Goal: Task Accomplishment & Management: Use online tool/utility

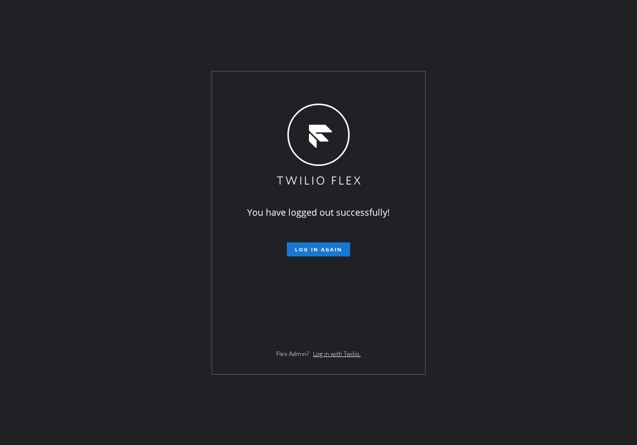
drag, startPoint x: 537, startPoint y: 413, endPoint x: 533, endPoint y: 391, distance: 22.0
click at [539, 412] on div "You have logged out successfully! Log in again Flex Admin? Log in with Twilio." at bounding box center [318, 222] width 637 height 445
click at [304, 246] on span "Log in again" at bounding box center [318, 249] width 47 height 7
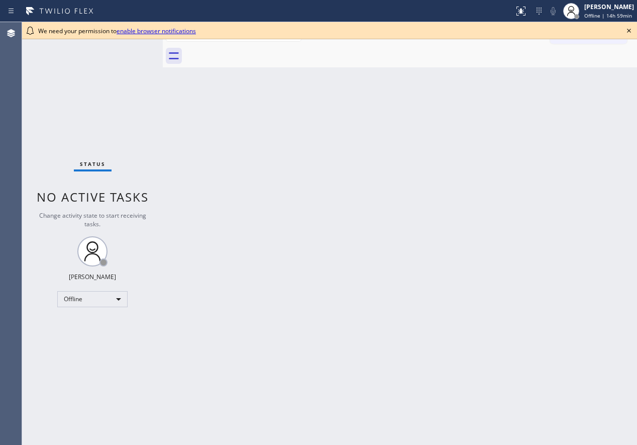
click at [629, 29] on icon at bounding box center [629, 31] width 12 height 12
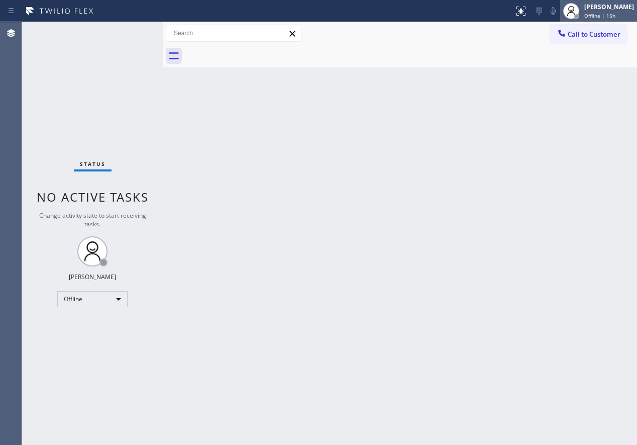
click at [615, 13] on span "Offline | 15h" at bounding box center [599, 15] width 31 height 7
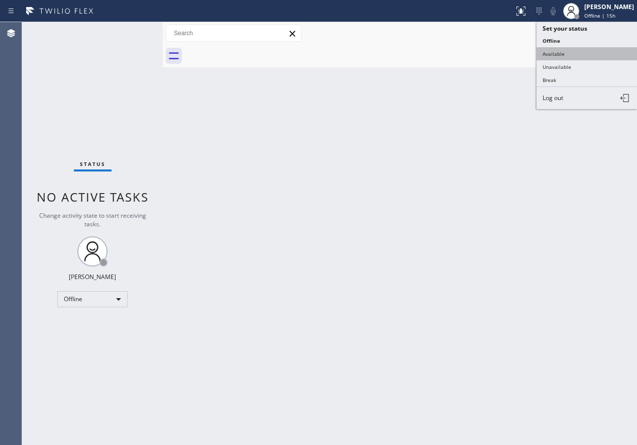
click at [568, 54] on button "Available" at bounding box center [587, 53] width 100 height 13
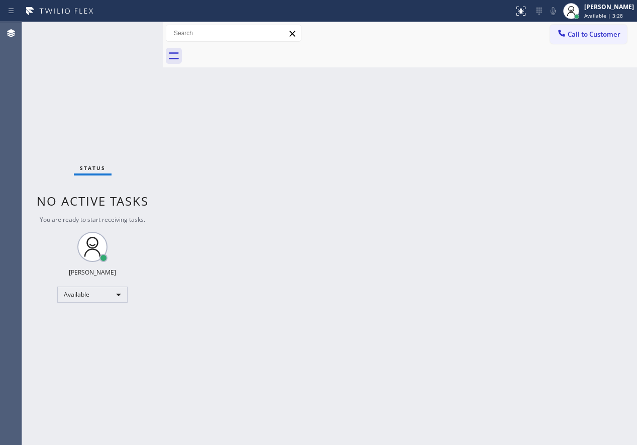
click at [544, 91] on div "Back to Dashboard Change Sender ID Customers Technicians Select a contact Outbo…" at bounding box center [400, 233] width 474 height 423
click at [614, 233] on div "Back to Dashboard Change Sender ID Customers Technicians Select a contact Outbo…" at bounding box center [400, 233] width 474 height 423
click at [594, 185] on div "Back to Dashboard Change Sender ID Customers Technicians Select a contact Outbo…" at bounding box center [400, 233] width 474 height 423
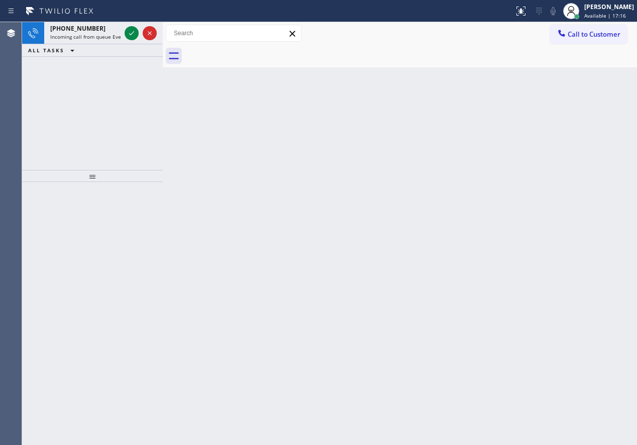
click at [534, 240] on div "Back to Dashboard Change Sender ID Customers Technicians Select a contact Outbo…" at bounding box center [400, 233] width 474 height 423
click at [128, 32] on icon at bounding box center [132, 33] width 12 height 12
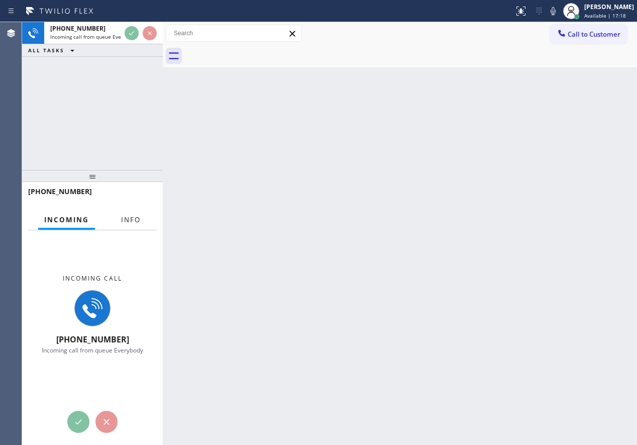
click at [121, 222] on span "Info" at bounding box center [131, 219] width 20 height 9
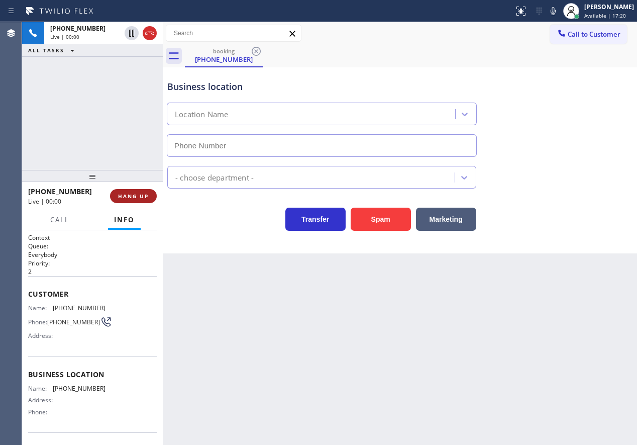
click at [127, 196] on span "HANG UP" at bounding box center [133, 195] width 31 height 7
click at [135, 196] on span "HANG UP" at bounding box center [133, 195] width 31 height 7
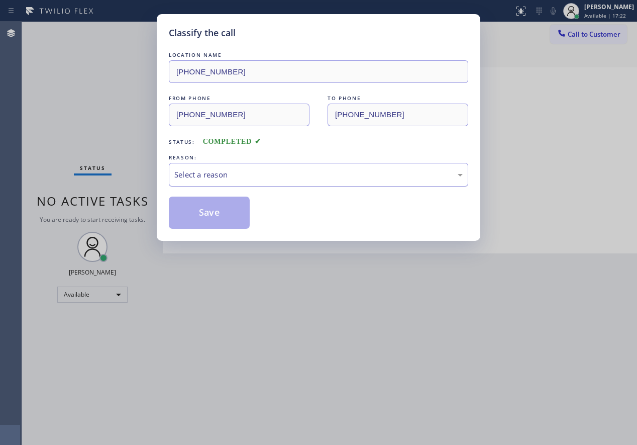
click at [209, 174] on div "Select a reason" at bounding box center [318, 175] width 288 height 12
click at [204, 218] on button "Save" at bounding box center [209, 212] width 81 height 32
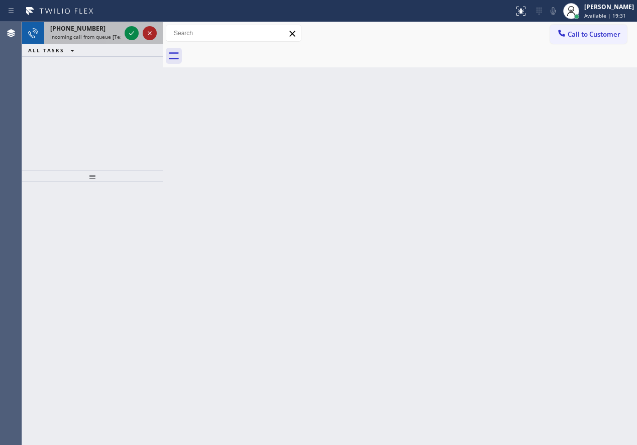
click at [129, 34] on icon at bounding box center [132, 33] width 12 height 12
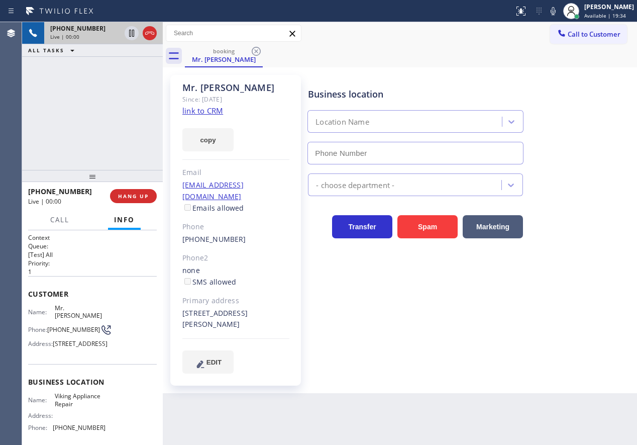
type input "(855) 393-3634"
click at [204, 109] on link "link to CRM" at bounding box center [202, 110] width 41 height 10
click at [99, 405] on span "Viking Appliance Repair" at bounding box center [80, 400] width 50 height 16
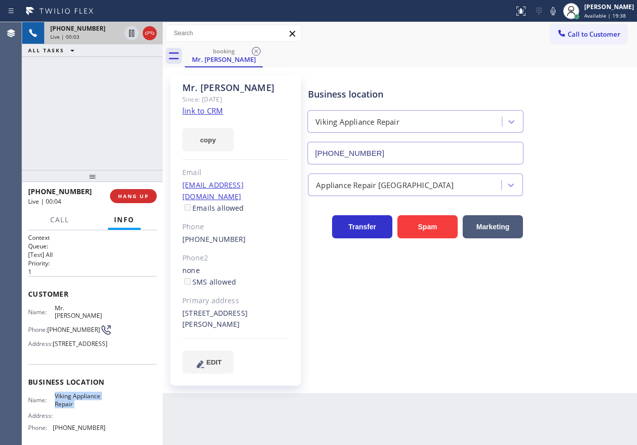
copy span "Viking Appliance Repair"
click at [447, 153] on input "(855) 393-3634" at bounding box center [415, 153] width 216 height 23
click at [58, 326] on span "(703) 795-1074" at bounding box center [73, 330] width 53 height 8
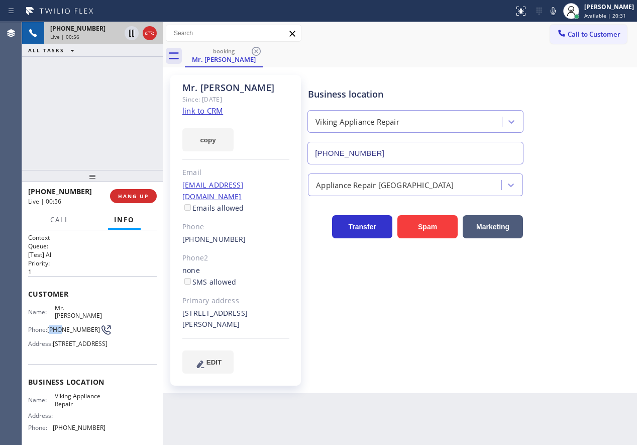
click at [58, 326] on span "(703) 795-1074" at bounding box center [73, 330] width 53 height 8
copy div "(703) 795-1074"
click at [137, 198] on span "HANG UP" at bounding box center [133, 195] width 31 height 7
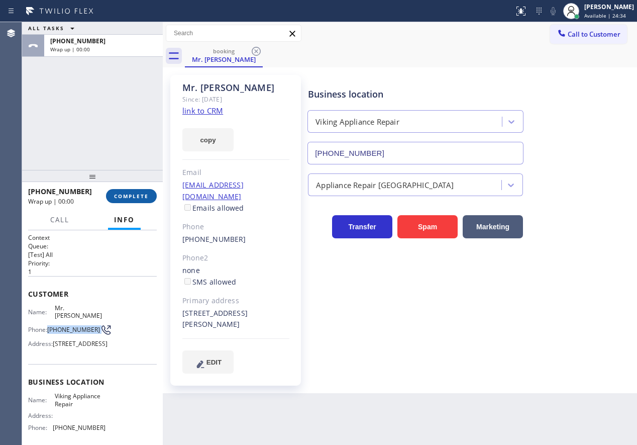
click at [137, 198] on span "COMPLETE" at bounding box center [131, 195] width 35 height 7
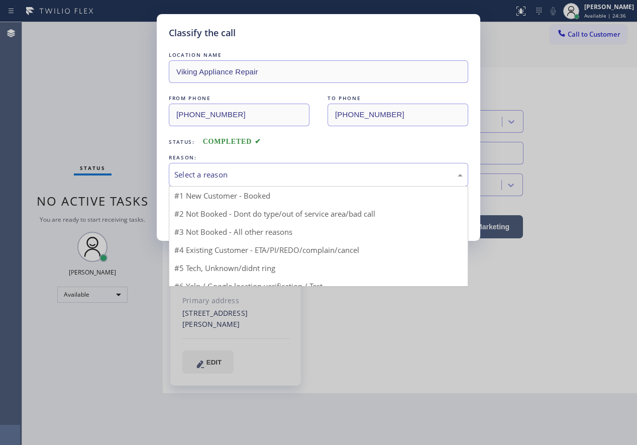
click at [229, 176] on div "Select a reason" at bounding box center [318, 175] width 288 height 12
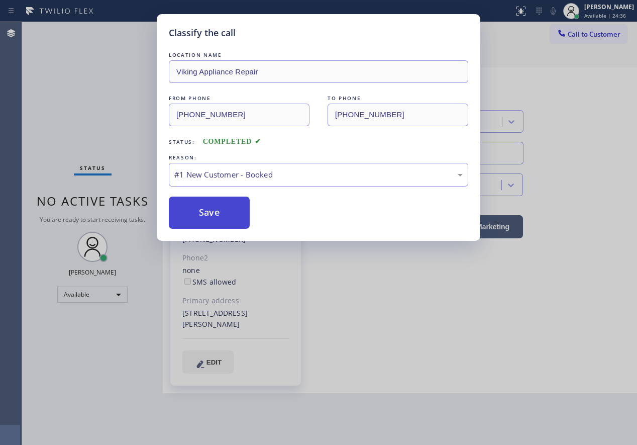
drag, startPoint x: 217, startPoint y: 211, endPoint x: 241, endPoint y: 66, distance: 146.8
click at [217, 211] on button "Save" at bounding box center [209, 212] width 81 height 32
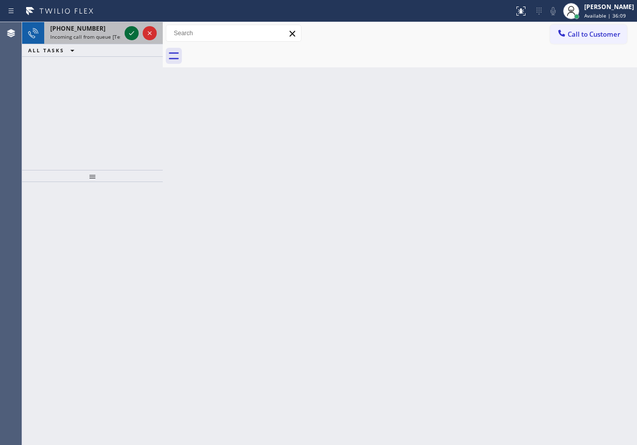
click at [128, 31] on icon at bounding box center [132, 33] width 12 height 12
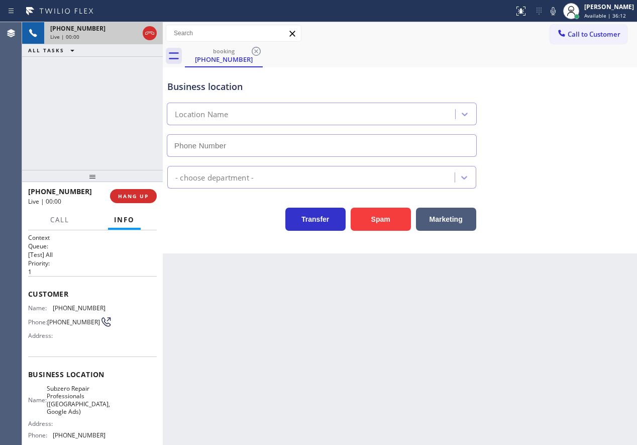
type input "(813) 694-9378"
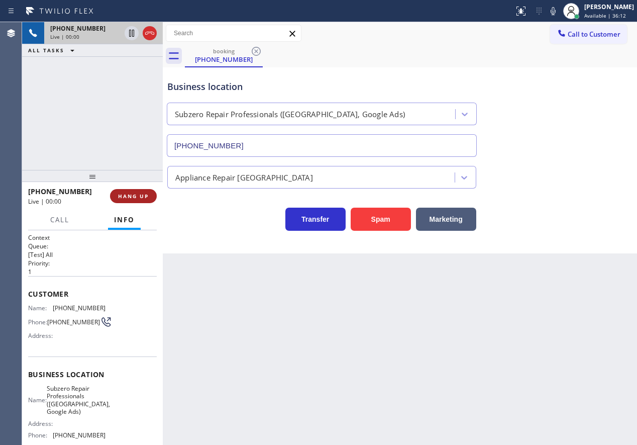
click at [145, 194] on span "HANG UP" at bounding box center [133, 195] width 31 height 7
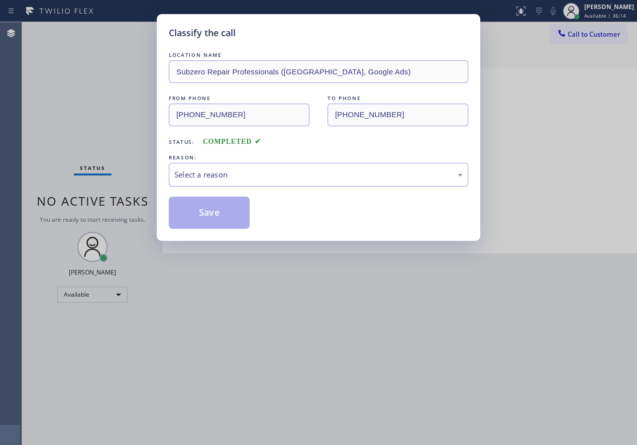
click at [257, 167] on div "Select a reason" at bounding box center [318, 175] width 299 height 24
click at [214, 217] on button "Save" at bounding box center [209, 212] width 81 height 32
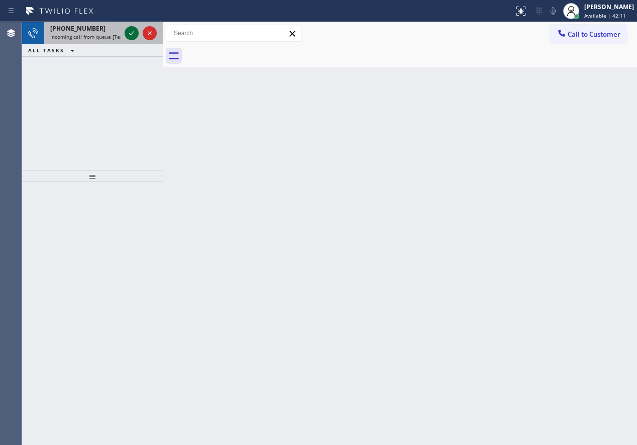
click at [131, 31] on icon at bounding box center [132, 33] width 12 height 12
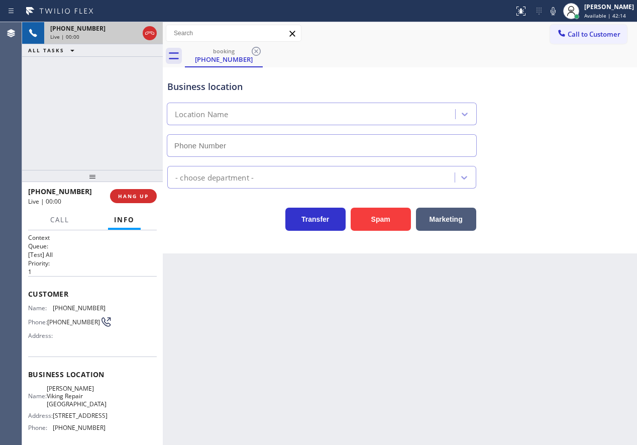
type input "(215) 929-7023"
click at [68, 398] on span "Reid Viking Repair Philadelphia" at bounding box center [77, 395] width 60 height 23
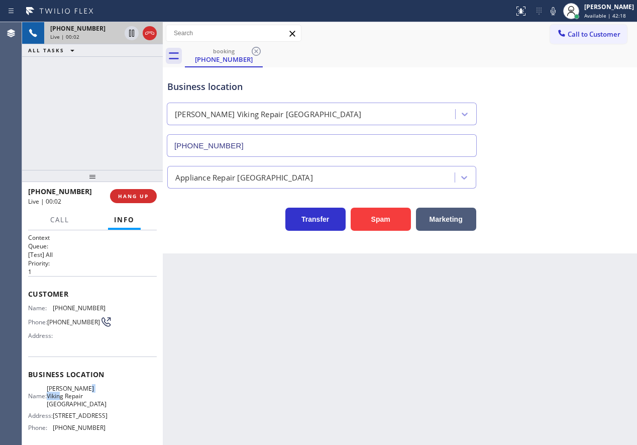
click at [68, 398] on span "Reid Viking Repair Philadelphia" at bounding box center [77, 395] width 60 height 23
copy span "Reid Viking Repair Philadelphia"
click at [280, 144] on input "(215) 929-7023" at bounding box center [322, 145] width 310 height 23
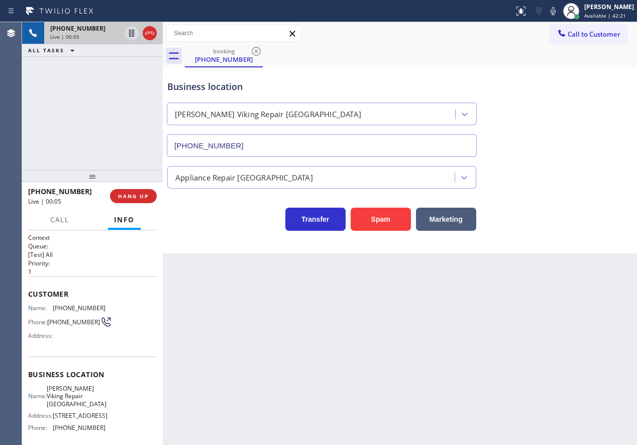
click at [280, 144] on input "(215) 929-7023" at bounding box center [322, 145] width 310 height 23
drag, startPoint x: 369, startPoint y: 212, endPoint x: 565, endPoint y: 296, distance: 213.1
click at [369, 212] on button "Spam" at bounding box center [381, 218] width 60 height 23
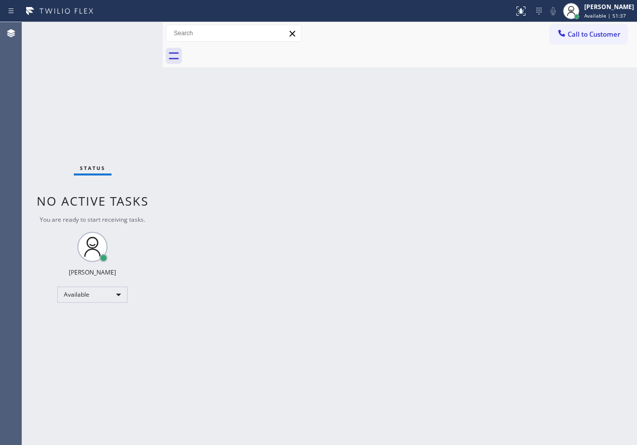
click at [484, 361] on div "Back to Dashboard Change Sender ID Customers Technicians Select a contact Outbo…" at bounding box center [400, 233] width 474 height 423
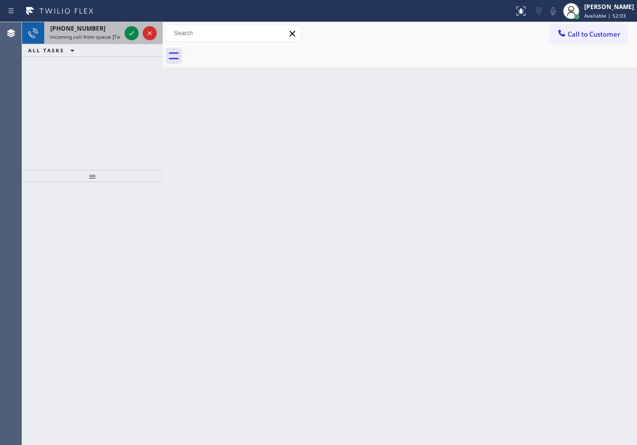
click at [131, 25] on div at bounding box center [141, 33] width 36 height 22
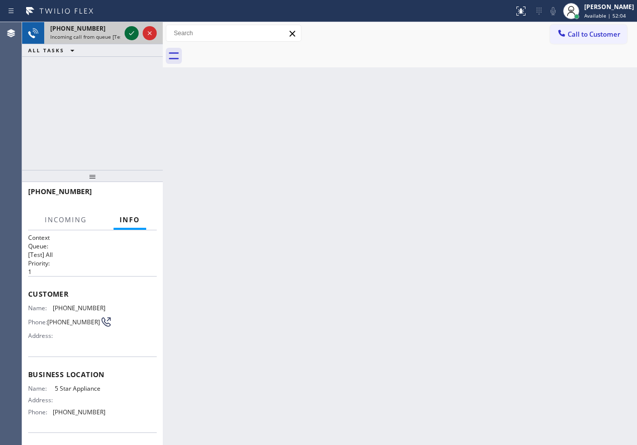
click at [131, 30] on icon at bounding box center [132, 33] width 12 height 12
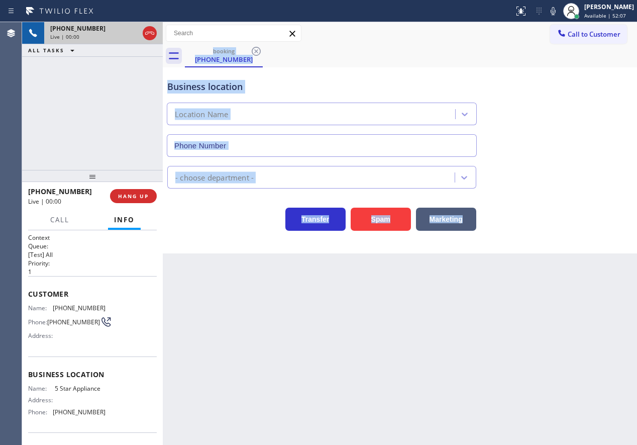
type input "(202) 933-7030"
click at [134, 193] on span "HANG UP" at bounding box center [133, 195] width 31 height 7
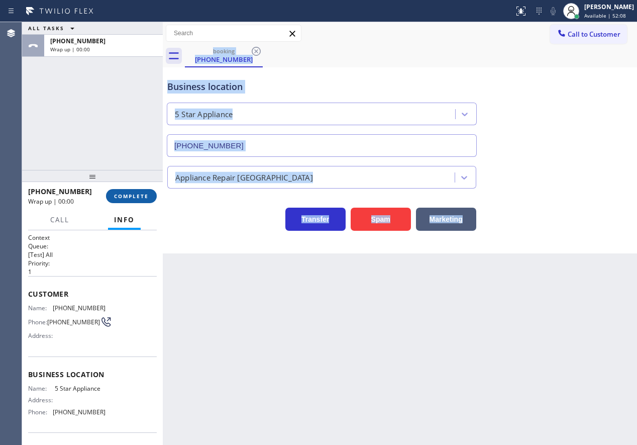
click at [134, 193] on span "COMPLETE" at bounding box center [131, 195] width 35 height 7
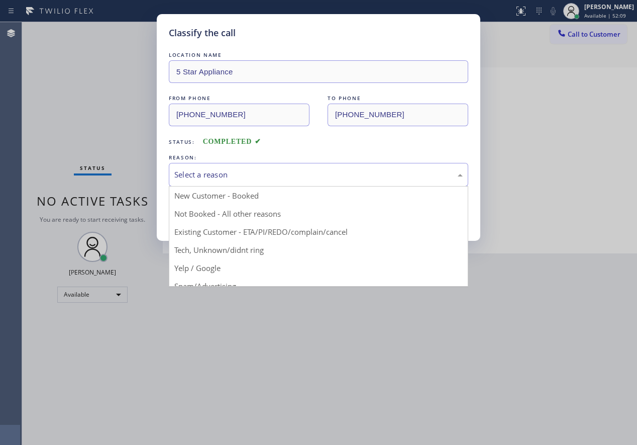
click at [222, 178] on div "Select a reason" at bounding box center [318, 175] width 288 height 12
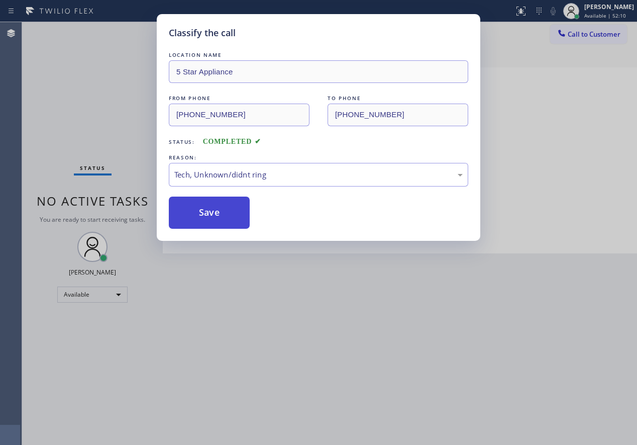
click at [204, 212] on button "Save" at bounding box center [209, 212] width 81 height 32
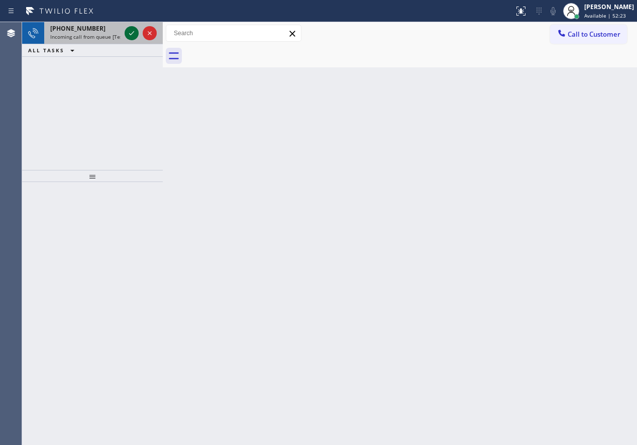
click at [129, 32] on icon at bounding box center [132, 33] width 12 height 12
click at [129, 31] on icon at bounding box center [132, 33] width 12 height 12
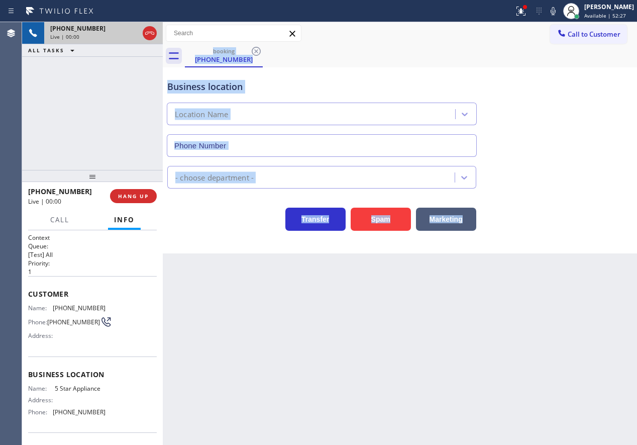
type input "(202) 933-7030"
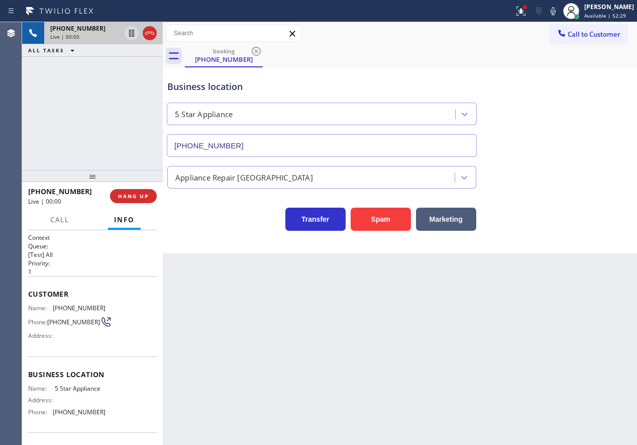
click at [90, 390] on span "5 Star Appliance" at bounding box center [80, 388] width 50 height 8
copy span "5 Star Appliance"
click at [68, 411] on span "(202) 933-7030" at bounding box center [79, 412] width 53 height 8
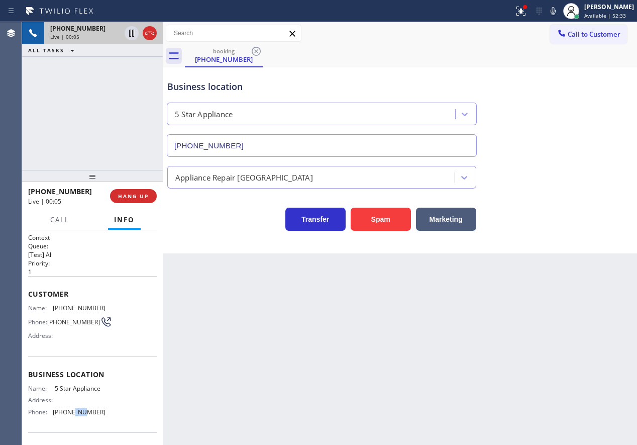
click at [68, 411] on span "(202) 933-7030" at bounding box center [79, 412] width 53 height 8
copy span "(202) 933-7030"
click at [74, 305] on span "(810) 919-9631" at bounding box center [79, 308] width 53 height 8
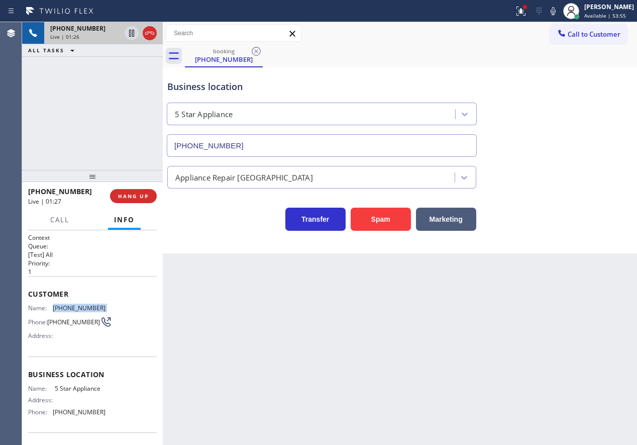
click at [74, 305] on span "(810) 919-9631" at bounding box center [79, 308] width 53 height 8
copy span "(810) 919-9631"
click at [136, 194] on span "HANG UP" at bounding box center [133, 195] width 31 height 7
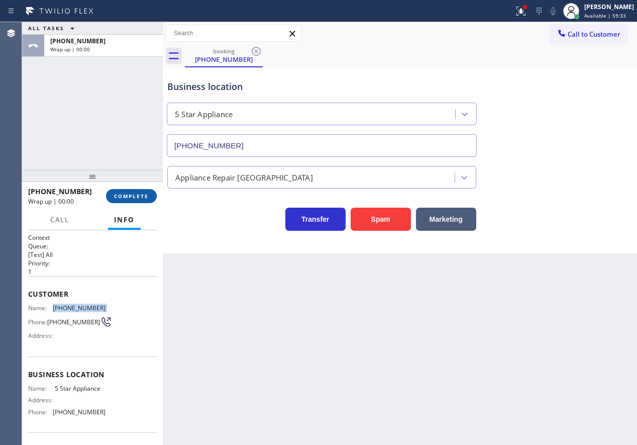
click at [125, 195] on span "COMPLETE" at bounding box center [131, 195] width 35 height 7
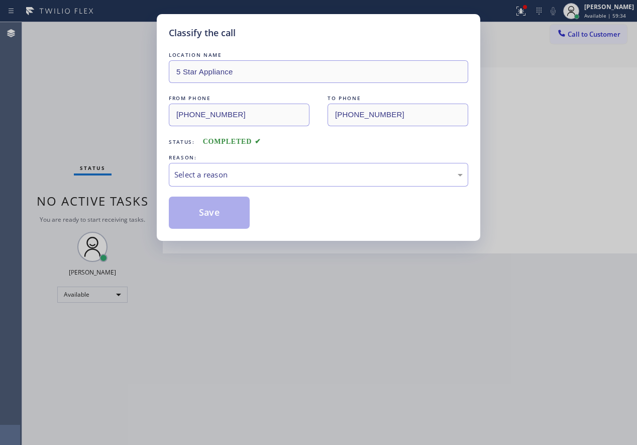
click at [253, 180] on div "Select a reason" at bounding box center [318, 175] width 299 height 24
click at [225, 205] on button "Save" at bounding box center [209, 212] width 81 height 32
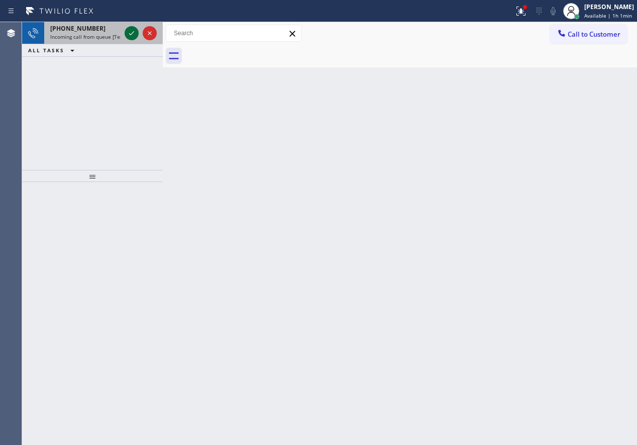
click at [132, 31] on icon at bounding box center [132, 33] width 12 height 12
click at [129, 28] on icon at bounding box center [132, 33] width 12 height 12
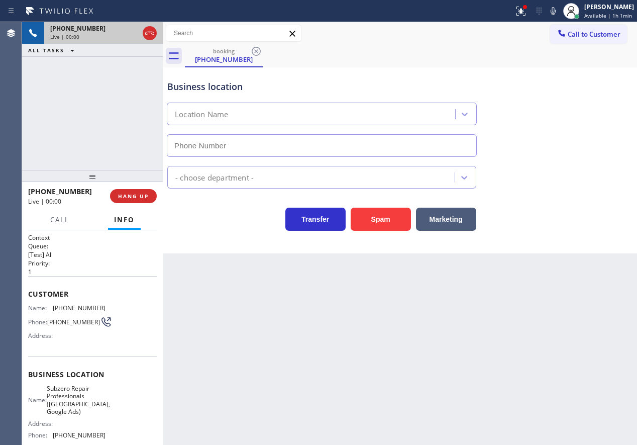
type input "(813) 694-9378"
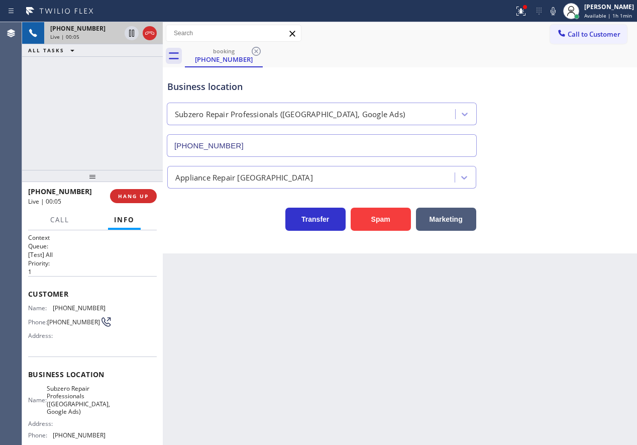
click at [73, 406] on span "Subzero Repair Professionals (Tampa, Google Ads)" at bounding box center [78, 399] width 63 height 31
copy span "Subzero Repair Professionals (Tampa, Google Ads)"
click at [290, 149] on input "(813) 694-9378" at bounding box center [322, 145] width 310 height 23
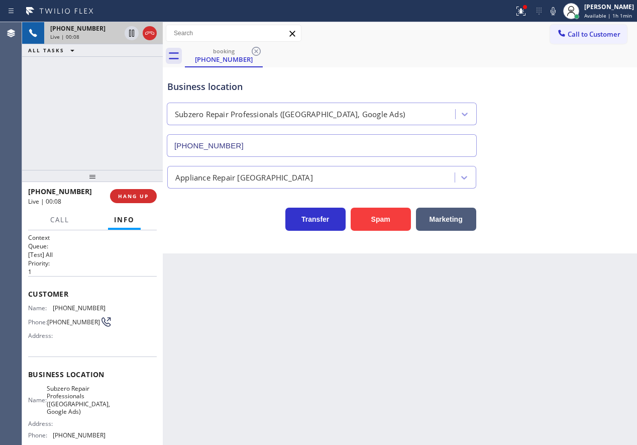
click at [290, 149] on input "(813) 694-9378" at bounding box center [322, 145] width 310 height 23
click at [60, 313] on div "Name: (313) 657-5421 Phone: (313) 657-5421 Address:" at bounding box center [66, 324] width 77 height 40
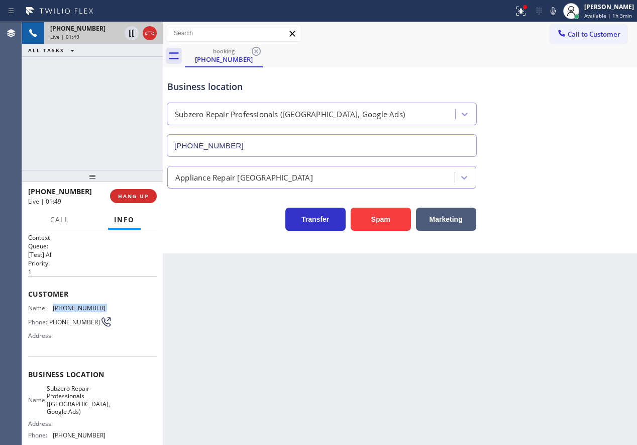
copy span "(313) 657-5421"
click at [127, 35] on icon at bounding box center [132, 33] width 12 height 12
click at [560, 17] on button at bounding box center [553, 11] width 14 height 14
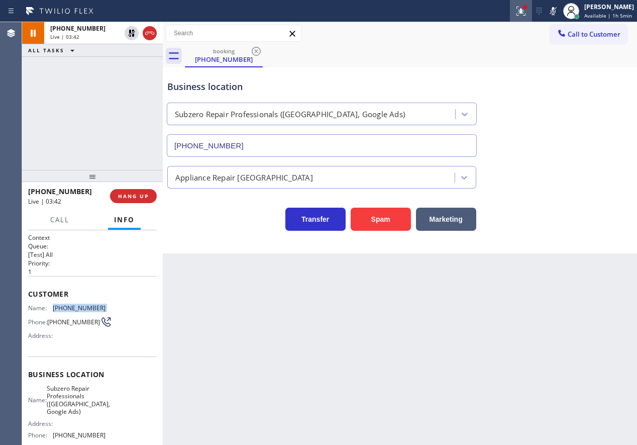
click at [517, 14] on div at bounding box center [521, 11] width 22 height 12
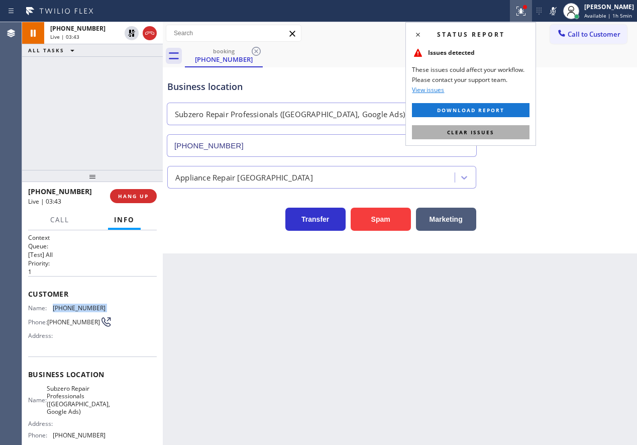
click at [507, 129] on button "Clear issues" at bounding box center [471, 132] width 118 height 14
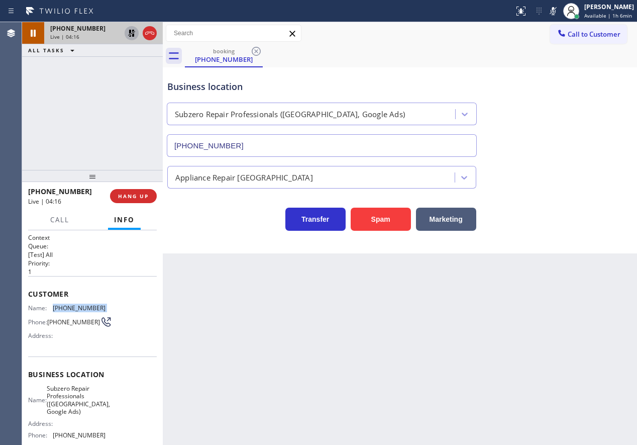
click at [131, 31] on icon at bounding box center [131, 33] width 7 height 7
click at [559, 13] on icon at bounding box center [553, 11] width 12 height 12
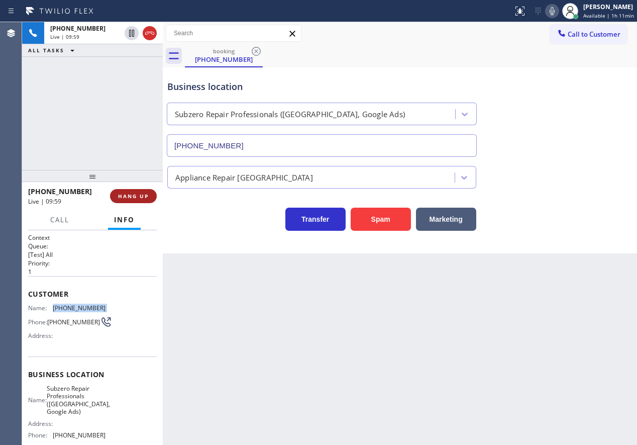
click at [142, 194] on span "HANG UP" at bounding box center [133, 195] width 31 height 7
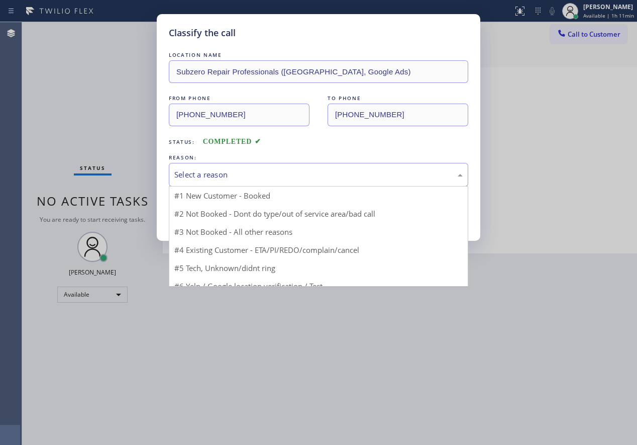
click at [220, 177] on div "Select a reason" at bounding box center [318, 175] width 288 height 12
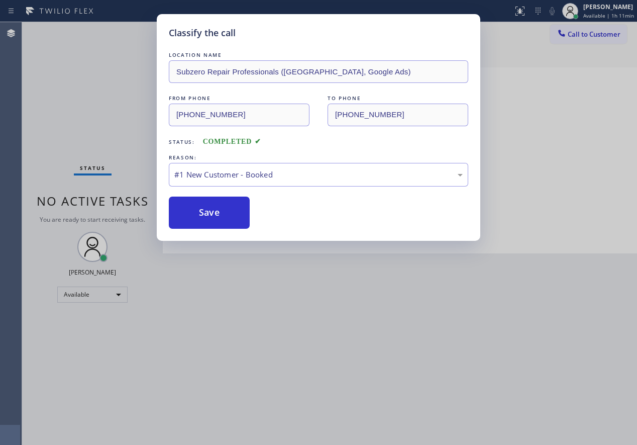
click at [212, 204] on button "Save" at bounding box center [209, 212] width 81 height 32
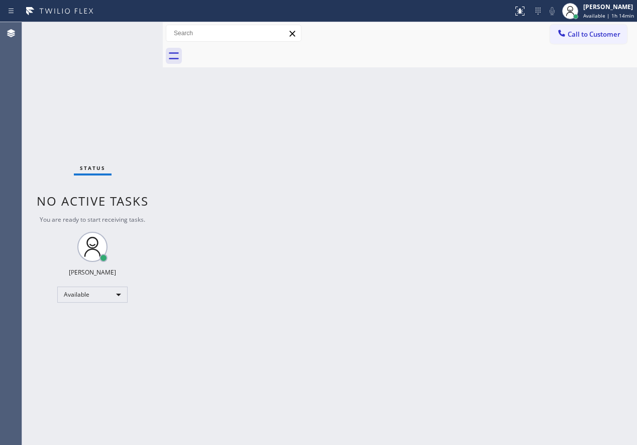
click at [134, 31] on div "Status No active tasks You are ready to start receiving tasks. [PERSON_NAME] Av…" at bounding box center [92, 233] width 141 height 423
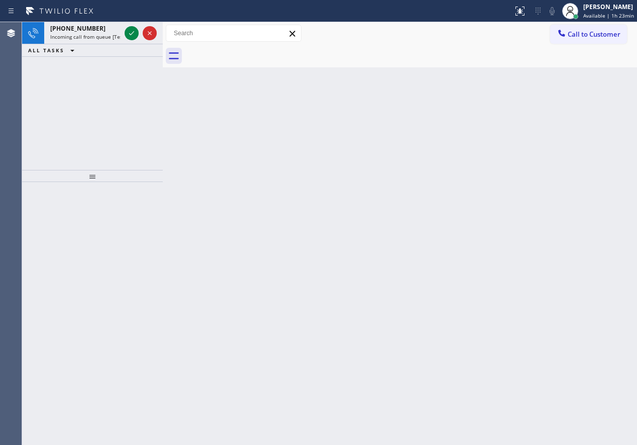
drag, startPoint x: 585, startPoint y: 197, endPoint x: 175, endPoint y: 12, distance: 449.7
click at [584, 197] on div "Back to Dashboard Change Sender ID Customers Technicians Select a contact Outbo…" at bounding box center [400, 233] width 474 height 423
click at [128, 37] on icon at bounding box center [132, 33] width 12 height 12
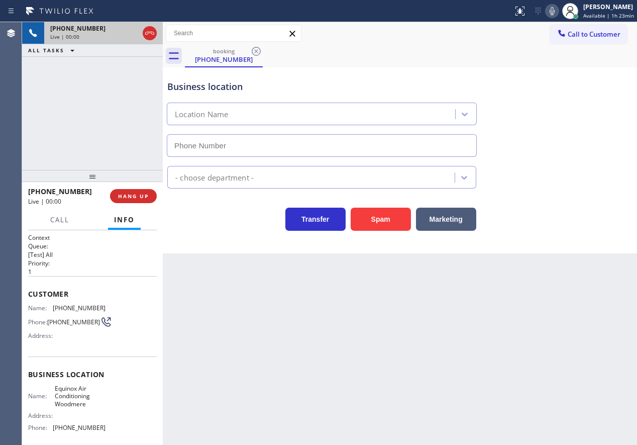
type input "(516) 588-8414"
click at [371, 222] on button "Spam" at bounding box center [381, 218] width 60 height 23
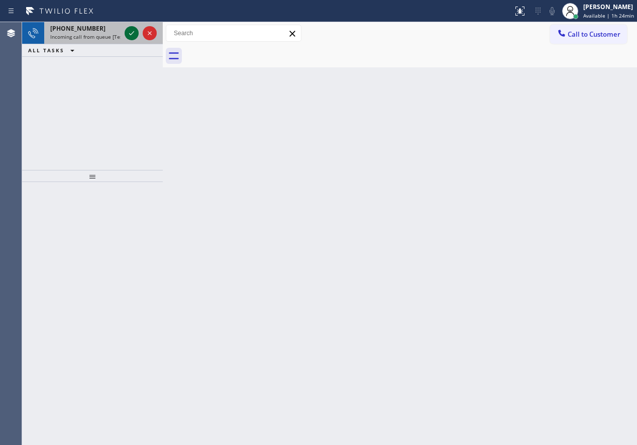
click at [129, 32] on icon at bounding box center [132, 33] width 12 height 12
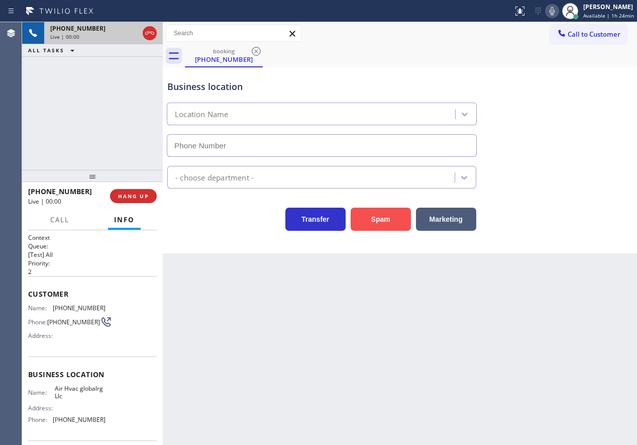
type input "(786) 550-6134"
click at [371, 221] on button "Spam" at bounding box center [381, 218] width 60 height 23
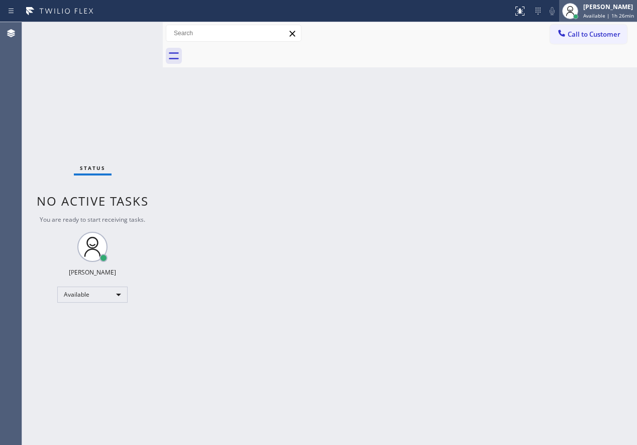
click at [613, 21] on div "Paula Arnado Available | 1h 26min" at bounding box center [598, 11] width 78 height 22
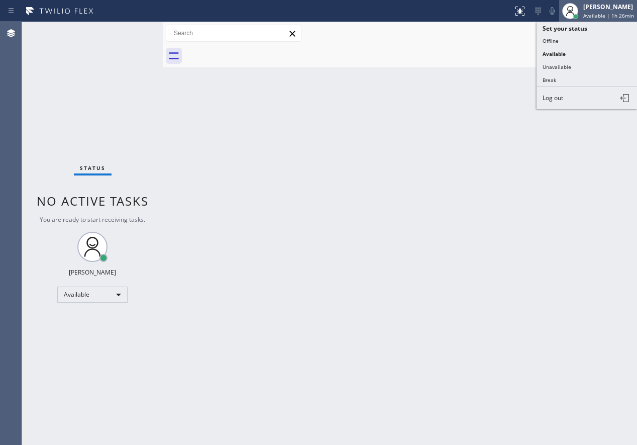
click at [592, 15] on span "Available | 1h 26min" at bounding box center [608, 15] width 51 height 7
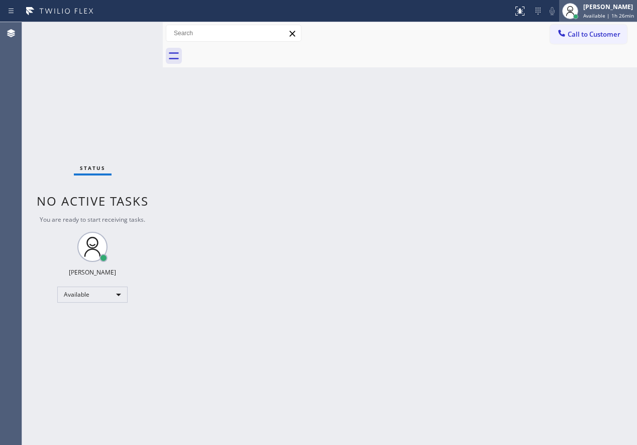
click at [592, 15] on span "Available | 1h 26min" at bounding box center [608, 15] width 51 height 7
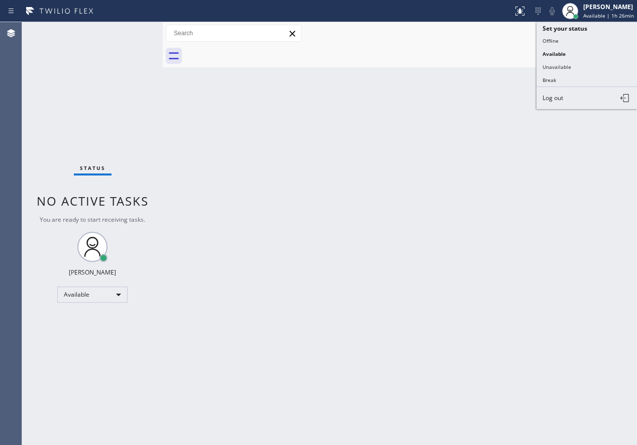
click at [570, 71] on button "Unavailable" at bounding box center [587, 66] width 100 height 13
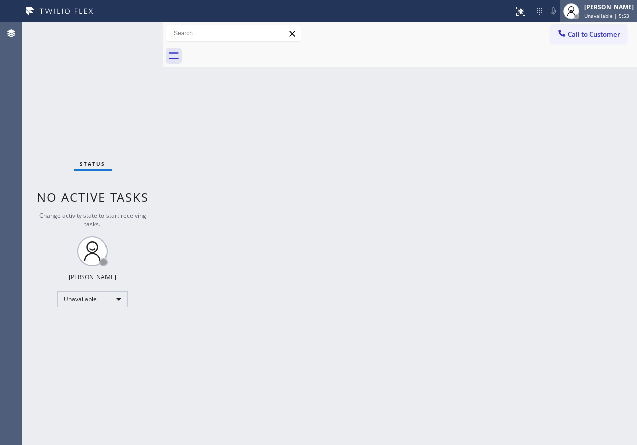
click at [605, 15] on span "Unavailable | 5:53" at bounding box center [606, 15] width 45 height 7
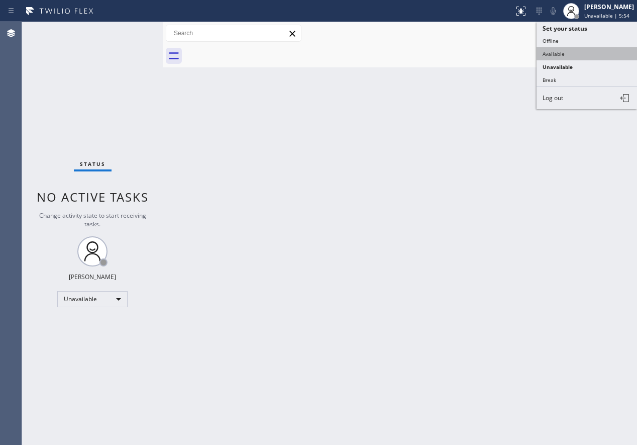
click at [576, 52] on button "Available" at bounding box center [587, 53] width 100 height 13
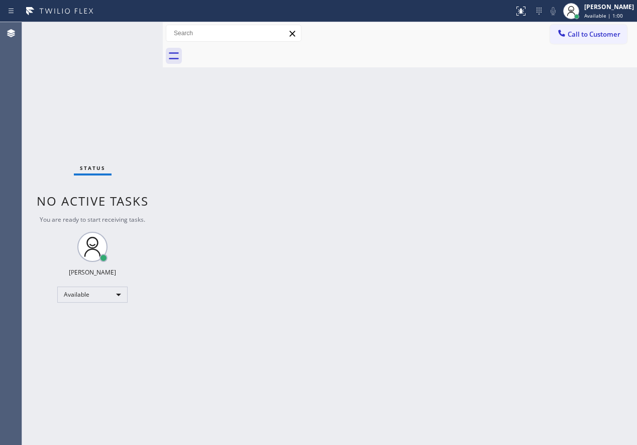
click at [552, 125] on div "Back to Dashboard Change Sender ID Customers Technicians Select a contact Outbo…" at bounding box center [400, 233] width 474 height 423
drag, startPoint x: 562, startPoint y: 137, endPoint x: 436, endPoint y: 123, distance: 126.9
click at [562, 137] on div "Back to Dashboard Change Sender ID Customers Technicians Select a contact Outbo…" at bounding box center [400, 233] width 474 height 423
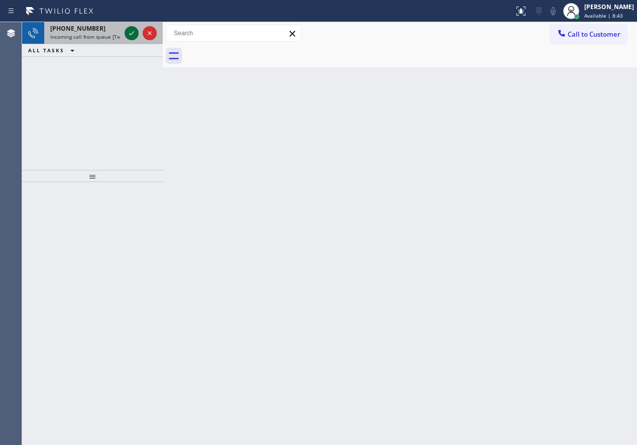
click at [133, 27] on icon at bounding box center [132, 33] width 12 height 12
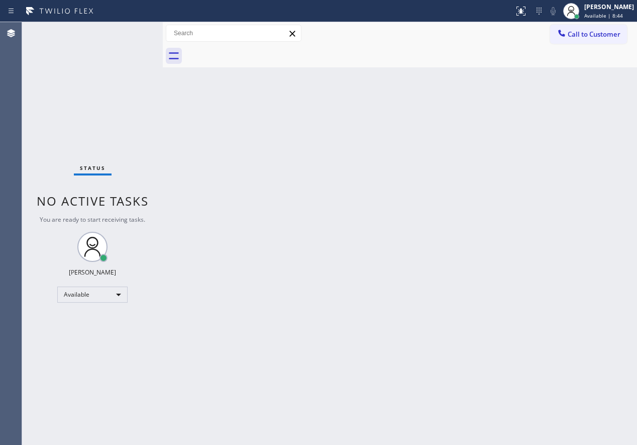
click at [130, 29] on div "Status No active tasks You are ready to start receiving tasks. [PERSON_NAME] Av…" at bounding box center [92, 233] width 141 height 423
click at [130, 35] on div "Status No active tasks You are ready to start receiving tasks. [PERSON_NAME] Av…" at bounding box center [92, 233] width 141 height 423
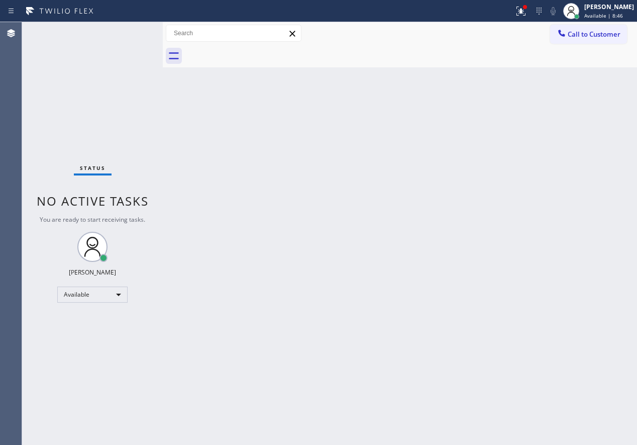
click at [251, 155] on div "Back to Dashboard Change Sender ID Customers Technicians Select a contact Outbo…" at bounding box center [400, 233] width 474 height 423
click at [130, 36] on div "Status No active tasks You are ready to start receiving tasks. [PERSON_NAME] Av…" at bounding box center [92, 233] width 141 height 423
click at [130, 30] on div "Status No active tasks You are ready to start receiving tasks. [PERSON_NAME] Av…" at bounding box center [92, 233] width 141 height 423
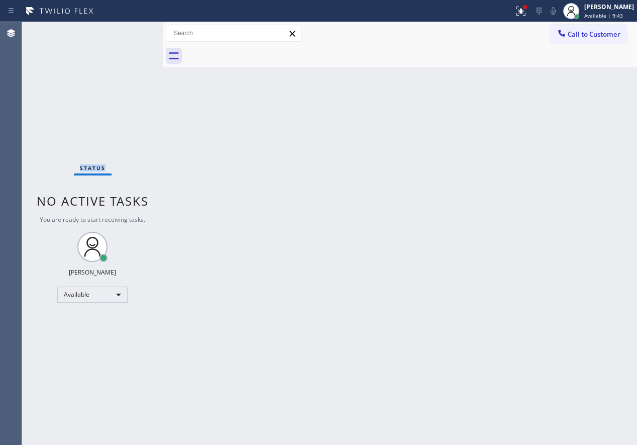
click at [130, 30] on div "Status No active tasks You are ready to start receiving tasks. [PERSON_NAME] Av…" at bounding box center [92, 233] width 141 height 423
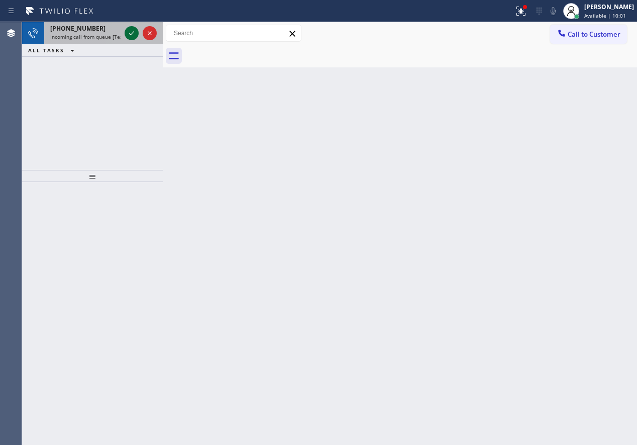
click at [130, 30] on icon at bounding box center [132, 33] width 12 height 12
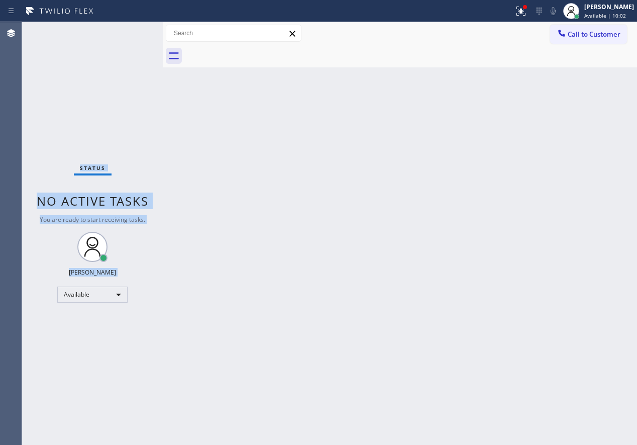
click at [130, 30] on div "Status No active tasks You are ready to start receiving tasks. [PERSON_NAME] Av…" at bounding box center [92, 233] width 141 height 423
click at [130, 32] on div "Status No active tasks You are ready to start receiving tasks. [PERSON_NAME] Av…" at bounding box center [92, 233] width 141 height 423
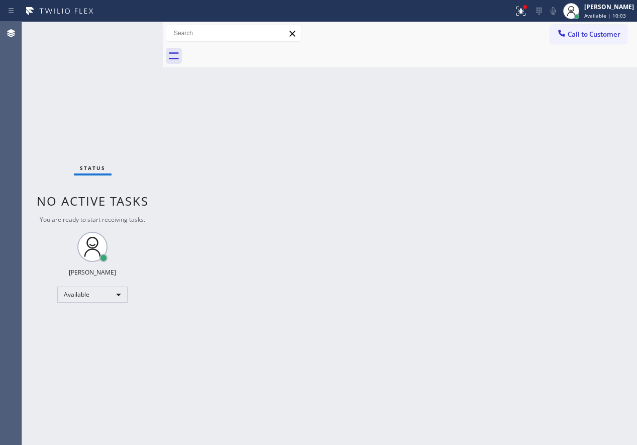
click at [130, 32] on div "Status No active tasks You are ready to start receiving tasks. [PERSON_NAME] Av…" at bounding box center [92, 233] width 141 height 423
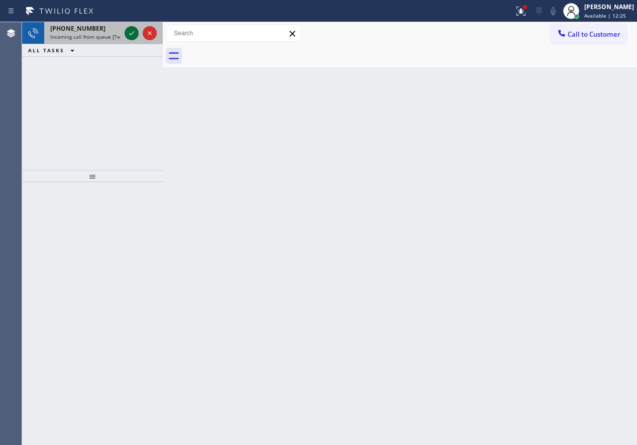
click at [130, 32] on icon at bounding box center [132, 33] width 12 height 12
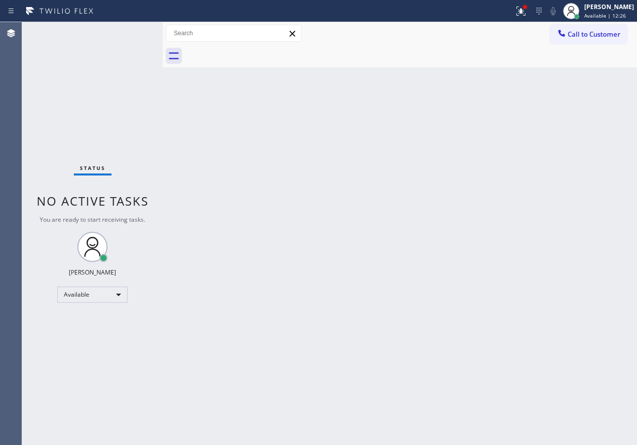
click at [130, 32] on div "Status No active tasks You are ready to start receiving tasks. [PERSON_NAME] Av…" at bounding box center [92, 233] width 141 height 423
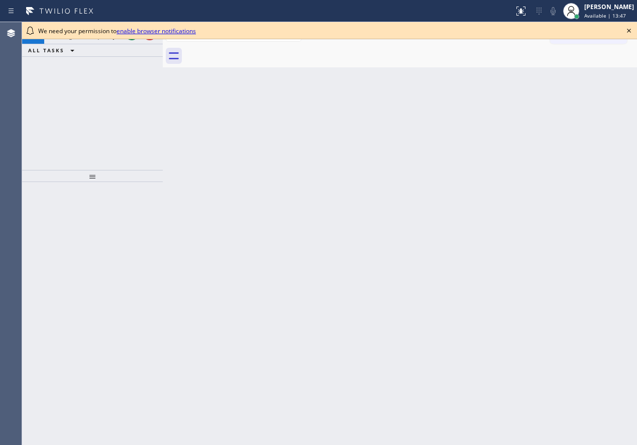
drag, startPoint x: 625, startPoint y: 30, endPoint x: 515, endPoint y: 34, distance: 110.1
click at [625, 30] on icon at bounding box center [629, 31] width 12 height 12
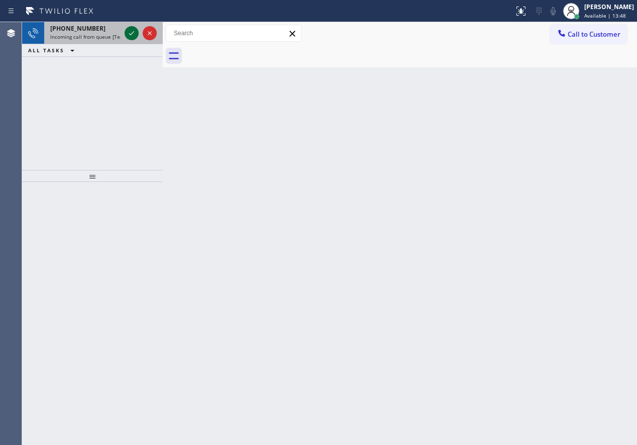
click at [126, 34] on icon at bounding box center [132, 33] width 12 height 12
click at [128, 33] on icon at bounding box center [132, 33] width 12 height 12
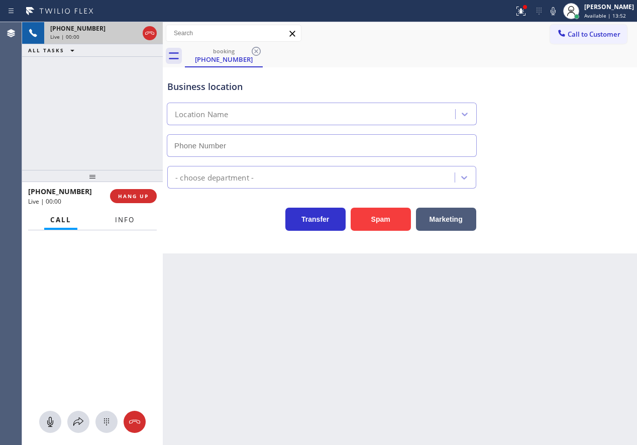
type input "[PHONE_NUMBER]"
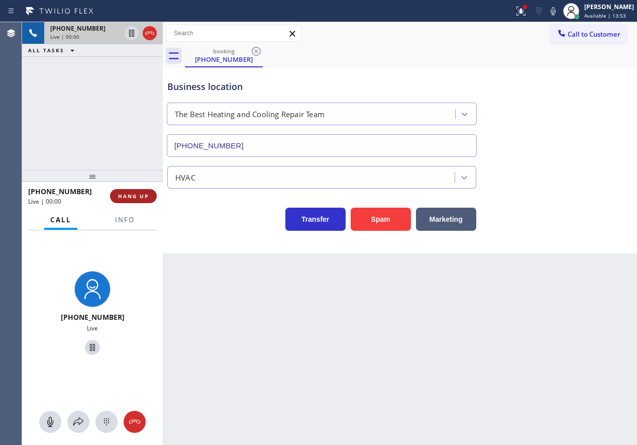
click at [129, 195] on span "HANG UP" at bounding box center [133, 195] width 31 height 7
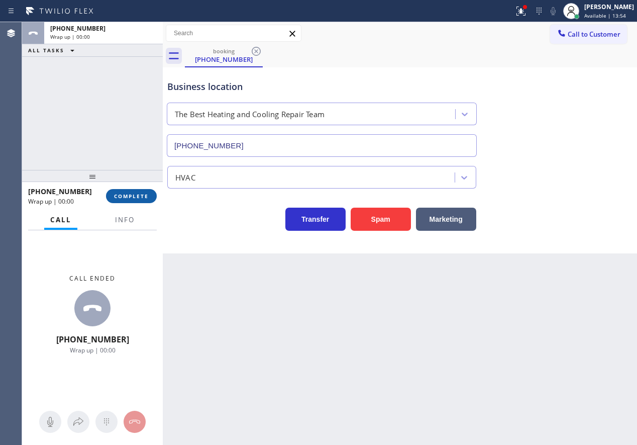
click at [129, 195] on span "COMPLETE" at bounding box center [131, 195] width 35 height 7
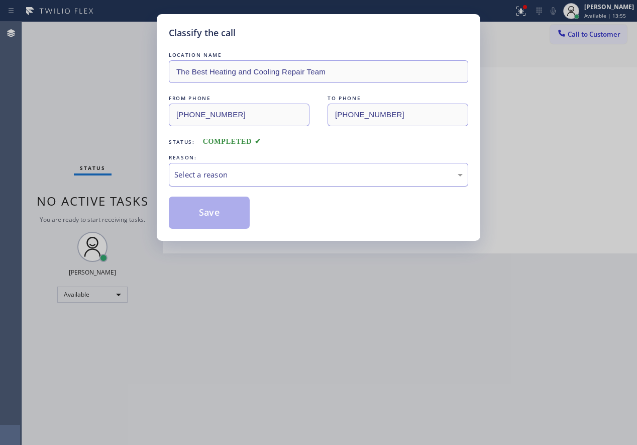
click at [261, 169] on div "Select a reason" at bounding box center [318, 175] width 288 height 12
click at [220, 213] on button "Save" at bounding box center [209, 212] width 81 height 32
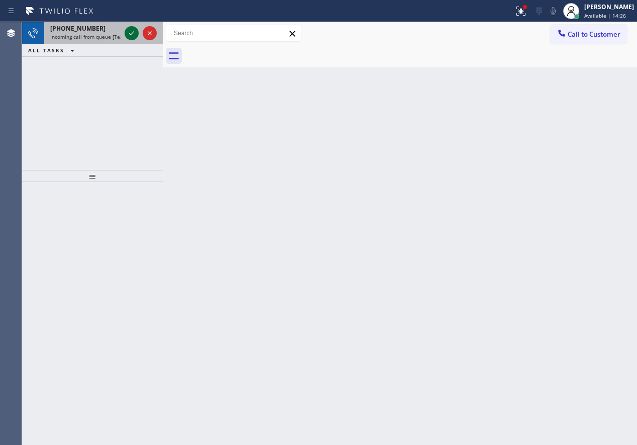
click at [133, 34] on icon at bounding box center [132, 33] width 12 height 12
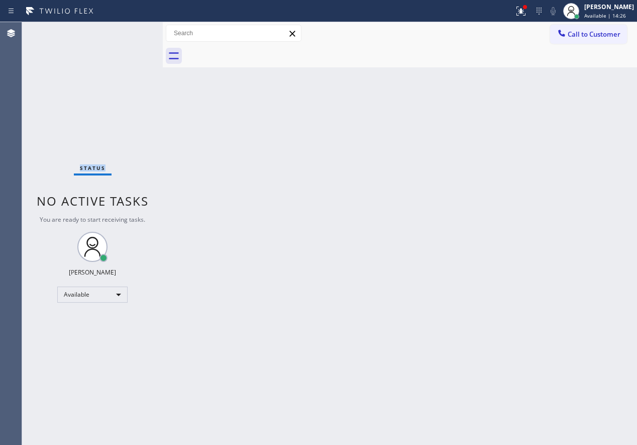
click at [133, 34] on div "Status No active tasks You are ready to start receiving tasks. [PERSON_NAME] Av…" at bounding box center [92, 233] width 141 height 423
click at [133, 33] on div "Status No active tasks You are ready to start receiving tasks. [PERSON_NAME] Av…" at bounding box center [92, 233] width 141 height 423
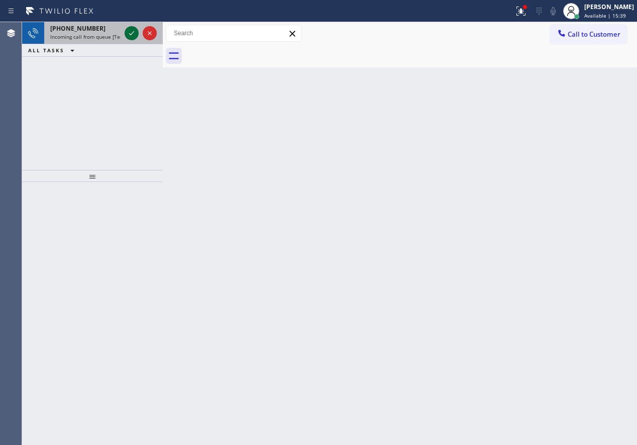
click at [133, 31] on icon at bounding box center [132, 33] width 12 height 12
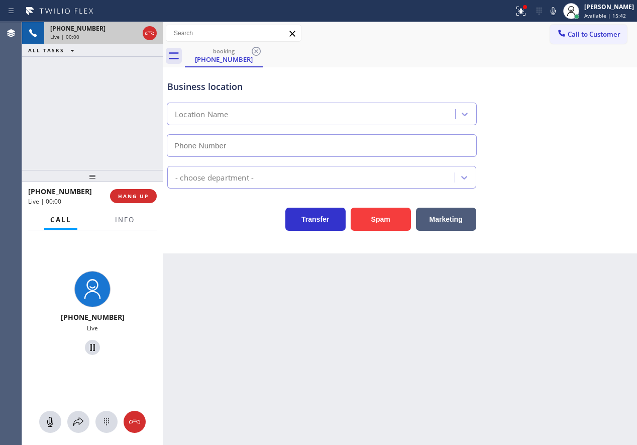
type input "[PHONE_NUMBER]"
click at [369, 212] on button "Spam" at bounding box center [381, 218] width 60 height 23
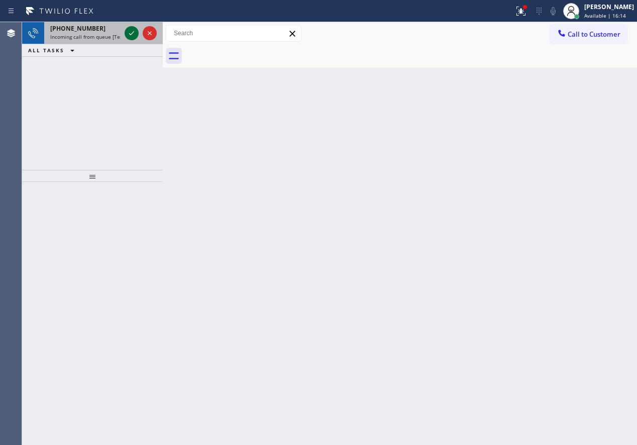
click at [133, 33] on icon at bounding box center [131, 33] width 5 height 4
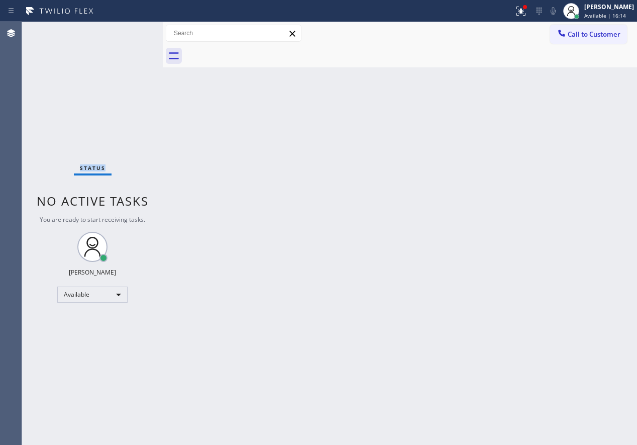
click at [133, 33] on div "Status No active tasks You are ready to start receiving tasks. [PERSON_NAME] Av…" at bounding box center [92, 233] width 141 height 423
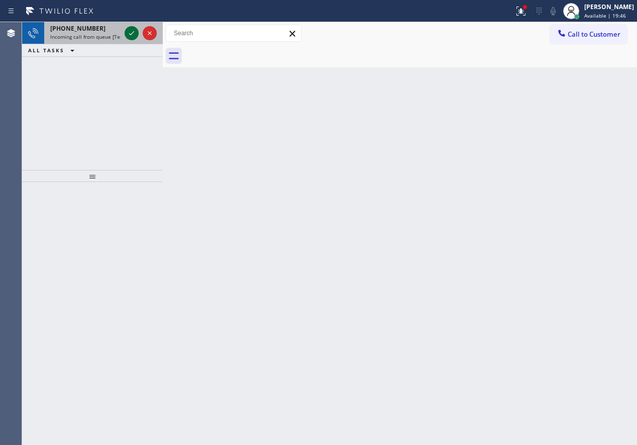
click at [133, 33] on icon at bounding box center [131, 33] width 5 height 4
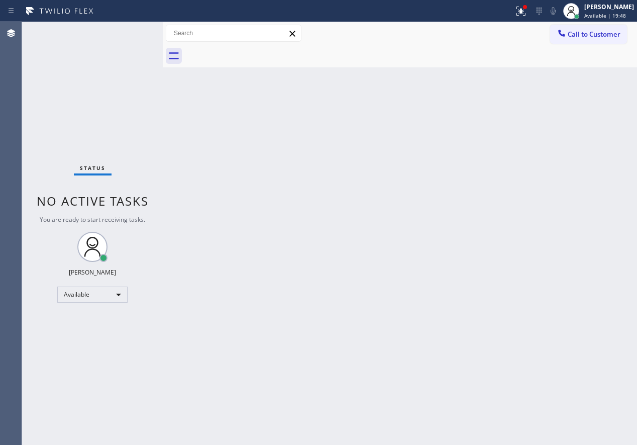
click at [125, 33] on div "Status No active tasks You are ready to start receiving tasks. [PERSON_NAME] Av…" at bounding box center [92, 233] width 141 height 423
click at [129, 34] on div "Status No active tasks You are ready to start receiving tasks. [PERSON_NAME] Av…" at bounding box center [92, 233] width 141 height 423
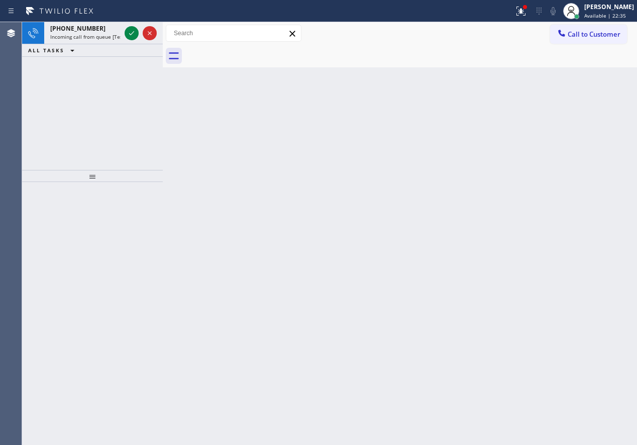
drag, startPoint x: 602, startPoint y: 160, endPoint x: 595, endPoint y: 161, distance: 6.6
click at [600, 161] on div "Back to Dashboard Change Sender ID Customers Technicians Select a contact Outbo…" at bounding box center [400, 233] width 474 height 423
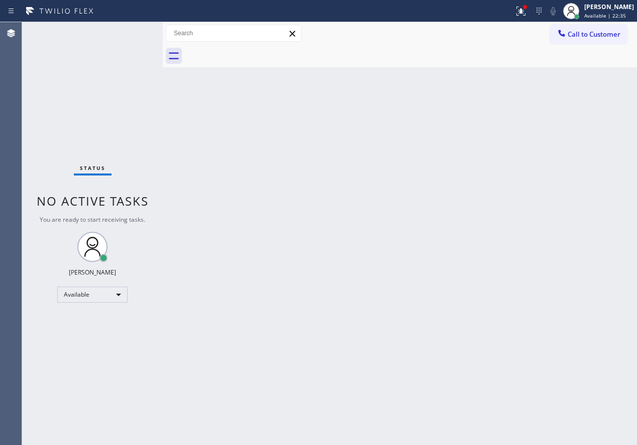
click at [128, 30] on div "Status No active tasks You are ready to start receiving tasks. [PERSON_NAME] Av…" at bounding box center [92, 233] width 141 height 423
click at [524, 11] on icon at bounding box center [521, 10] width 6 height 4
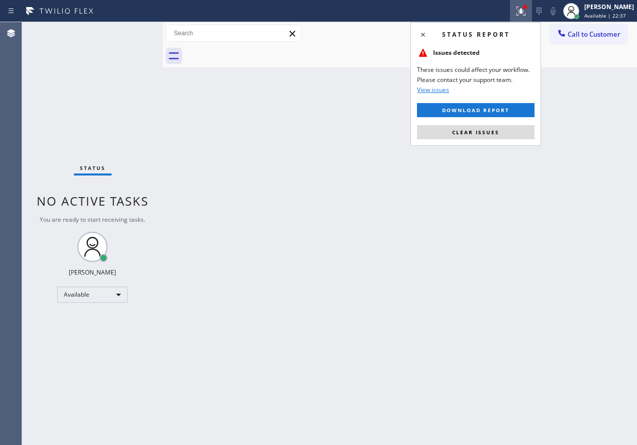
click at [500, 129] on button "Clear issues" at bounding box center [476, 132] width 118 height 14
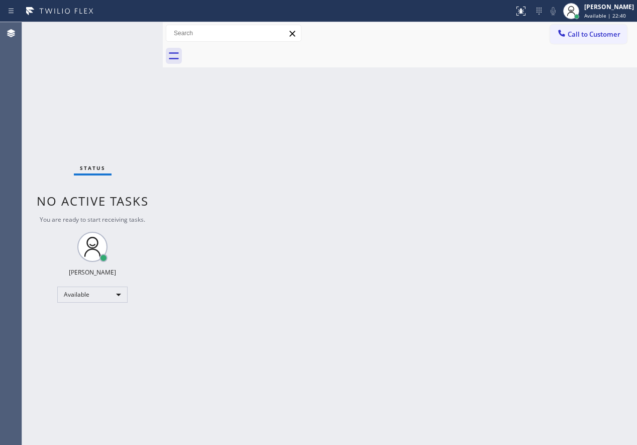
click at [571, 141] on div "Back to Dashboard Change Sender ID Customers Technicians Select a contact Outbo…" at bounding box center [400, 233] width 474 height 423
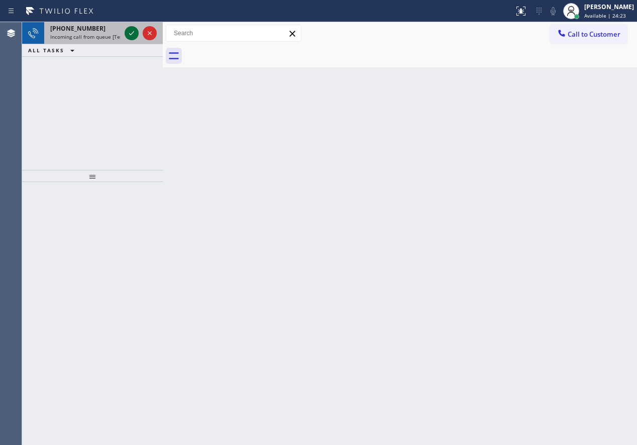
click at [127, 30] on icon at bounding box center [132, 33] width 12 height 12
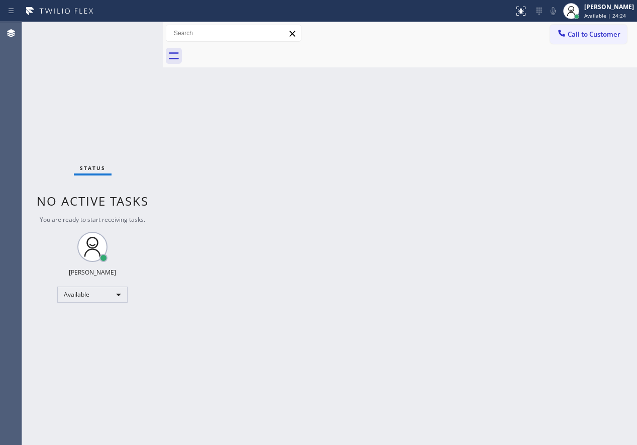
click at [130, 31] on div "Status No active tasks You are ready to start receiving tasks. [PERSON_NAME] Av…" at bounding box center [92, 233] width 141 height 423
click at [131, 29] on div "Status No active tasks You are ready to start receiving tasks. [PERSON_NAME] Av…" at bounding box center [92, 233] width 141 height 423
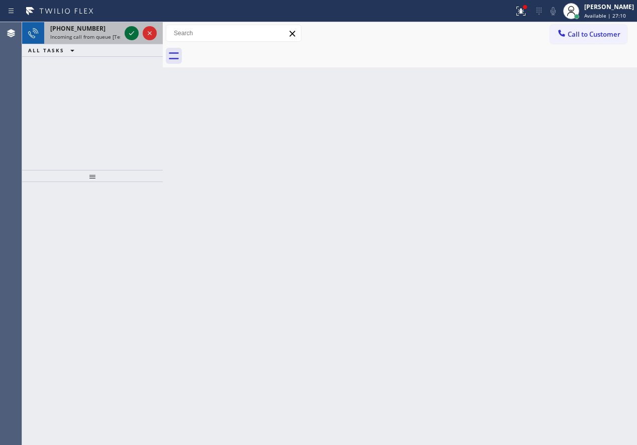
click at [131, 31] on icon at bounding box center [132, 33] width 12 height 12
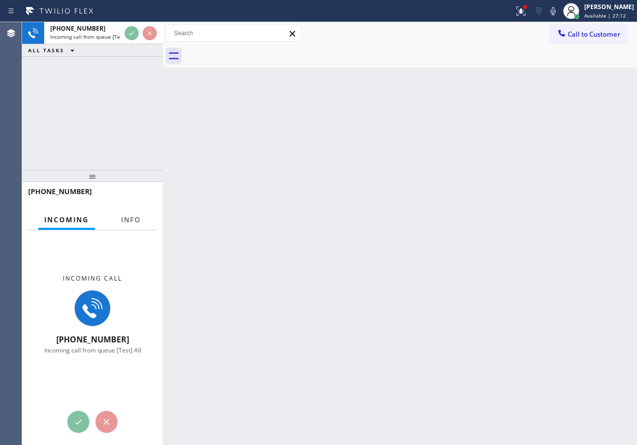
click at [125, 214] on button "Info" at bounding box center [131, 220] width 32 height 20
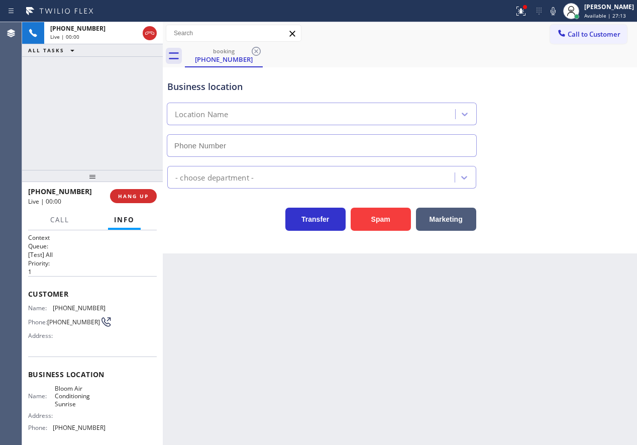
type input "[PHONE_NUMBER]"
click at [364, 227] on button "Spam" at bounding box center [381, 218] width 60 height 23
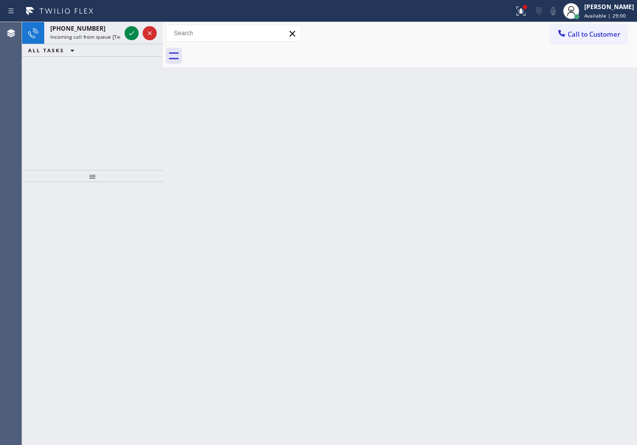
click at [130, 33] on icon at bounding box center [132, 33] width 12 height 12
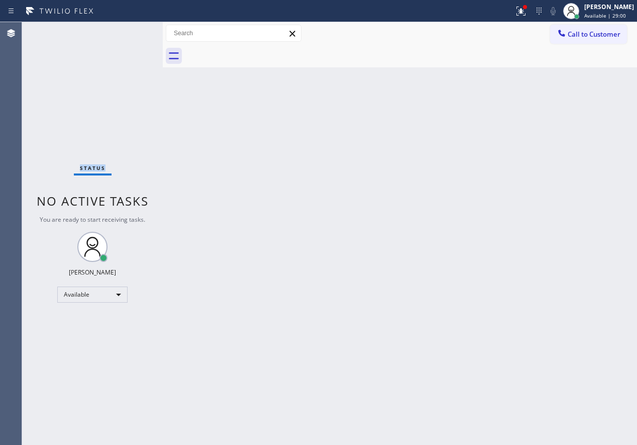
click at [130, 33] on div "Status No active tasks You are ready to start receiving tasks. [PERSON_NAME] Av…" at bounding box center [92, 233] width 141 height 423
click at [179, 120] on div "Back to Dashboard Change Sender ID Customers Technicians Select a contact Outbo…" at bounding box center [400, 233] width 474 height 423
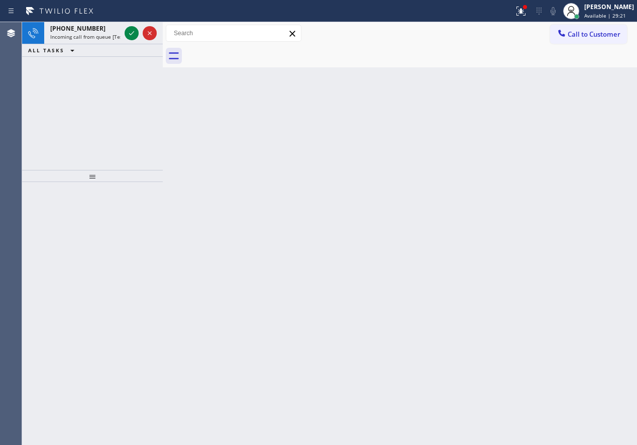
click at [139, 27] on div at bounding box center [141, 33] width 36 height 22
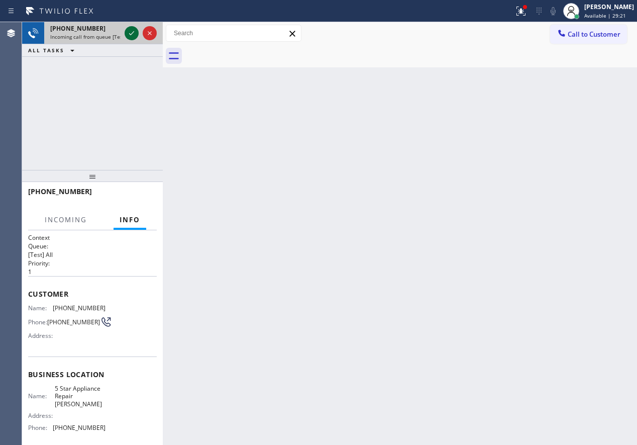
click at [134, 31] on icon at bounding box center [132, 33] width 12 height 12
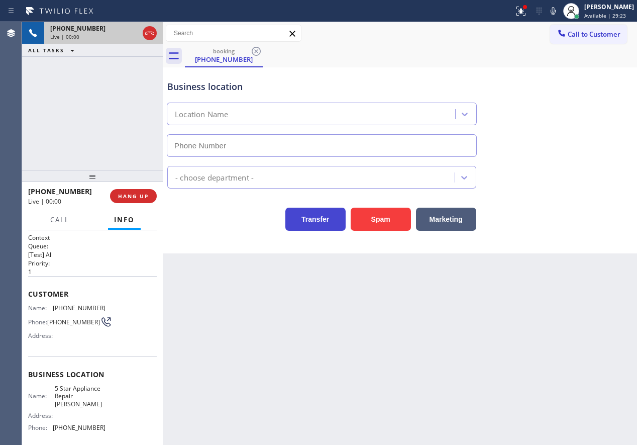
type input "[PHONE_NUMBER]"
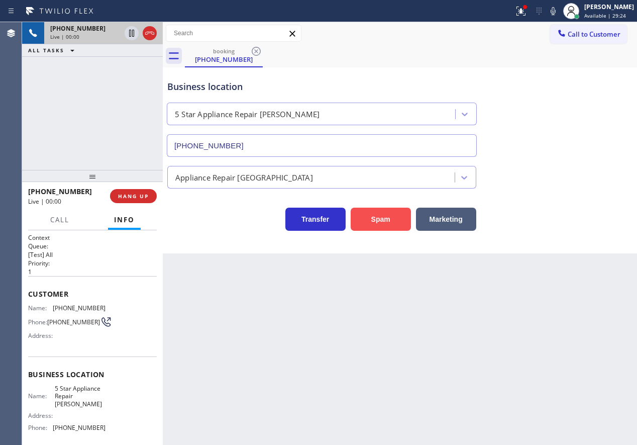
click at [382, 215] on button "Spam" at bounding box center [381, 218] width 60 height 23
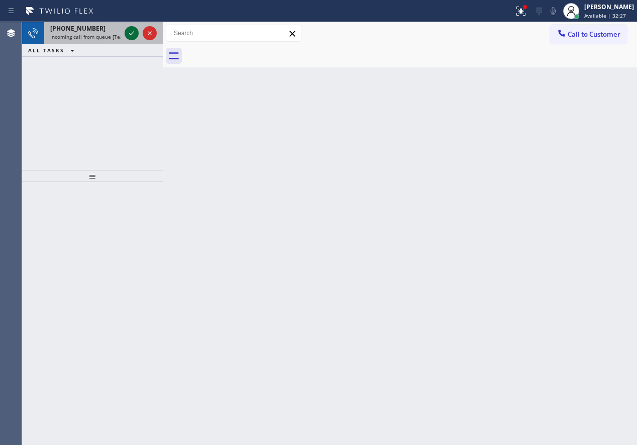
click at [135, 31] on icon at bounding box center [132, 33] width 12 height 12
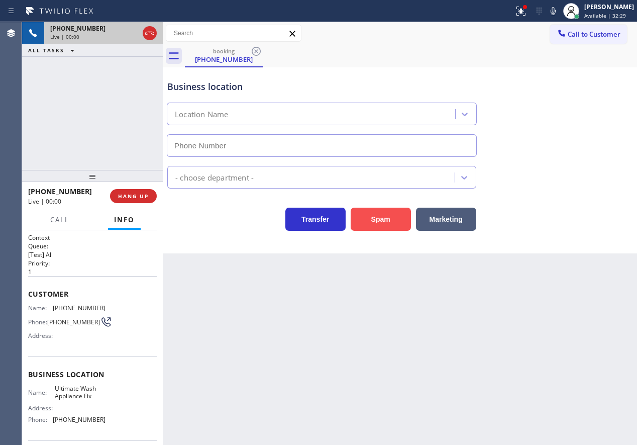
type input "[PHONE_NUMBER]"
click at [391, 220] on button "Spam" at bounding box center [381, 218] width 60 height 23
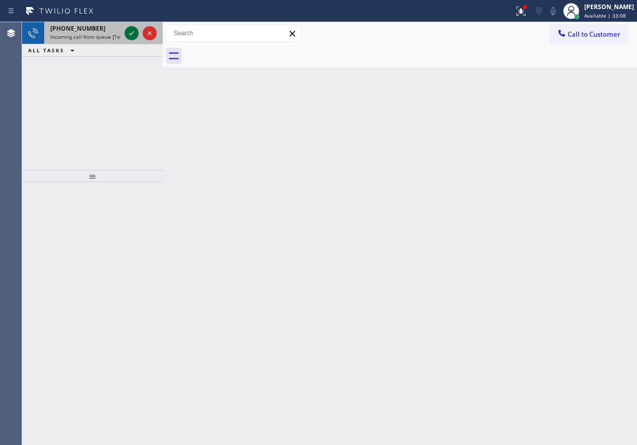
click at [131, 32] on icon at bounding box center [132, 33] width 12 height 12
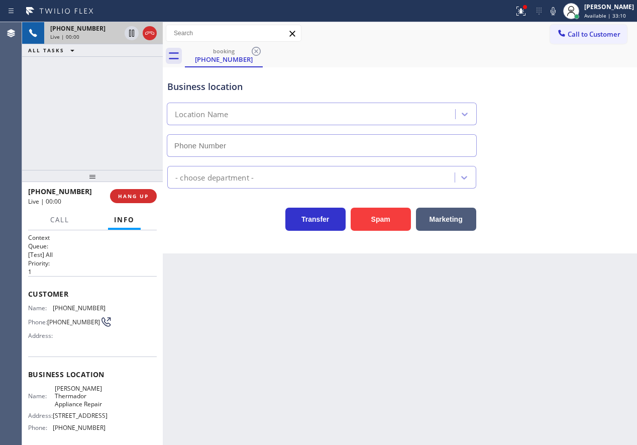
type input "[PHONE_NUMBER]"
click at [88, 401] on span "[PERSON_NAME] Thermador Appliance Repair" at bounding box center [80, 395] width 50 height 23
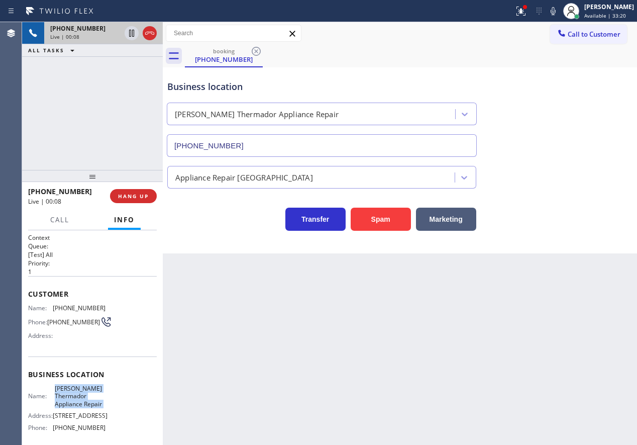
click at [88, 401] on span "[PERSON_NAME] Thermador Appliance Repair" at bounding box center [80, 395] width 50 height 23
copy span "[PERSON_NAME] Thermador Appliance Repair"
click at [266, 146] on input "[PHONE_NUMBER]" at bounding box center [322, 145] width 310 height 23
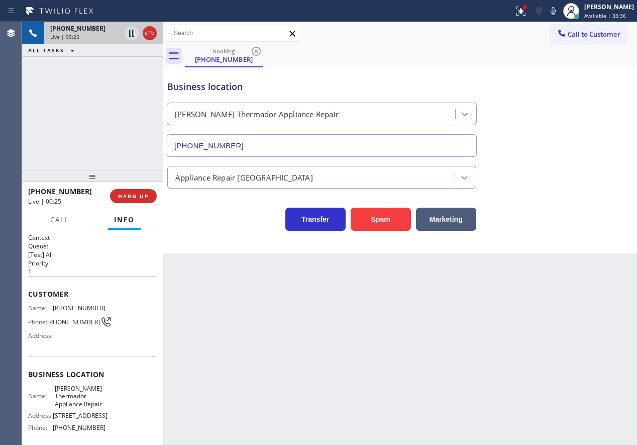
drag, startPoint x: 560, startPoint y: 7, endPoint x: 627, endPoint y: 136, distance: 145.4
click at [559, 7] on icon at bounding box center [553, 11] width 12 height 12
click at [523, 14] on div at bounding box center [521, 11] width 22 height 12
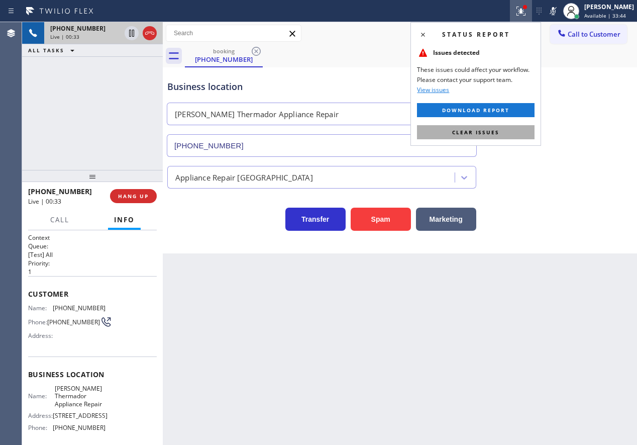
click at [514, 131] on button "Clear issues" at bounding box center [476, 132] width 118 height 14
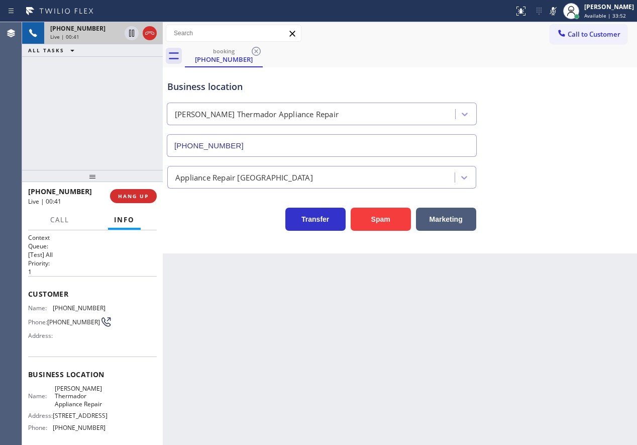
click at [596, 208] on div "Transfer Spam Marketing" at bounding box center [399, 214] width 469 height 32
click at [124, 192] on span "HANG UP" at bounding box center [133, 195] width 31 height 7
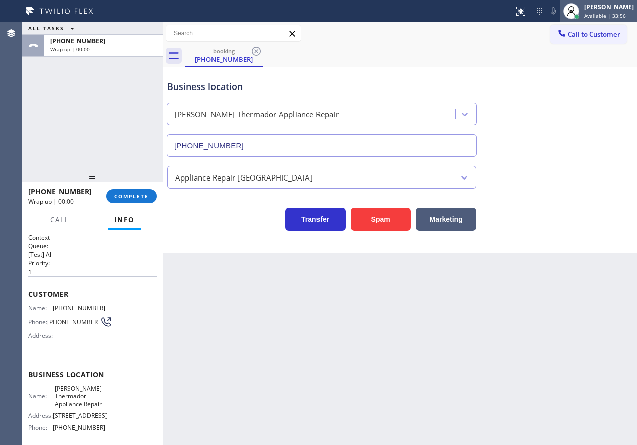
click at [617, 11] on div "[PERSON_NAME]" at bounding box center [609, 7] width 50 height 9
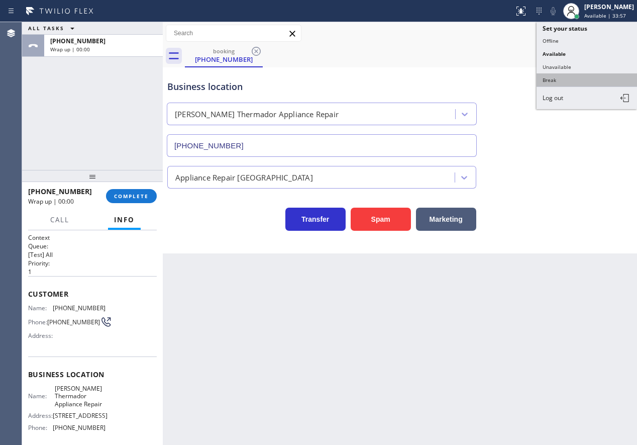
click at [561, 78] on button "Break" at bounding box center [587, 79] width 100 height 13
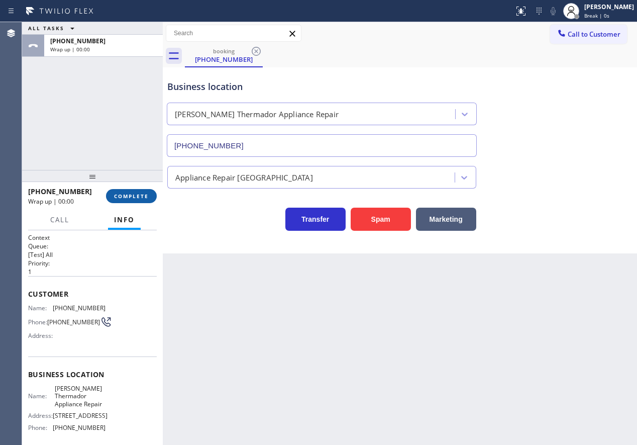
drag, startPoint x: 135, startPoint y: 197, endPoint x: 278, endPoint y: 187, distance: 143.5
click at [135, 197] on span "COMPLETE" at bounding box center [131, 195] width 35 height 7
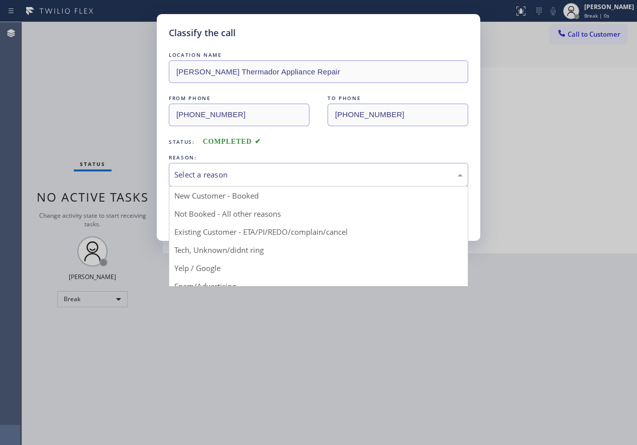
click at [292, 177] on div "Select a reason" at bounding box center [318, 175] width 288 height 12
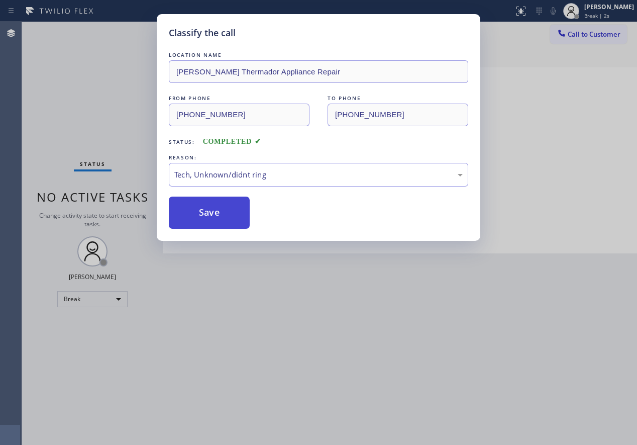
click at [212, 217] on button "Save" at bounding box center [209, 212] width 81 height 32
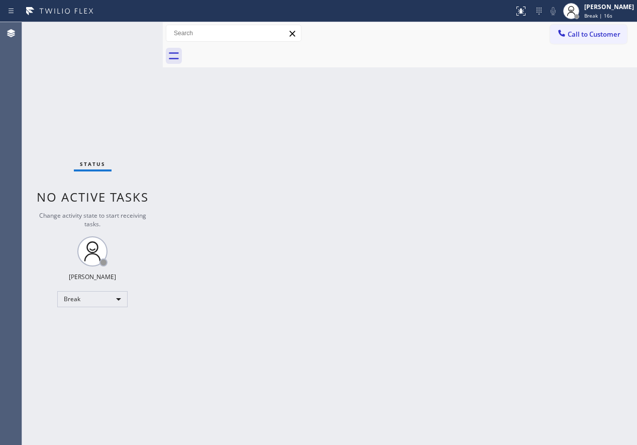
click at [501, 188] on div "Back to Dashboard Change Sender ID Customers Technicians Select a contact Outbo…" at bounding box center [400, 233] width 474 height 423
drag, startPoint x: 626, startPoint y: 13, endPoint x: 623, endPoint y: 26, distance: 13.4
click at [626, 13] on div "Break | 14:39" at bounding box center [609, 15] width 50 height 7
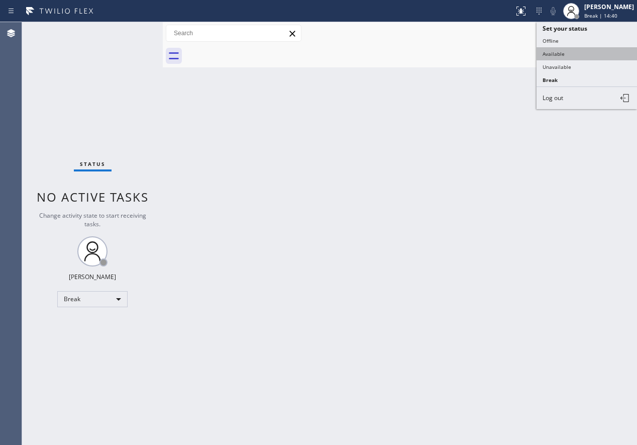
click at [600, 57] on button "Available" at bounding box center [587, 53] width 100 height 13
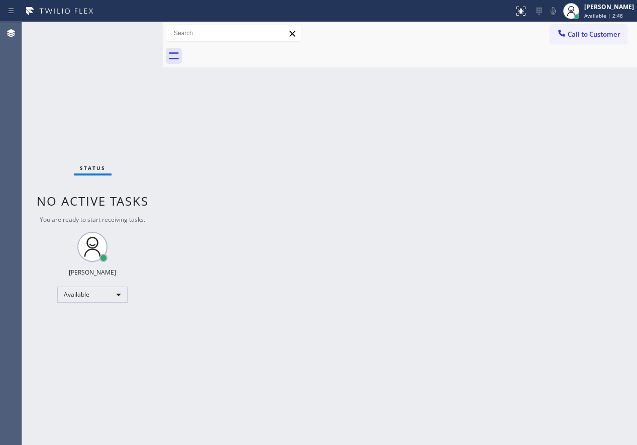
click at [558, 209] on div "Back to Dashboard Change Sender ID Customers Technicians Select a contact Outbo…" at bounding box center [400, 233] width 474 height 423
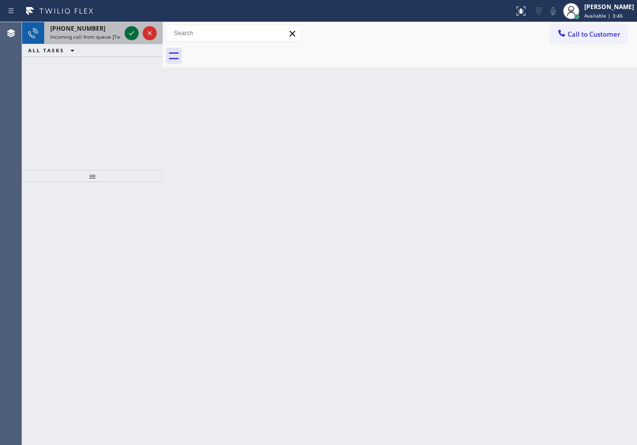
click at [130, 34] on icon at bounding box center [131, 33] width 5 height 4
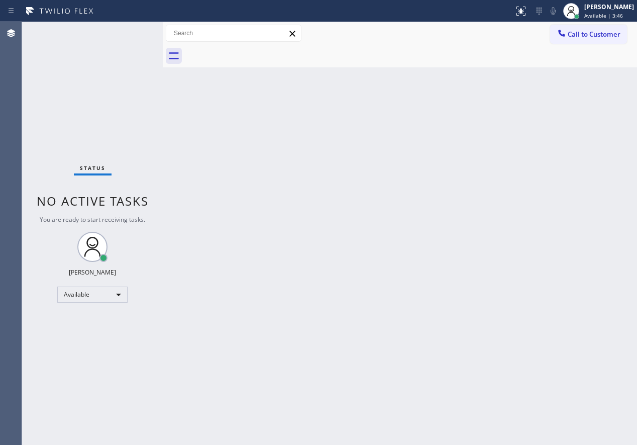
click at [130, 34] on div "Status No active tasks You are ready to start receiving tasks. [PERSON_NAME] Av…" at bounding box center [92, 233] width 141 height 423
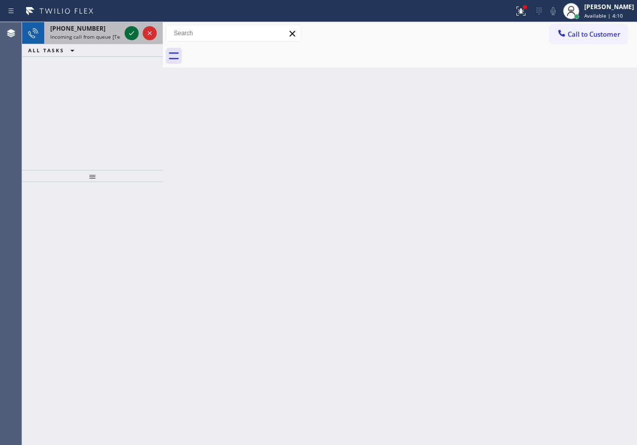
click at [130, 34] on icon at bounding box center [131, 33] width 5 height 4
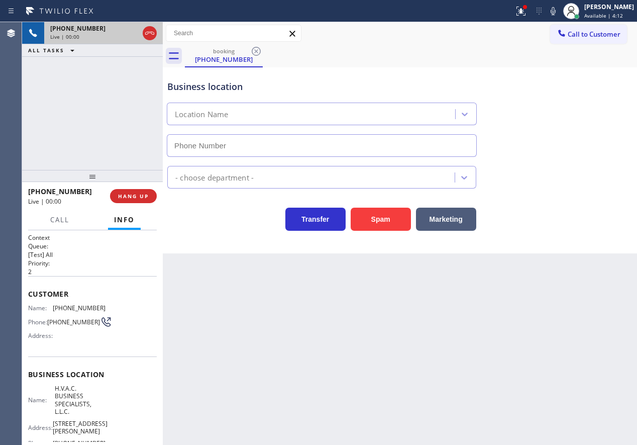
type input "[PHONE_NUMBER]"
click at [376, 211] on button "Spam" at bounding box center [381, 218] width 60 height 23
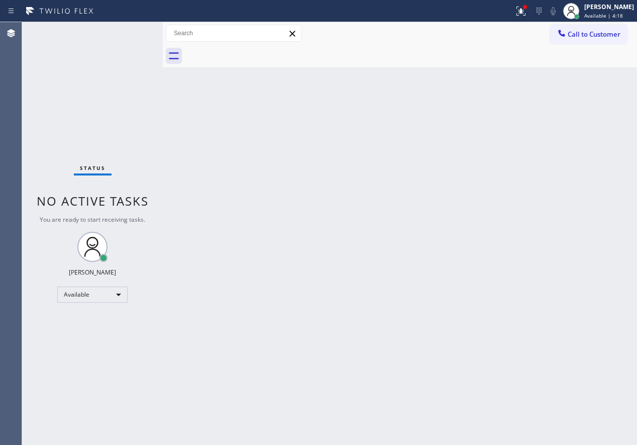
click at [599, 270] on div "Back to Dashboard Change Sender ID Customers Technicians Select a contact Outbo…" at bounding box center [400, 233] width 474 height 423
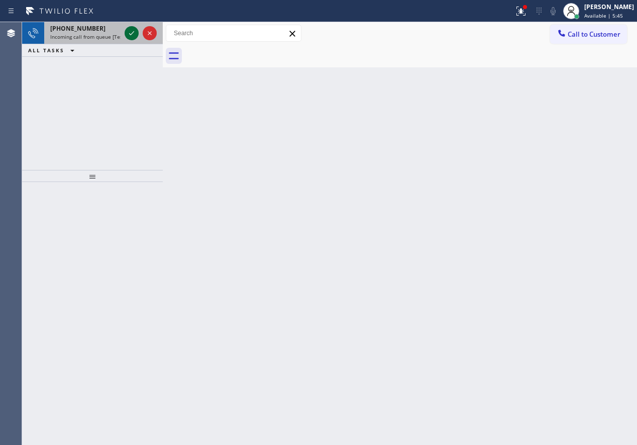
click at [131, 32] on icon at bounding box center [132, 33] width 12 height 12
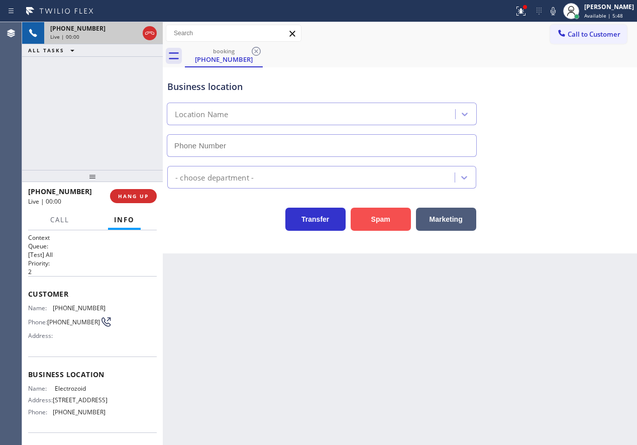
type input "[PHONE_NUMBER]"
click at [386, 215] on button "Spam" at bounding box center [381, 218] width 60 height 23
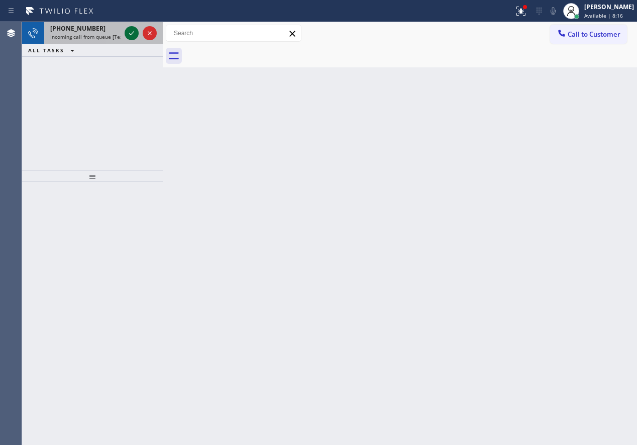
click at [129, 35] on icon at bounding box center [132, 33] width 12 height 12
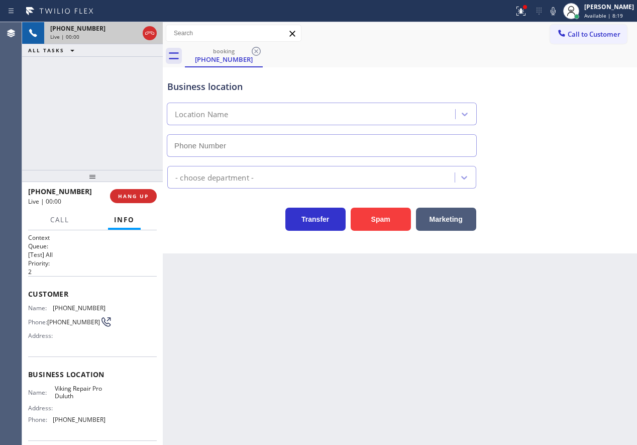
type input "[PHONE_NUMBER]"
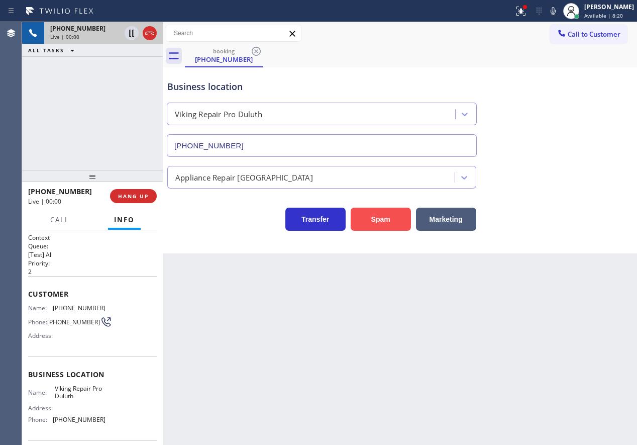
click at [382, 224] on button "Spam" at bounding box center [381, 218] width 60 height 23
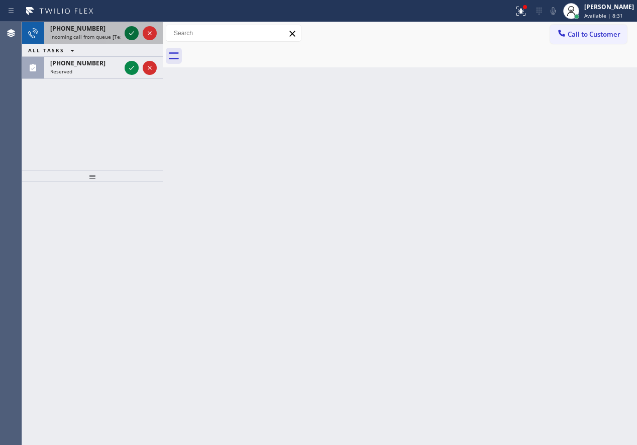
click at [126, 30] on icon at bounding box center [132, 33] width 12 height 12
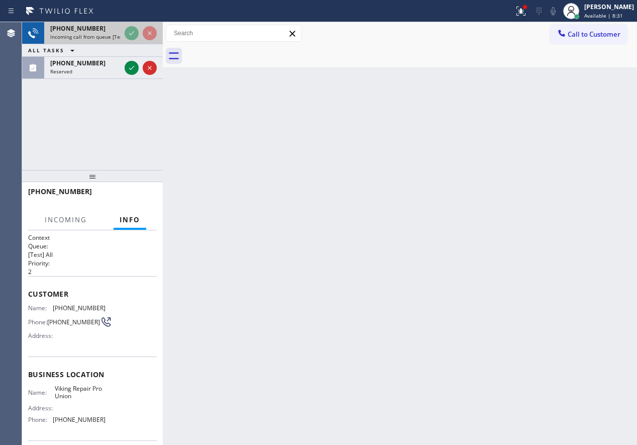
click at [127, 31] on div "[PHONE_NUMBER] Incoming call from queue [Test] All ALL TASKS ALL TASKS ACTIVE T…" at bounding box center [92, 50] width 141 height 57
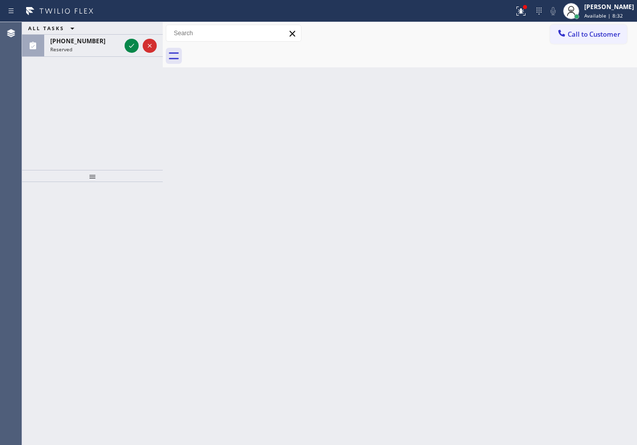
click at [127, 31] on div "ALL TASKS ALL TASKS ACTIVE TASKS TASKS IN WRAP UP [PHONE_NUMBER] Reserved" at bounding box center [92, 39] width 141 height 35
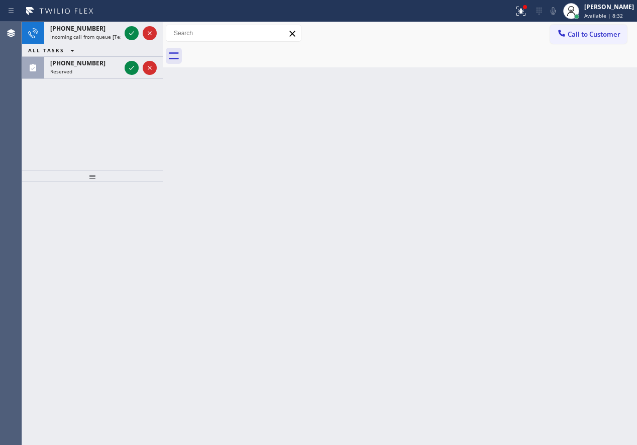
click at [127, 44] on div "ALL TASKS ALL TASKS ACTIVE TASKS TASKS IN WRAP UP" at bounding box center [92, 50] width 141 height 13
click at [131, 31] on icon at bounding box center [132, 33] width 12 height 12
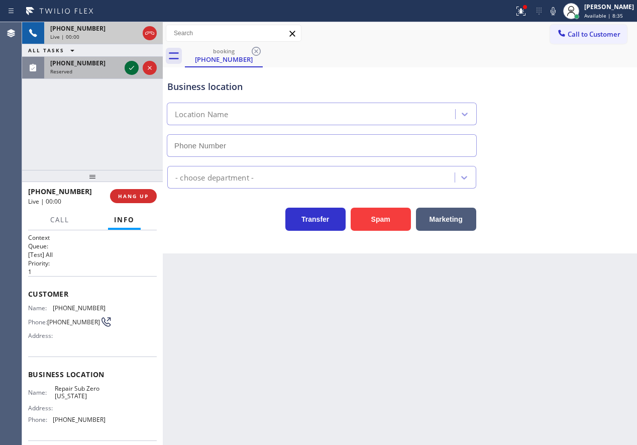
type input "[PHONE_NUMBER]"
click at [132, 65] on icon at bounding box center [132, 68] width 12 height 12
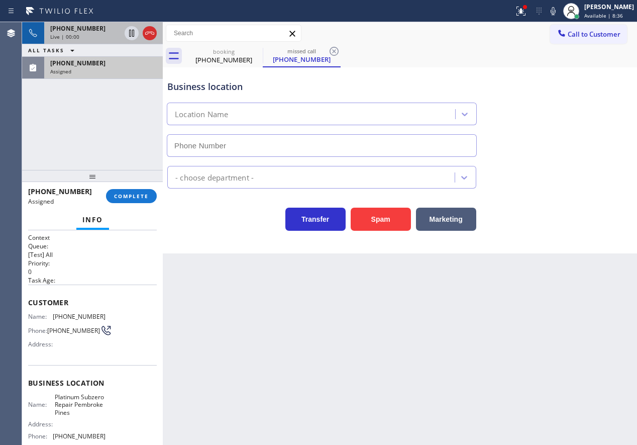
type input "[PHONE_NUMBER]"
click at [89, 32] on span "[PHONE_NUMBER]" at bounding box center [77, 28] width 55 height 9
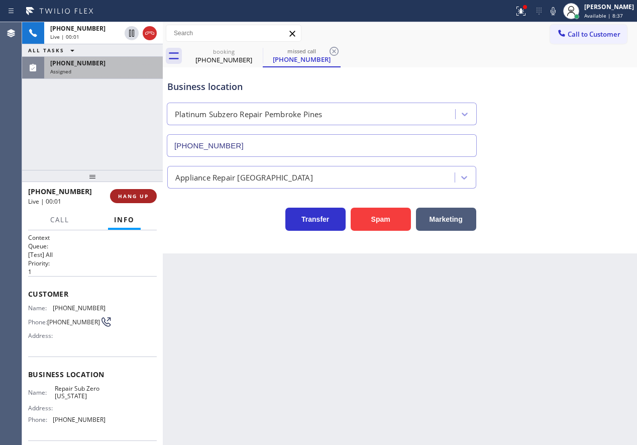
click at [124, 195] on span "HANG UP" at bounding box center [133, 195] width 31 height 7
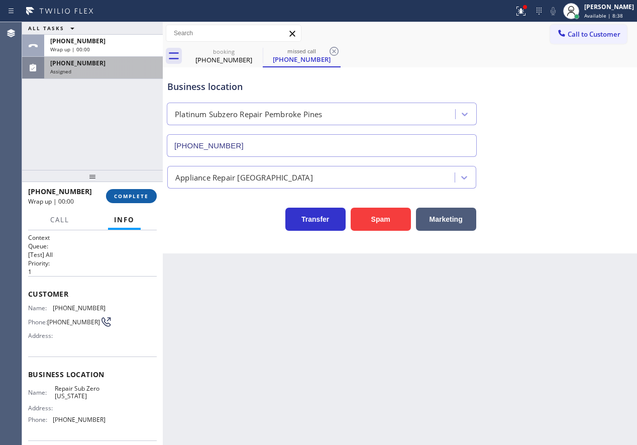
click at [126, 195] on span "COMPLETE" at bounding box center [131, 195] width 35 height 7
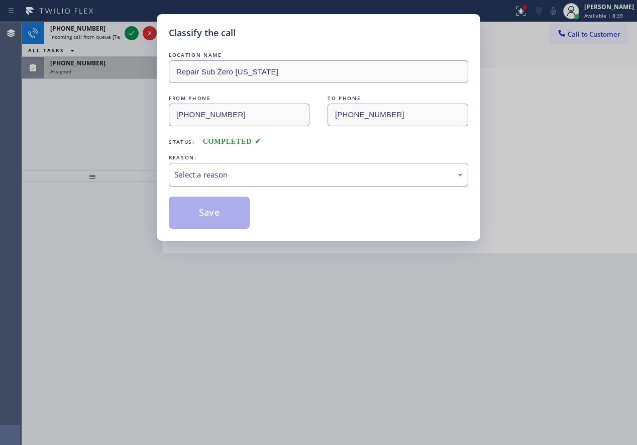
click at [227, 172] on div "Select a reason" at bounding box center [318, 175] width 288 height 12
click at [222, 217] on button "Save" at bounding box center [209, 212] width 81 height 32
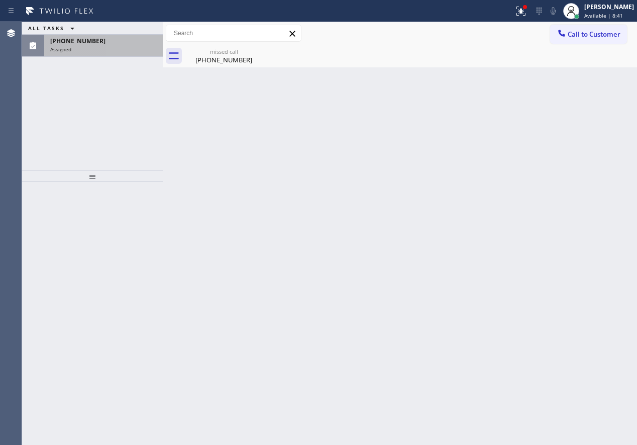
click at [120, 67] on div "ALL TASKS ALL TASKS ACTIVE TASKS TASKS IN WRAP UP [PHONE_NUMBER] Assigned" at bounding box center [92, 96] width 141 height 148
click at [121, 44] on div "[PHONE_NUMBER]" at bounding box center [103, 41] width 107 height 9
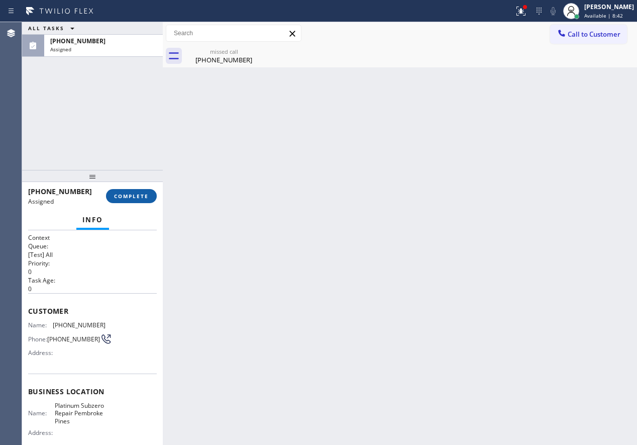
click at [128, 195] on span "COMPLETE" at bounding box center [131, 195] width 35 height 7
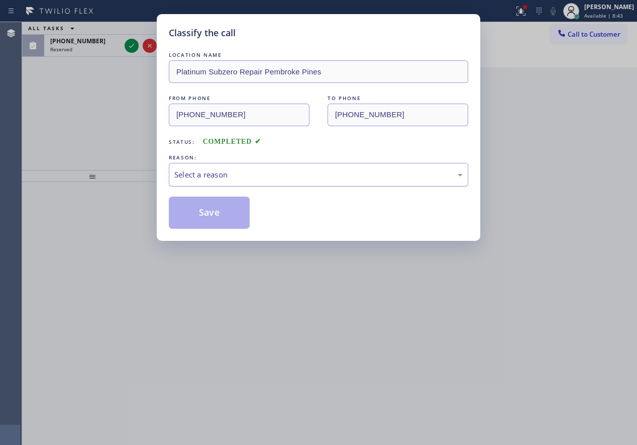
click at [233, 173] on div "Select a reason" at bounding box center [318, 175] width 288 height 12
click at [215, 214] on button "Save" at bounding box center [209, 212] width 81 height 32
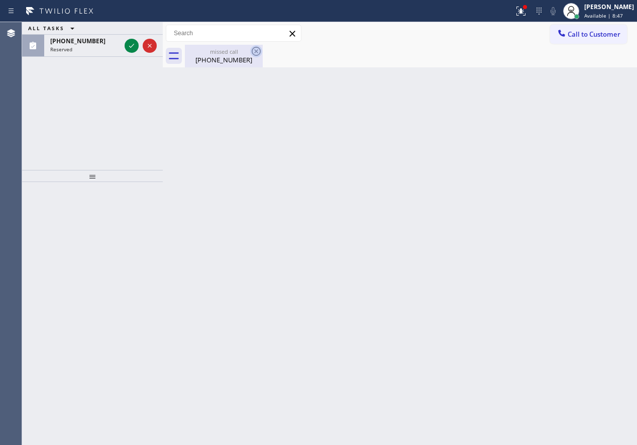
click at [256, 51] on icon at bounding box center [256, 51] width 9 height 9
click at [233, 55] on div "missed call" at bounding box center [224, 52] width 76 height 8
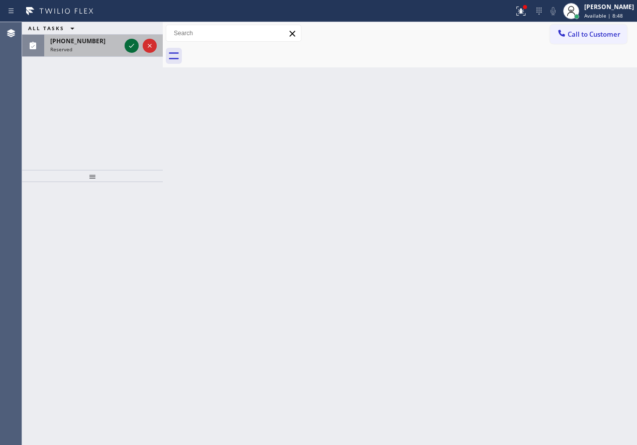
click at [129, 46] on icon at bounding box center [132, 46] width 12 height 12
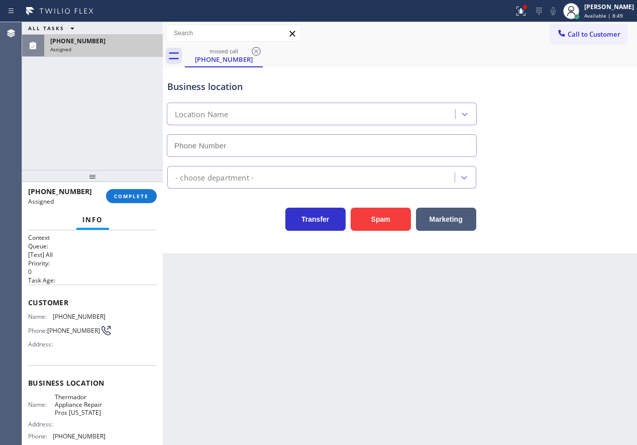
type input "[PHONE_NUMBER]"
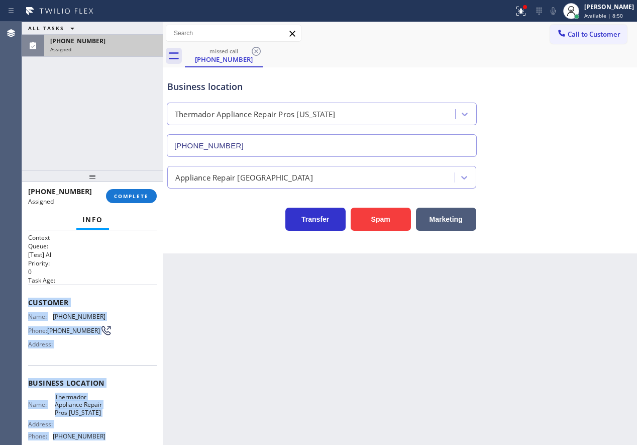
scroll to position [94, 0]
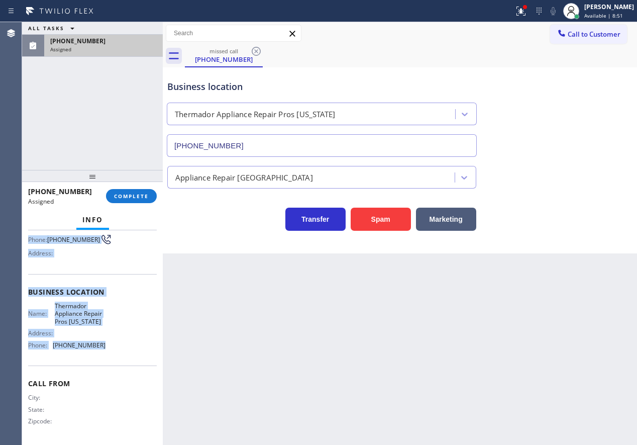
drag, startPoint x: 29, startPoint y: 304, endPoint x: 107, endPoint y: 340, distance: 86.1
click at [107, 340] on div "Context Queue: [Test] All Priority: 0 Task Age: Customer Name: [PHONE_NUMBER] P…" at bounding box center [92, 291] width 129 height 299
copy div "Customer Name: [PHONE_NUMBER] Phone: [PHONE_NUMBER] Address: Business location …"
click at [134, 196] on span "COMPLETE" at bounding box center [131, 195] width 35 height 7
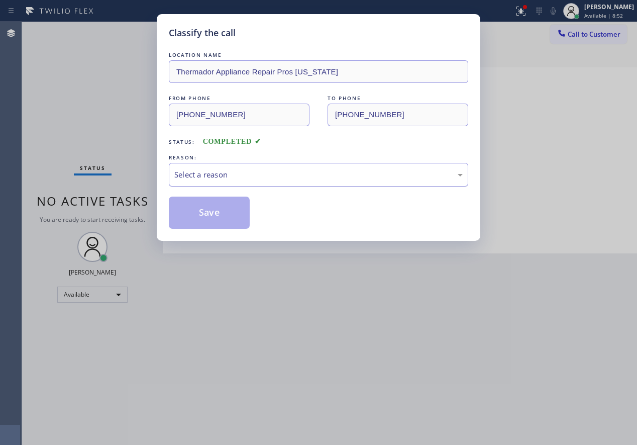
click at [281, 179] on div "Select a reason" at bounding box center [318, 175] width 288 height 12
click at [235, 217] on button "Save" at bounding box center [209, 212] width 81 height 32
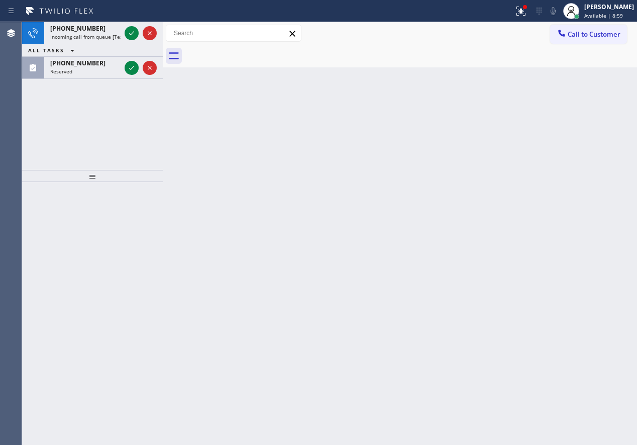
click at [535, 206] on div "Back to Dashboard Change Sender ID Customers Technicians Select a contact Outbo…" at bounding box center [400, 233] width 474 height 423
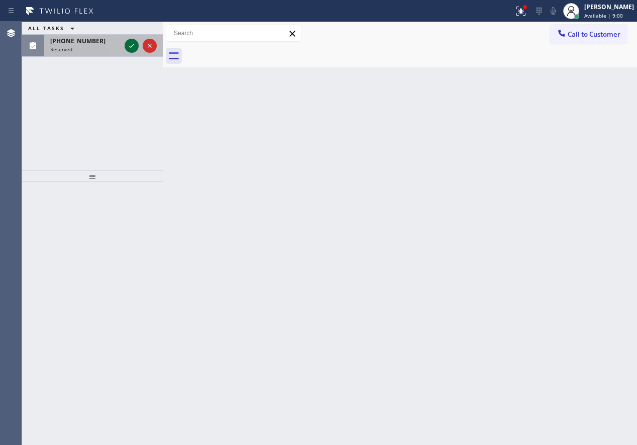
click at [130, 43] on icon at bounding box center [132, 46] width 12 height 12
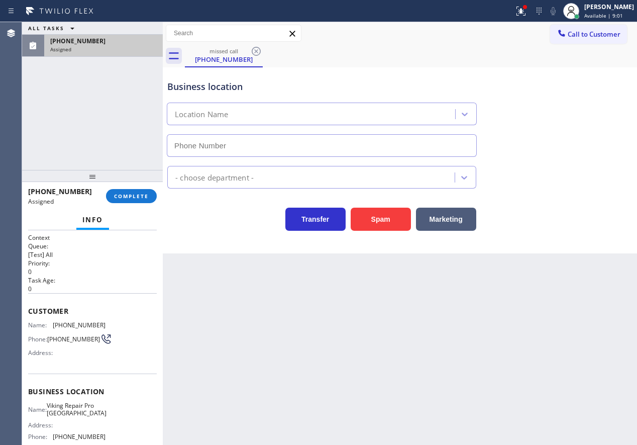
type input "[PHONE_NUMBER]"
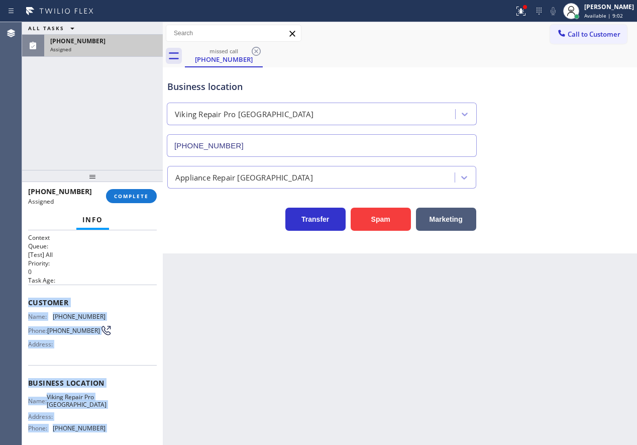
scroll to position [86, 0]
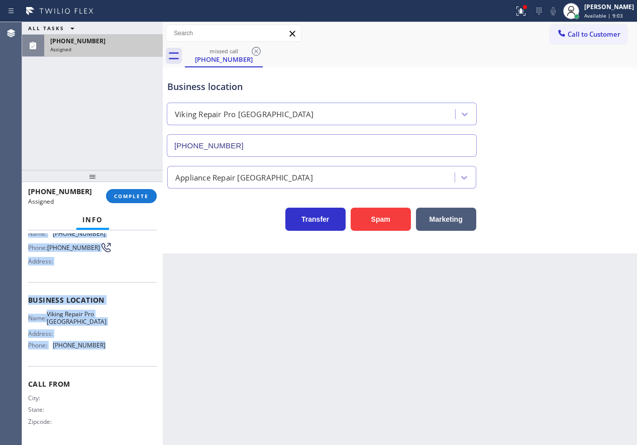
drag, startPoint x: 30, startPoint y: 301, endPoint x: 98, endPoint y: 349, distance: 83.6
click at [98, 349] on div "Context Queue: [Test] All Priority: 0 Task Age: Customer Name: [PHONE_NUMBER] P…" at bounding box center [92, 295] width 129 height 291
copy div "Customer Name: [PHONE_NUMBER] Phone: [PHONE_NUMBER] Address: Business location …"
click at [132, 201] on button "COMPLETE" at bounding box center [131, 196] width 51 height 14
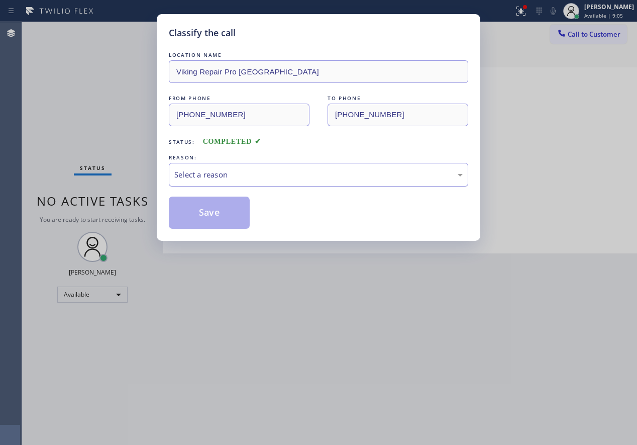
click at [264, 180] on div "Select a reason" at bounding box center [318, 175] width 299 height 24
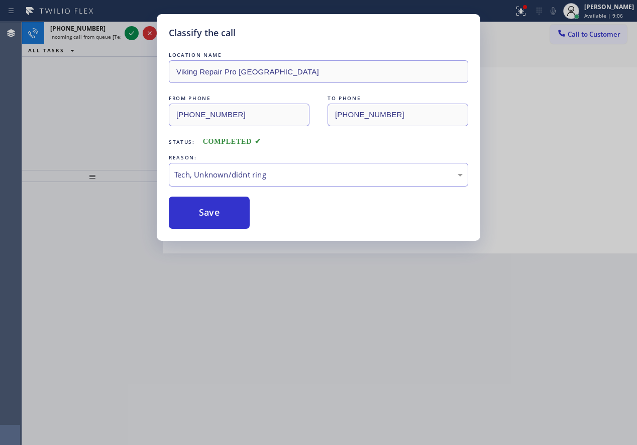
click at [232, 211] on button "Save" at bounding box center [209, 212] width 81 height 32
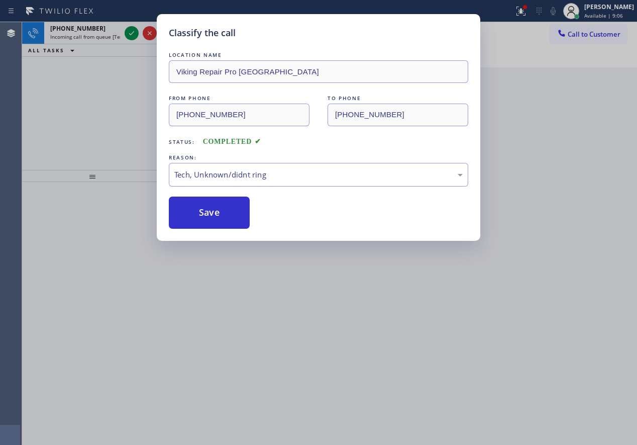
click at [131, 32] on div "Classify the call LOCATION NAME The Best Heating and Cooling Repair Team FROM P…" at bounding box center [329, 233] width 615 height 423
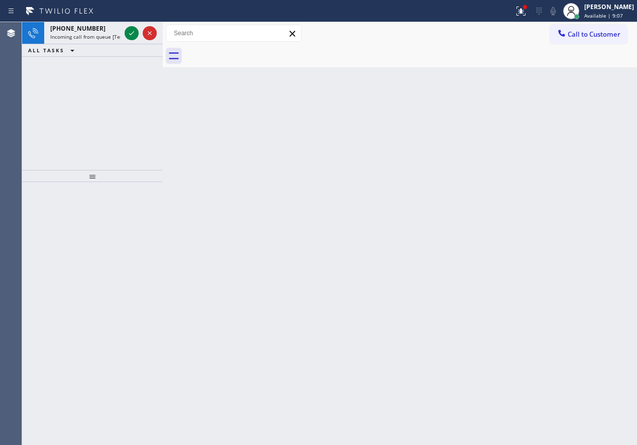
click at [131, 32] on icon at bounding box center [132, 33] width 12 height 12
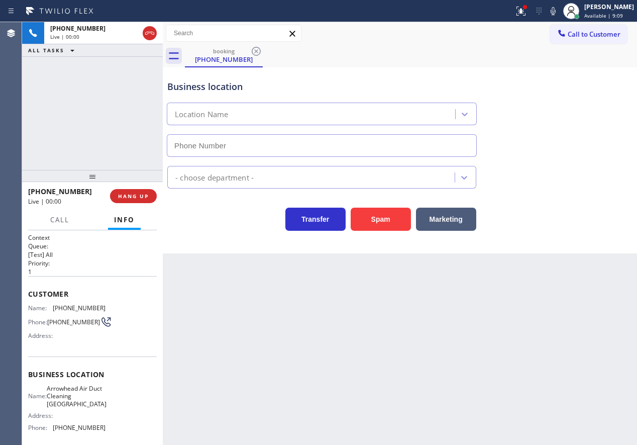
type input "[PHONE_NUMBER]"
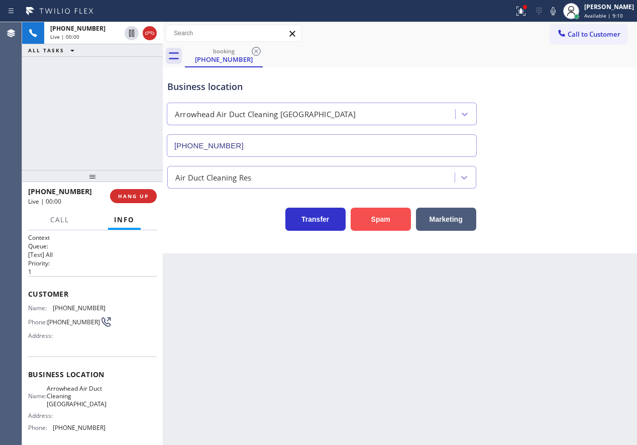
click at [393, 220] on button "Spam" at bounding box center [381, 218] width 60 height 23
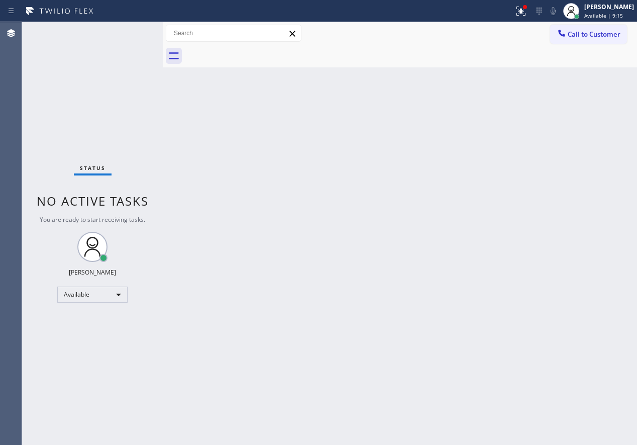
click at [554, 208] on div "Back to Dashboard Change Sender ID Customers Technicians Select a contact Outbo…" at bounding box center [400, 233] width 474 height 423
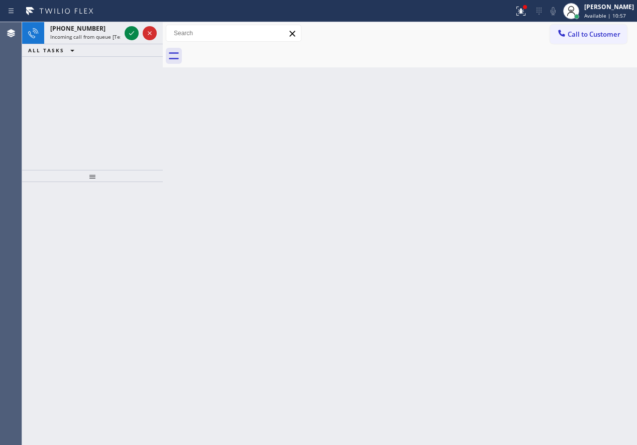
click at [582, 164] on div "Back to Dashboard Change Sender ID Customers Technicians Select a contact Outbo…" at bounding box center [400, 233] width 474 height 423
click at [133, 33] on icon at bounding box center [131, 33] width 5 height 4
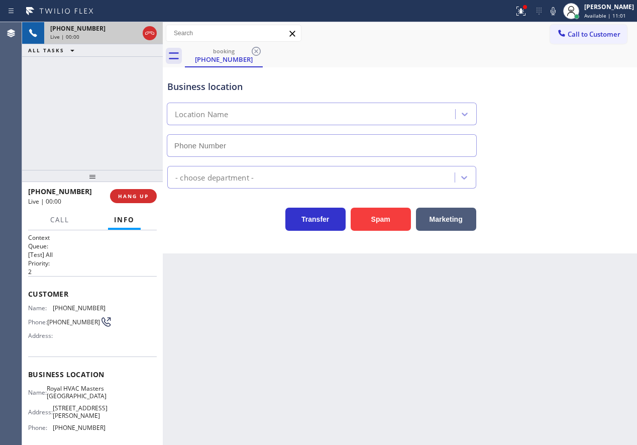
type input "[PHONE_NUMBER]"
click at [376, 223] on button "Spam" at bounding box center [381, 218] width 60 height 23
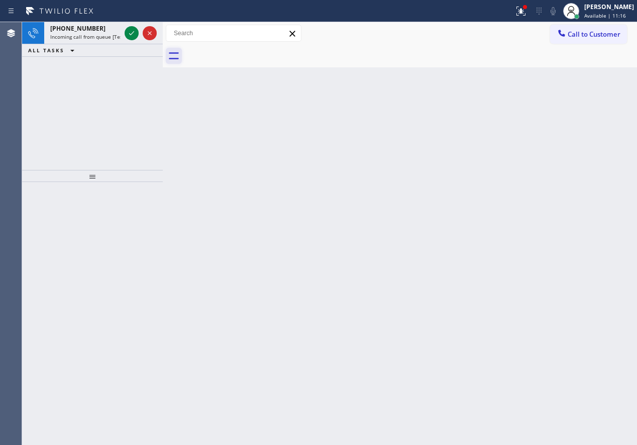
drag, startPoint x: 534, startPoint y: 289, endPoint x: 168, endPoint y: 61, distance: 431.4
click at [534, 289] on div "Back to Dashboard Change Sender ID Customers Technicians Select a contact Outbo…" at bounding box center [400, 233] width 474 height 423
click at [132, 36] on icon at bounding box center [132, 33] width 12 height 12
click at [130, 33] on icon at bounding box center [132, 33] width 12 height 12
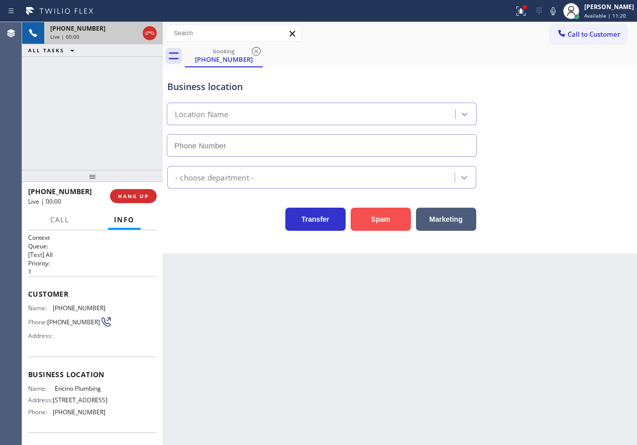
type input "[PHONE_NUMBER]"
click at [386, 220] on button "Spam" at bounding box center [381, 218] width 60 height 23
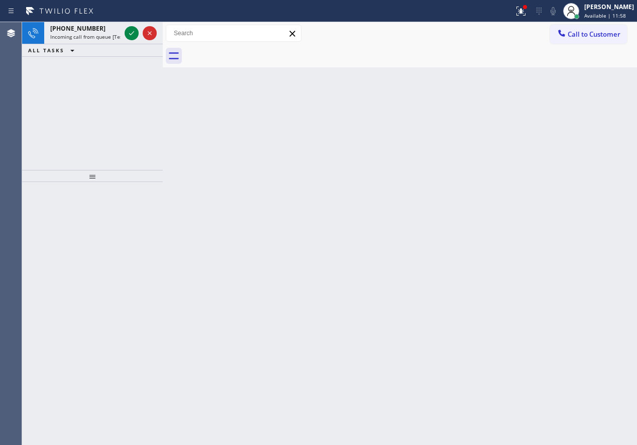
drag, startPoint x: 555, startPoint y: 270, endPoint x: 536, endPoint y: 259, distance: 22.1
click at [555, 270] on div "Back to Dashboard Change Sender ID Customers Technicians Select a contact Outbo…" at bounding box center [400, 233] width 474 height 423
click at [132, 34] on icon at bounding box center [132, 33] width 12 height 12
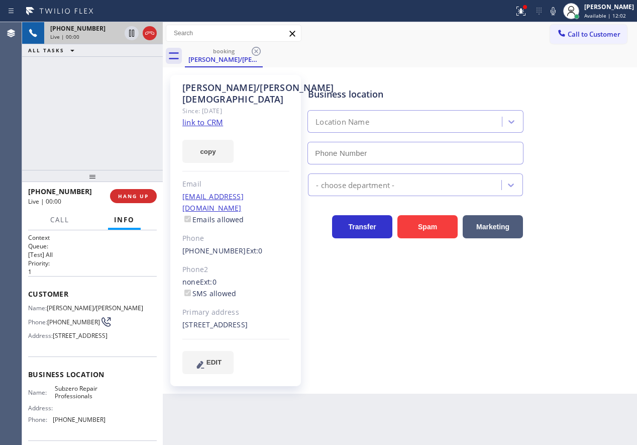
type input "[PHONE_NUMBER]"
click at [205, 117] on link "link to CRM" at bounding box center [202, 122] width 41 height 10
click at [92, 400] on span "Subzero Repair Professionals" at bounding box center [80, 392] width 50 height 16
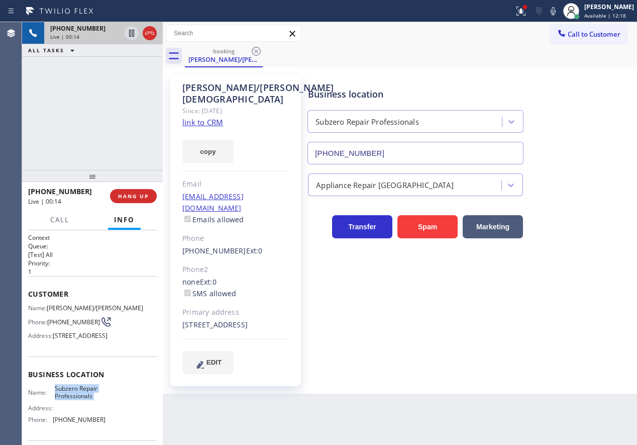
copy span "Subzero Repair Professionals"
click at [460, 157] on input "[PHONE_NUMBER]" at bounding box center [415, 153] width 216 height 23
click at [559, 14] on icon at bounding box center [553, 11] width 12 height 12
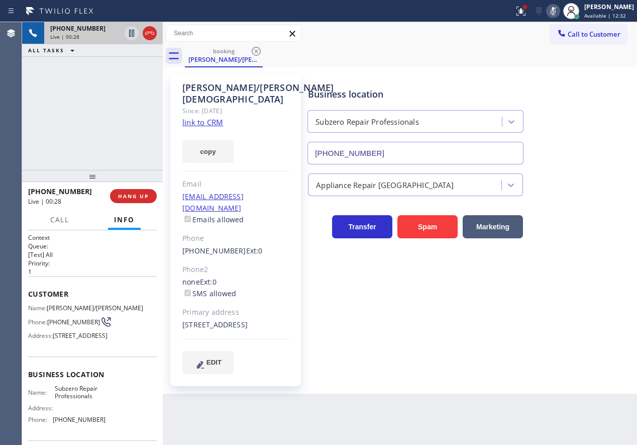
click at [556, 10] on icon at bounding box center [553, 11] width 5 height 8
click at [559, 13] on icon at bounding box center [553, 11] width 12 height 12
click at [556, 12] on icon at bounding box center [553, 11] width 5 height 8
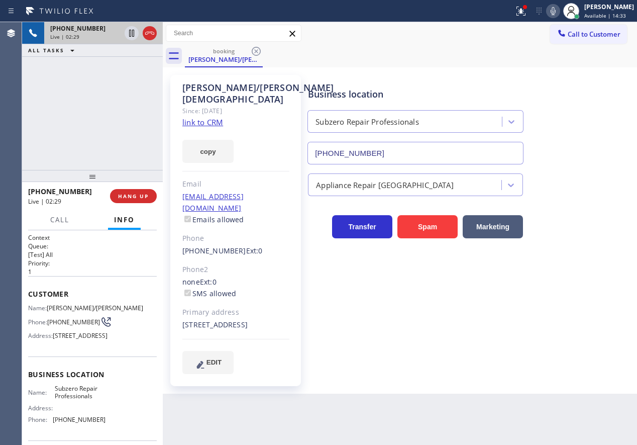
click at [559, 15] on icon at bounding box center [553, 11] width 12 height 12
click at [288, 87] on div "[PERSON_NAME]/[PERSON_NAME]" at bounding box center [235, 93] width 107 height 23
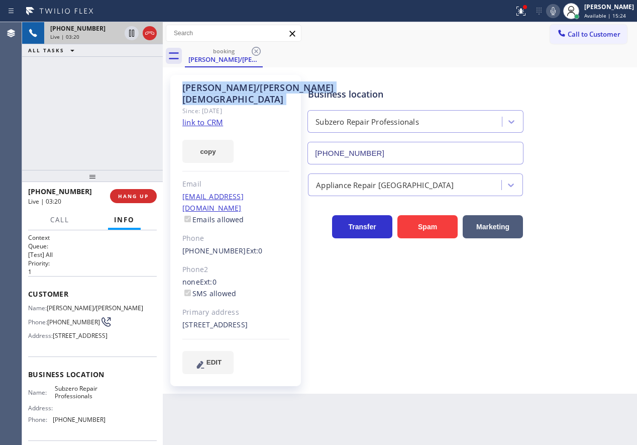
copy div "[PERSON_NAME]/[PERSON_NAME]"
click at [67, 326] on span "[PHONE_NUMBER]" at bounding box center [73, 322] width 53 height 8
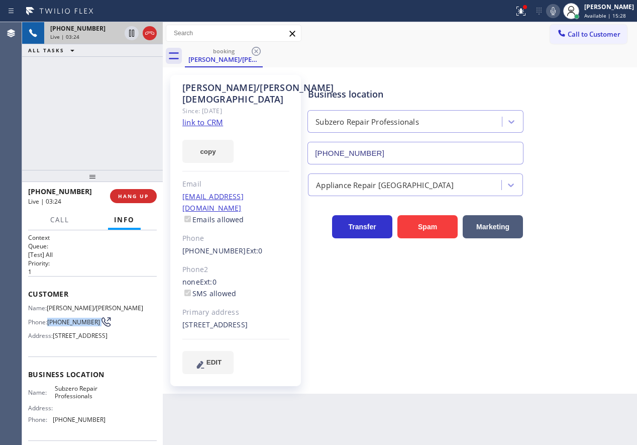
click at [67, 326] on span "[PHONE_NUMBER]" at bounding box center [73, 322] width 53 height 8
copy div "[PHONE_NUMBER]"
click at [225, 319] on div "[STREET_ADDRESS]" at bounding box center [235, 325] width 107 height 12
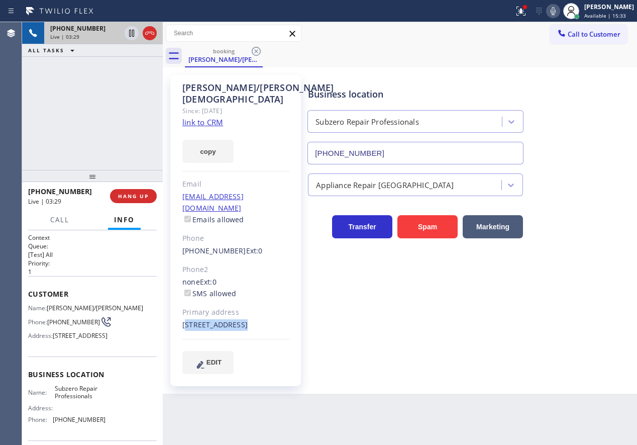
copy div "[STREET_ADDRESS]"
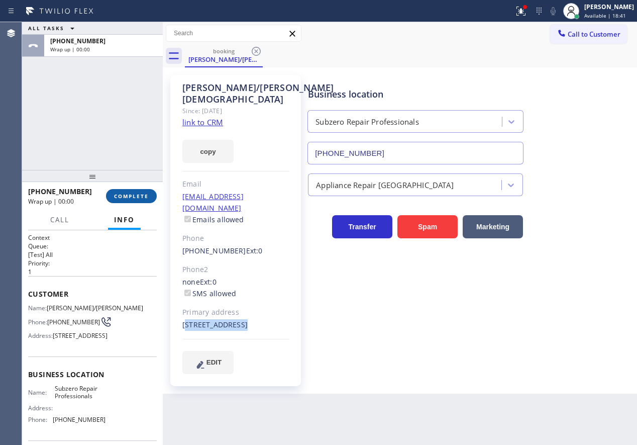
click at [131, 197] on span "COMPLETE" at bounding box center [131, 195] width 35 height 7
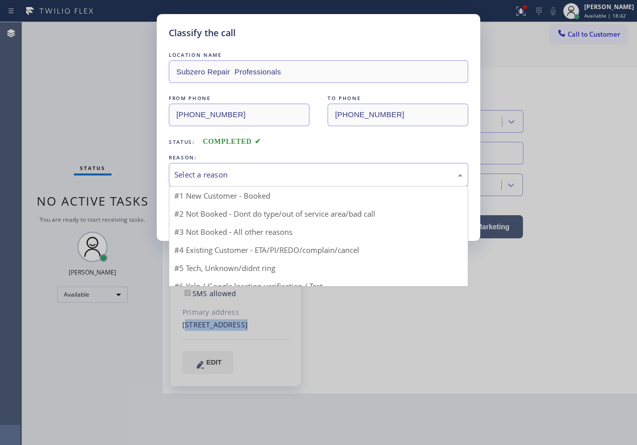
click at [256, 181] on div "Select a reason" at bounding box center [318, 175] width 299 height 24
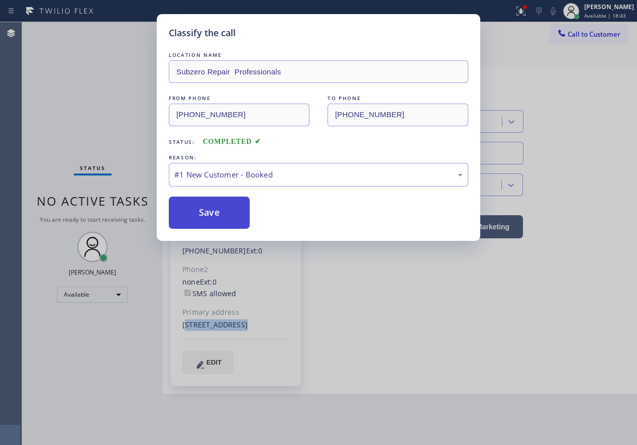
click at [212, 206] on button "Save" at bounding box center [209, 212] width 81 height 32
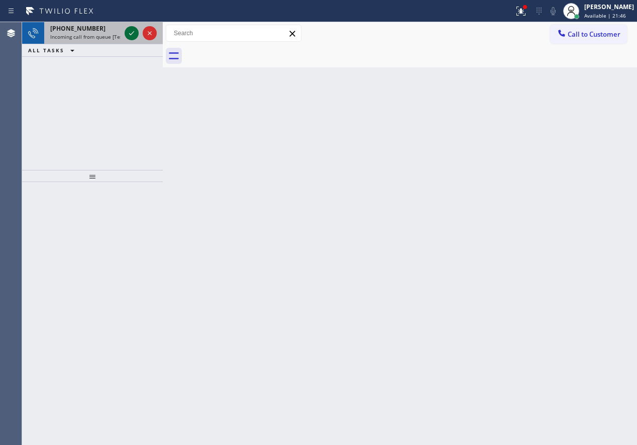
click at [131, 30] on icon at bounding box center [132, 33] width 12 height 12
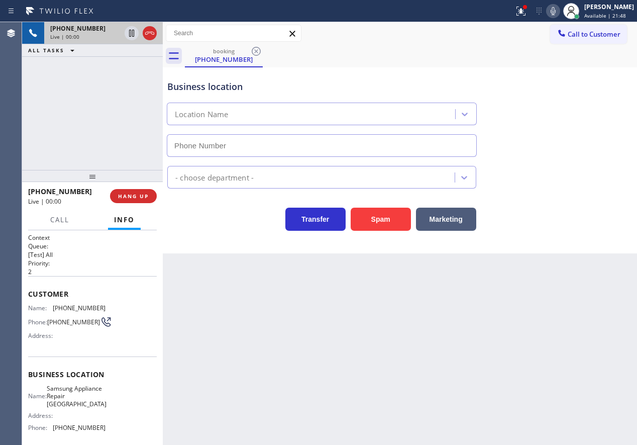
type input "[PHONE_NUMBER]"
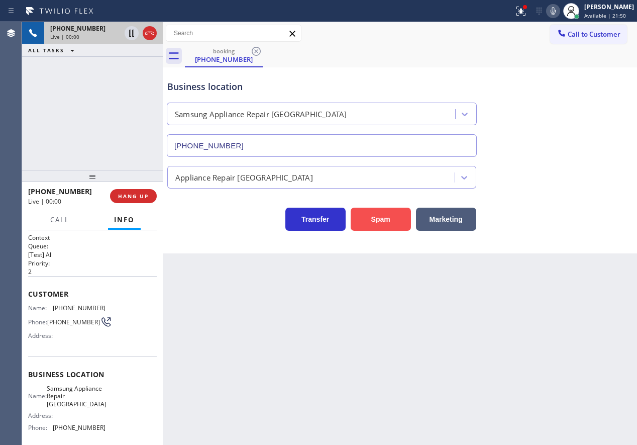
click at [392, 223] on button "Spam" at bounding box center [381, 218] width 60 height 23
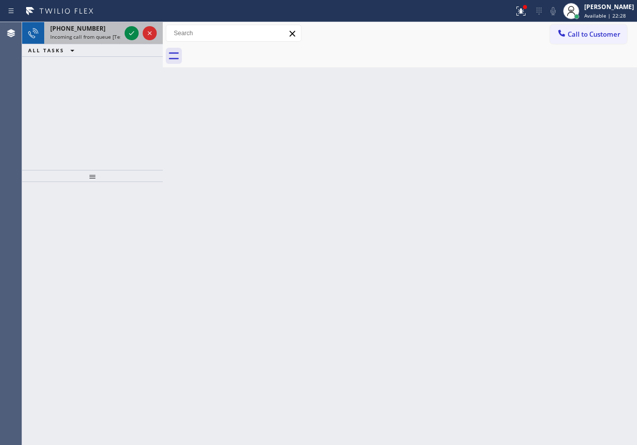
click at [125, 26] on div at bounding box center [141, 33] width 36 height 22
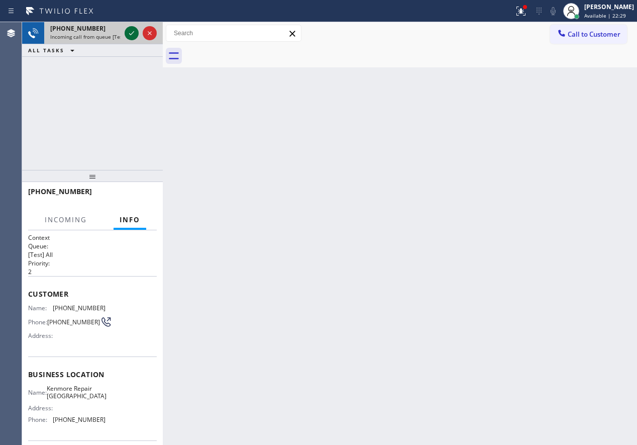
click at [127, 27] on icon at bounding box center [132, 33] width 12 height 12
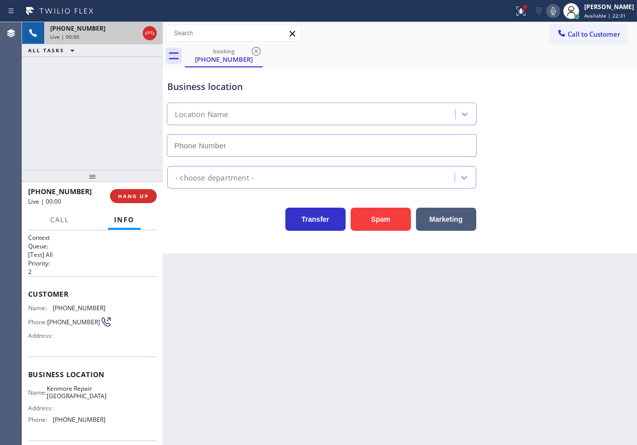
type input "[PHONE_NUMBER]"
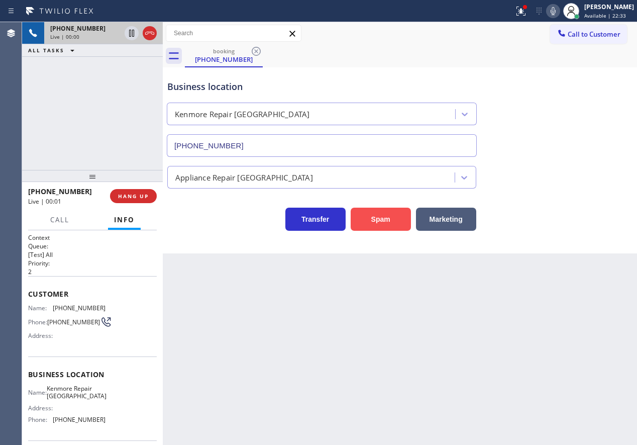
click at [386, 218] on button "Spam" at bounding box center [381, 218] width 60 height 23
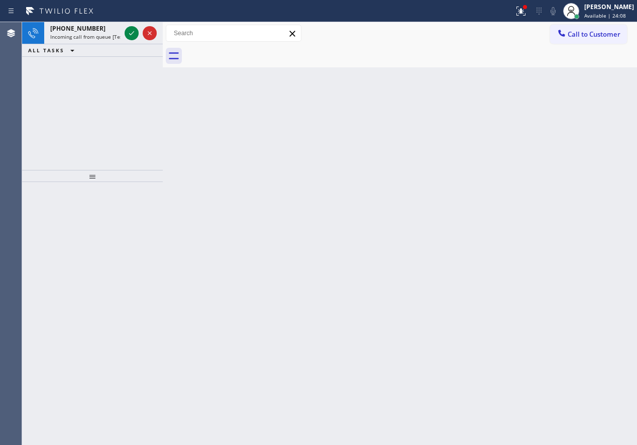
click at [546, 103] on div "Back to Dashboard Change Sender ID Customers Technicians Select a contact Outbo…" at bounding box center [400, 233] width 474 height 423
click at [128, 31] on icon at bounding box center [132, 33] width 12 height 12
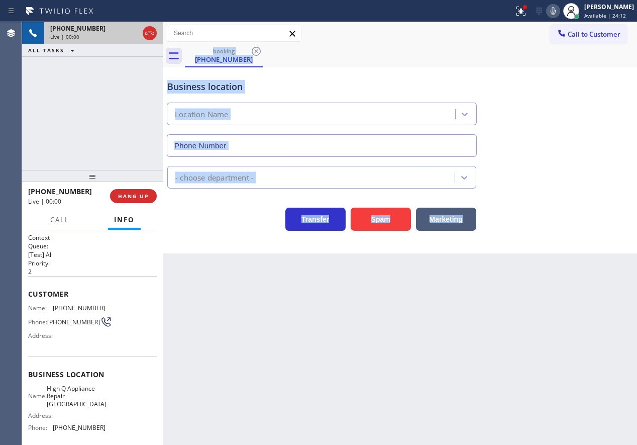
type input "[PHONE_NUMBER]"
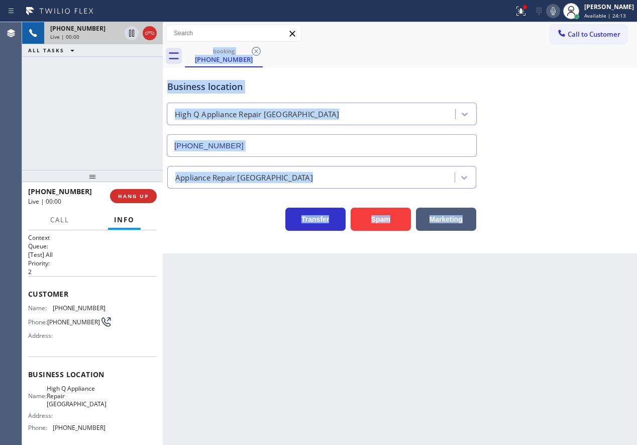
click at [556, 12] on icon at bounding box center [553, 11] width 5 height 8
click at [397, 218] on button "Spam" at bounding box center [381, 218] width 60 height 23
drag, startPoint x: 398, startPoint y: 367, endPoint x: 394, endPoint y: 443, distance: 75.9
click at [398, 367] on div "Back to Dashboard Change Sender ID Customers Technicians Select a contact Outbo…" at bounding box center [400, 233] width 474 height 423
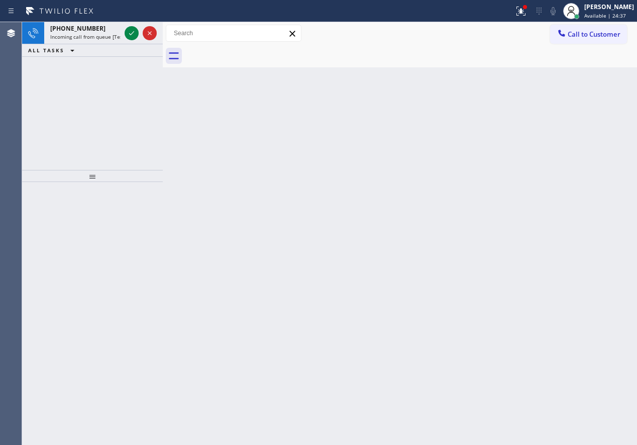
click at [599, 252] on div "Back to Dashboard Change Sender ID Customers Technicians Select a contact Outbo…" at bounding box center [400, 233] width 474 height 423
click at [131, 33] on icon at bounding box center [132, 33] width 12 height 12
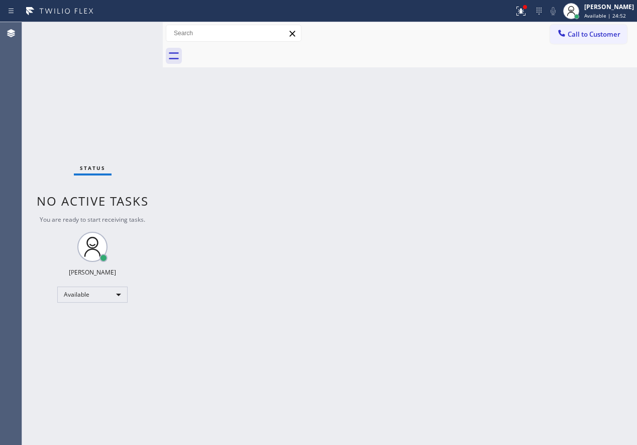
click at [570, 252] on div "Back to Dashboard Change Sender ID Customers Technicians Select a contact Outbo…" at bounding box center [400, 233] width 474 height 423
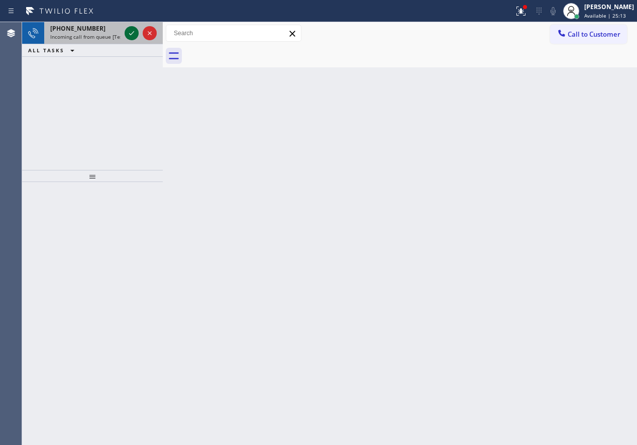
click at [131, 36] on icon at bounding box center [132, 33] width 12 height 12
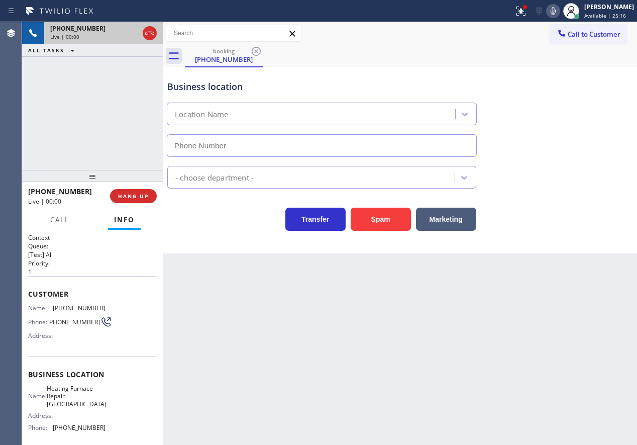
type input "[PHONE_NUMBER]"
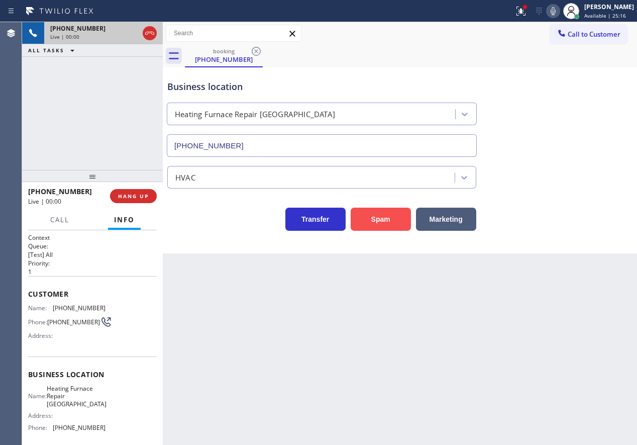
click at [378, 223] on button "Spam" at bounding box center [381, 218] width 60 height 23
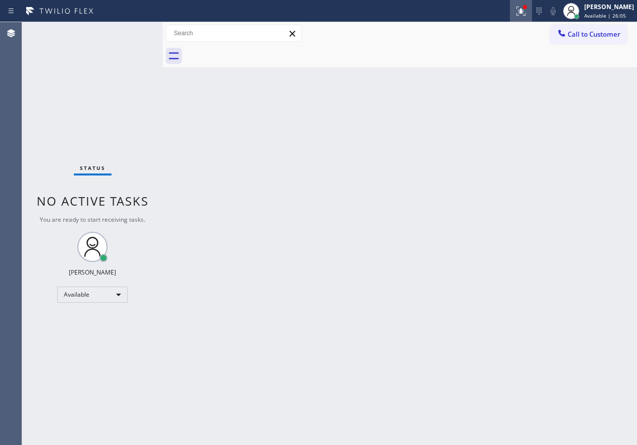
click at [525, 14] on icon at bounding box center [520, 11] width 9 height 9
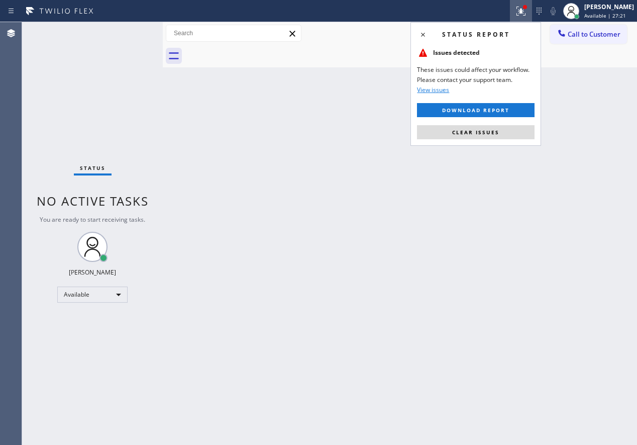
drag, startPoint x: 584, startPoint y: 201, endPoint x: 509, endPoint y: 172, distance: 79.9
click at [584, 201] on div "Back to Dashboard Change Sender ID Customers Technicians Select a contact Outbo…" at bounding box center [400, 233] width 474 height 423
click at [473, 135] on span "Clear issues" at bounding box center [475, 132] width 47 height 7
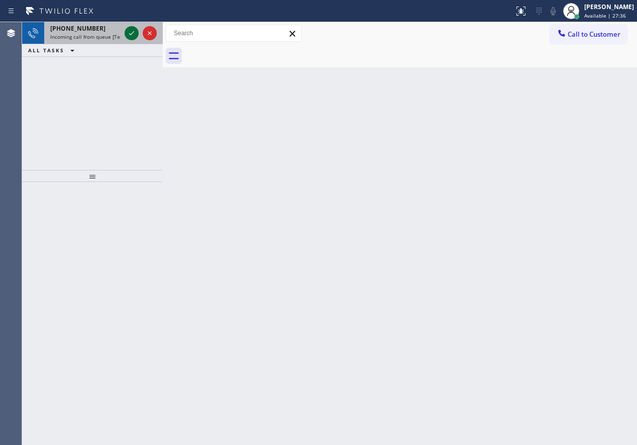
click at [133, 36] on icon at bounding box center [132, 33] width 12 height 12
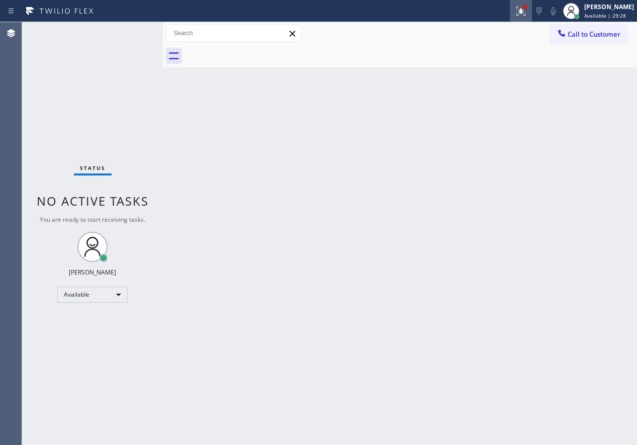
click at [523, 14] on div at bounding box center [521, 11] width 22 height 12
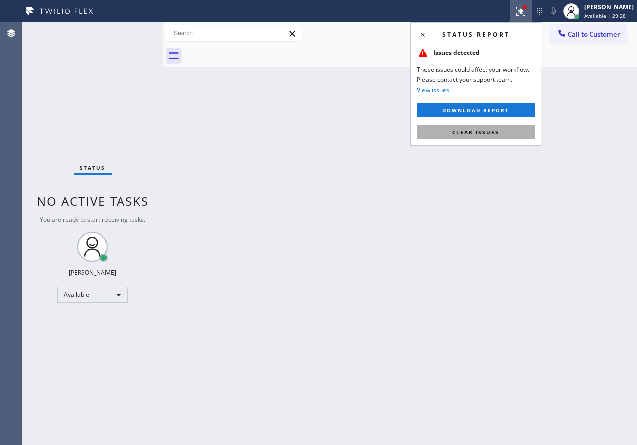
click at [520, 132] on button "Clear issues" at bounding box center [476, 132] width 118 height 14
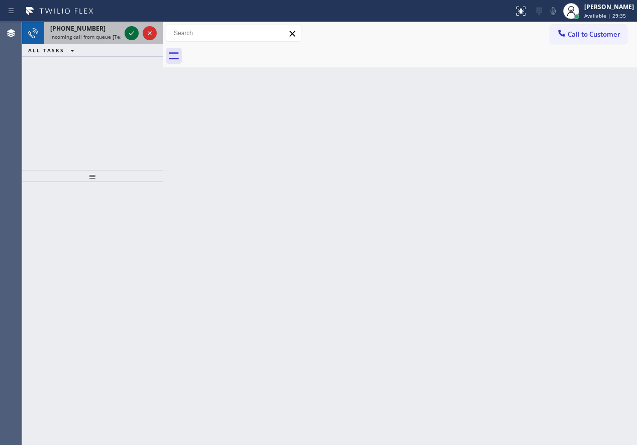
click at [135, 36] on icon at bounding box center [132, 33] width 12 height 12
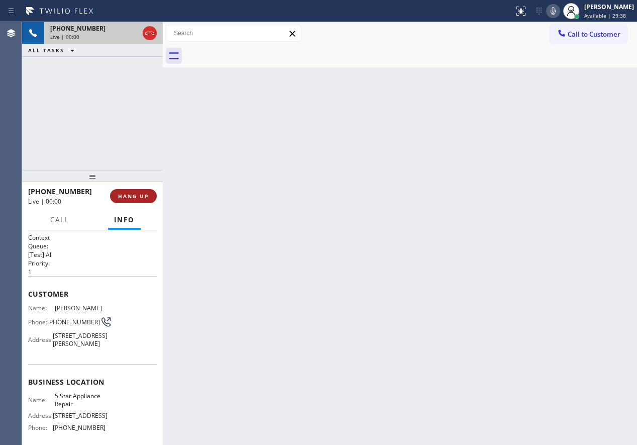
click at [144, 198] on span "HANG UP" at bounding box center [133, 195] width 31 height 7
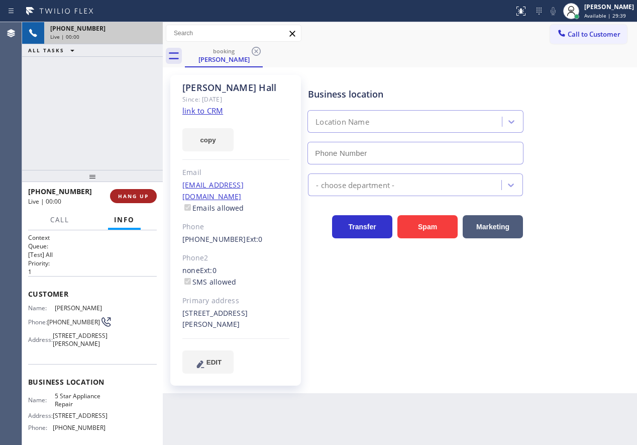
type input "[PHONE_NUMBER]"
click at [141, 194] on span "HANG UP" at bounding box center [133, 195] width 31 height 7
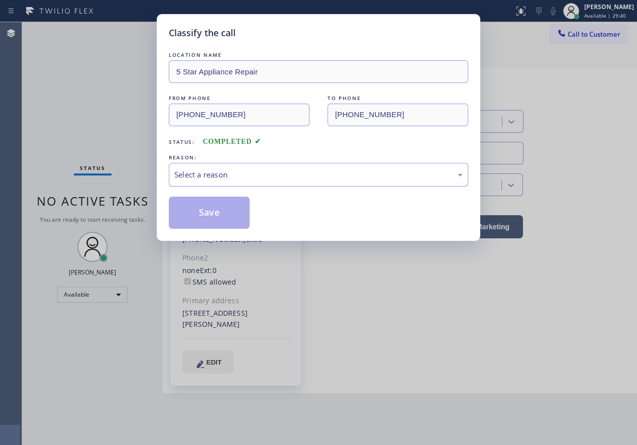
click at [254, 174] on div "Select a reason" at bounding box center [318, 175] width 288 height 12
click at [226, 221] on button "Save" at bounding box center [209, 212] width 81 height 32
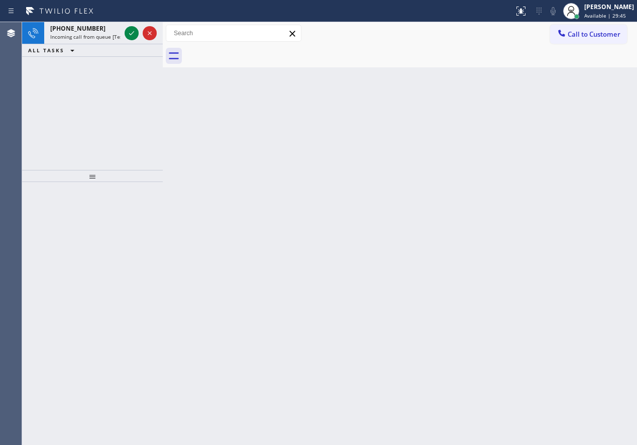
drag, startPoint x: 538, startPoint y: 233, endPoint x: 448, endPoint y: 420, distance: 207.4
click at [538, 234] on div "Back to Dashboard Change Sender ID Customers Technicians Select a contact Outbo…" at bounding box center [400, 233] width 474 height 423
click at [127, 31] on icon at bounding box center [132, 33] width 12 height 12
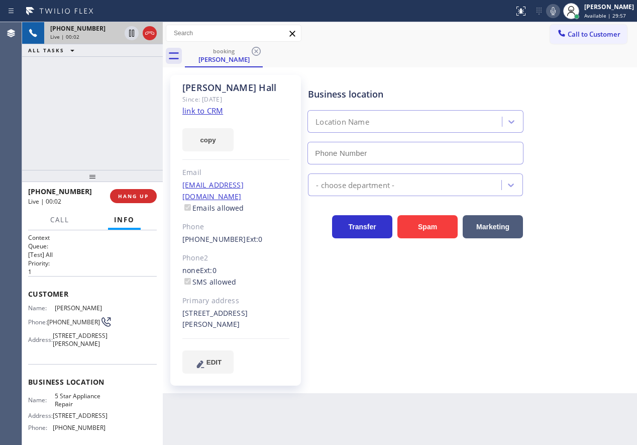
click at [84, 407] on span "5 Star Appliance Repair" at bounding box center [80, 400] width 50 height 16
type input "[PHONE_NUMBER]"
copy span "5 Star Appliance Repair"
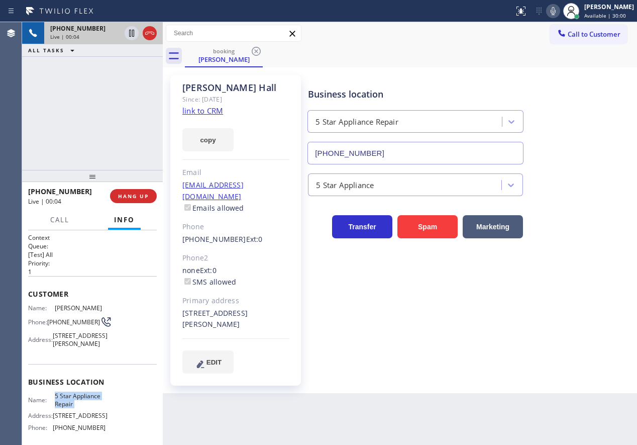
click at [430, 153] on input "[PHONE_NUMBER]" at bounding box center [415, 153] width 216 height 23
click at [212, 112] on link "link to CRM" at bounding box center [202, 110] width 41 height 10
click at [134, 33] on icon at bounding box center [131, 33] width 5 height 7
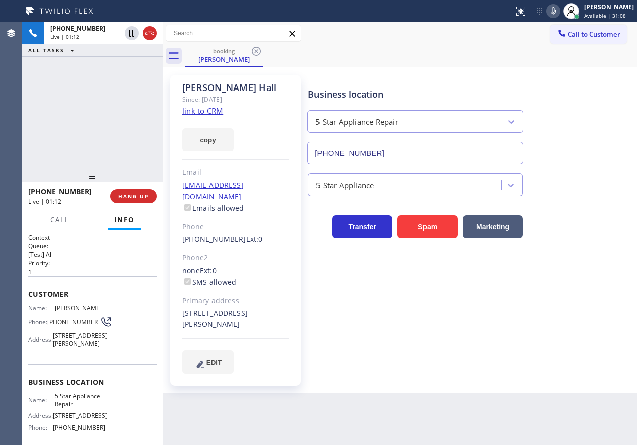
click at [557, 11] on icon at bounding box center [553, 11] width 12 height 12
click at [540, 342] on div "Business location 5 Star Appliance Repair [PHONE_NUMBER] 5 Star Appliance Trans…" at bounding box center [470, 223] width 329 height 293
click at [528, 327] on div "Business location 5 Star Appliance Repair [PHONE_NUMBER] 5 Star Appliance Trans…" at bounding box center [470, 223] width 329 height 293
click at [559, 8] on icon at bounding box center [553, 11] width 12 height 12
click at [131, 35] on icon at bounding box center [132, 33] width 12 height 12
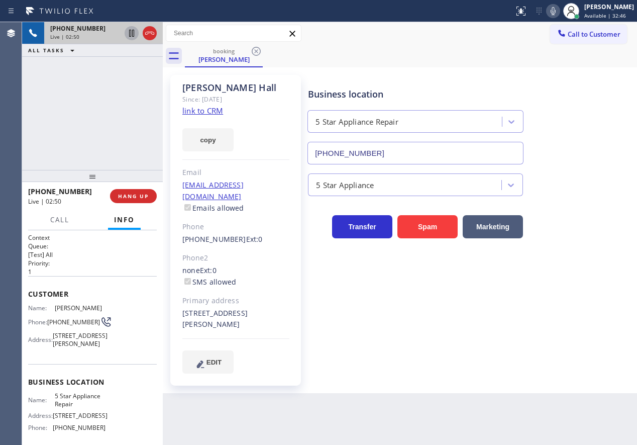
click at [572, 112] on div "Business location 5 Star Appliance Repair [PHONE_NUMBER]" at bounding box center [470, 118] width 329 height 91
click at [557, 12] on icon at bounding box center [553, 11] width 12 height 12
click at [559, 9] on icon at bounding box center [553, 11] width 12 height 12
drag, startPoint x: 572, startPoint y: 110, endPoint x: 572, endPoint y: 98, distance: 11.6
click at [572, 110] on div "Business location 5 Star Appliance Repair [PHONE_NUMBER]" at bounding box center [470, 118] width 329 height 91
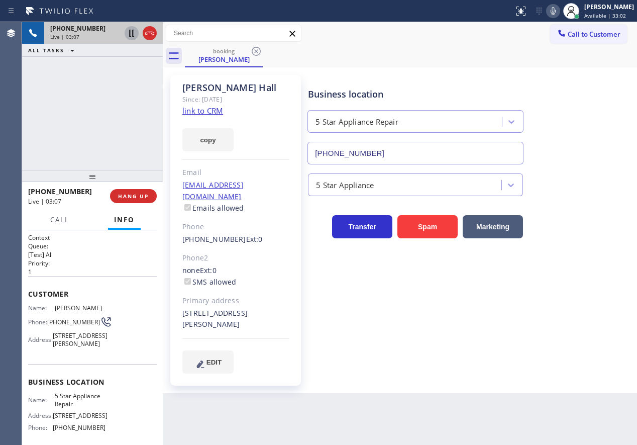
click at [556, 12] on icon at bounding box center [553, 11] width 5 height 8
click at [128, 34] on icon at bounding box center [132, 33] width 12 height 12
click at [129, 29] on icon at bounding box center [132, 33] width 12 height 12
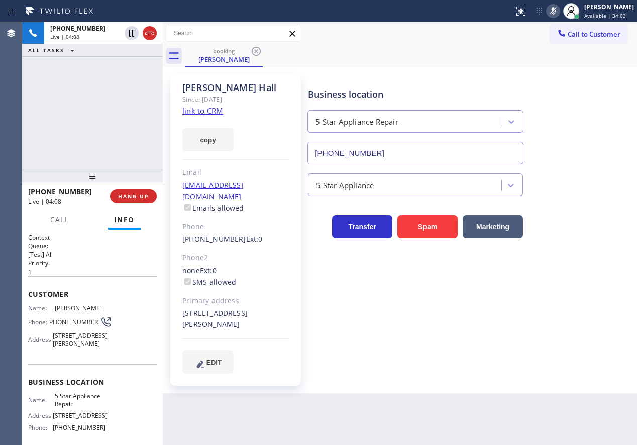
click at [556, 9] on icon at bounding box center [553, 11] width 5 height 8
click at [551, 365] on div "Business location 5 Star Appliance Repair [PHONE_NUMBER] 5 Star Appliance Trans…" at bounding box center [470, 233] width 329 height 313
click at [45, 306] on span "Name:" at bounding box center [41, 308] width 27 height 8
click at [51, 323] on span "[PHONE_NUMBER]" at bounding box center [73, 322] width 53 height 8
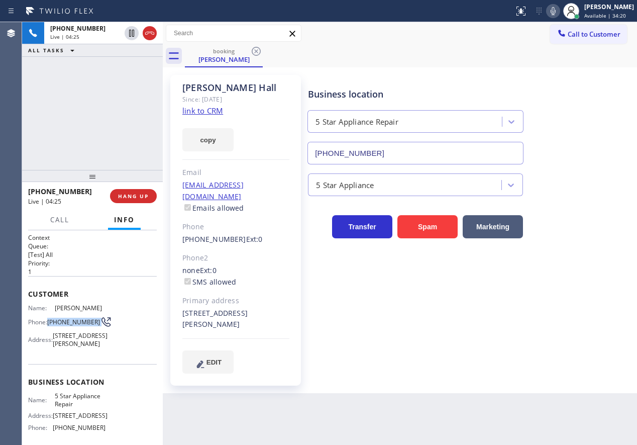
click at [51, 323] on span "[PHONE_NUMBER]" at bounding box center [73, 322] width 53 height 8
copy div "[PHONE_NUMBER]"
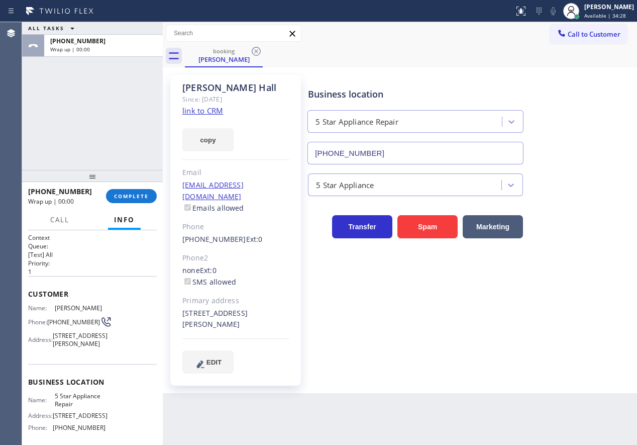
click at [539, 314] on div "Business location 5 Star Appliance Repair [PHONE_NUMBER] 5 Star Appliance Trans…" at bounding box center [470, 223] width 329 height 293
click at [122, 200] on button "COMPLETE" at bounding box center [131, 196] width 51 height 14
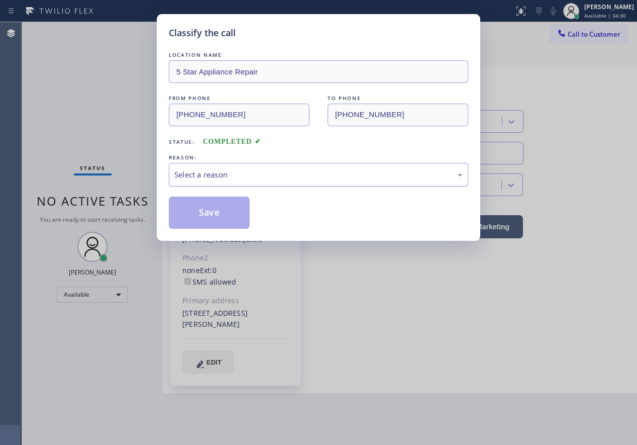
click at [243, 169] on div "Select a reason" at bounding box center [318, 175] width 288 height 12
click at [201, 214] on button "Save" at bounding box center [209, 212] width 81 height 32
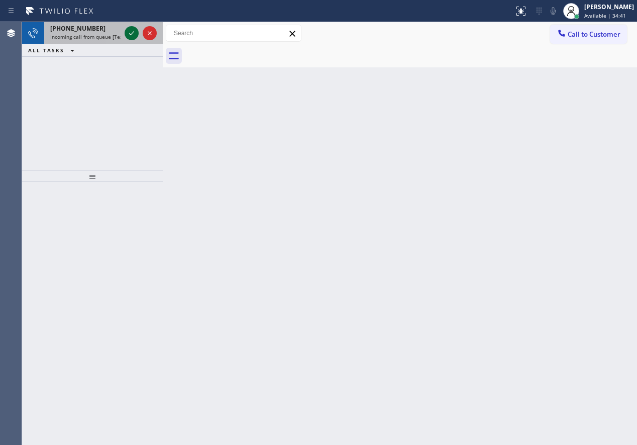
click at [128, 32] on icon at bounding box center [132, 33] width 12 height 12
click at [130, 34] on icon at bounding box center [131, 33] width 5 height 4
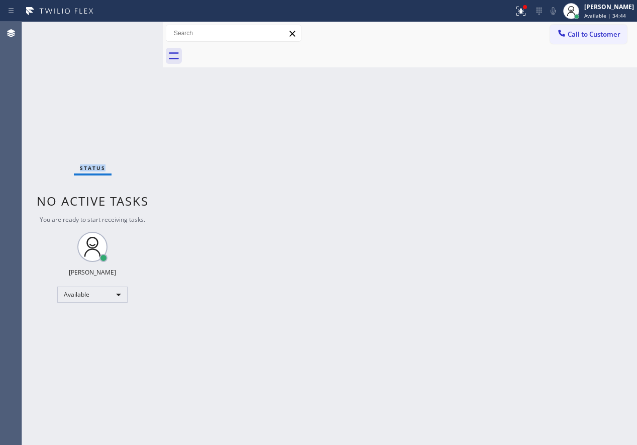
click at [130, 34] on div "Status No active tasks You are ready to start receiving tasks. [PERSON_NAME] Av…" at bounding box center [92, 233] width 141 height 423
click at [527, 12] on icon at bounding box center [521, 11] width 12 height 12
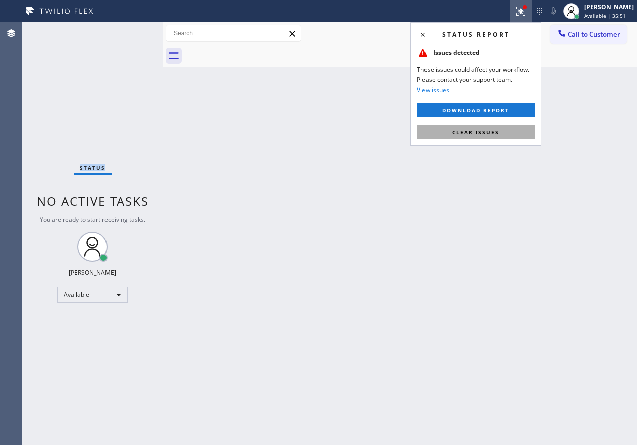
click at [520, 134] on button "Clear issues" at bounding box center [476, 132] width 118 height 14
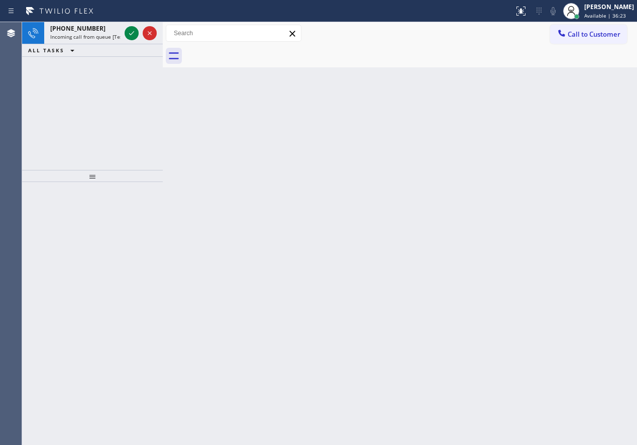
click at [552, 226] on div "Back to Dashboard Change Sender ID Customers Technicians Select a contact Outbo…" at bounding box center [400, 233] width 474 height 423
click at [131, 32] on icon at bounding box center [132, 33] width 12 height 12
click at [131, 33] on icon at bounding box center [132, 33] width 12 height 12
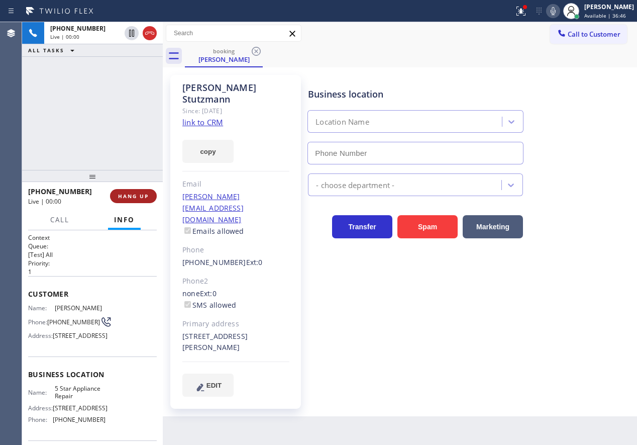
type input "[PHONE_NUMBER]"
click at [142, 201] on button "HANG UP" at bounding box center [133, 196] width 47 height 14
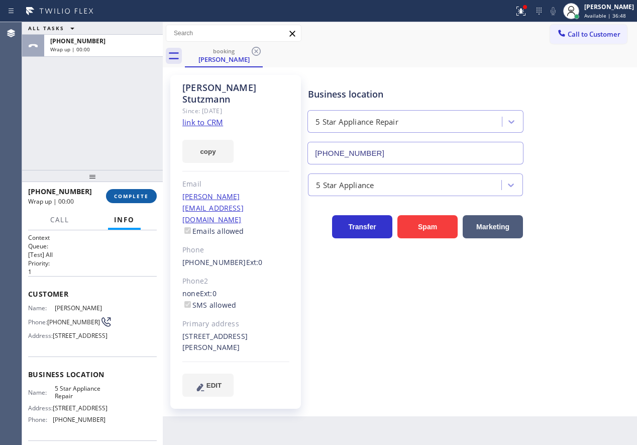
click at [143, 196] on span "COMPLETE" at bounding box center [131, 195] width 35 height 7
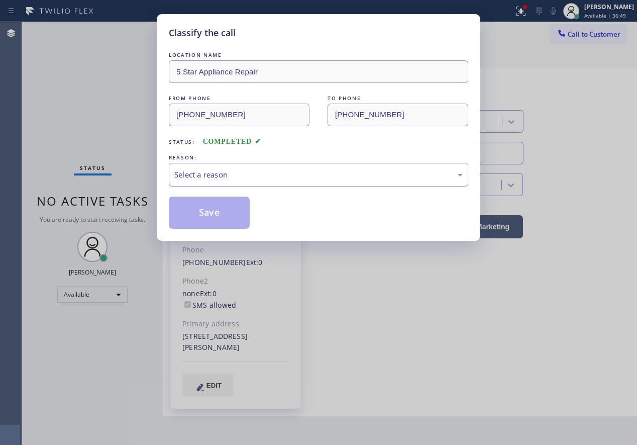
drag, startPoint x: 247, startPoint y: 161, endPoint x: 248, endPoint y: 174, distance: 12.6
click at [248, 162] on div "REASON:" at bounding box center [318, 157] width 299 height 11
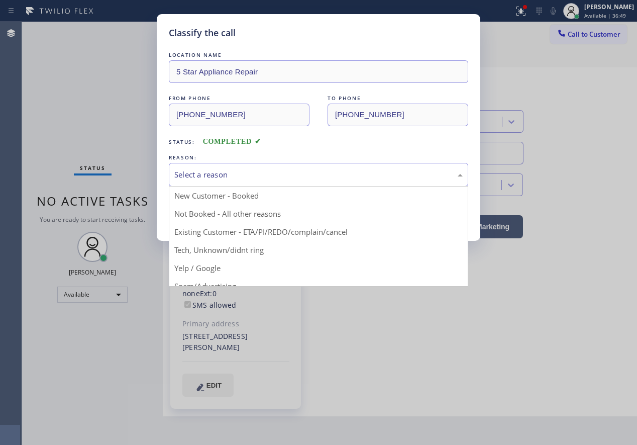
click at [249, 168] on div "Select a reason" at bounding box center [318, 175] width 299 height 24
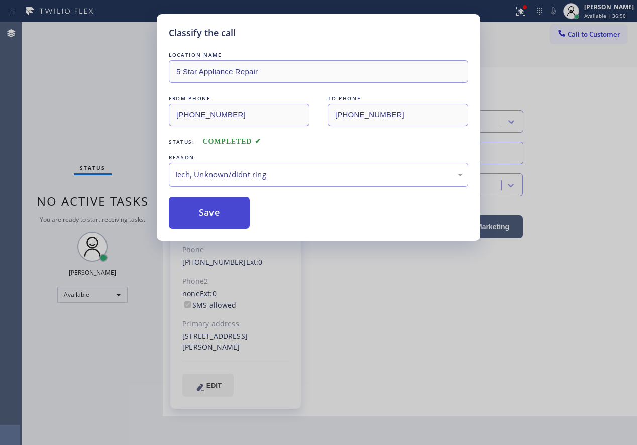
drag, startPoint x: 236, startPoint y: 242, endPoint x: 235, endPoint y: 218, distance: 24.1
click at [235, 210] on button "Save" at bounding box center [209, 212] width 81 height 32
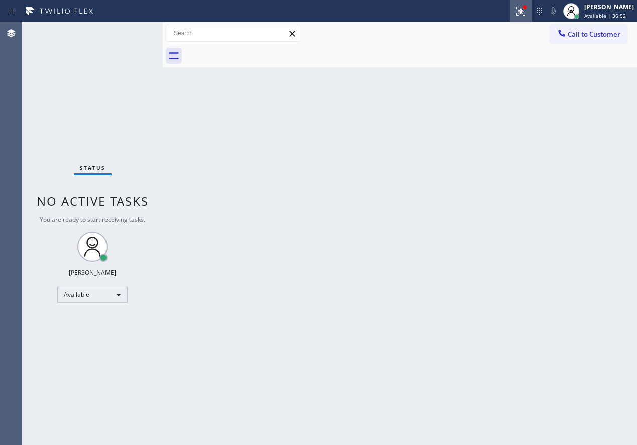
drag, startPoint x: 540, startPoint y: 7, endPoint x: 520, endPoint y: 74, distance: 70.1
click at [532, 7] on div at bounding box center [521, 11] width 22 height 12
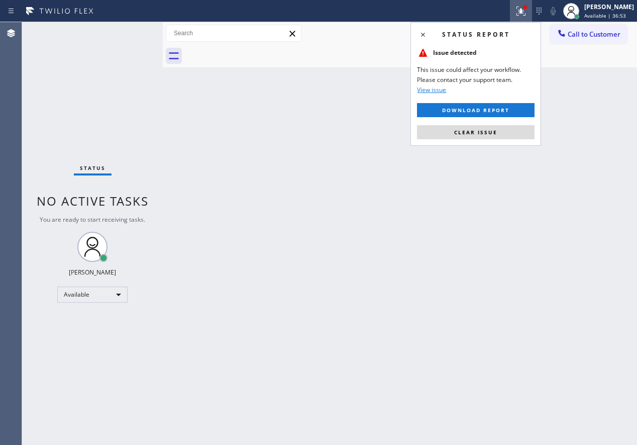
click at [505, 130] on button "Clear issue" at bounding box center [476, 132] width 118 height 14
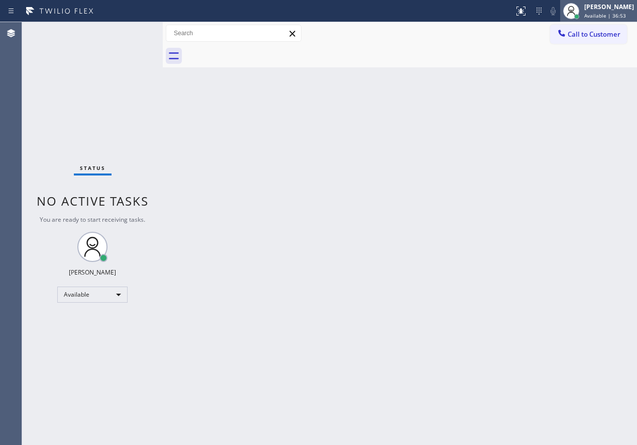
click at [623, 9] on div "[PERSON_NAME]" at bounding box center [609, 7] width 50 height 9
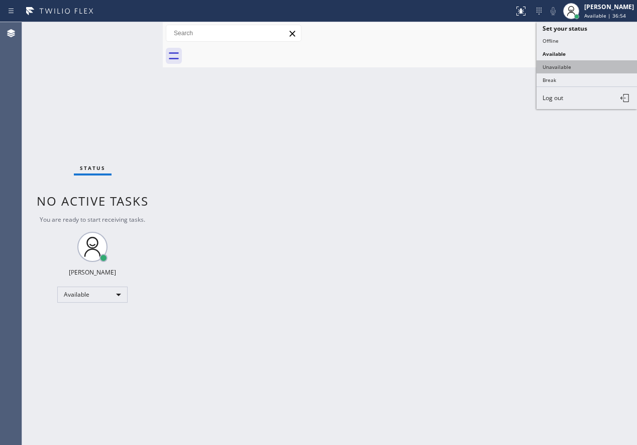
click at [598, 66] on button "Unavailable" at bounding box center [587, 66] width 100 height 13
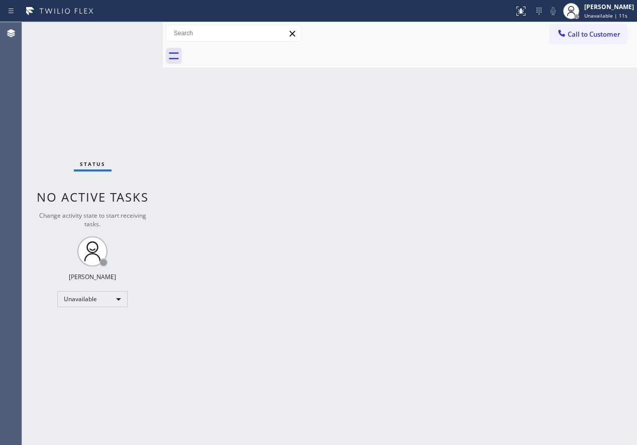
click at [561, 199] on div "Back to Dashboard Change Sender ID Customers Technicians Select a contact Outbo…" at bounding box center [400, 233] width 474 height 423
click at [595, 10] on div "[PERSON_NAME]" at bounding box center [609, 7] width 50 height 9
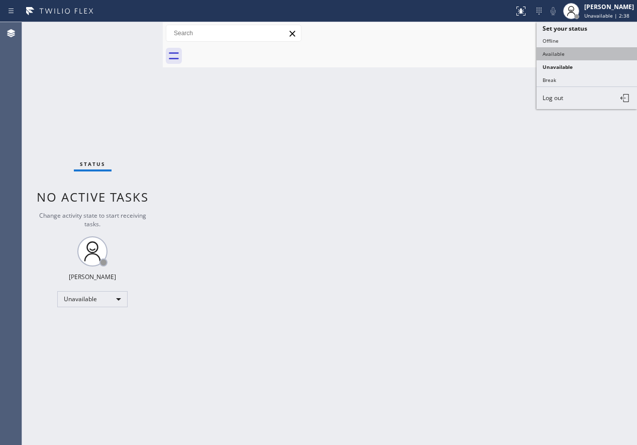
click at [588, 50] on button "Available" at bounding box center [587, 53] width 100 height 13
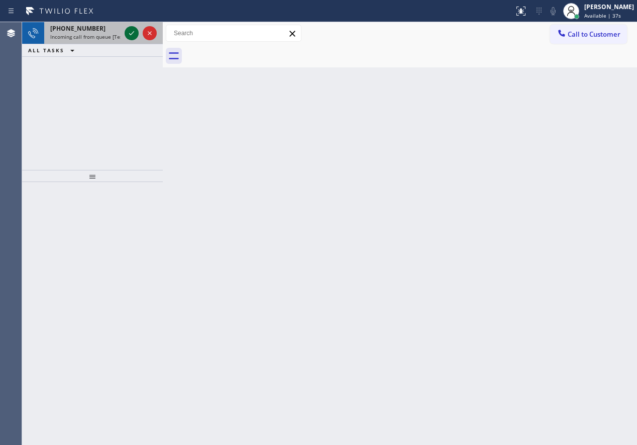
click at [130, 33] on icon at bounding box center [132, 33] width 12 height 12
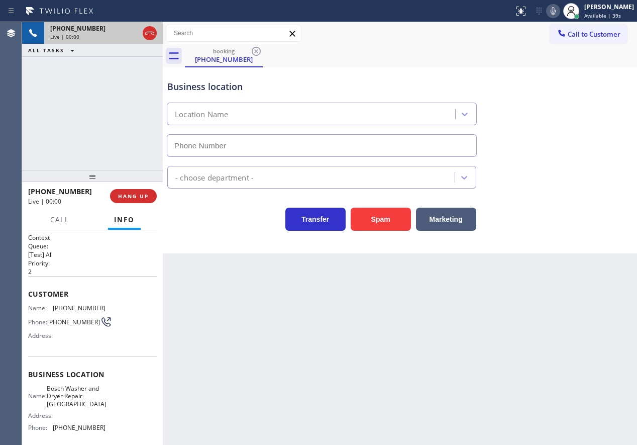
type input "[PHONE_NUMBER]"
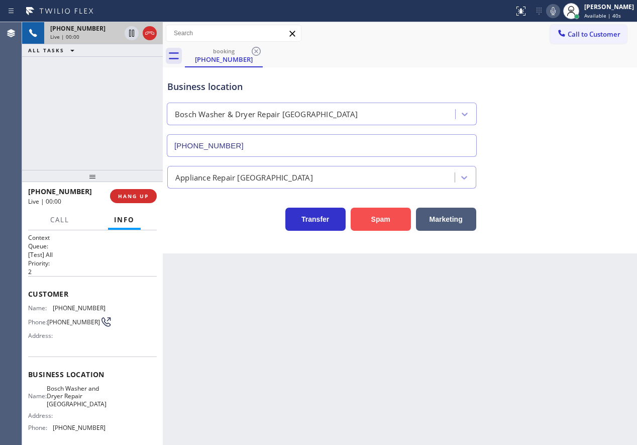
click at [380, 221] on button "Spam" at bounding box center [381, 218] width 60 height 23
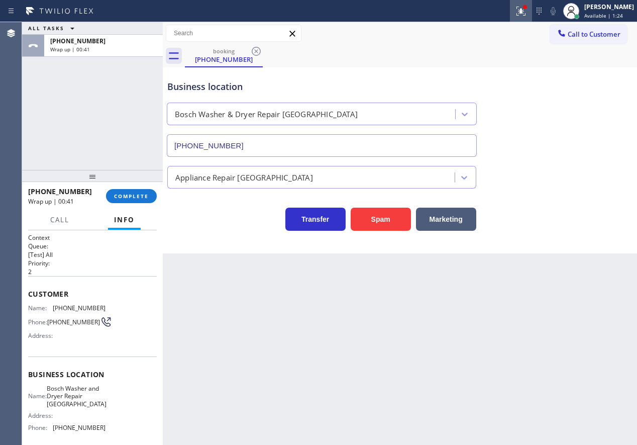
click at [527, 10] on icon at bounding box center [521, 11] width 12 height 12
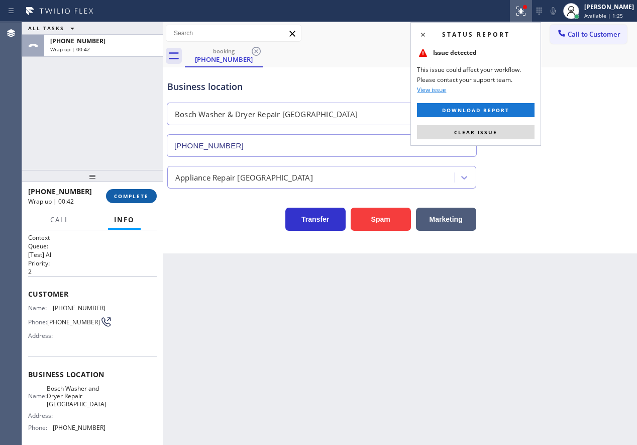
click at [135, 199] on span "COMPLETE" at bounding box center [131, 195] width 35 height 7
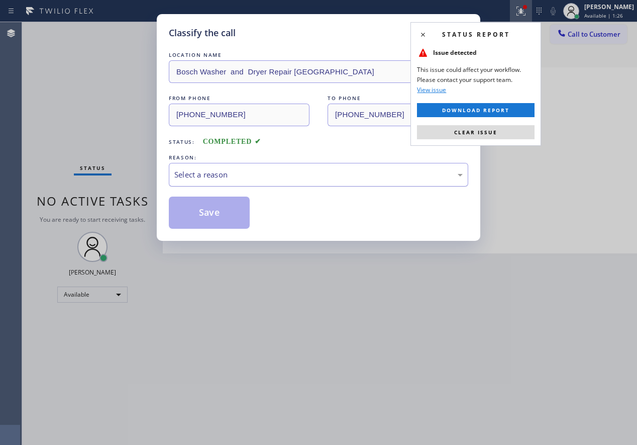
drag, startPoint x: 332, startPoint y: 178, endPoint x: 331, endPoint y: 183, distance: 5.1
click at [331, 182] on div "Select a reason" at bounding box center [318, 175] width 299 height 24
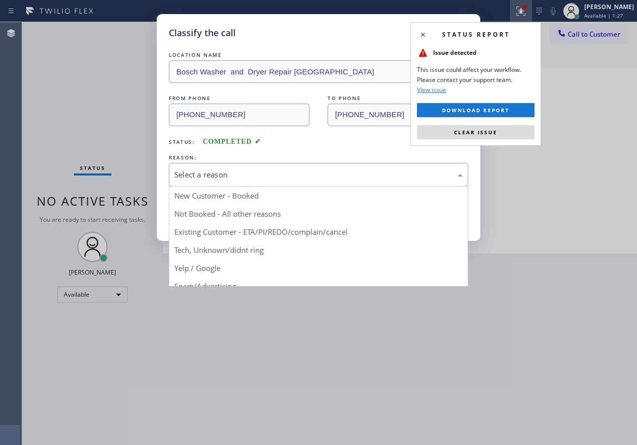
drag, startPoint x: 229, startPoint y: 254, endPoint x: 229, endPoint y: 243, distance: 11.6
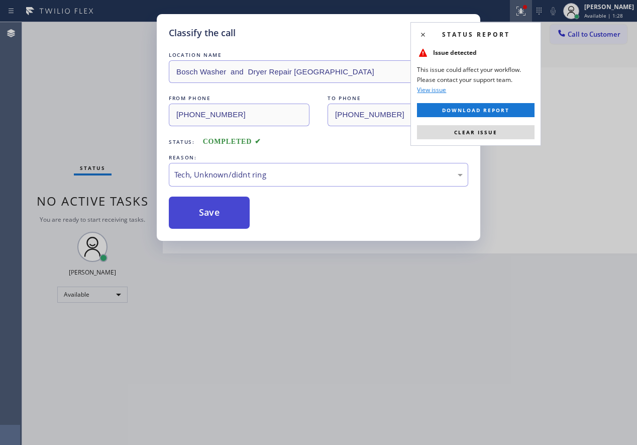
click at [229, 216] on button "Save" at bounding box center [209, 212] width 81 height 32
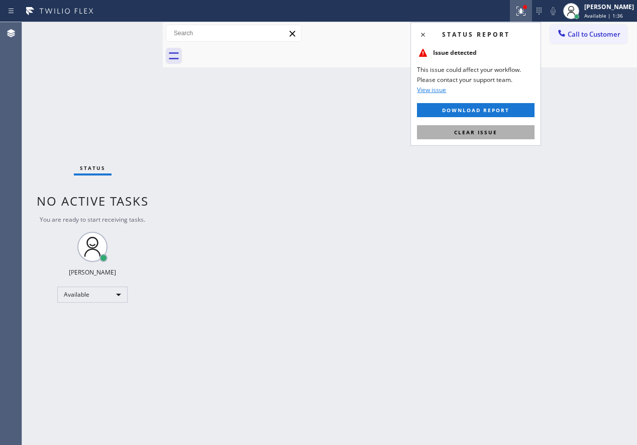
click at [488, 133] on span "Clear issue" at bounding box center [475, 132] width 43 height 7
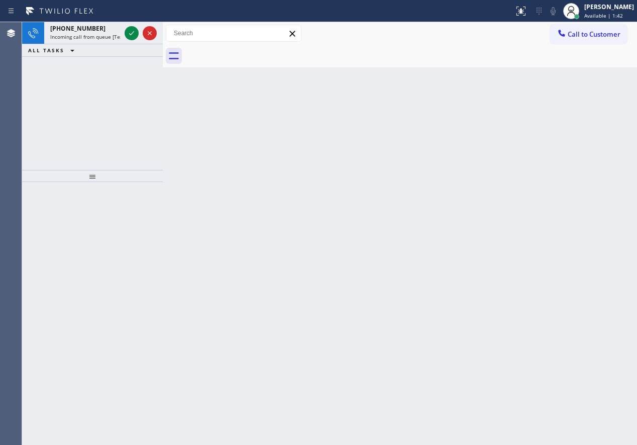
drag, startPoint x: 536, startPoint y: 189, endPoint x: 495, endPoint y: 169, distance: 45.6
click at [536, 189] on div "Back to Dashboard Change Sender ID Customers Technicians Select a contact Outbo…" at bounding box center [400, 233] width 474 height 423
click at [129, 36] on icon at bounding box center [132, 33] width 12 height 12
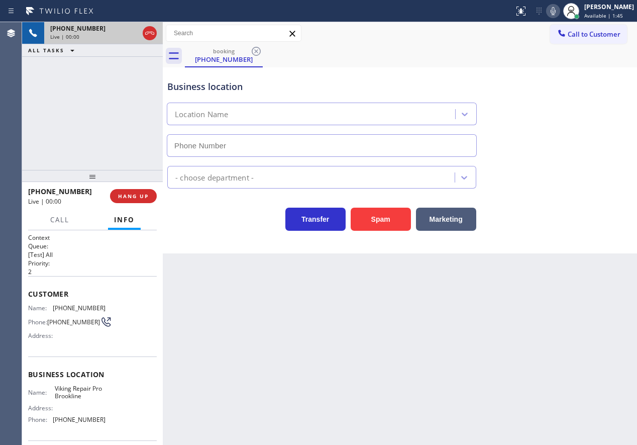
type input "[PHONE_NUMBER]"
click at [564, 179] on div "Appliance Repair [GEOGRAPHIC_DATA]" at bounding box center [399, 175] width 469 height 27
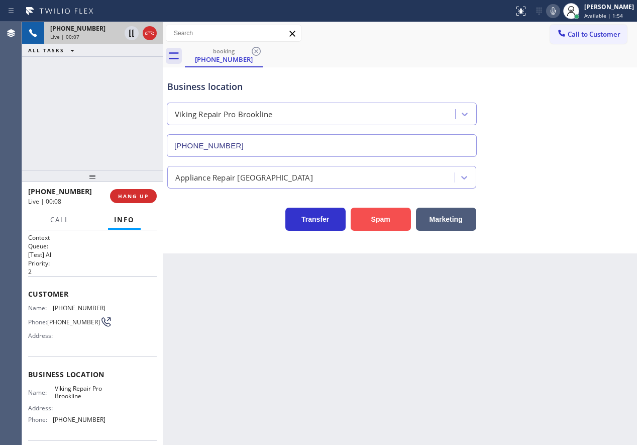
click at [384, 226] on button "Spam" at bounding box center [381, 218] width 60 height 23
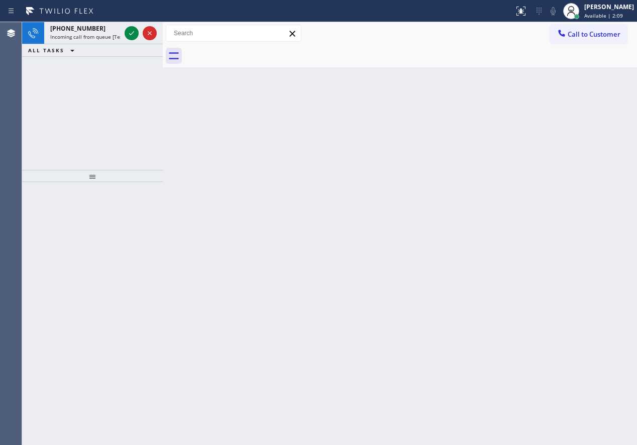
drag, startPoint x: 557, startPoint y: 199, endPoint x: 352, endPoint y: 130, distance: 216.4
click at [557, 199] on div "Back to Dashboard Change Sender ID Customers Technicians Select a contact Outbo…" at bounding box center [400, 233] width 474 height 423
click at [131, 34] on icon at bounding box center [132, 33] width 12 height 12
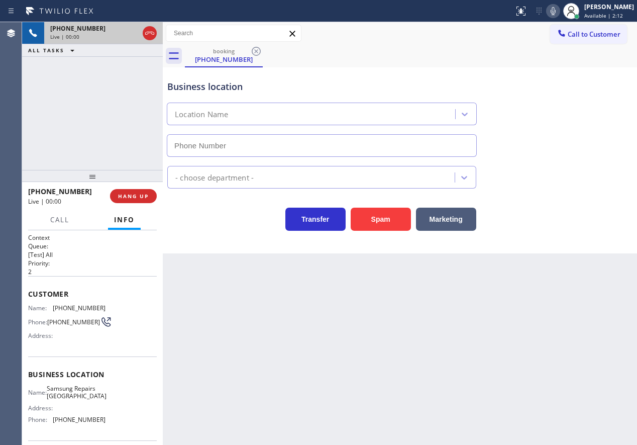
type input "[PHONE_NUMBER]"
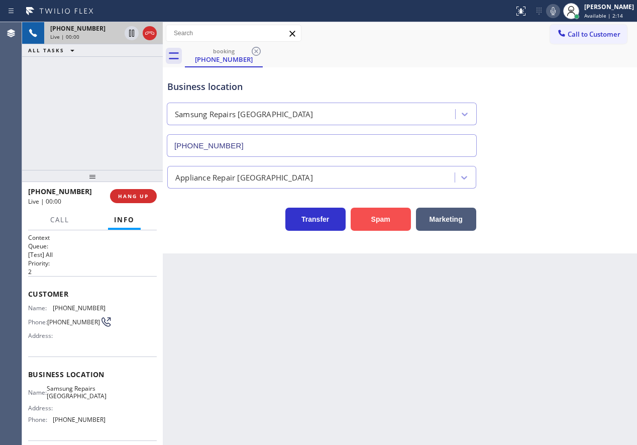
click at [365, 218] on button "Spam" at bounding box center [381, 218] width 60 height 23
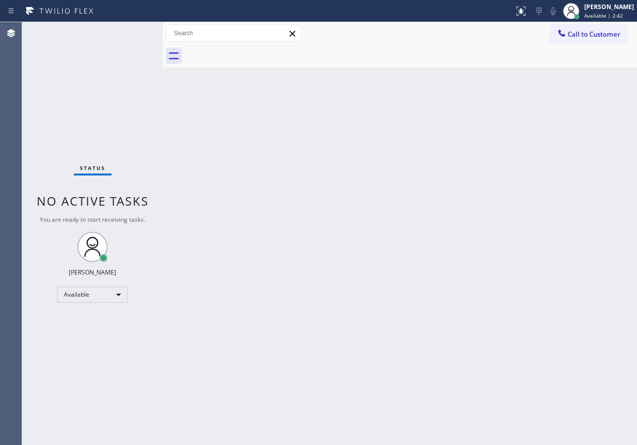
click at [536, 205] on div "Back to Dashboard Change Sender ID Customers Technicians Select a contact Outbo…" at bounding box center [400, 233] width 474 height 423
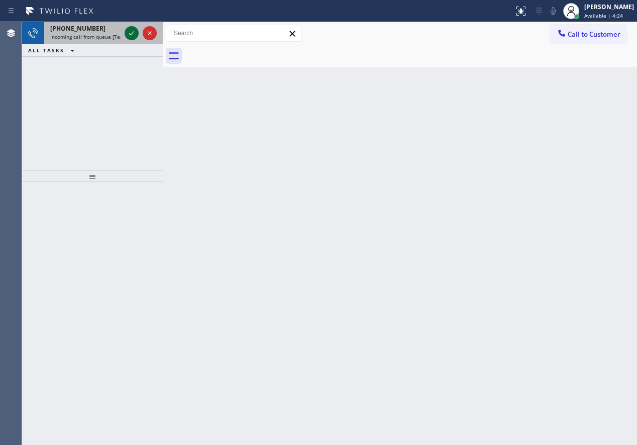
click at [129, 37] on icon at bounding box center [132, 33] width 12 height 12
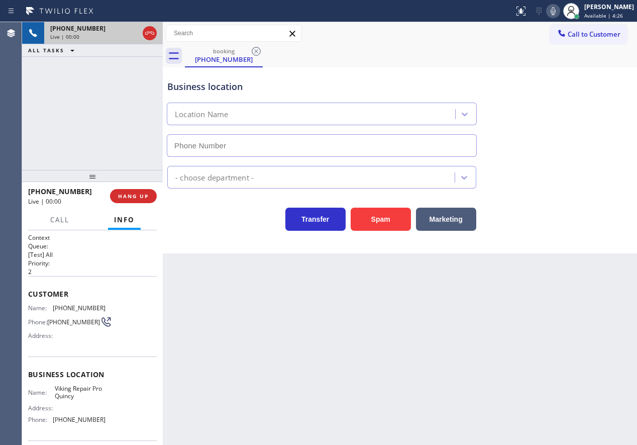
type input "[PHONE_NUMBER]"
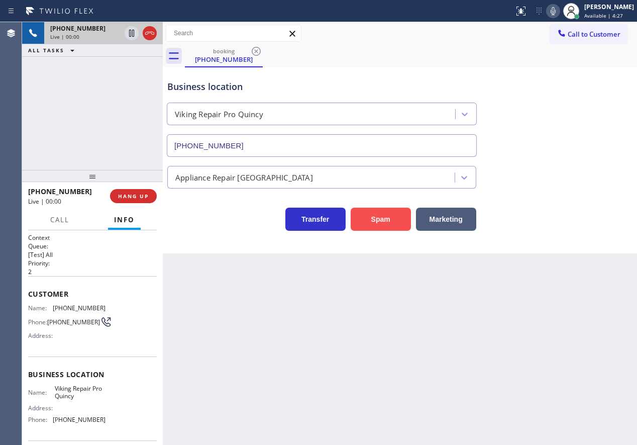
click at [379, 219] on button "Spam" at bounding box center [381, 218] width 60 height 23
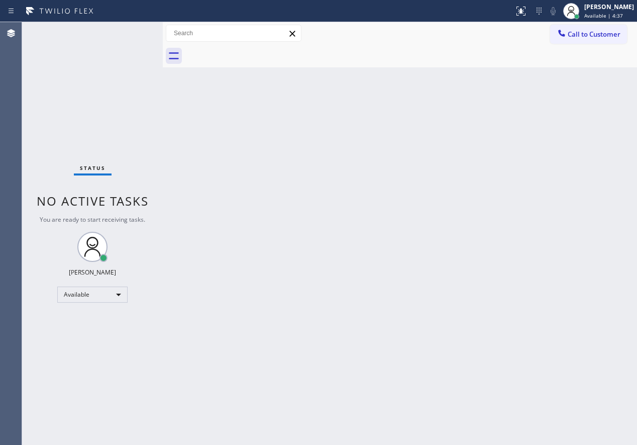
click at [566, 354] on div "Back to Dashboard Change Sender ID Customers Technicians Select a contact Outbo…" at bounding box center [400, 233] width 474 height 423
click at [552, 197] on div "Back to Dashboard Change Sender ID Customers Technicians Select a contact Outbo…" at bounding box center [400, 233] width 474 height 423
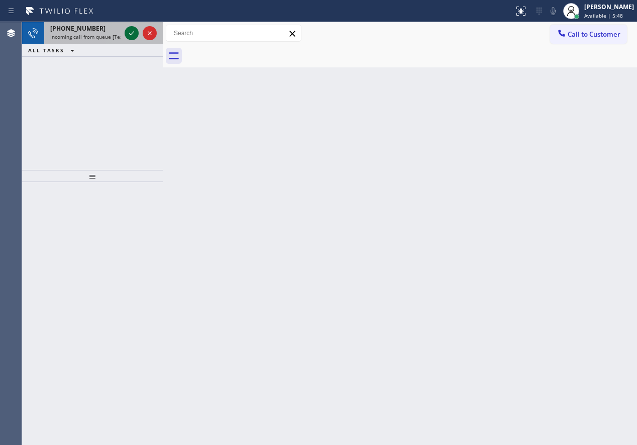
click at [130, 31] on icon at bounding box center [132, 33] width 12 height 12
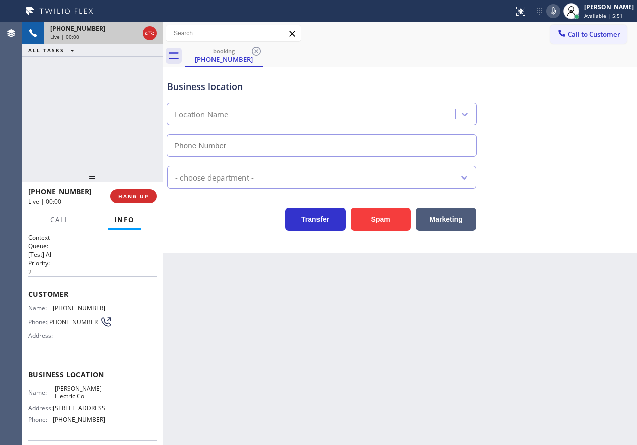
type input "[PHONE_NUMBER]"
click at [387, 221] on button "Spam" at bounding box center [381, 218] width 60 height 23
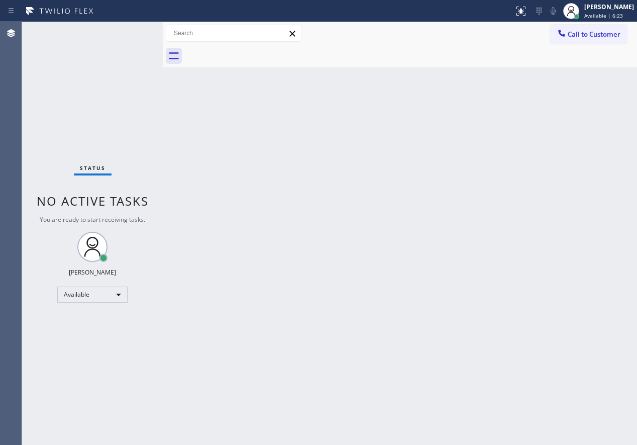
drag, startPoint x: 544, startPoint y: 283, endPoint x: 537, endPoint y: 283, distance: 7.0
click at [544, 283] on div "Back to Dashboard Change Sender ID Customers Technicians Select a contact Outbo…" at bounding box center [400, 233] width 474 height 423
drag, startPoint x: 556, startPoint y: 321, endPoint x: 497, endPoint y: 378, distance: 82.1
click at [556, 321] on div "Back to Dashboard Change Sender ID Customers Technicians Select a contact Outbo…" at bounding box center [400, 233] width 474 height 423
click at [562, 238] on div "Back to Dashboard Change Sender ID Customers Technicians Select a contact Outbo…" at bounding box center [400, 233] width 474 height 423
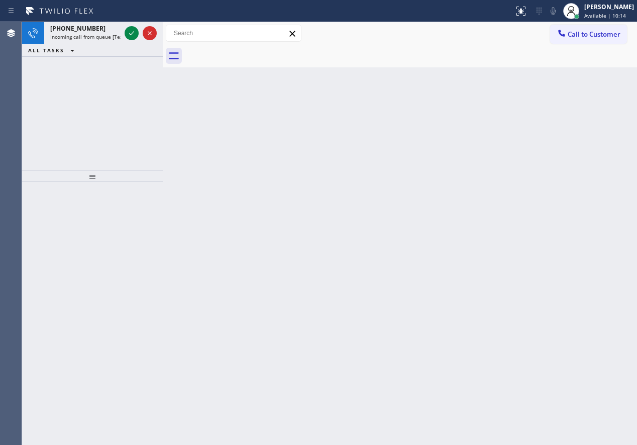
click at [590, 378] on div "Back to Dashboard Change Sender ID Customers Technicians Select a contact Outbo…" at bounding box center [400, 233] width 474 height 423
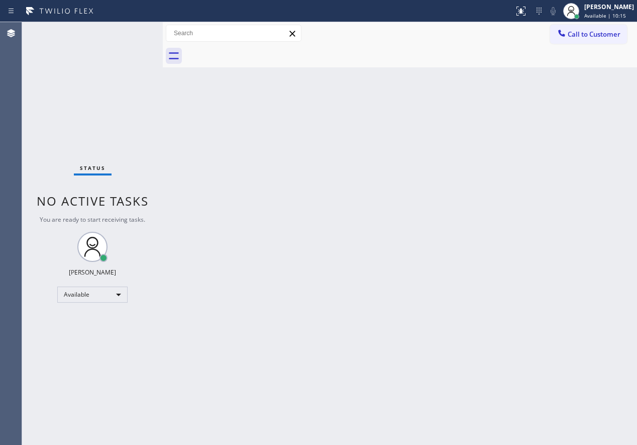
click at [131, 36] on div "Status No active tasks You are ready to start receiving tasks. [PERSON_NAME] Av…" at bounding box center [92, 233] width 141 height 423
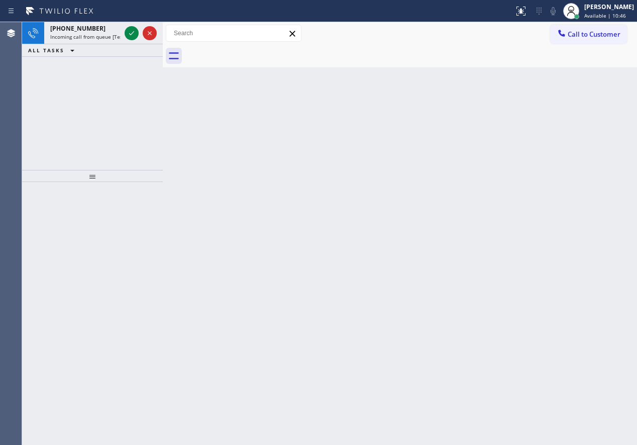
click at [539, 194] on div "Back to Dashboard Change Sender ID Customers Technicians Select a contact Outbo…" at bounding box center [400, 233] width 474 height 423
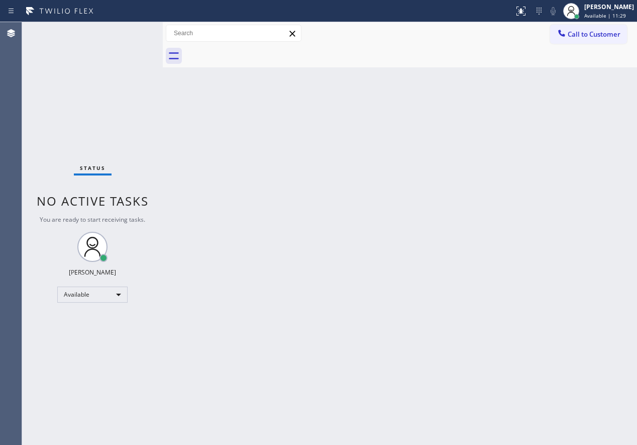
click at [539, 304] on div "Back to Dashboard Change Sender ID Customers Technicians Select a contact Outbo…" at bounding box center [400, 233] width 474 height 423
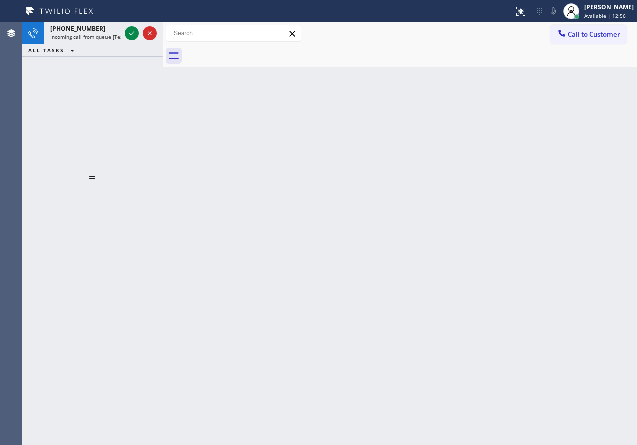
click at [564, 227] on div "Back to Dashboard Change Sender ID Customers Technicians Select a contact Outbo…" at bounding box center [400, 233] width 474 height 423
click at [130, 35] on icon at bounding box center [132, 33] width 12 height 12
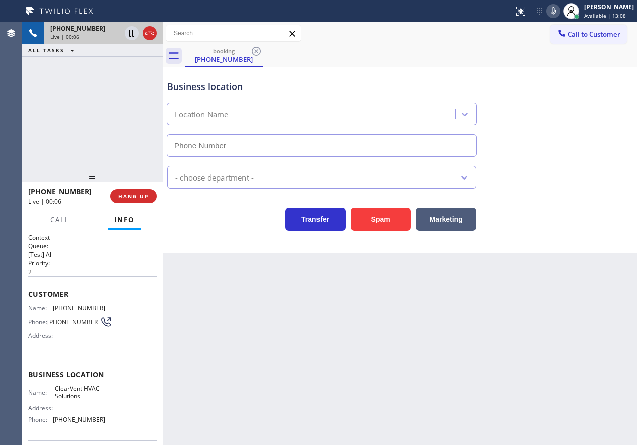
click at [566, 184] on div "- choose department -" at bounding box center [399, 175] width 469 height 27
click at [376, 223] on button "Spam" at bounding box center [381, 218] width 60 height 23
click at [376, 224] on button "Spam" at bounding box center [381, 218] width 60 height 23
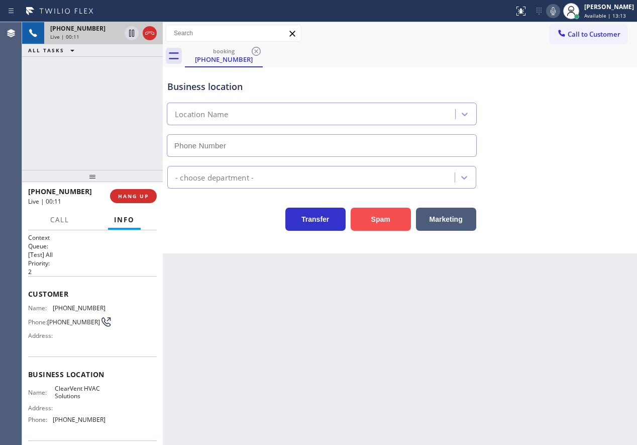
click at [376, 224] on button "Spam" at bounding box center [381, 218] width 60 height 23
click at [141, 195] on span "HANG UP" at bounding box center [133, 195] width 31 height 7
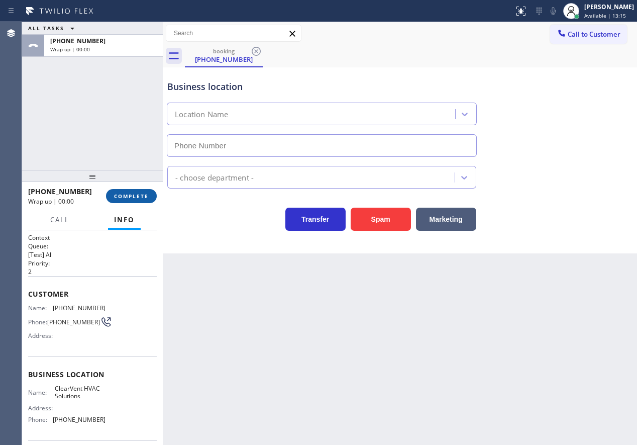
click at [141, 195] on span "COMPLETE" at bounding box center [131, 195] width 35 height 7
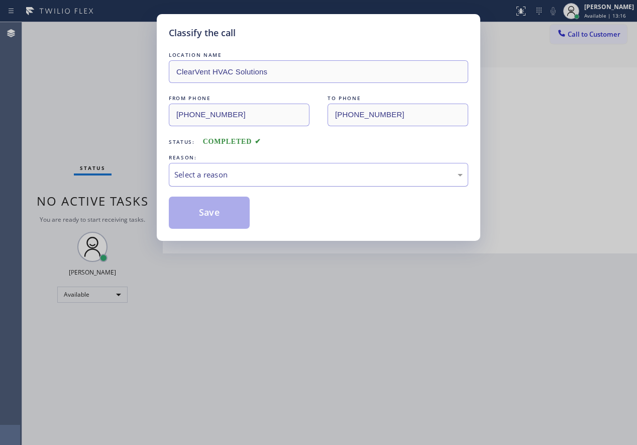
click at [268, 175] on div "Select a reason" at bounding box center [318, 175] width 288 height 12
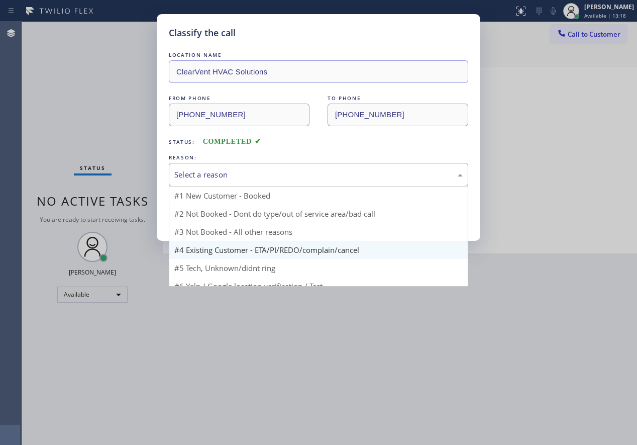
scroll to position [27, 0]
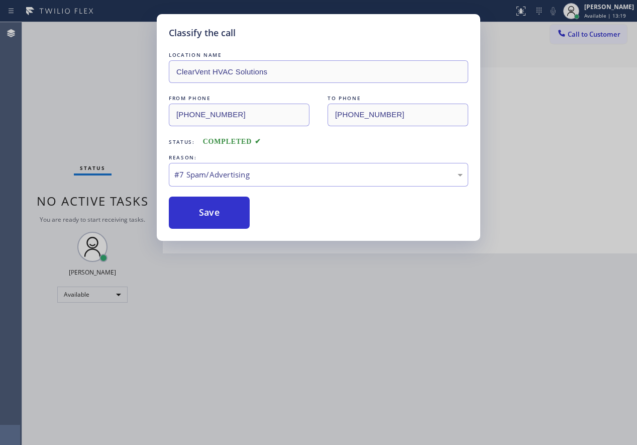
click at [235, 208] on button "Save" at bounding box center [209, 212] width 81 height 32
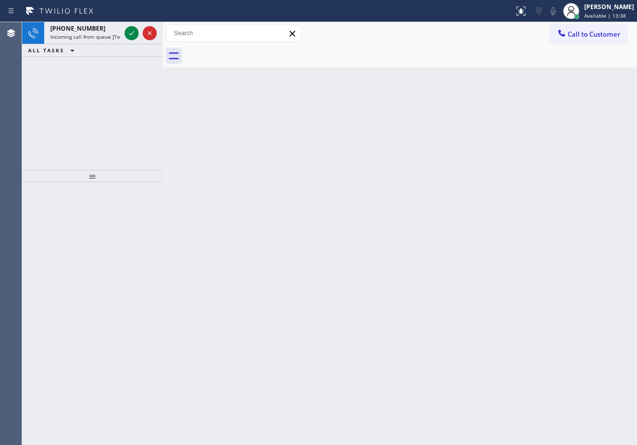
click at [543, 256] on div "Back to Dashboard Change Sender ID Customers Technicians Select a contact Outbo…" at bounding box center [400, 233] width 474 height 423
click at [132, 32] on icon at bounding box center [132, 33] width 12 height 12
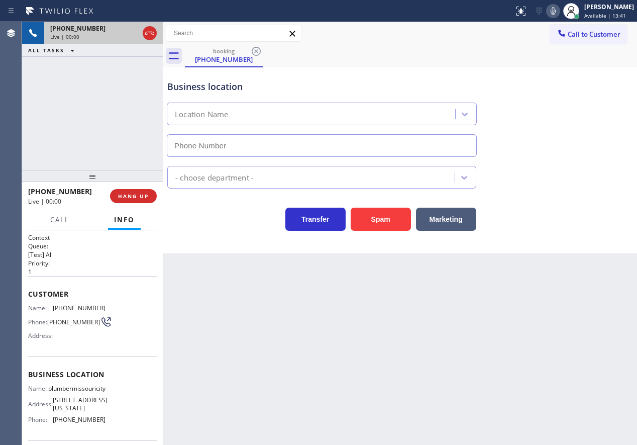
type input "[PHONE_NUMBER]"
click at [395, 217] on button "Spam" at bounding box center [381, 218] width 60 height 23
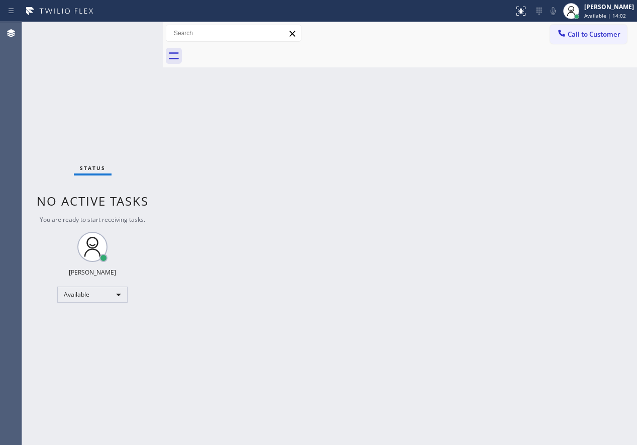
click at [530, 291] on div "Back to Dashboard Change Sender ID Customers Technicians Select a contact Outbo…" at bounding box center [400, 233] width 474 height 423
click at [549, 262] on div "Back to Dashboard Change Sender ID Customers Technicians Select a contact Outbo…" at bounding box center [400, 233] width 474 height 423
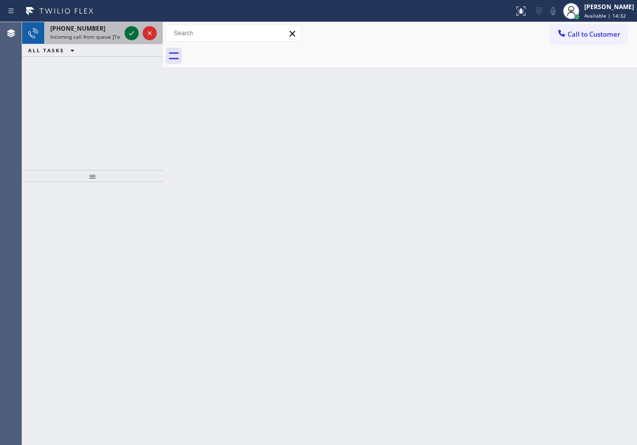
click at [130, 28] on icon at bounding box center [132, 33] width 12 height 12
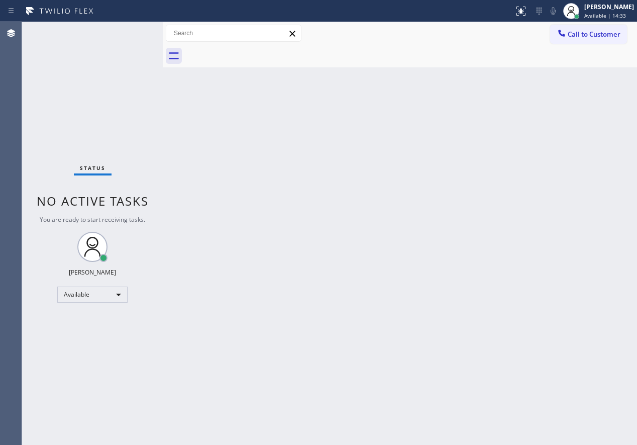
click at [130, 28] on div "Status No active tasks You are ready to start receiving tasks. [PERSON_NAME] Av…" at bounding box center [92, 233] width 141 height 423
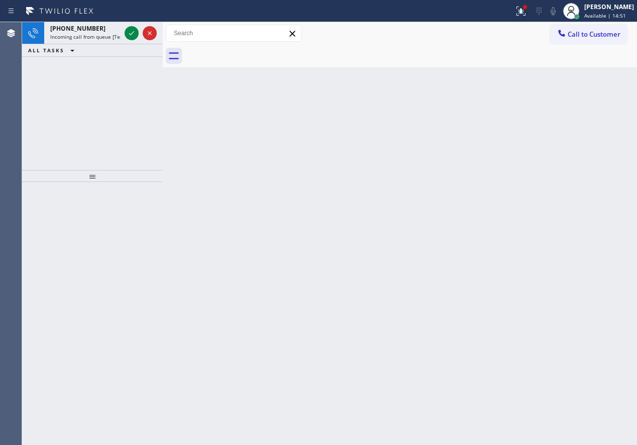
drag, startPoint x: 582, startPoint y: 163, endPoint x: 516, endPoint y: 141, distance: 69.6
click at [582, 163] on div "Back to Dashboard Change Sender ID Customers Technicians Select a contact Outbo…" at bounding box center [400, 233] width 474 height 423
click at [124, 34] on div at bounding box center [141, 33] width 36 height 22
click at [128, 34] on icon at bounding box center [132, 33] width 12 height 12
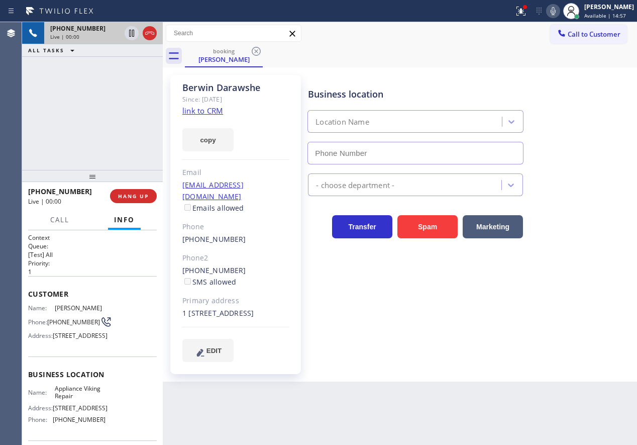
type input "[PHONE_NUMBER]"
click at [215, 112] on link "link to CRM" at bounding box center [202, 110] width 41 height 10
click at [79, 400] on span "Appliance Viking Repair" at bounding box center [80, 392] width 50 height 16
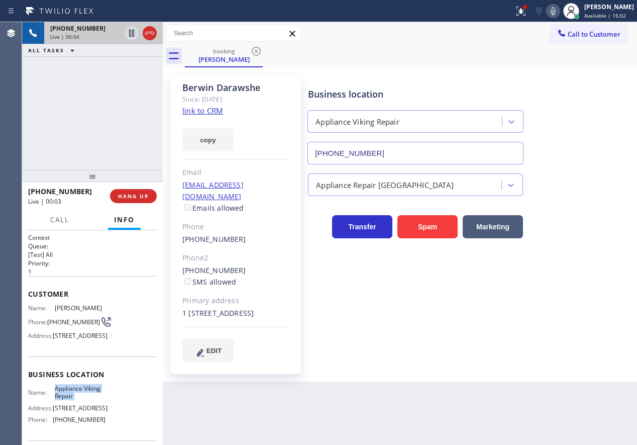
copy span "Appliance Viking Repair"
click at [387, 150] on input "[PHONE_NUMBER]" at bounding box center [415, 153] width 216 height 23
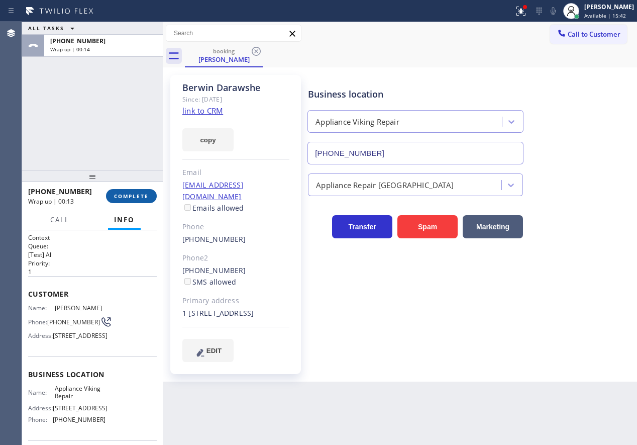
drag, startPoint x: 126, startPoint y: 193, endPoint x: 136, endPoint y: 194, distance: 10.6
click at [125, 194] on span "COMPLETE" at bounding box center [131, 195] width 35 height 7
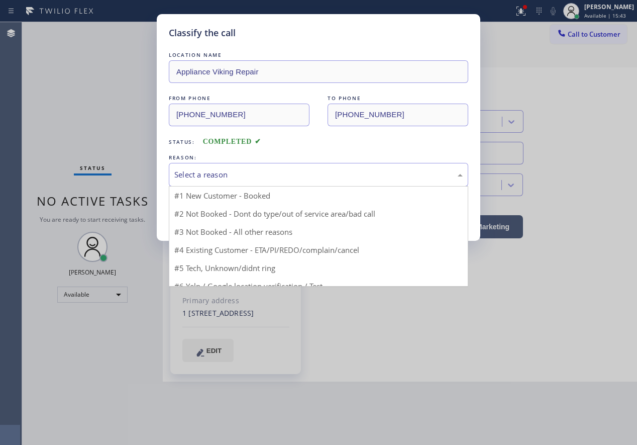
click at [250, 180] on div "Select a reason" at bounding box center [318, 175] width 299 height 24
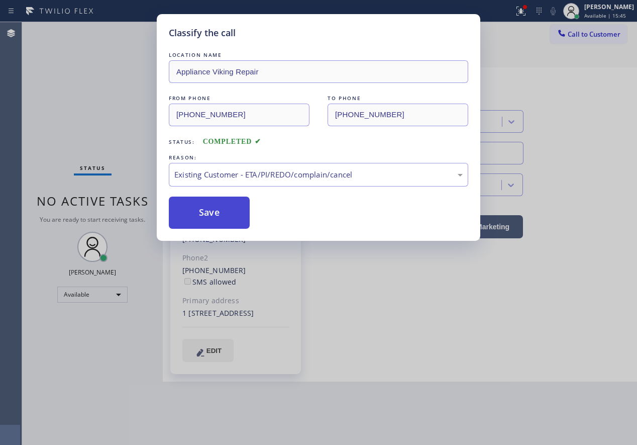
click at [215, 201] on button "Save" at bounding box center [209, 212] width 81 height 32
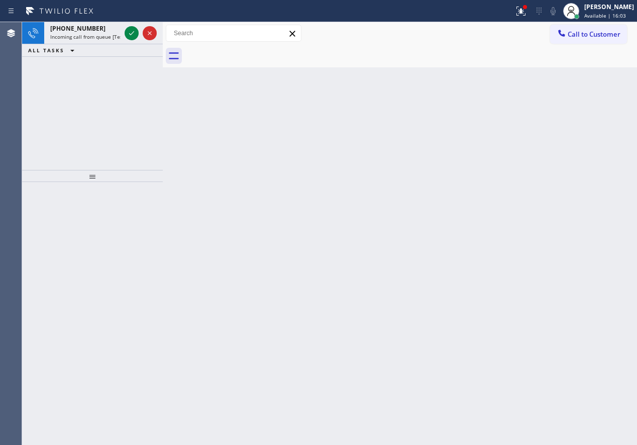
click at [593, 199] on div "Back to Dashboard Change Sender ID Customers Technicians Select a contact Outbo…" at bounding box center [400, 233] width 474 height 423
click at [129, 29] on icon at bounding box center [132, 33] width 12 height 12
click at [133, 35] on icon at bounding box center [132, 33] width 12 height 12
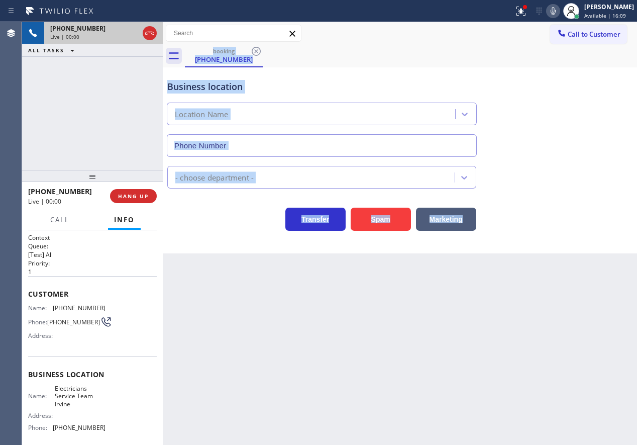
type input "[PHONE_NUMBER]"
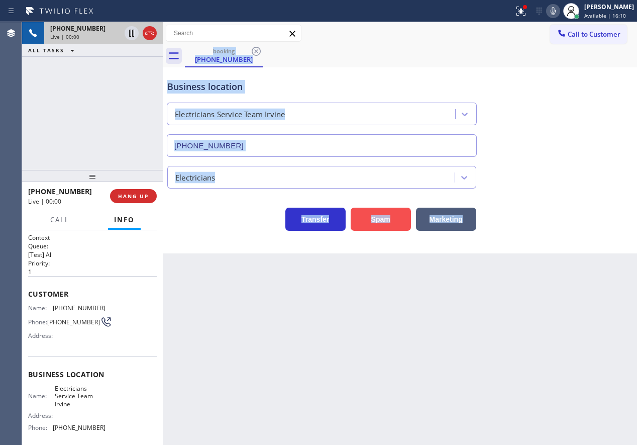
click at [378, 211] on button "Spam" at bounding box center [381, 218] width 60 height 23
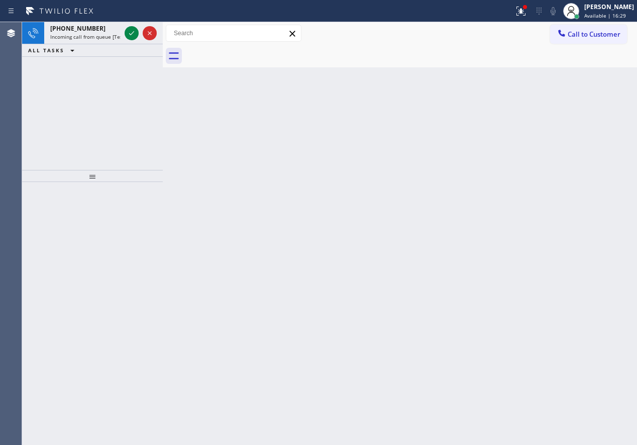
click at [567, 217] on div "Back to Dashboard Change Sender ID Customers Technicians Select a contact Outbo…" at bounding box center [400, 233] width 474 height 423
click at [132, 32] on icon at bounding box center [132, 33] width 12 height 12
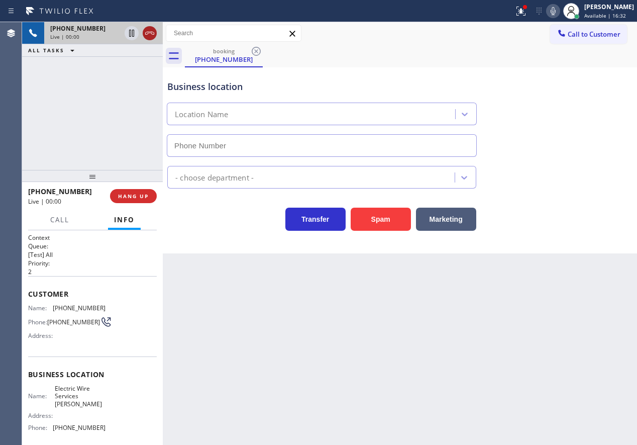
type input "[PHONE_NUMBER]"
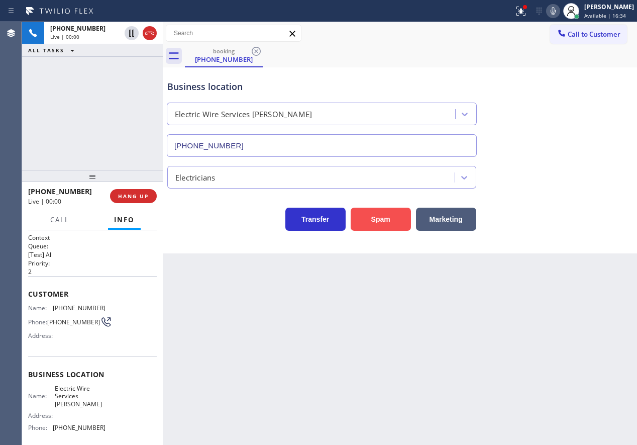
click at [371, 218] on button "Spam" at bounding box center [381, 218] width 60 height 23
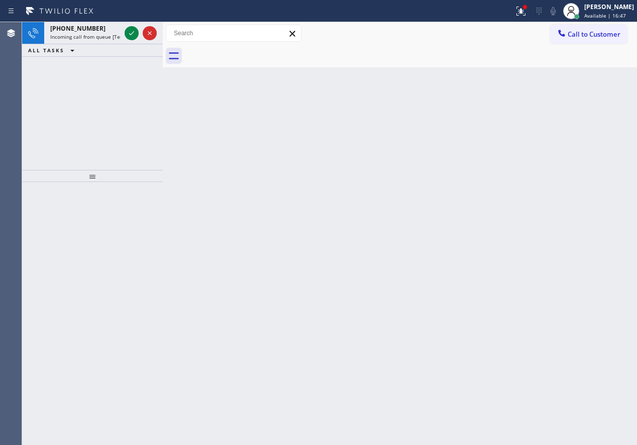
click at [554, 197] on div "Back to Dashboard Change Sender ID Customers Technicians Select a contact Outbo…" at bounding box center [400, 233] width 474 height 423
click at [129, 35] on icon at bounding box center [132, 33] width 12 height 12
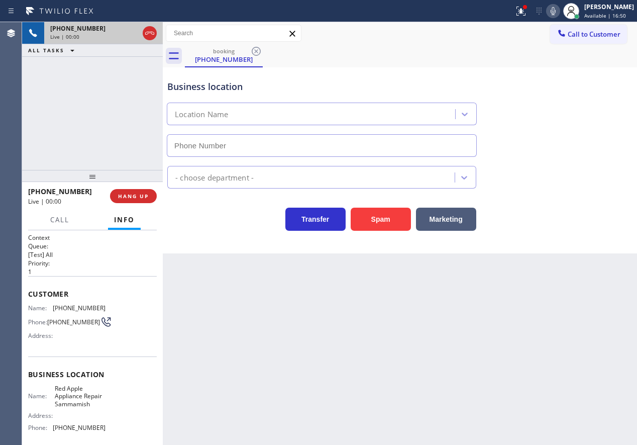
type input "[PHONE_NUMBER]"
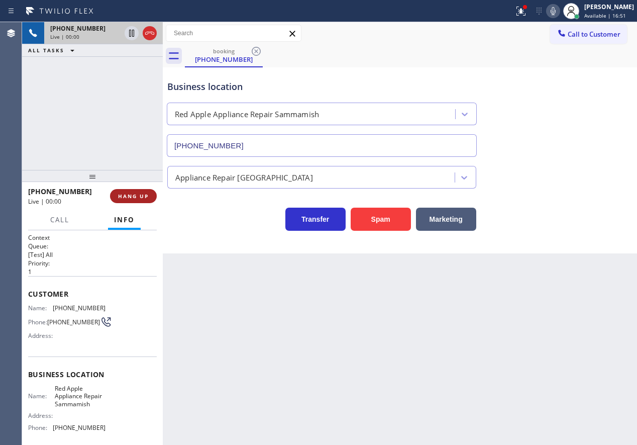
click at [129, 198] on span "HANG UP" at bounding box center [133, 195] width 31 height 7
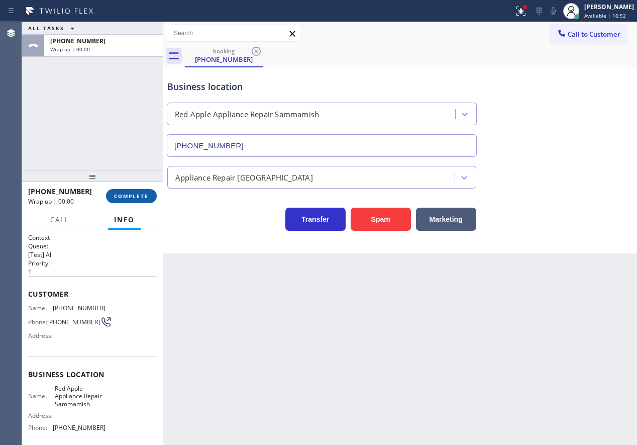
click at [129, 198] on span "COMPLETE" at bounding box center [131, 195] width 35 height 7
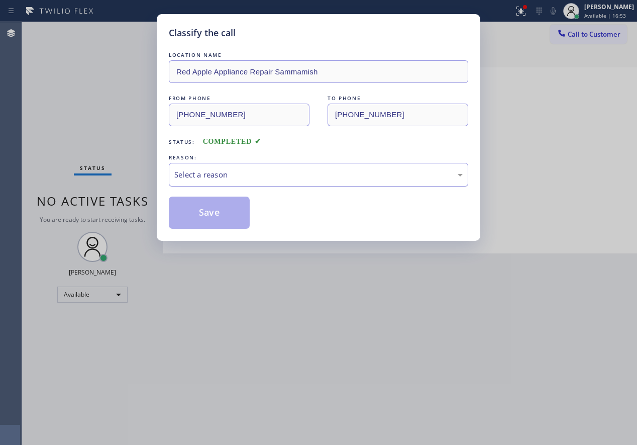
drag, startPoint x: 248, startPoint y: 178, endPoint x: 243, endPoint y: 184, distance: 8.2
click at [246, 179] on div "Select a reason" at bounding box center [318, 175] width 288 height 12
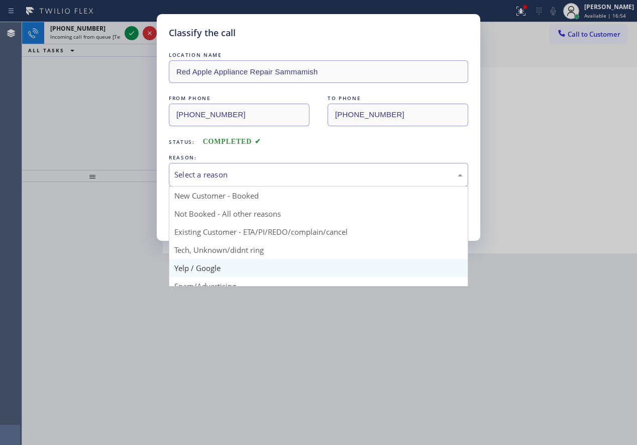
scroll to position [50, 0]
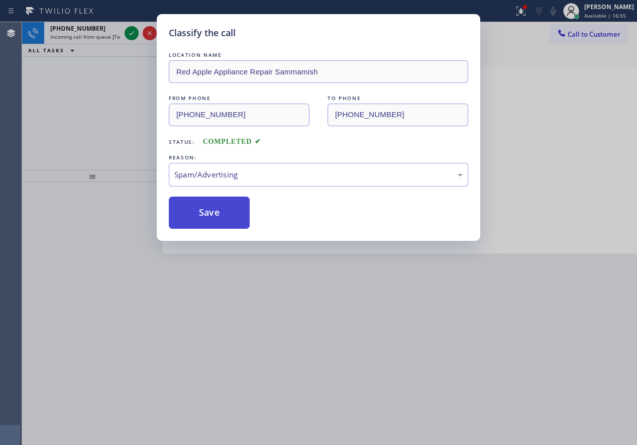
click at [216, 210] on button "Save" at bounding box center [209, 212] width 81 height 32
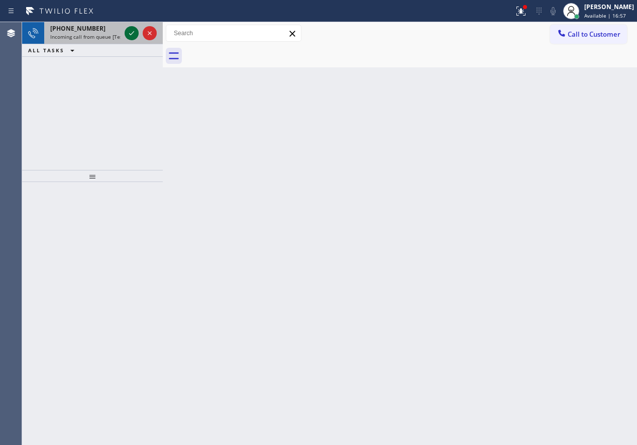
click at [133, 34] on icon at bounding box center [132, 33] width 12 height 12
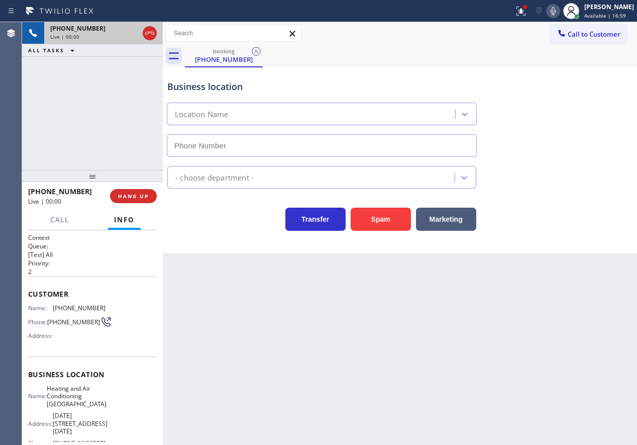
type input "[PHONE_NUMBER]"
click at [572, 302] on div "Back to Dashboard Change Sender ID Customers Technicians Select a contact Outbo…" at bounding box center [400, 233] width 474 height 423
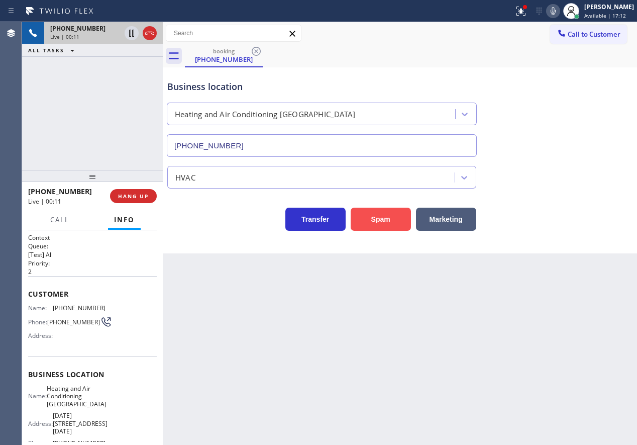
click at [396, 222] on button "Spam" at bounding box center [381, 218] width 60 height 23
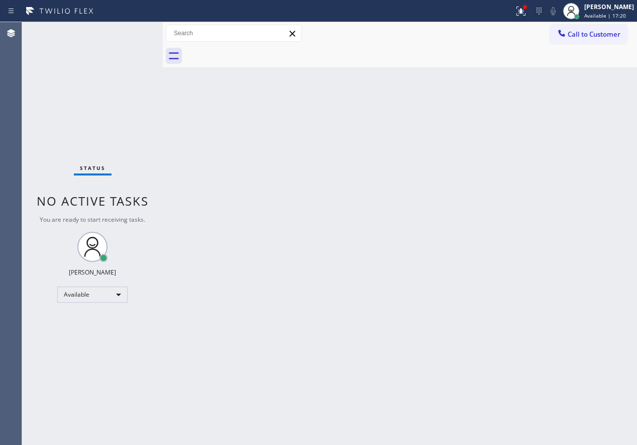
click at [598, 271] on div "Back to Dashboard Change Sender ID Customers Technicians Select a contact Outbo…" at bounding box center [400, 233] width 474 height 423
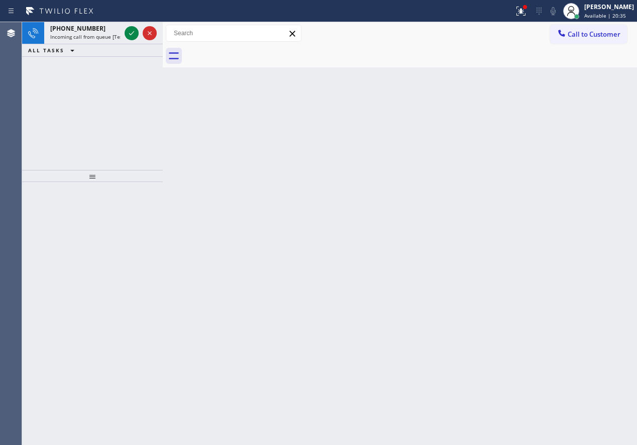
click at [553, 252] on div "Back to Dashboard Change Sender ID Customers Technicians Select a contact Outbo…" at bounding box center [400, 233] width 474 height 423
click at [131, 31] on icon at bounding box center [132, 33] width 12 height 12
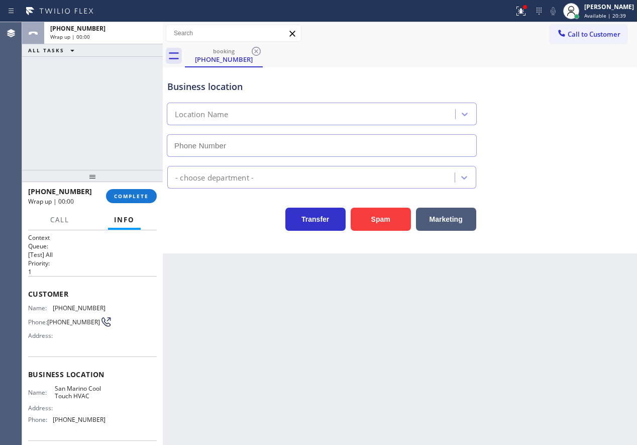
type input "[PHONE_NUMBER]"
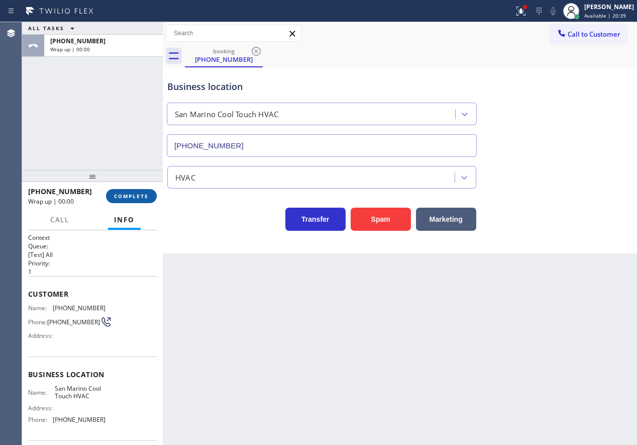
click at [117, 193] on span "COMPLETE" at bounding box center [131, 195] width 35 height 7
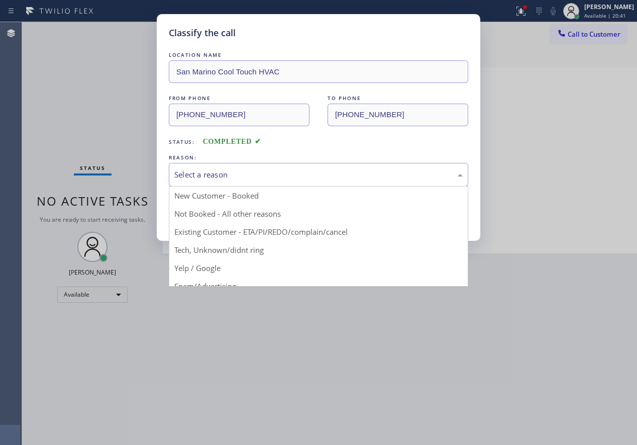
drag, startPoint x: 315, startPoint y: 169, endPoint x: 242, endPoint y: 247, distance: 107.0
click at [314, 169] on div "Select a reason" at bounding box center [318, 175] width 288 height 12
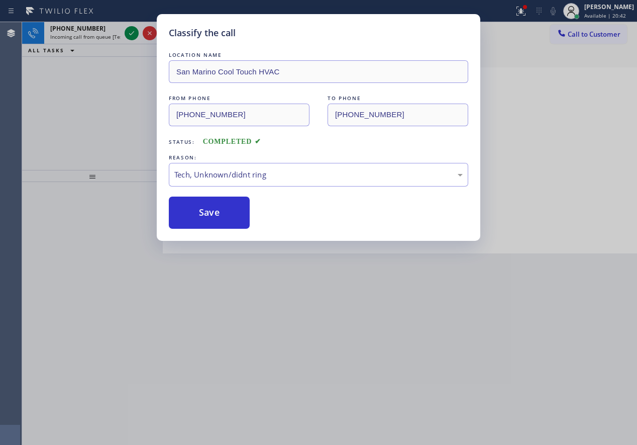
click at [227, 216] on button "Save" at bounding box center [209, 212] width 81 height 32
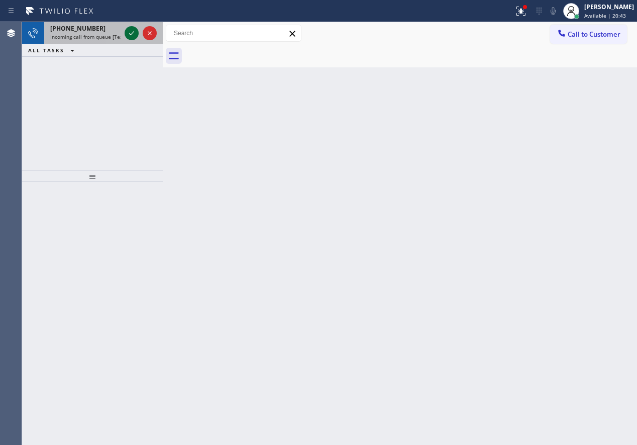
click at [130, 22] on div at bounding box center [141, 33] width 36 height 22
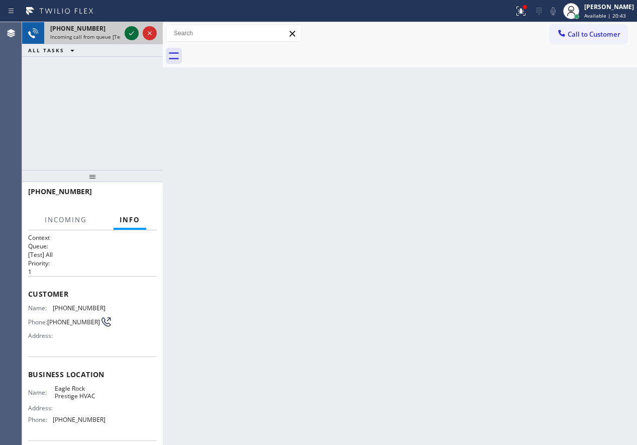
click at [129, 28] on icon at bounding box center [132, 33] width 12 height 12
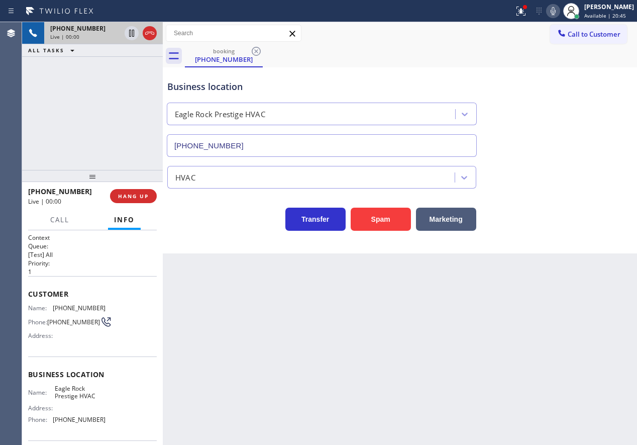
type input "[PHONE_NUMBER]"
click at [378, 216] on button "Spam" at bounding box center [381, 218] width 60 height 23
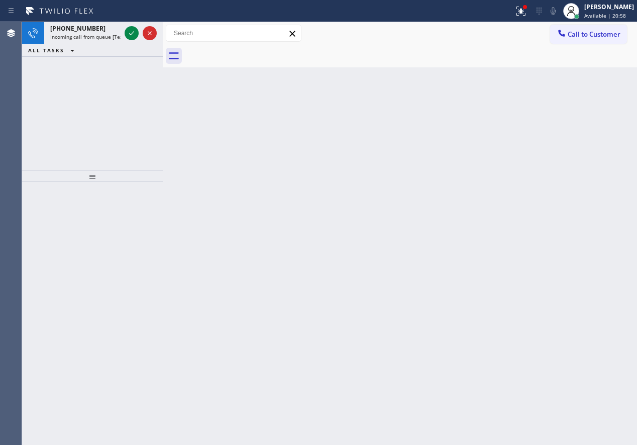
click at [528, 267] on div "Back to Dashboard Change Sender ID Customers Technicians Select a contact Outbo…" at bounding box center [400, 233] width 474 height 423
click at [577, 178] on div "Back to Dashboard Change Sender ID Customers Technicians Select a contact Outbo…" at bounding box center [400, 233] width 474 height 423
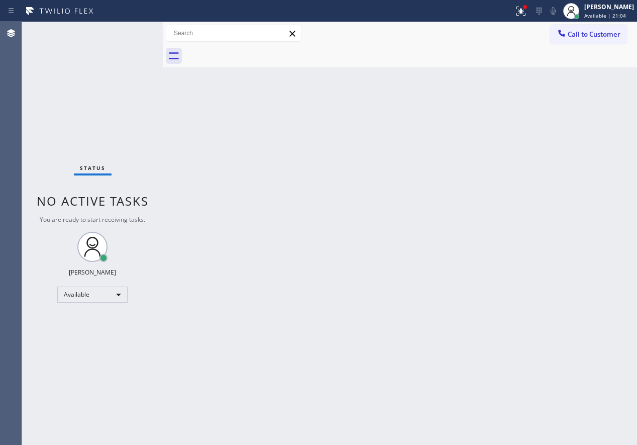
click at [130, 35] on div "Status No active tasks You are ready to start receiving tasks. [PERSON_NAME] Av…" at bounding box center [92, 233] width 141 height 423
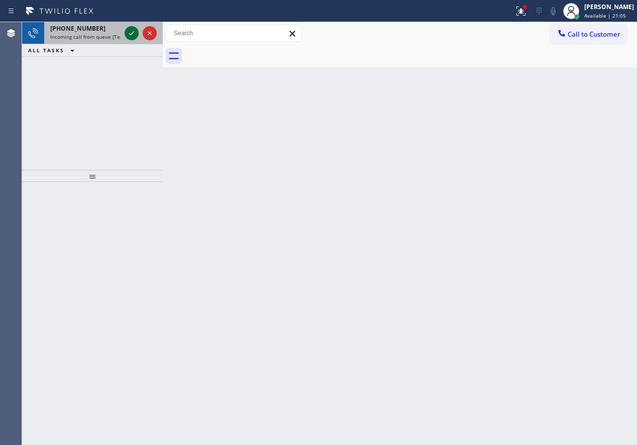
click at [127, 32] on icon at bounding box center [132, 33] width 12 height 12
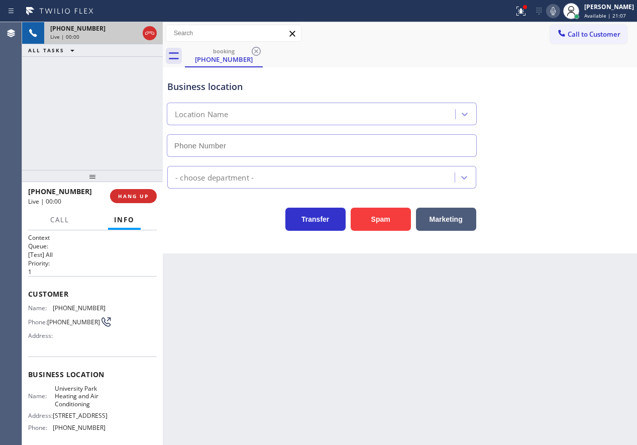
type input "[PHONE_NUMBER]"
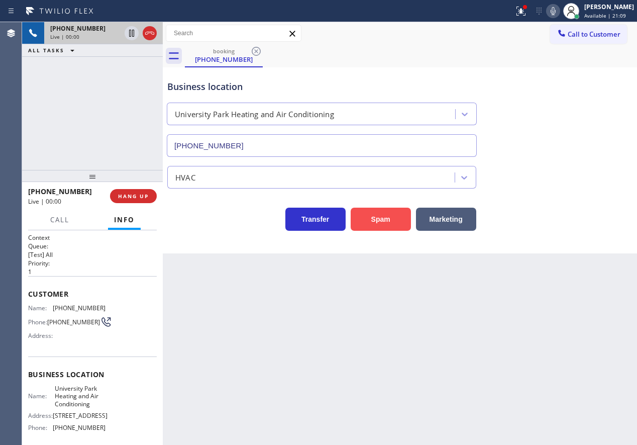
click at [385, 224] on button "Spam" at bounding box center [381, 218] width 60 height 23
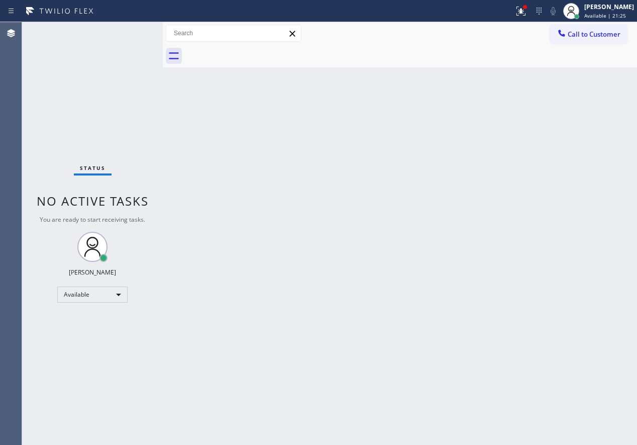
click at [544, 246] on div "Back to Dashboard Change Sender ID Customers Technicians Select a contact Outbo…" at bounding box center [400, 233] width 474 height 423
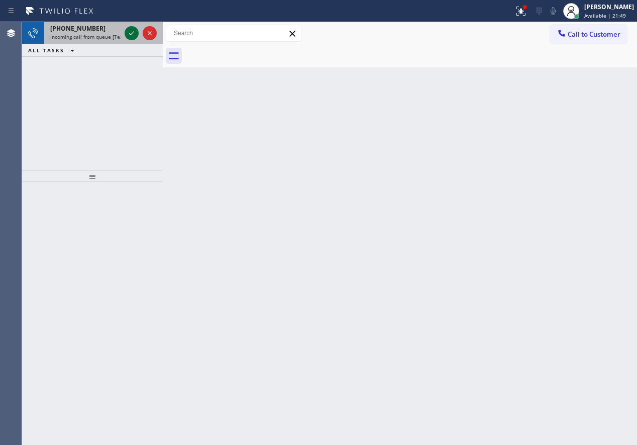
click at [127, 36] on div at bounding box center [132, 33] width 14 height 12
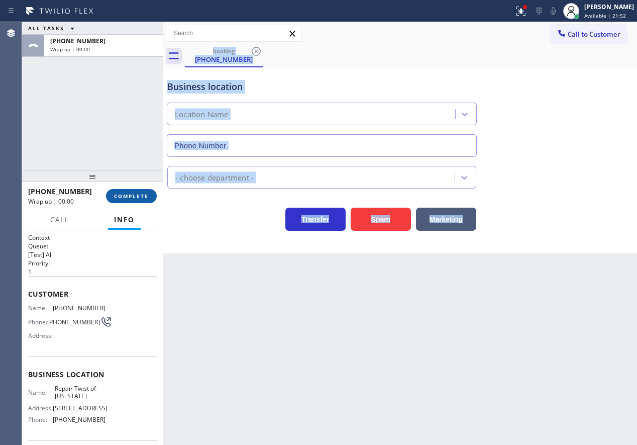
click at [125, 194] on span "COMPLETE" at bounding box center [131, 195] width 35 height 7
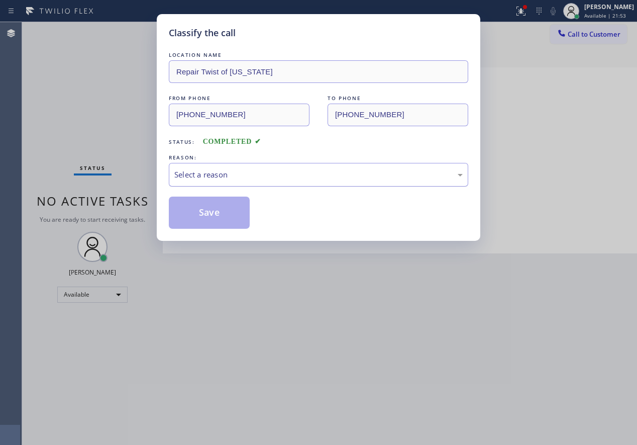
click at [246, 175] on div "Select a reason" at bounding box center [318, 175] width 288 height 12
type input "[PHONE_NUMBER]"
click at [212, 204] on button "Save" at bounding box center [209, 212] width 81 height 32
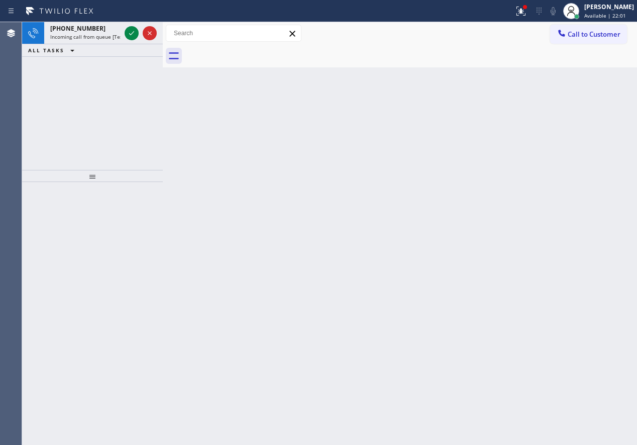
click at [558, 188] on div "Back to Dashboard Change Sender ID Customers Technicians Select a contact Outbo…" at bounding box center [400, 233] width 474 height 423
click at [127, 31] on icon at bounding box center [132, 33] width 12 height 12
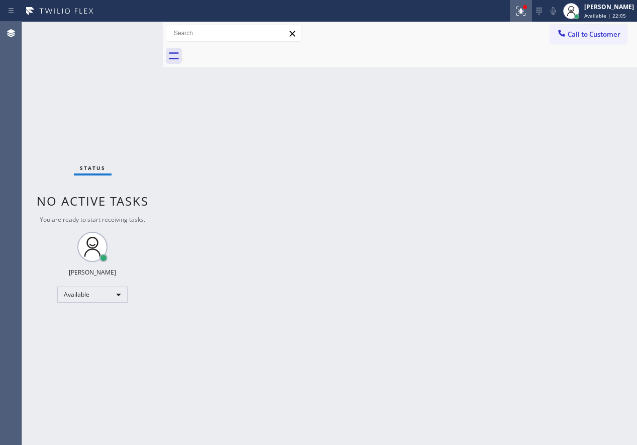
click at [526, 19] on button at bounding box center [521, 11] width 22 height 22
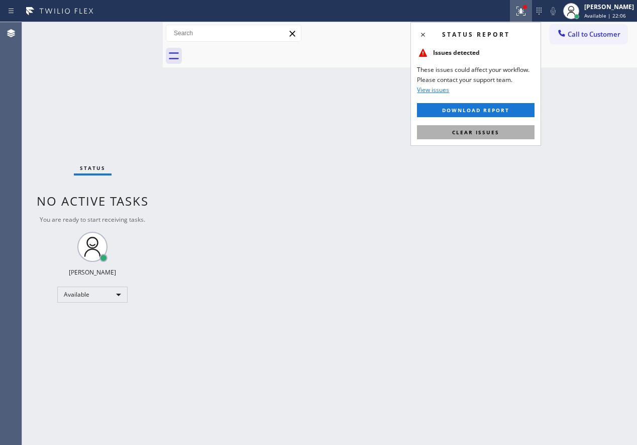
click at [513, 135] on button "Clear issues" at bounding box center [476, 132] width 118 height 14
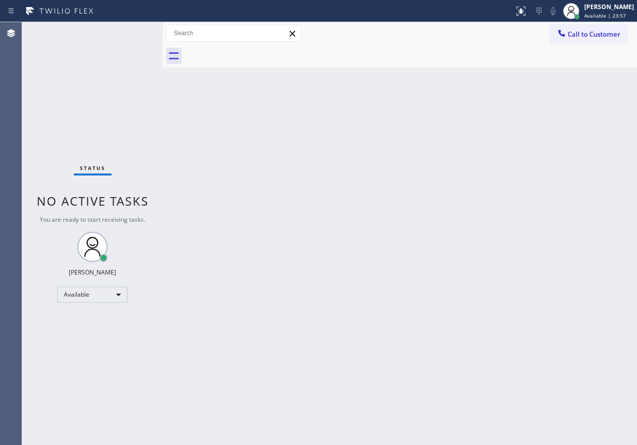
click at [127, 35] on div "Status No active tasks You are ready to start receiving tasks. [PERSON_NAME] Av…" at bounding box center [92, 233] width 141 height 423
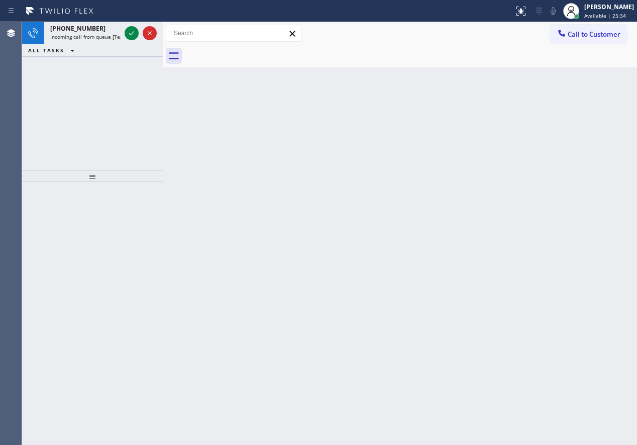
drag, startPoint x: 509, startPoint y: 167, endPoint x: 487, endPoint y: 159, distance: 23.0
click at [509, 167] on div "Back to Dashboard Change Sender ID Customers Technicians Select a contact Outbo…" at bounding box center [400, 233] width 474 height 423
click at [130, 30] on icon at bounding box center [132, 33] width 12 height 12
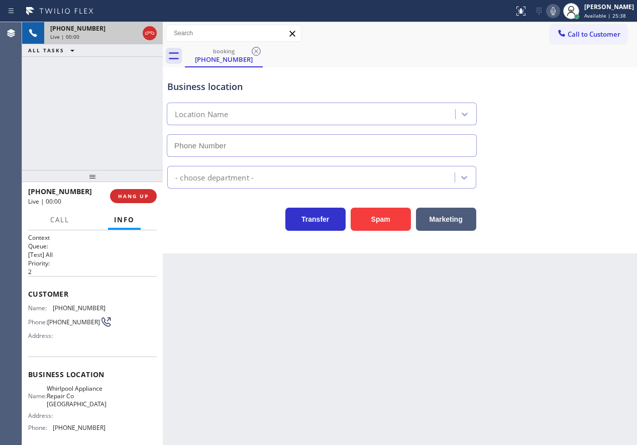
type input "[PHONE_NUMBER]"
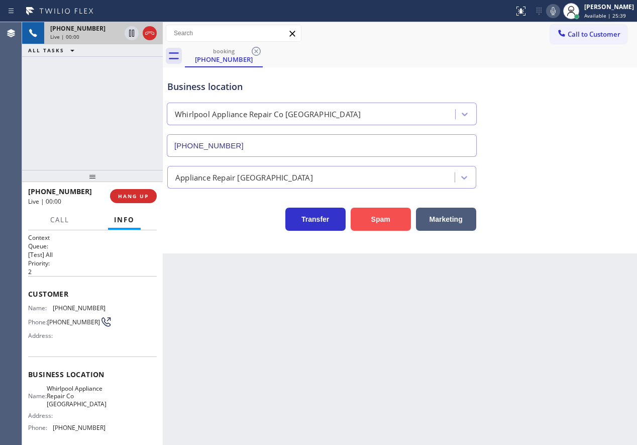
click at [377, 217] on button "Spam" at bounding box center [381, 218] width 60 height 23
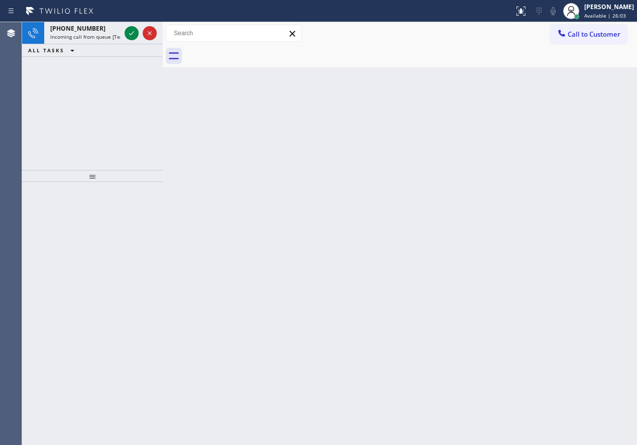
click at [573, 137] on div "Back to Dashboard Change Sender ID Customers Technicians Select a contact Outbo…" at bounding box center [400, 233] width 474 height 423
click at [129, 33] on icon at bounding box center [132, 33] width 12 height 12
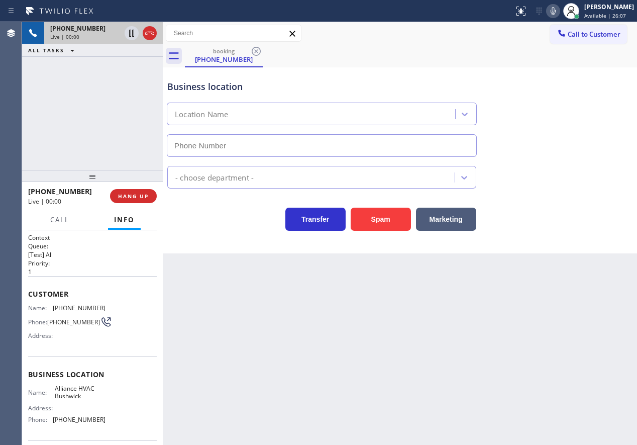
type input "[PHONE_NUMBER]"
click at [388, 215] on button "Spam" at bounding box center [381, 218] width 60 height 23
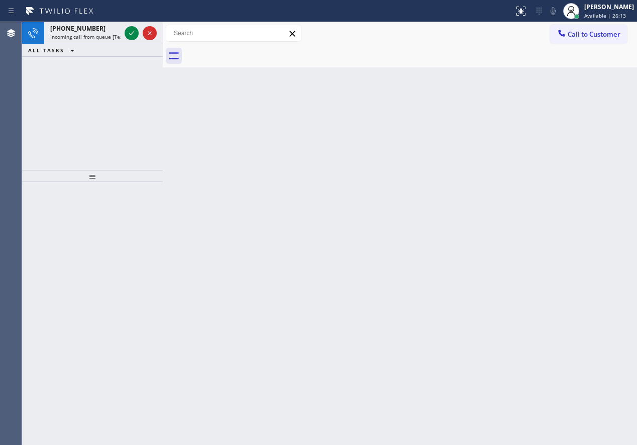
drag, startPoint x: 601, startPoint y: 224, endPoint x: 581, endPoint y: 213, distance: 23.4
click at [601, 224] on div "Back to Dashboard Change Sender ID Customers Technicians Select a contact Outbo…" at bounding box center [400, 233] width 474 height 423
click at [130, 30] on icon at bounding box center [132, 33] width 12 height 12
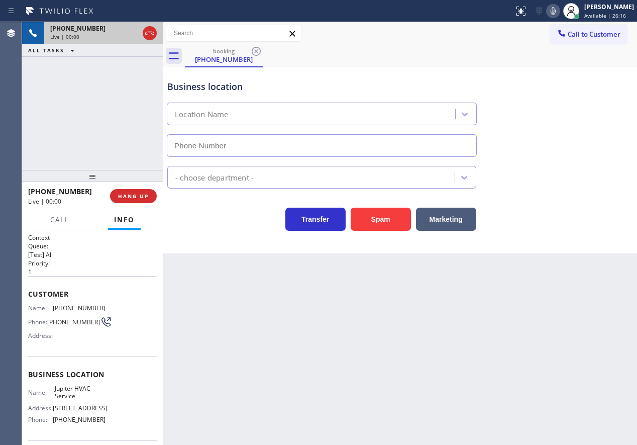
type input "[PHONE_NUMBER]"
click at [380, 221] on button "Spam" at bounding box center [381, 218] width 60 height 23
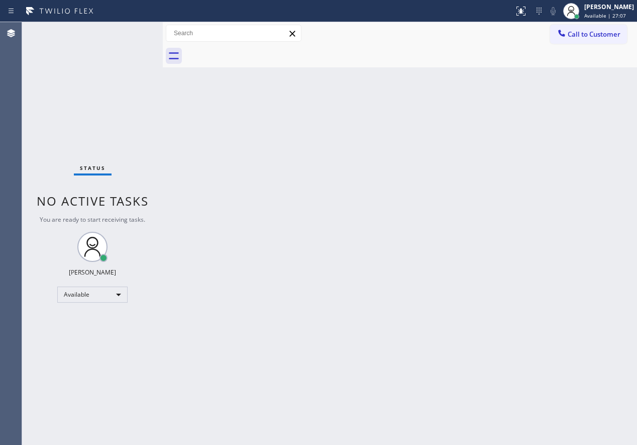
click at [606, 217] on div "Back to Dashboard Change Sender ID Customers Technicians Select a contact Outbo…" at bounding box center [400, 233] width 474 height 423
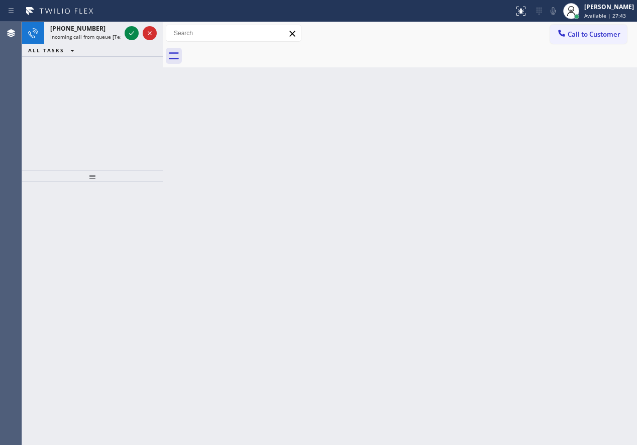
click at [535, 251] on div "Back to Dashboard Change Sender ID Customers Technicians Select a contact Outbo…" at bounding box center [400, 233] width 474 height 423
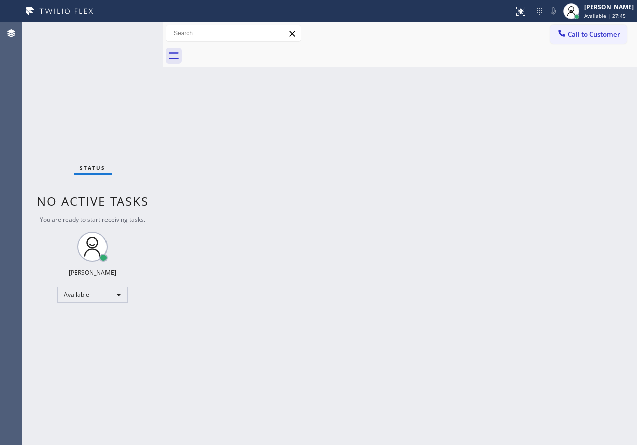
click at [129, 32] on div "Status No active tasks You are ready to start receiving tasks. [PERSON_NAME] Av…" at bounding box center [92, 233] width 141 height 423
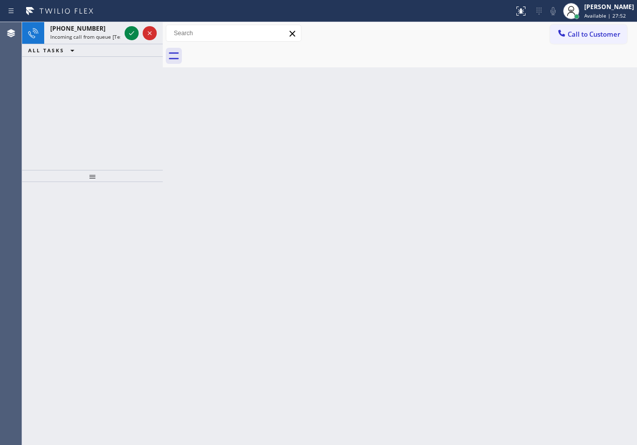
drag, startPoint x: 601, startPoint y: 188, endPoint x: 588, endPoint y: 182, distance: 14.2
click at [601, 188] on div "Back to Dashboard Change Sender ID Customers Technicians Select a contact Outbo…" at bounding box center [400, 233] width 474 height 423
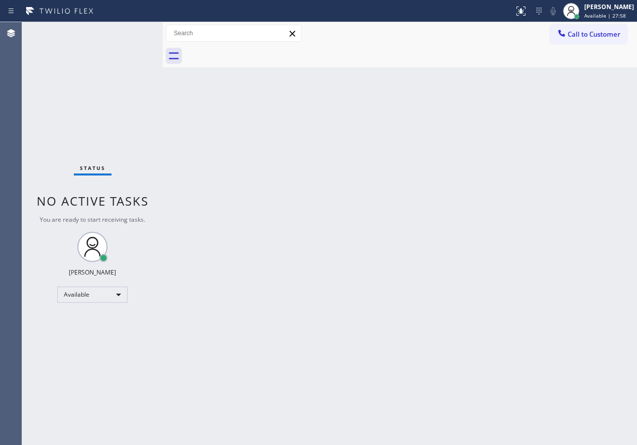
click at [129, 31] on div "Status No active tasks You are ready to start receiving tasks. [PERSON_NAME] Av…" at bounding box center [92, 233] width 141 height 423
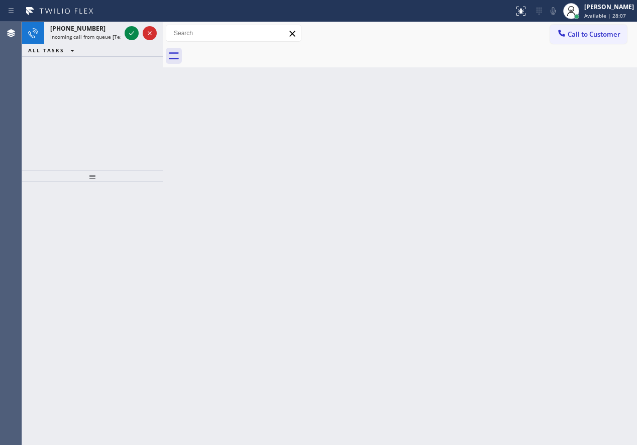
drag, startPoint x: 538, startPoint y: 256, endPoint x: 527, endPoint y: 252, distance: 11.3
click at [538, 256] on div "Back to Dashboard Change Sender ID Customers Technicians Select a contact Outbo…" at bounding box center [400, 233] width 474 height 423
click at [131, 33] on icon at bounding box center [132, 33] width 12 height 12
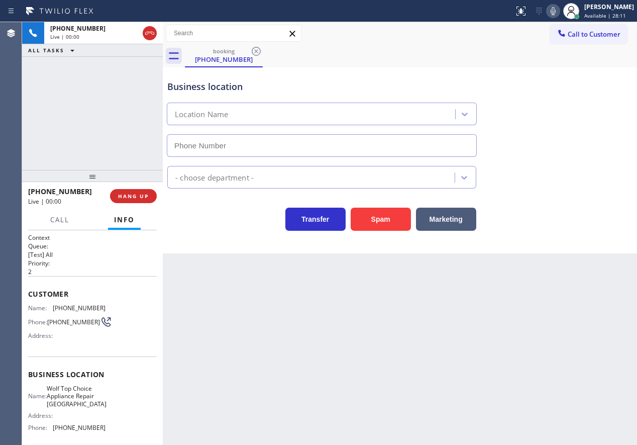
type input "[PHONE_NUMBER]"
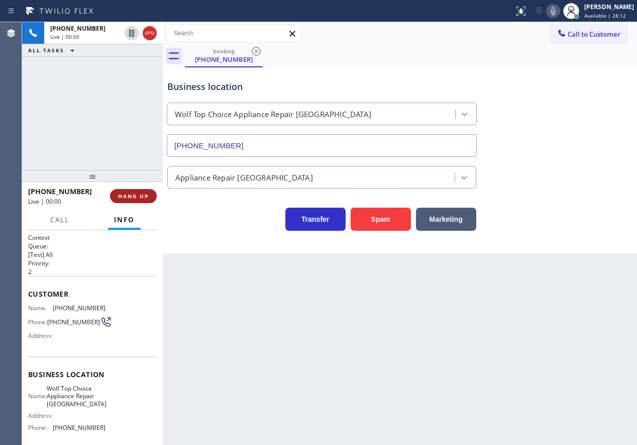
click at [152, 195] on button "HANG UP" at bounding box center [133, 196] width 47 height 14
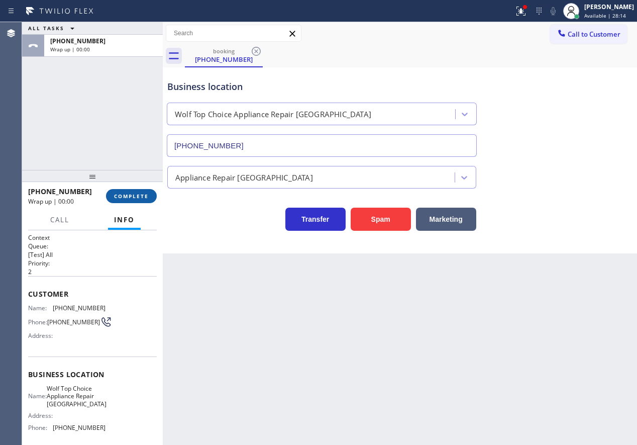
click at [148, 197] on button "COMPLETE" at bounding box center [131, 196] width 51 height 14
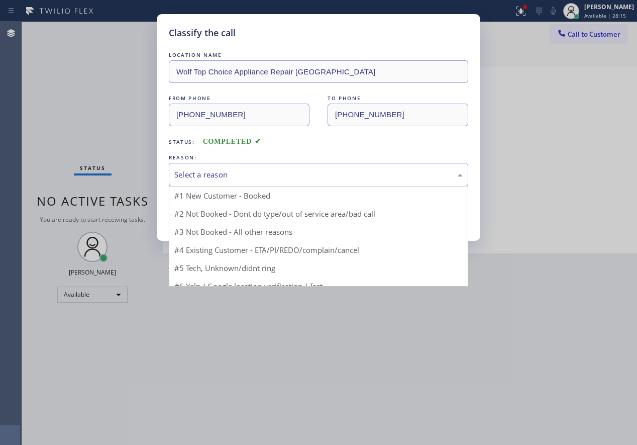
click at [286, 170] on div "Select a reason" at bounding box center [318, 175] width 288 height 12
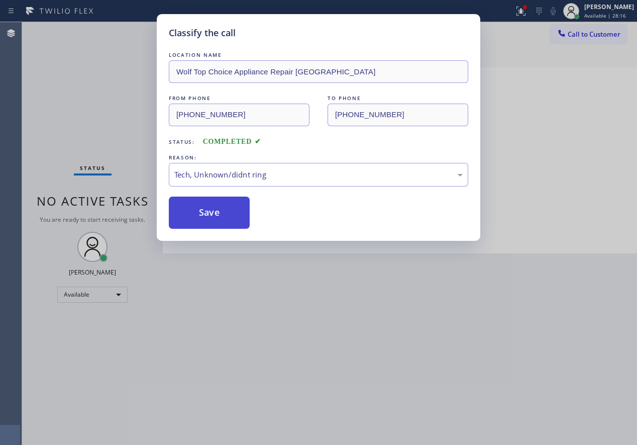
click at [232, 222] on button "Save" at bounding box center [209, 212] width 81 height 32
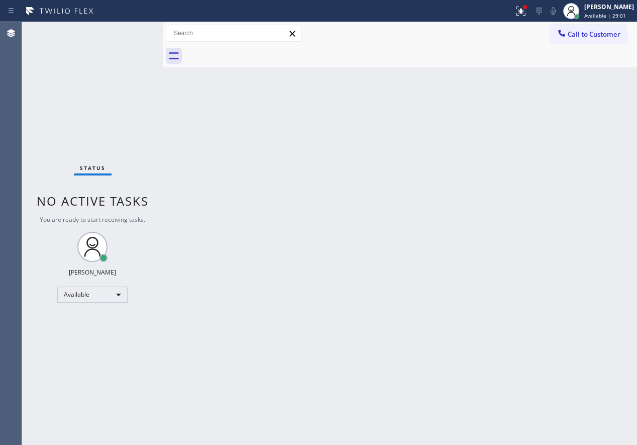
click at [556, 200] on div "Back to Dashboard Change Sender ID Customers Technicians Select a contact Outbo…" at bounding box center [400, 233] width 474 height 423
click at [527, 17] on icon at bounding box center [521, 11] width 12 height 12
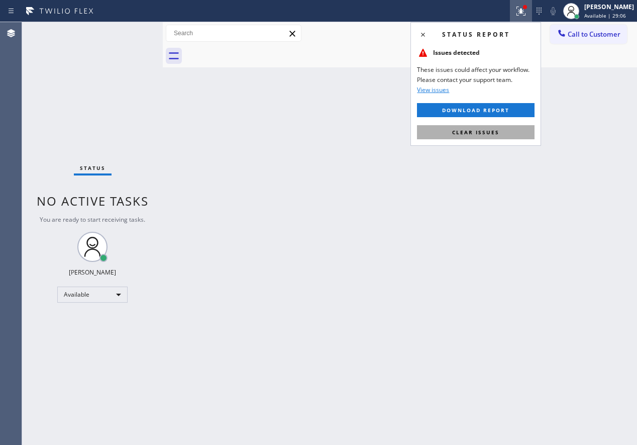
click at [502, 128] on button "Clear issues" at bounding box center [476, 132] width 118 height 14
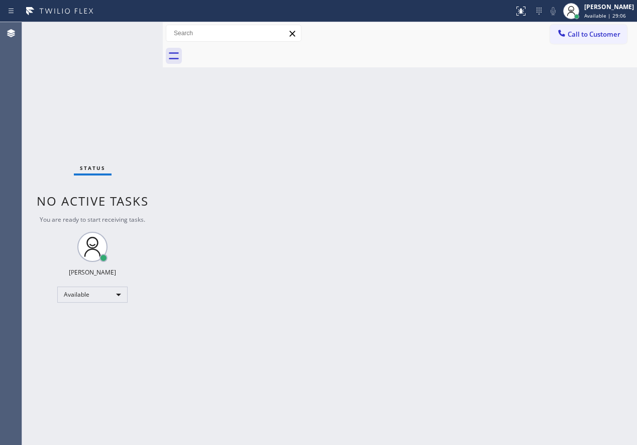
click at [447, 229] on div "Back to Dashboard Change Sender ID Customers Technicians Select a contact Outbo…" at bounding box center [400, 233] width 474 height 423
click at [591, 219] on div "Back to Dashboard Change Sender ID Customers Technicians Select a contact Outbo…" at bounding box center [400, 233] width 474 height 423
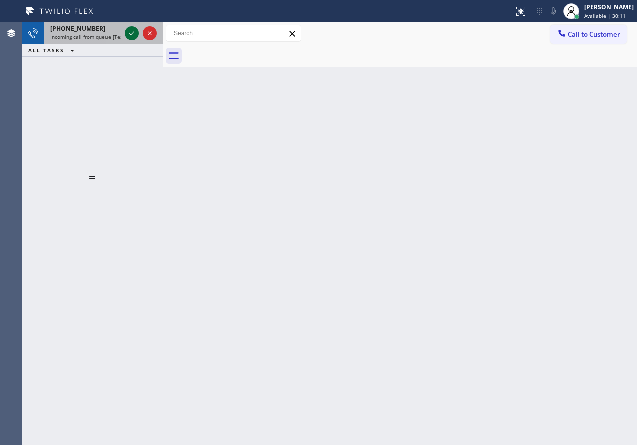
click at [130, 32] on icon at bounding box center [132, 33] width 12 height 12
click at [130, 33] on icon at bounding box center [132, 33] width 12 height 12
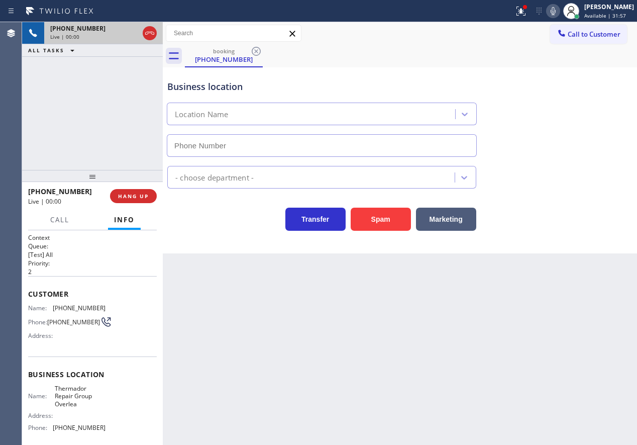
type input "[PHONE_NUMBER]"
click at [72, 399] on span "Thermador Repair Group Overlea" at bounding box center [80, 395] width 50 height 23
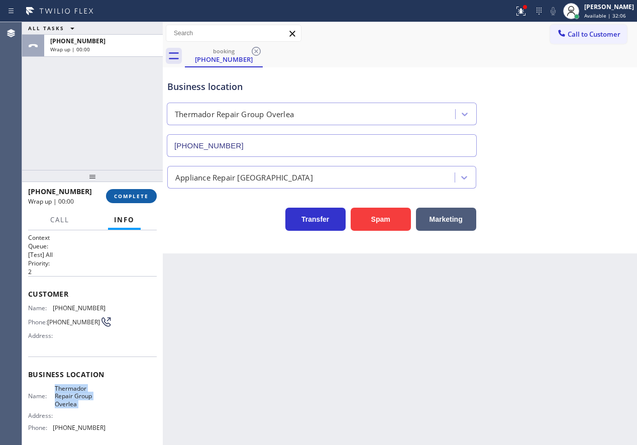
click at [133, 194] on span "COMPLETE" at bounding box center [131, 195] width 35 height 7
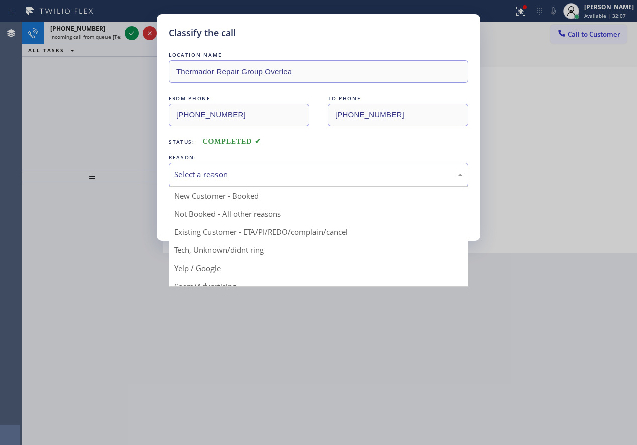
click at [351, 180] on div "Select a reason" at bounding box center [318, 175] width 299 height 24
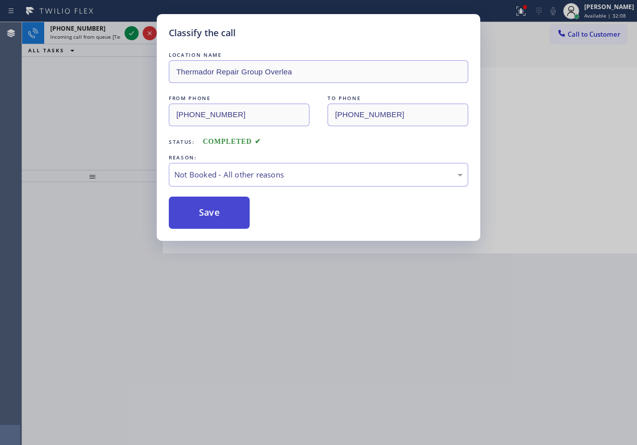
click at [230, 216] on button "Save" at bounding box center [209, 212] width 81 height 32
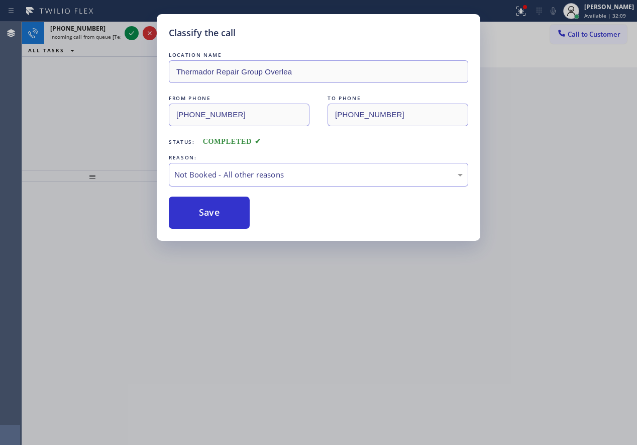
click at [128, 34] on div "Classify the call LOCATION NAME The Best Heating and Cooling Repair Team FROM P…" at bounding box center [329, 233] width 615 height 423
click at [128, 34] on icon at bounding box center [132, 33] width 12 height 12
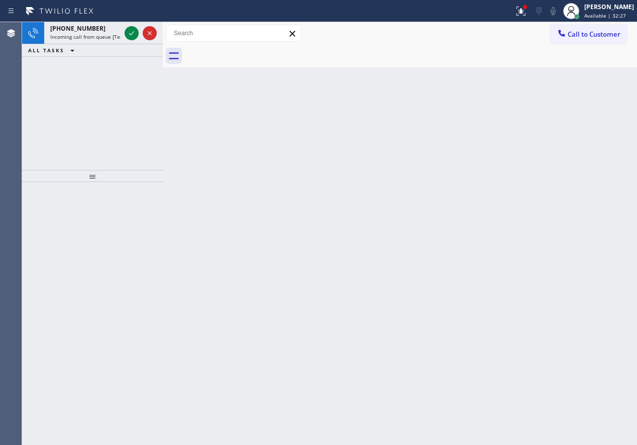
click at [569, 187] on div "Back to Dashboard Change Sender ID Customers Technicians Select a contact Outbo…" at bounding box center [400, 233] width 474 height 423
click at [129, 35] on icon at bounding box center [132, 33] width 12 height 12
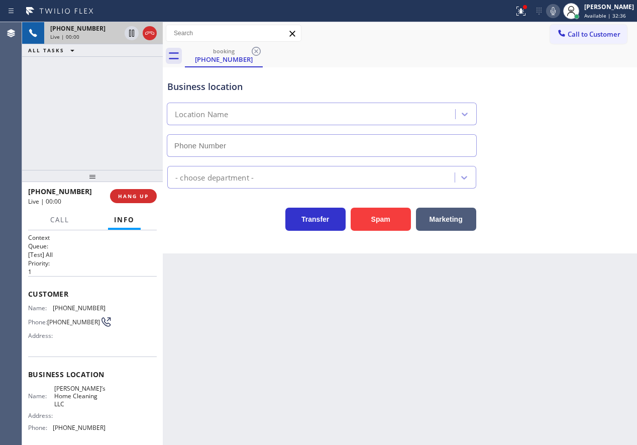
type input "[PHONE_NUMBER]"
click at [400, 209] on button "Spam" at bounding box center [381, 218] width 60 height 23
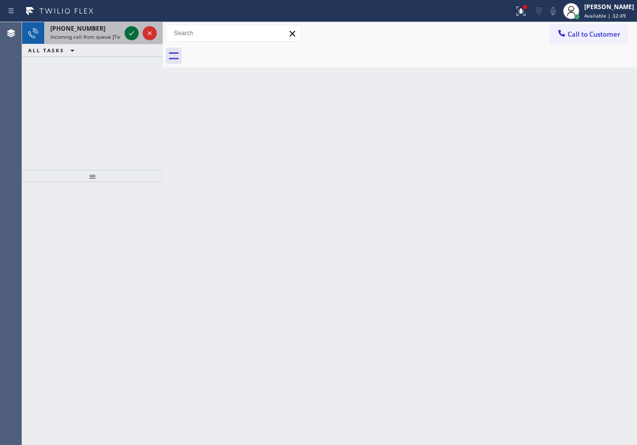
click at [134, 31] on icon at bounding box center [132, 33] width 12 height 12
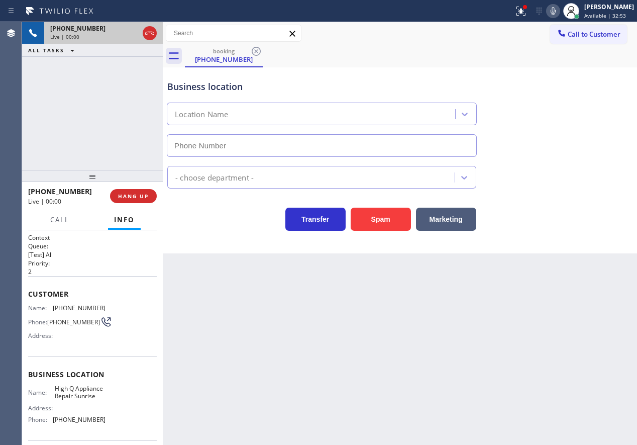
type input "[PHONE_NUMBER]"
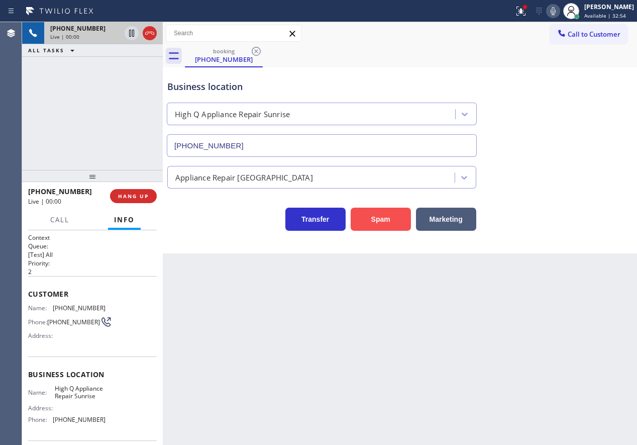
click at [387, 222] on button "Spam" at bounding box center [381, 218] width 60 height 23
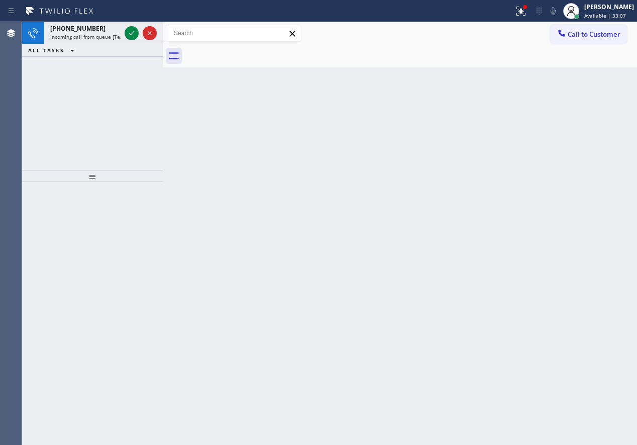
click at [463, 218] on div "Back to Dashboard Change Sender ID Customers Technicians Select a contact Outbo…" at bounding box center [400, 233] width 474 height 423
click at [132, 36] on icon at bounding box center [132, 33] width 12 height 12
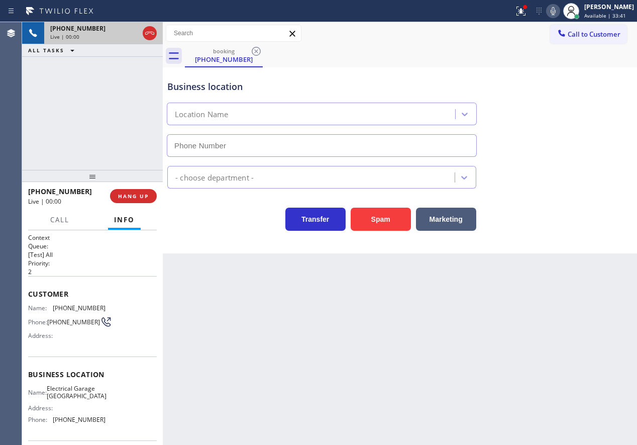
type input "[PHONE_NUMBER]"
click at [387, 222] on button "Spam" at bounding box center [381, 218] width 60 height 23
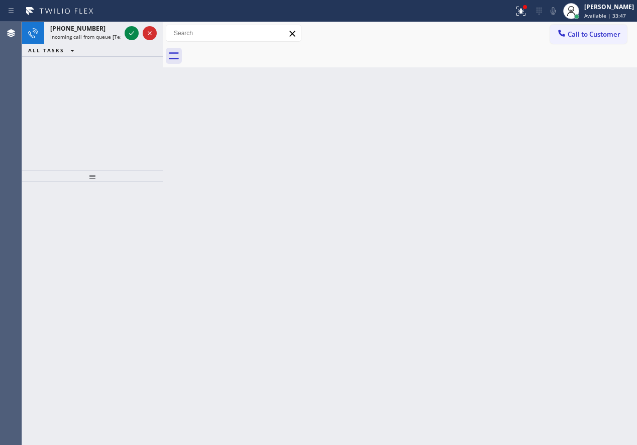
click at [512, 310] on div "Back to Dashboard Change Sender ID Customers Technicians Select a contact Outbo…" at bounding box center [400, 233] width 474 height 423
click at [131, 34] on icon at bounding box center [132, 33] width 12 height 12
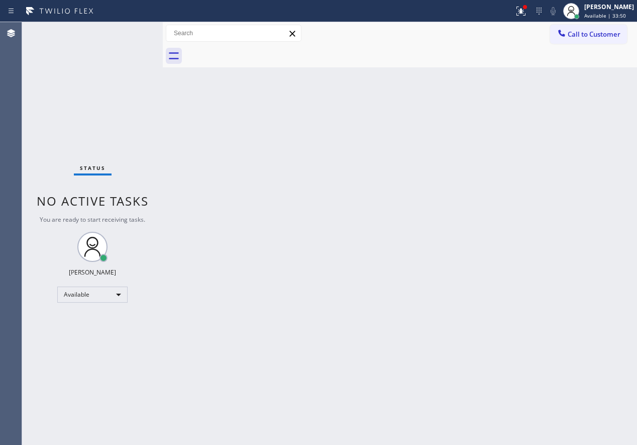
click at [131, 34] on div "Status No active tasks You are ready to start receiving tasks. [PERSON_NAME] Av…" at bounding box center [92, 233] width 141 height 423
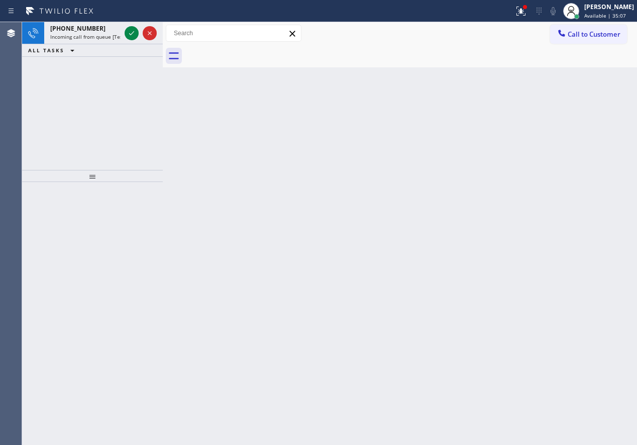
click at [536, 169] on div "Back to Dashboard Change Sender ID Customers Technicians Select a contact Outbo…" at bounding box center [400, 233] width 474 height 423
click at [131, 35] on icon at bounding box center [132, 33] width 12 height 12
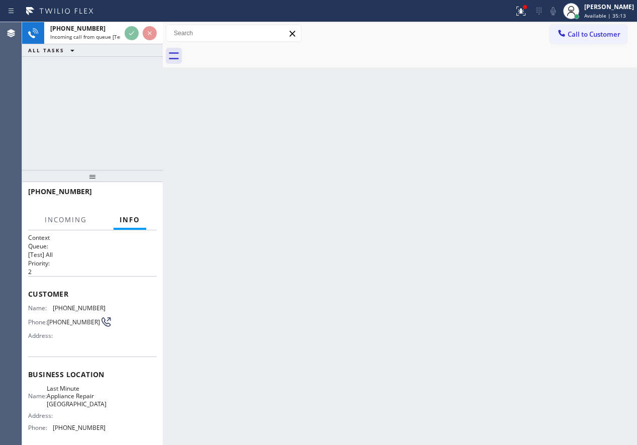
click at [317, 285] on div "Back to Dashboard Change Sender ID Customers Technicians Select a contact Outbo…" at bounding box center [400, 233] width 474 height 423
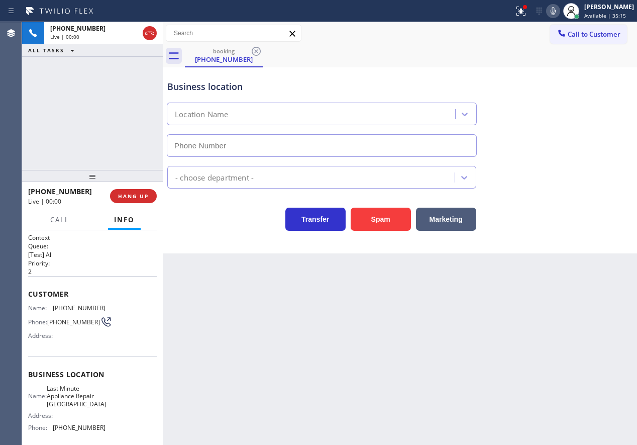
type input "[PHONE_NUMBER]"
click at [93, 400] on span "Last Minute Appliance Repair [GEOGRAPHIC_DATA]" at bounding box center [77, 395] width 60 height 23
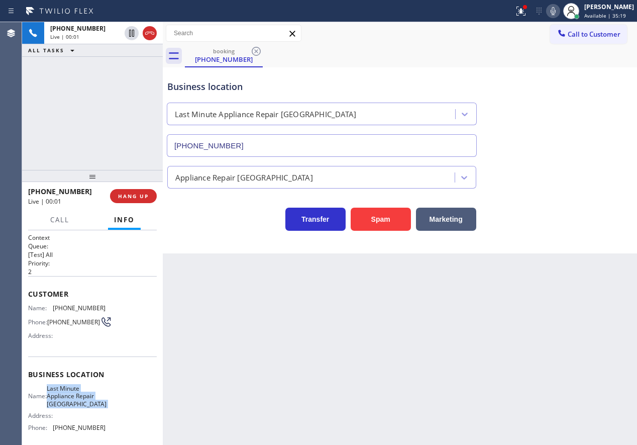
click at [93, 400] on span "Last Minute Appliance Repair [GEOGRAPHIC_DATA]" at bounding box center [77, 395] width 60 height 23
click at [297, 138] on input "[PHONE_NUMBER]" at bounding box center [322, 145] width 310 height 23
click at [369, 218] on button "Spam" at bounding box center [381, 218] width 60 height 23
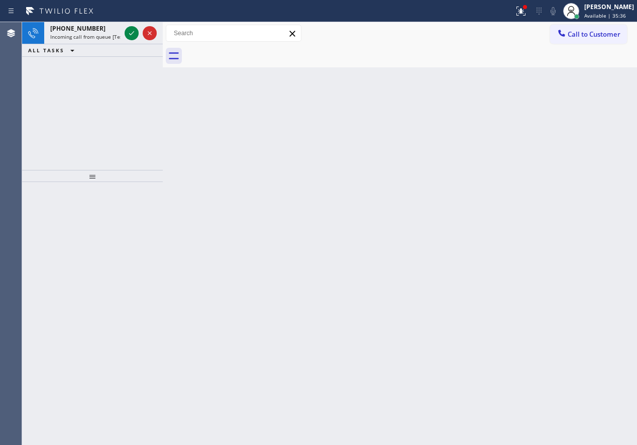
drag, startPoint x: 563, startPoint y: 280, endPoint x: 506, endPoint y: 249, distance: 64.8
click at [563, 280] on div "Back to Dashboard Change Sender ID Customers Technicians Select a contact Outbo…" at bounding box center [400, 233] width 474 height 423
click at [130, 37] on icon at bounding box center [132, 33] width 12 height 12
click at [129, 31] on icon at bounding box center [132, 33] width 12 height 12
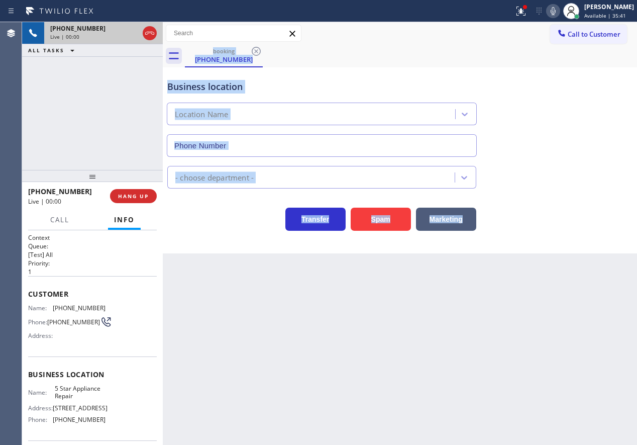
type input "[PHONE_NUMBER]"
click at [138, 198] on span "HANG UP" at bounding box center [133, 195] width 31 height 7
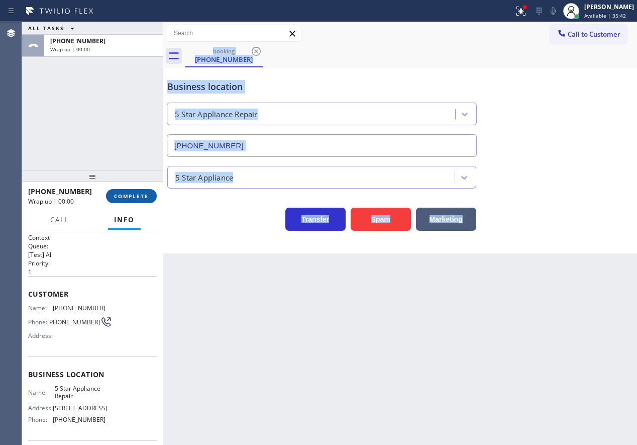
click at [138, 198] on span "COMPLETE" at bounding box center [131, 195] width 35 height 7
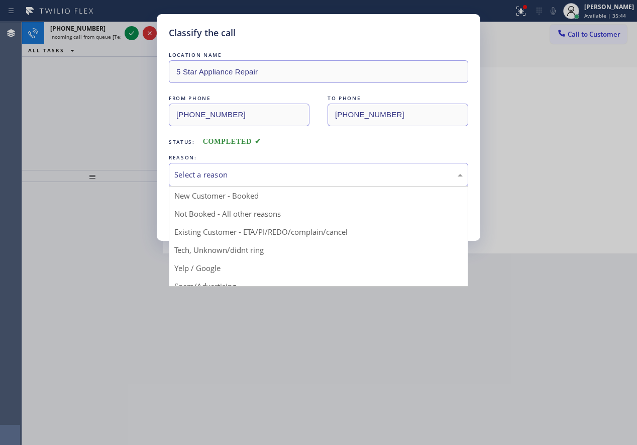
click at [267, 174] on div "Select a reason" at bounding box center [318, 175] width 288 height 12
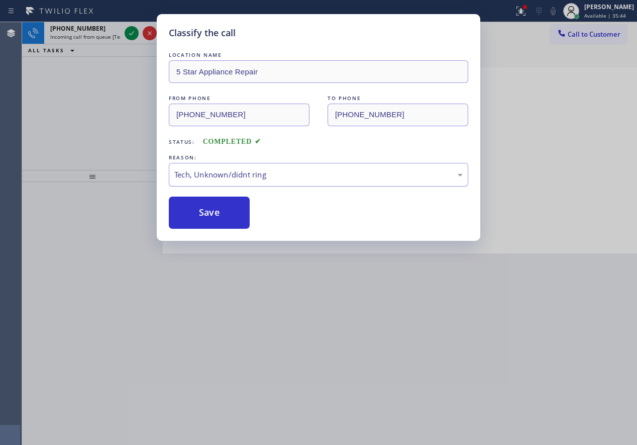
click at [234, 209] on button "Save" at bounding box center [209, 212] width 81 height 32
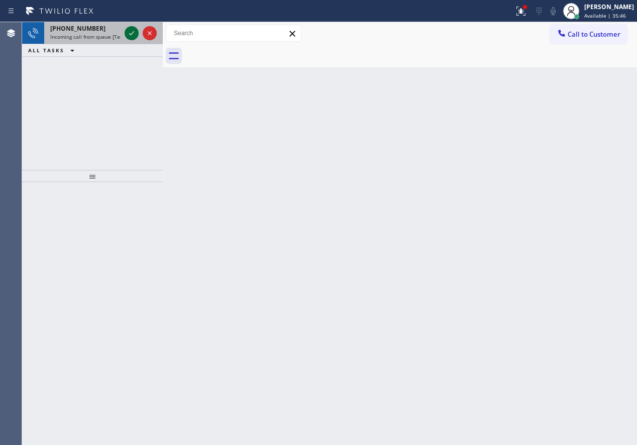
click at [130, 31] on icon at bounding box center [132, 33] width 12 height 12
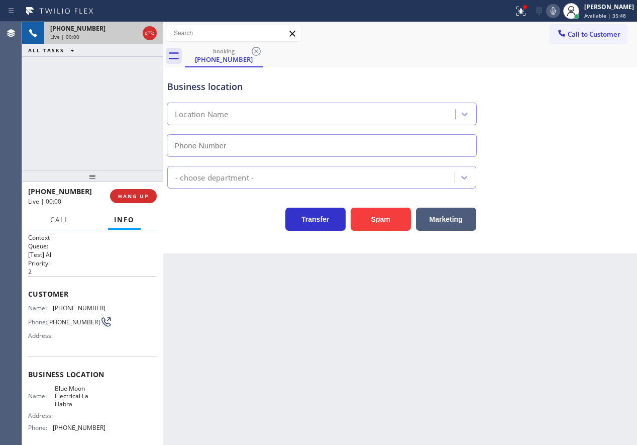
type input "[PHONE_NUMBER]"
click at [367, 216] on button "Spam" at bounding box center [381, 218] width 60 height 23
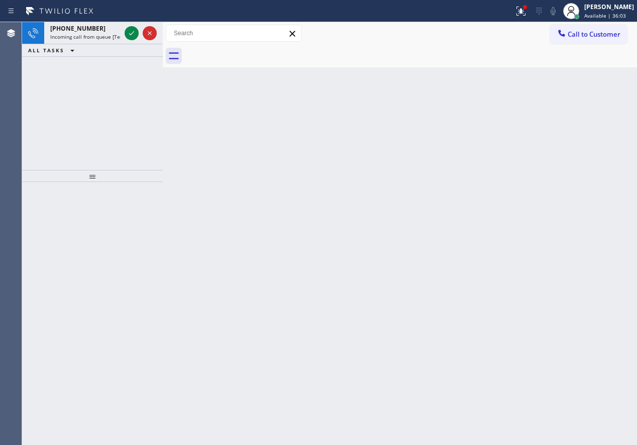
click at [559, 214] on div "Back to Dashboard Change Sender ID Customers Technicians Select a contact Outbo…" at bounding box center [400, 233] width 474 height 423
click at [127, 33] on icon at bounding box center [132, 33] width 12 height 12
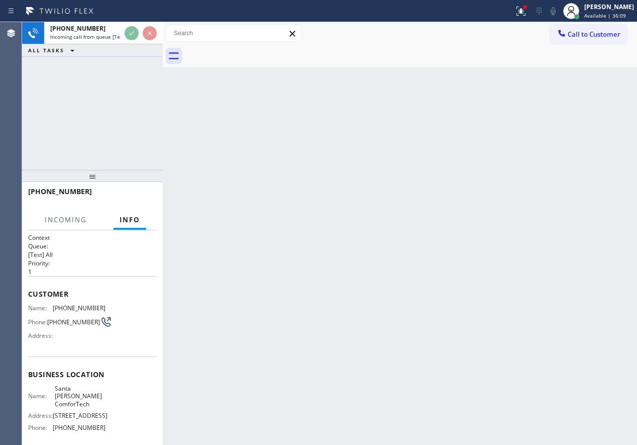
click at [443, 168] on div "Back to Dashboard Change Sender ID Customers Technicians Select a contact Outbo…" at bounding box center [400, 233] width 474 height 423
click at [485, 200] on div "Back to Dashboard Change Sender ID Customers Technicians Select a contact Outbo…" at bounding box center [400, 233] width 474 height 423
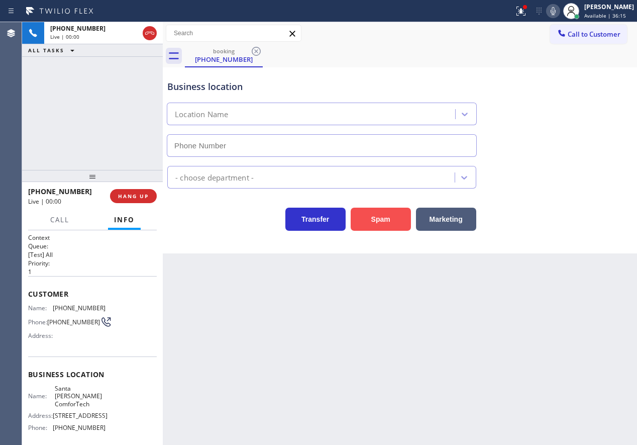
type input "[PHONE_NUMBER]"
click at [375, 221] on button "Spam" at bounding box center [381, 218] width 60 height 23
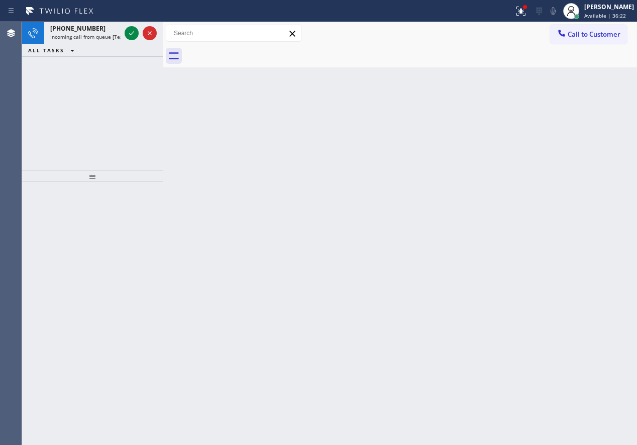
click at [546, 157] on div "Back to Dashboard Change Sender ID Customers Technicians Select a contact Outbo…" at bounding box center [400, 233] width 474 height 423
click at [130, 35] on icon at bounding box center [132, 33] width 12 height 12
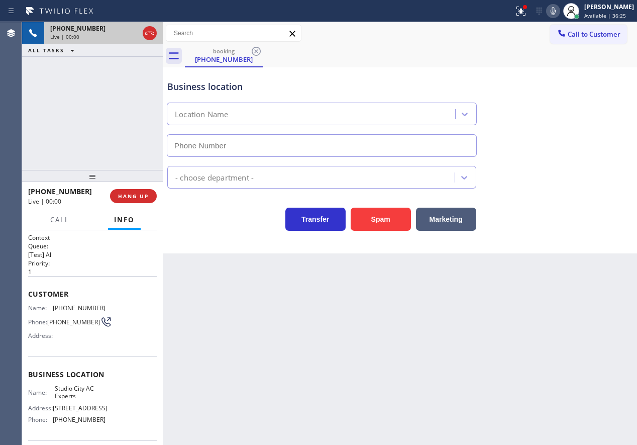
type input "[PHONE_NUMBER]"
click at [138, 199] on span "HANG UP" at bounding box center [133, 195] width 31 height 7
click at [138, 197] on span "HANG UP" at bounding box center [133, 195] width 31 height 7
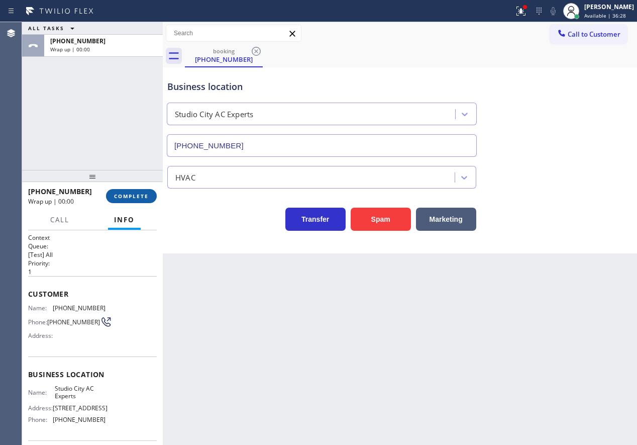
click at [130, 197] on span "COMPLETE" at bounding box center [131, 195] width 35 height 7
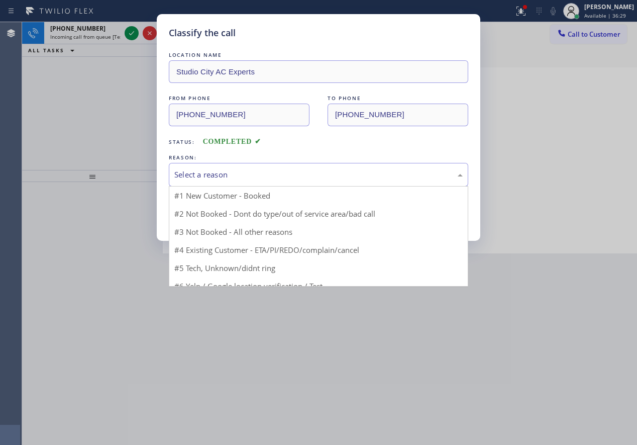
click at [254, 171] on div "Select a reason" at bounding box center [318, 175] width 288 height 12
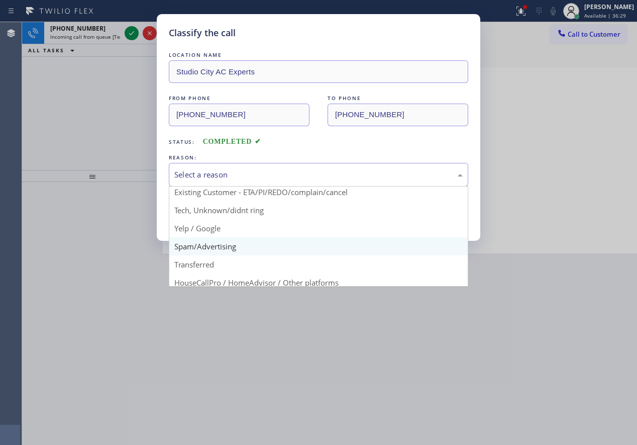
scroll to position [50, 0]
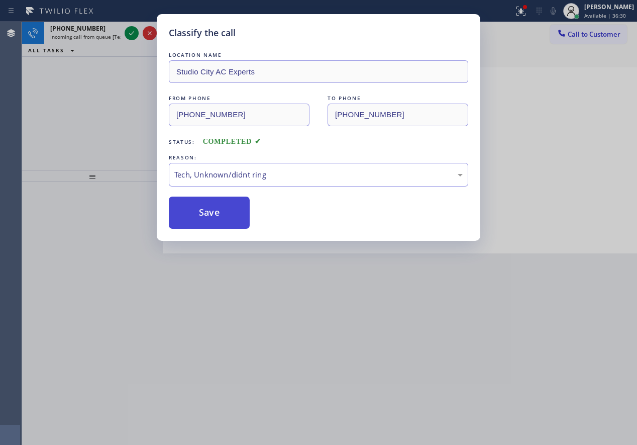
click at [221, 198] on button "Save" at bounding box center [209, 212] width 81 height 32
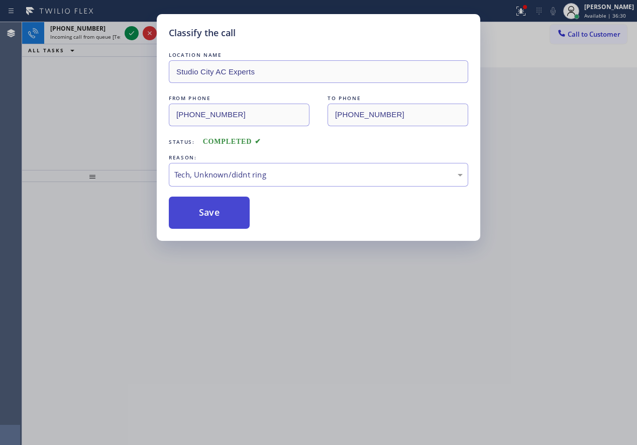
click at [218, 203] on button "Save" at bounding box center [209, 212] width 81 height 32
click at [127, 36] on div "Classify the call LOCATION NAME The Best Heating and Cooling Repair Team FROM P…" at bounding box center [329, 233] width 615 height 423
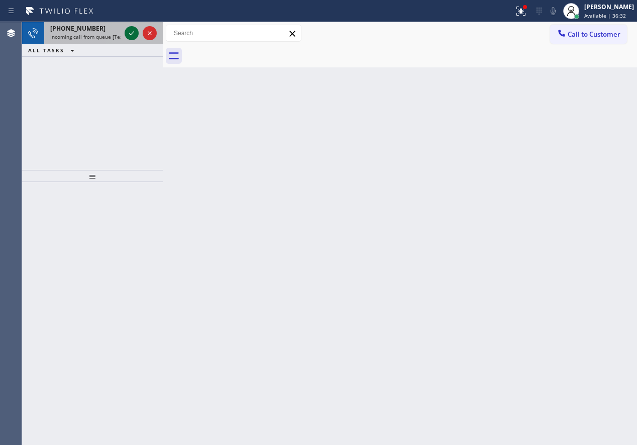
click at [128, 34] on icon at bounding box center [132, 33] width 12 height 12
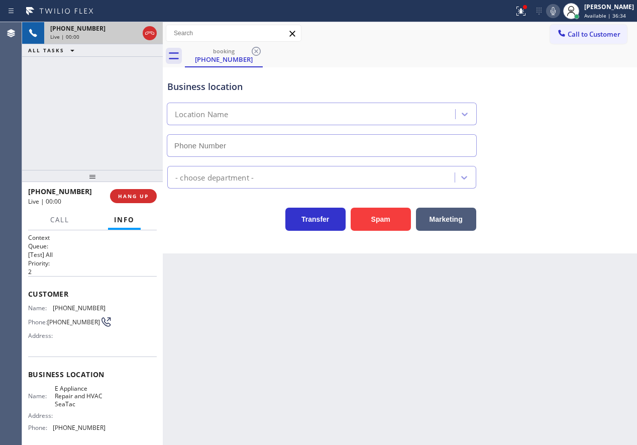
type input "[PHONE_NUMBER]"
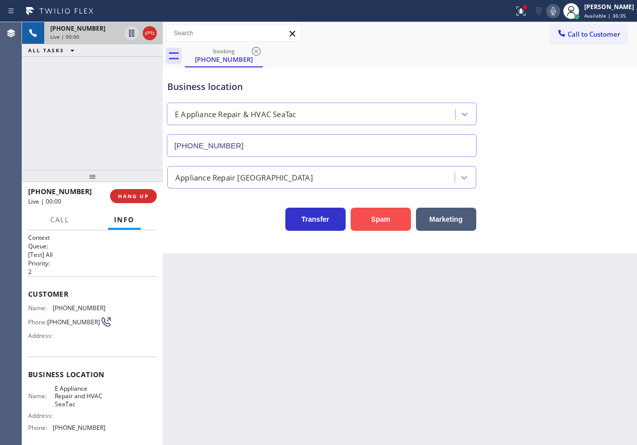
click at [374, 220] on button "Spam" at bounding box center [381, 218] width 60 height 23
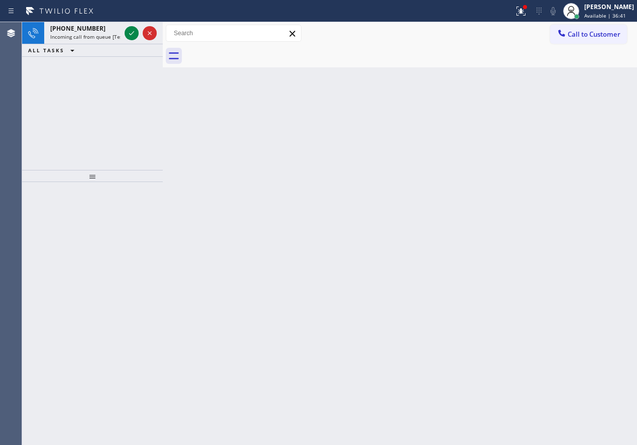
click at [542, 184] on div "Back to Dashboard Change Sender ID Customers Technicians Select a contact Outbo…" at bounding box center [400, 233] width 474 height 423
click at [132, 34] on icon at bounding box center [132, 33] width 12 height 12
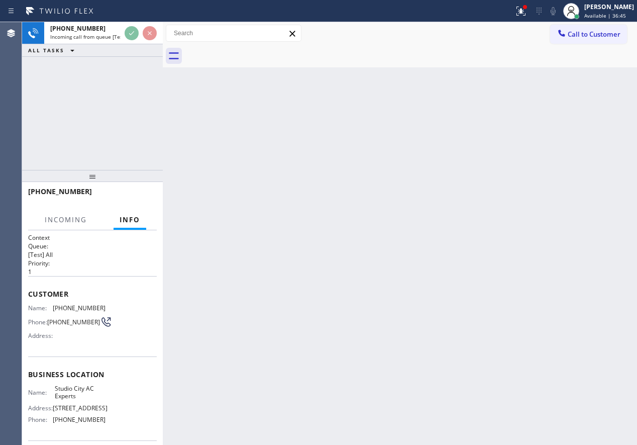
click at [355, 257] on div "Back to Dashboard Change Sender ID Customers Technicians Select a contact Outbo…" at bounding box center [400, 233] width 474 height 423
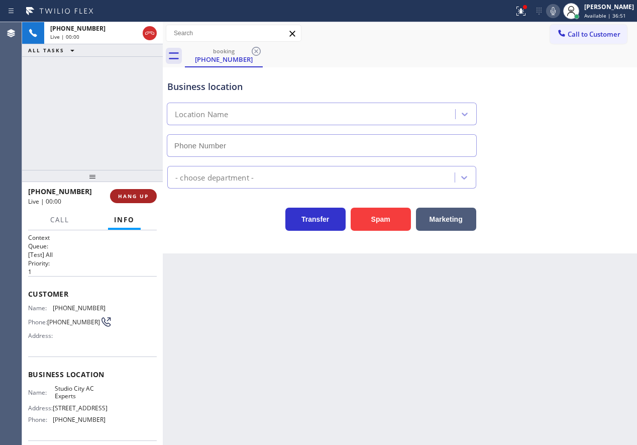
type input "[PHONE_NUMBER]"
click at [131, 198] on span "HANG UP" at bounding box center [133, 195] width 31 height 7
click at [133, 196] on span "HANG UP" at bounding box center [133, 195] width 31 height 7
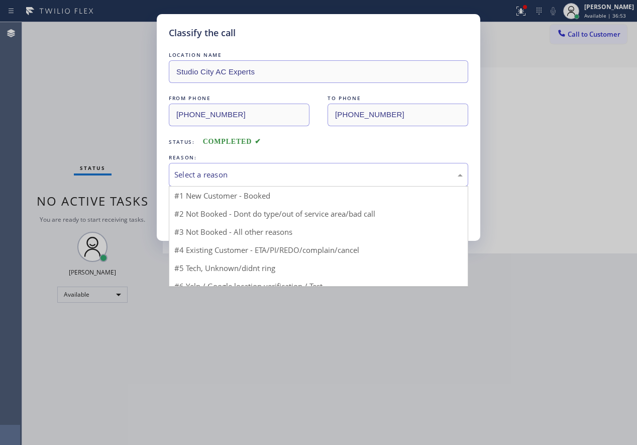
click at [264, 172] on div "Select a reason" at bounding box center [318, 175] width 288 height 12
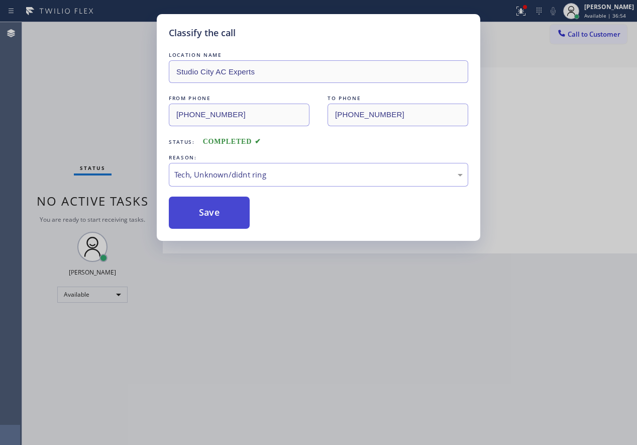
click at [213, 219] on button "Save" at bounding box center [209, 212] width 81 height 32
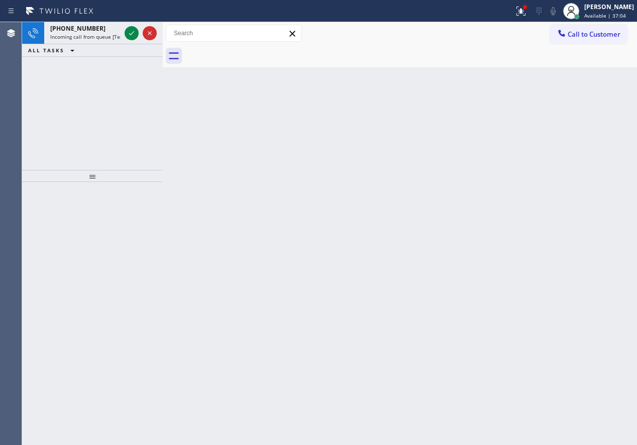
drag, startPoint x: 530, startPoint y: 249, endPoint x: 522, endPoint y: 249, distance: 8.0
click at [530, 249] on div "Back to Dashboard Change Sender ID Customers Technicians Select a contact Outbo…" at bounding box center [400, 233] width 474 height 423
click at [76, 31] on span "[PHONE_NUMBER]" at bounding box center [77, 28] width 55 height 9
click at [93, 42] on div "[PHONE_NUMBER] Incoming call from queue [Test] All" at bounding box center [83, 33] width 78 height 22
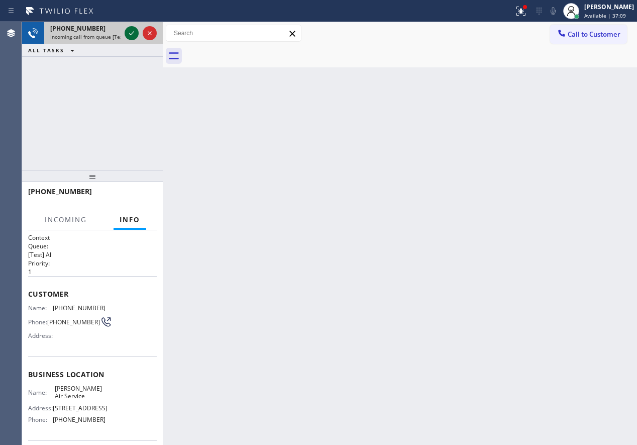
click at [127, 32] on icon at bounding box center [132, 33] width 12 height 12
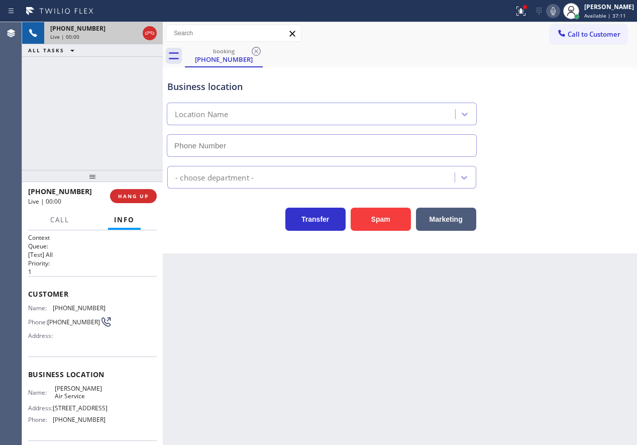
type input "[PHONE_NUMBER]"
click at [385, 221] on button "Spam" at bounding box center [381, 218] width 60 height 23
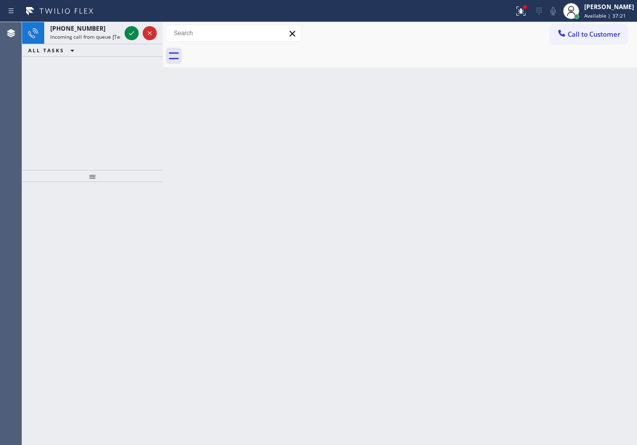
click at [524, 311] on div "Back to Dashboard Change Sender ID Customers Technicians Select a contact Outbo…" at bounding box center [400, 233] width 474 height 423
click at [78, 32] on span "[PHONE_NUMBER]" at bounding box center [77, 28] width 55 height 9
click at [587, 192] on div "Back to Dashboard Change Sender ID Customers Technicians Select a contact Outbo…" at bounding box center [400, 233] width 474 height 423
click at [548, 252] on div "Back to Dashboard Change Sender ID Customers Technicians Select a contact Outbo…" at bounding box center [400, 233] width 474 height 423
click at [132, 30] on icon at bounding box center [132, 33] width 12 height 12
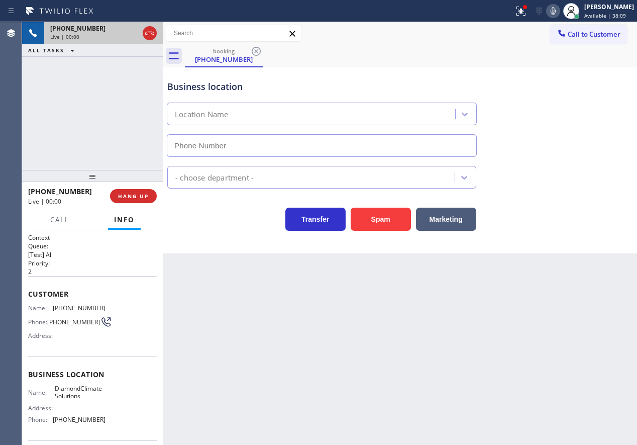
type input "[PHONE_NUMBER]"
click at [130, 201] on button "HANG UP" at bounding box center [133, 196] width 47 height 14
click at [138, 198] on span "HANG UP" at bounding box center [133, 195] width 31 height 7
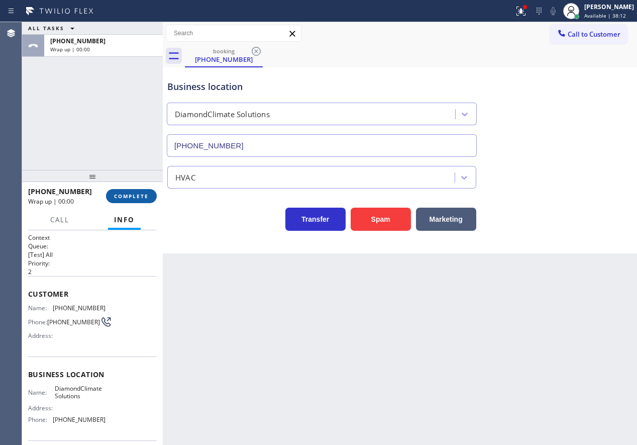
click at [132, 193] on span "COMPLETE" at bounding box center [131, 195] width 35 height 7
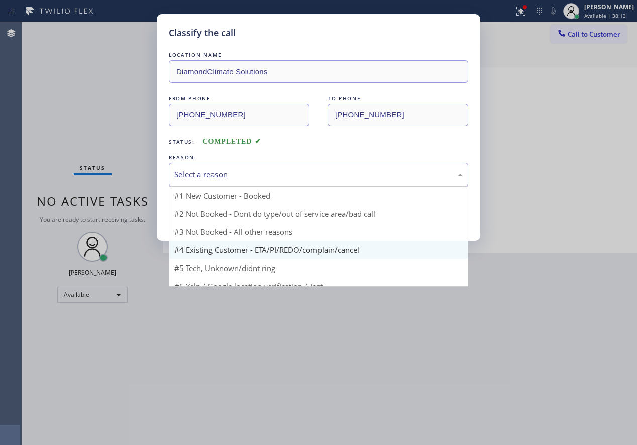
drag, startPoint x: 290, startPoint y: 169, endPoint x: 282, endPoint y: 224, distance: 55.3
click at [290, 169] on div "Select a reason" at bounding box center [318, 175] width 288 height 12
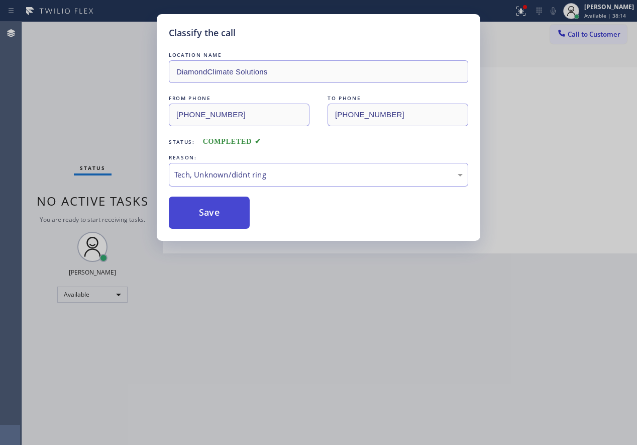
click at [244, 224] on button "Save" at bounding box center [209, 212] width 81 height 32
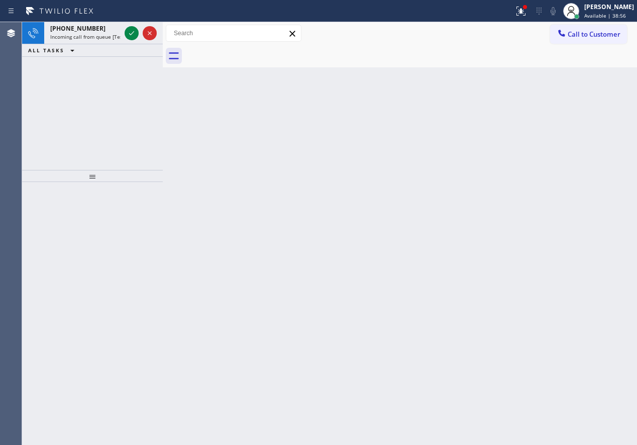
click at [596, 209] on div "Back to Dashboard Change Sender ID Customers Technicians Select a contact Outbo…" at bounding box center [400, 233] width 474 height 423
click at [129, 32] on icon at bounding box center [132, 33] width 12 height 12
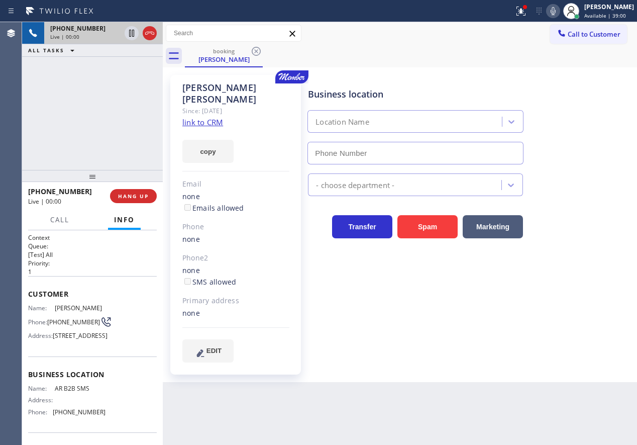
type input "[PHONE_NUMBER]"
click at [216, 117] on link "link to CRM" at bounding box center [202, 122] width 41 height 10
click at [79, 392] on span "AR B2B SMS" at bounding box center [80, 388] width 50 height 8
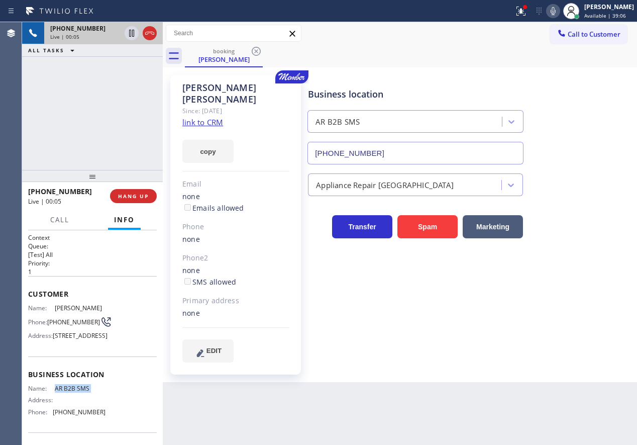
click at [401, 150] on input "[PHONE_NUMBER]" at bounding box center [415, 153] width 216 height 23
click at [559, 10] on icon at bounding box center [553, 11] width 12 height 12
click at [559, 7] on icon at bounding box center [553, 11] width 12 height 12
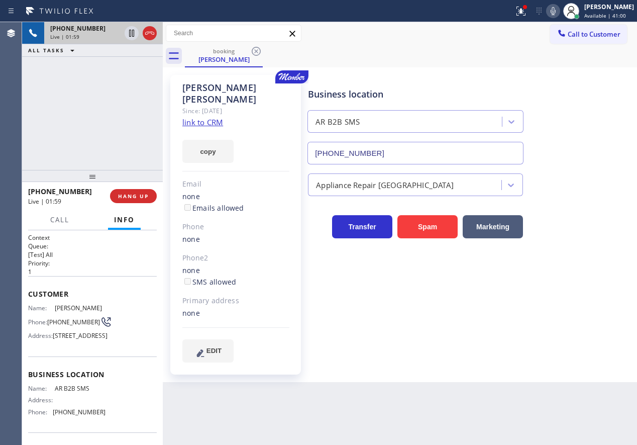
click at [559, 7] on icon at bounding box center [553, 11] width 12 height 12
click at [130, 32] on icon at bounding box center [131, 33] width 5 height 7
click at [602, 320] on div "Business location AR B2B SMS [PHONE_NUMBER] Appliance Repair High End Transfer …" at bounding box center [470, 218] width 329 height 282
click at [551, 324] on div "Business location AR B2B SMS [PHONE_NUMBER] Appliance Repair High End Transfer …" at bounding box center [470, 218] width 329 height 282
drag, startPoint x: 562, startPoint y: 338, endPoint x: 533, endPoint y: 320, distance: 34.0
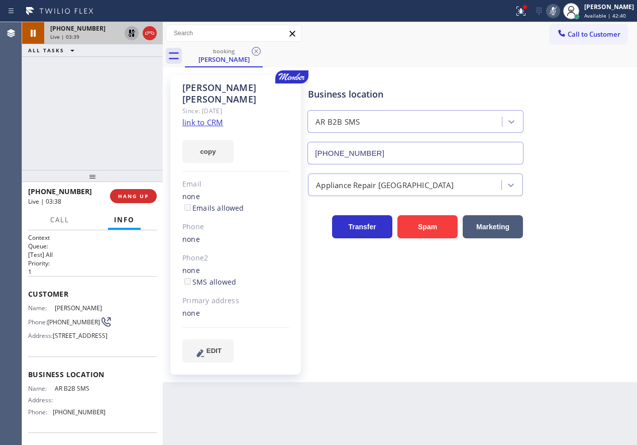
click at [562, 338] on div "Business location AR B2B SMS [PHONE_NUMBER] Appliance Repair High End Transfer …" at bounding box center [470, 218] width 329 height 282
click at [129, 33] on icon at bounding box center [132, 33] width 12 height 12
click at [558, 7] on icon at bounding box center [553, 11] width 12 height 12
click at [586, 319] on div "Business location AR B2B SMS [PHONE_NUMBER] Appliance Repair High End Transfer …" at bounding box center [470, 218] width 329 height 282
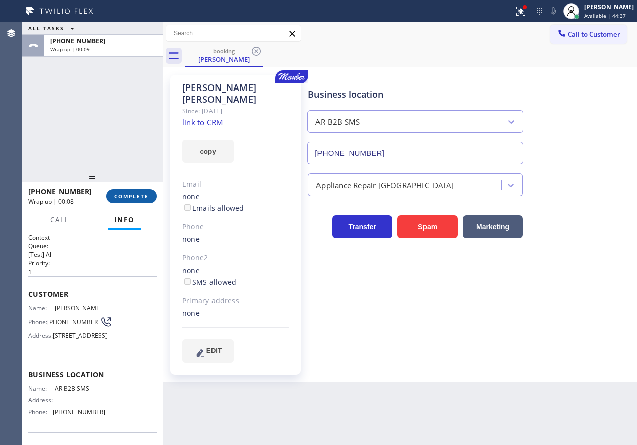
click at [131, 197] on span "COMPLETE" at bounding box center [131, 195] width 35 height 7
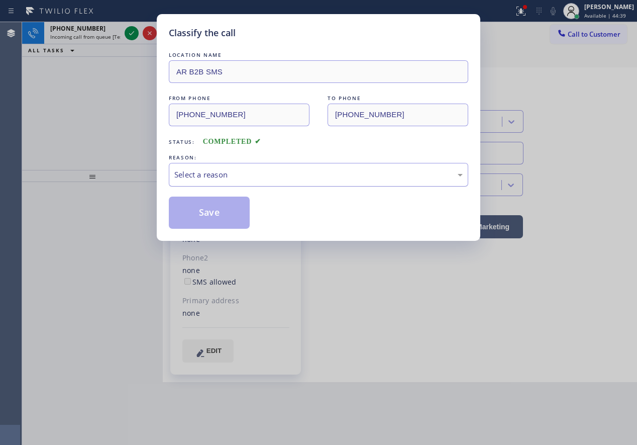
click at [268, 169] on div "Select a reason" at bounding box center [318, 175] width 288 height 12
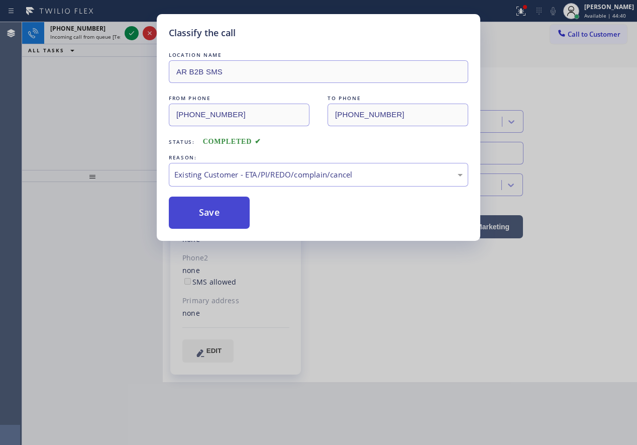
click at [226, 219] on button "Save" at bounding box center [209, 212] width 81 height 32
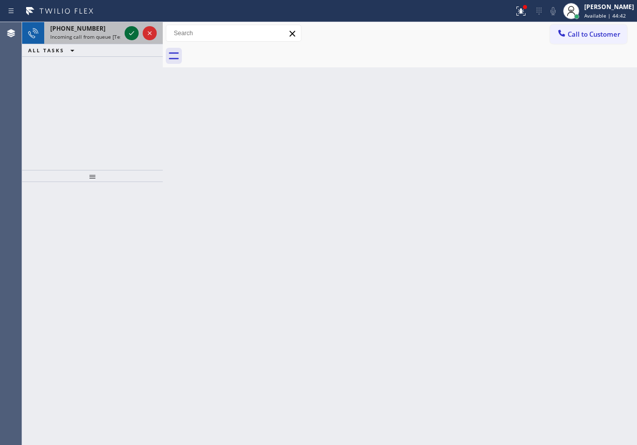
click at [129, 34] on icon at bounding box center [132, 33] width 12 height 12
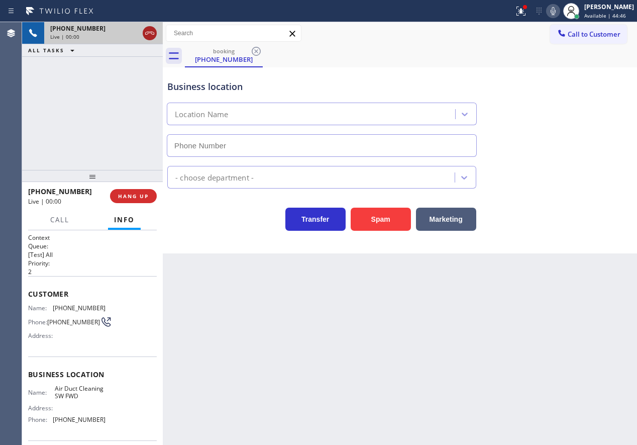
type input "[PHONE_NUMBER]"
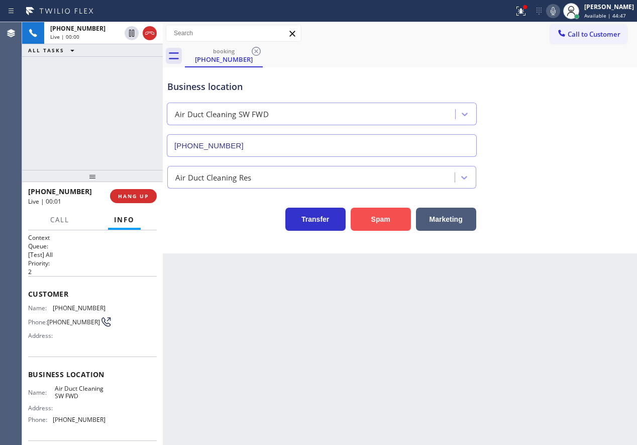
click at [374, 221] on button "Spam" at bounding box center [381, 218] width 60 height 23
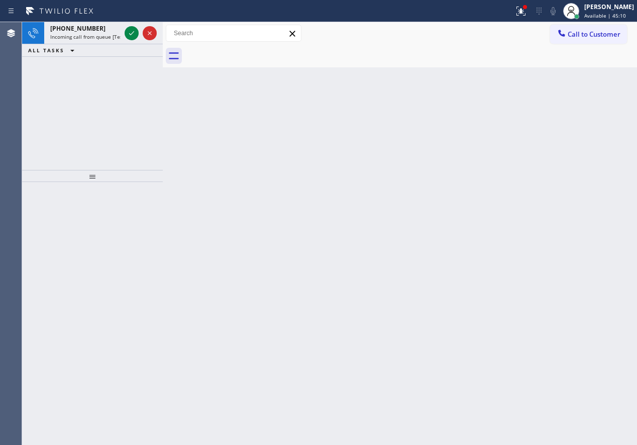
drag, startPoint x: 128, startPoint y: 34, endPoint x: 203, endPoint y: 36, distance: 74.9
click at [129, 35] on icon at bounding box center [132, 33] width 12 height 12
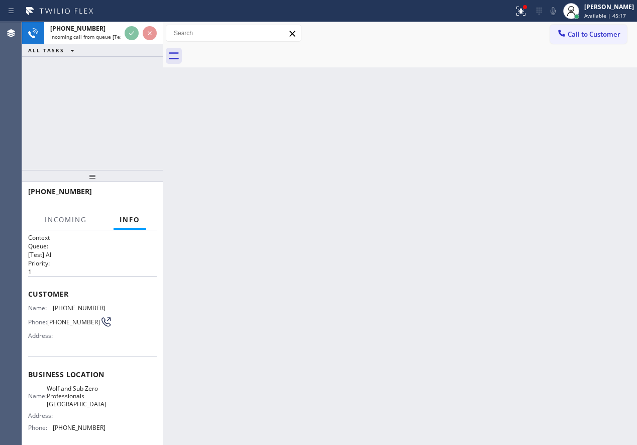
click at [352, 278] on div "Back to Dashboard Change Sender ID Customers Technicians Select a contact Outbo…" at bounding box center [400, 233] width 474 height 423
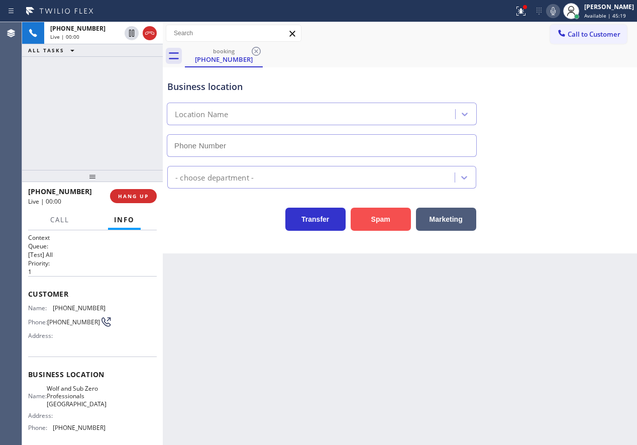
type input "[PHONE_NUMBER]"
click at [387, 215] on button "Spam" at bounding box center [381, 218] width 60 height 23
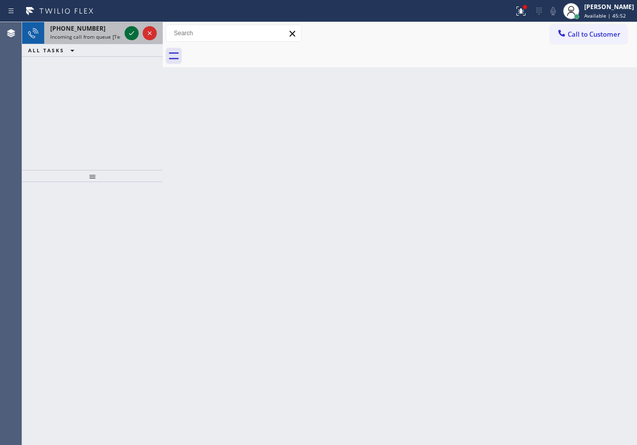
click at [133, 29] on icon at bounding box center [132, 33] width 12 height 12
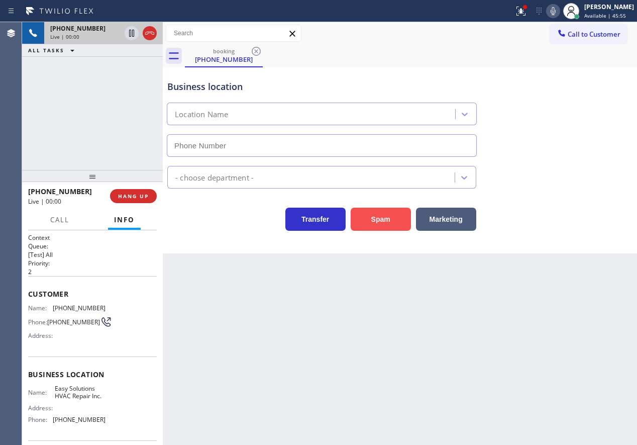
click at [373, 215] on button "Spam" at bounding box center [381, 218] width 60 height 23
click at [382, 220] on button "Spam" at bounding box center [381, 218] width 60 height 23
click at [132, 197] on span "HANG UP" at bounding box center [133, 195] width 31 height 7
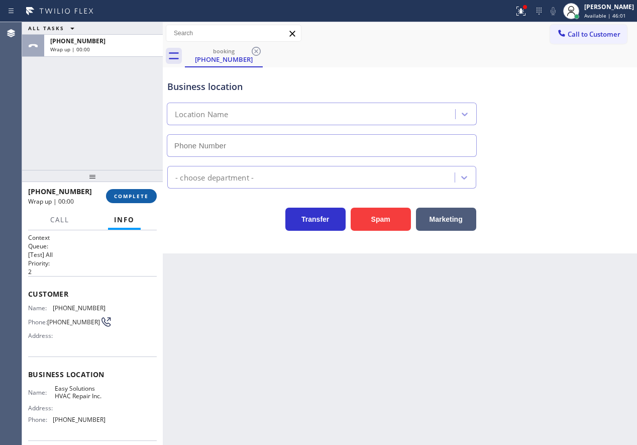
click at [132, 197] on span "COMPLETE" at bounding box center [131, 195] width 35 height 7
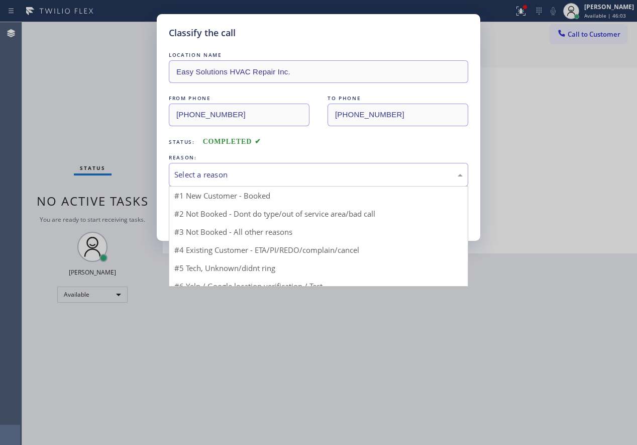
click at [283, 171] on div "Select a reason" at bounding box center [318, 175] width 288 height 12
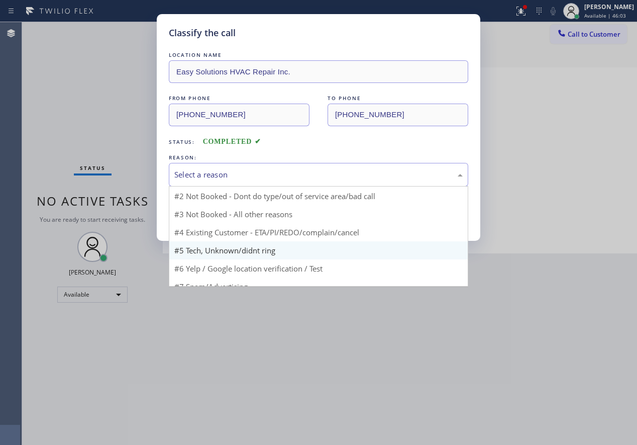
scroll to position [27, 0]
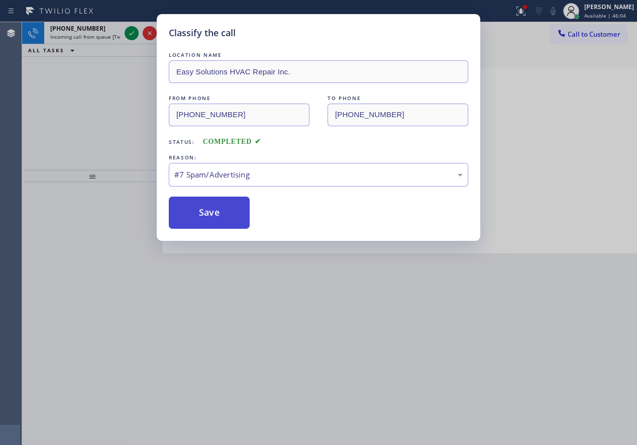
click at [230, 222] on button "Save" at bounding box center [209, 212] width 81 height 32
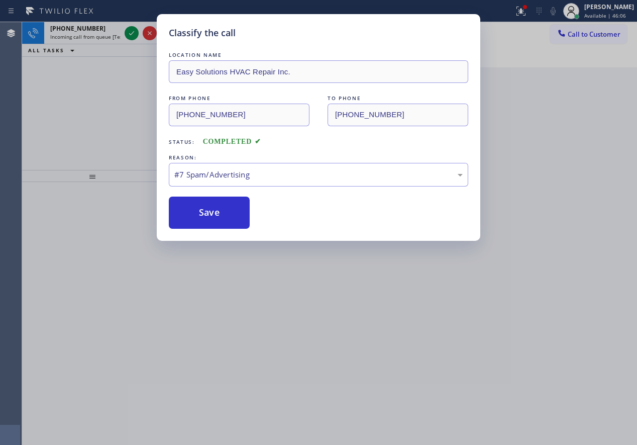
click at [131, 35] on div "Classify the call LOCATION NAME Easy Solutions HVAC Repair Inc. FROM PHONE [PHO…" at bounding box center [318, 222] width 637 height 445
click at [219, 215] on button "Save" at bounding box center [209, 212] width 81 height 32
click at [310, 313] on div "Classify the call LOCATION NAME Easy Solutions HVAC Repair Inc. FROM PHONE [PHO…" at bounding box center [318, 222] width 637 height 445
click at [278, 232] on div "Classify the call LOCATION NAME Easy Solutions HVAC Repair Inc. FROM PHONE [PHO…" at bounding box center [319, 127] width 324 height 227
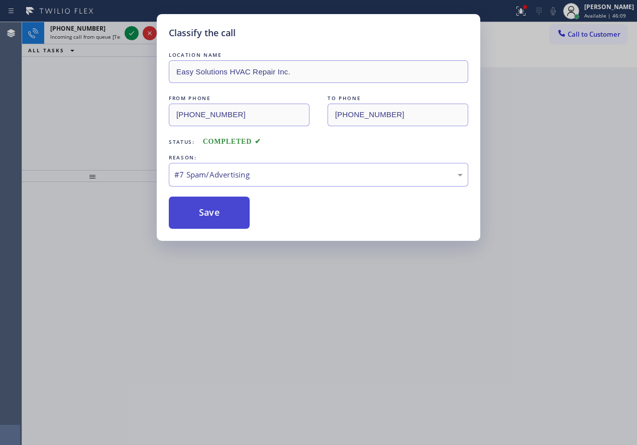
click at [218, 219] on button "Save" at bounding box center [209, 212] width 81 height 32
click at [217, 218] on button "Save" at bounding box center [209, 212] width 81 height 32
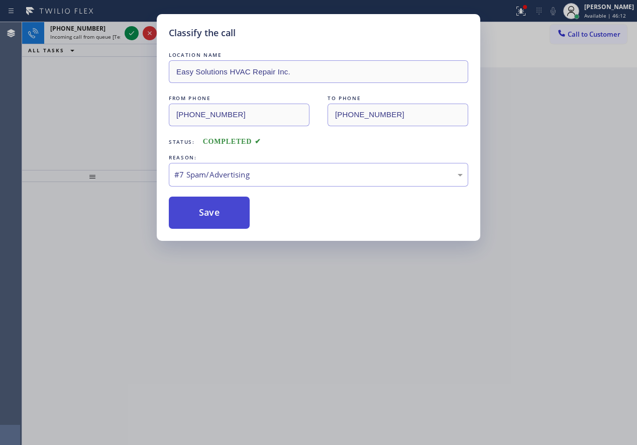
click at [223, 207] on button "Save" at bounding box center [209, 212] width 81 height 32
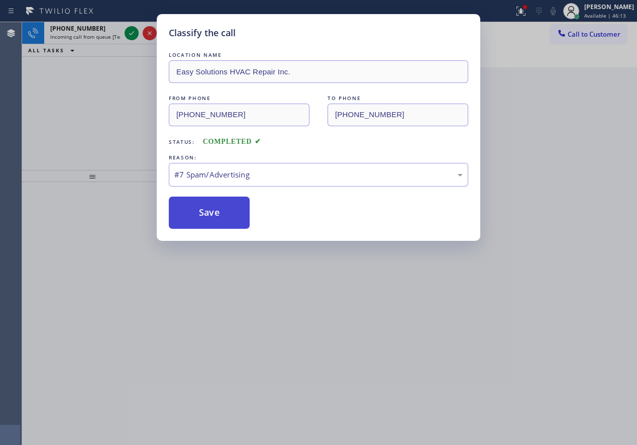
click at [223, 207] on button "Save" at bounding box center [209, 212] width 81 height 32
click at [221, 169] on div "#7 Spam/Advertising" at bounding box center [318, 175] width 288 height 12
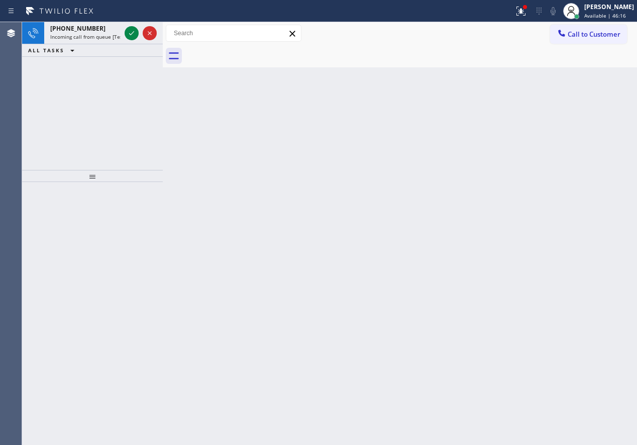
click at [215, 209] on div "Back to Dashboard Change Sender ID Customers Technicians Select a contact Outbo…" at bounding box center [400, 233] width 474 height 423
click at [134, 33] on icon at bounding box center [132, 33] width 12 height 12
click at [130, 37] on icon at bounding box center [132, 33] width 12 height 12
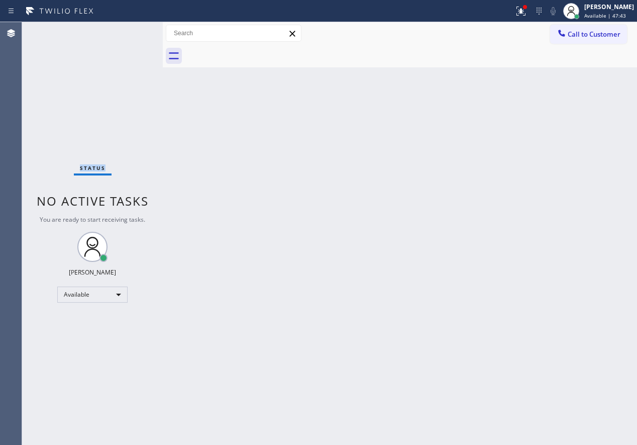
click at [130, 37] on div "Status No active tasks You are ready to start receiving tasks. [PERSON_NAME] Av…" at bounding box center [92, 233] width 141 height 423
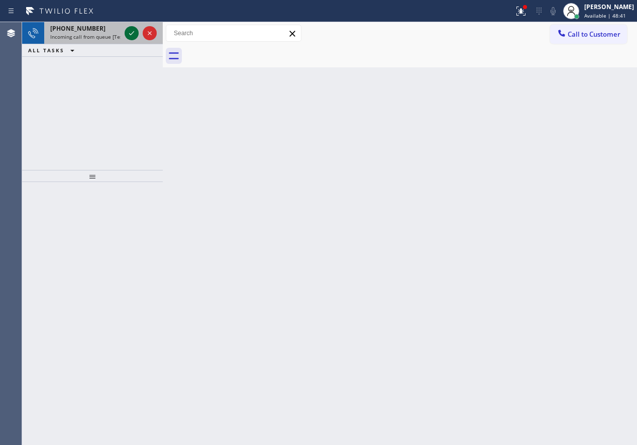
click at [132, 28] on icon at bounding box center [132, 33] width 12 height 12
click at [129, 32] on icon at bounding box center [132, 33] width 12 height 12
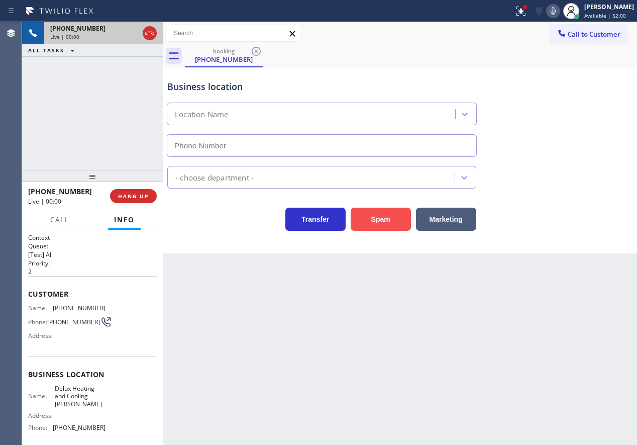
click at [380, 216] on button "Spam" at bounding box center [381, 218] width 60 height 23
type input "[PHONE_NUMBER]"
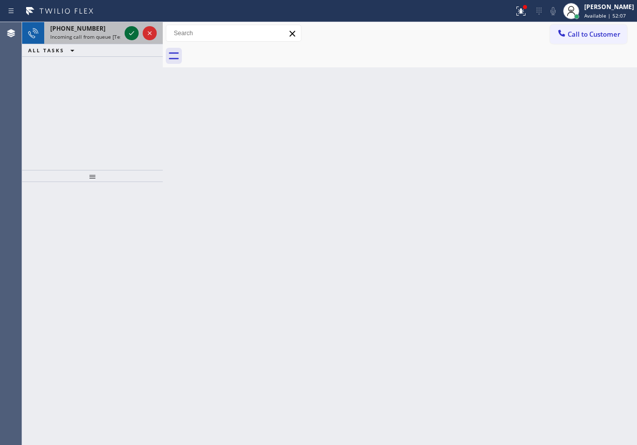
click at [130, 32] on icon at bounding box center [132, 33] width 12 height 12
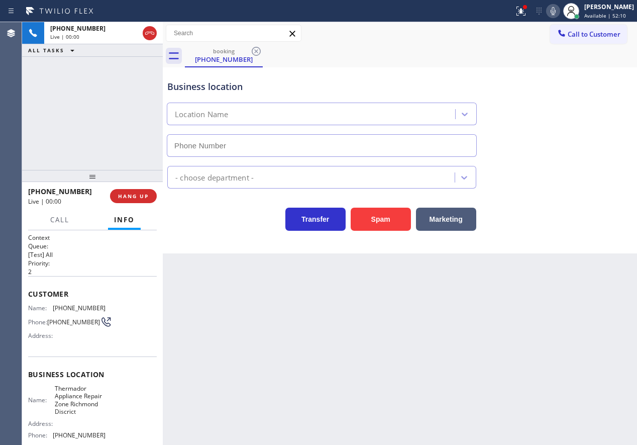
type input "[PHONE_NUMBER]"
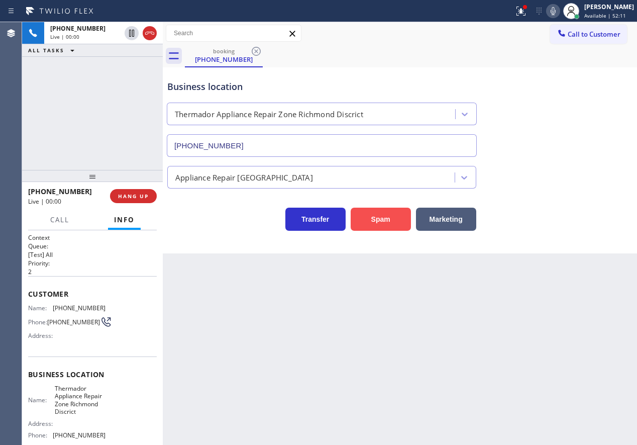
click at [386, 224] on button "Spam" at bounding box center [381, 218] width 60 height 23
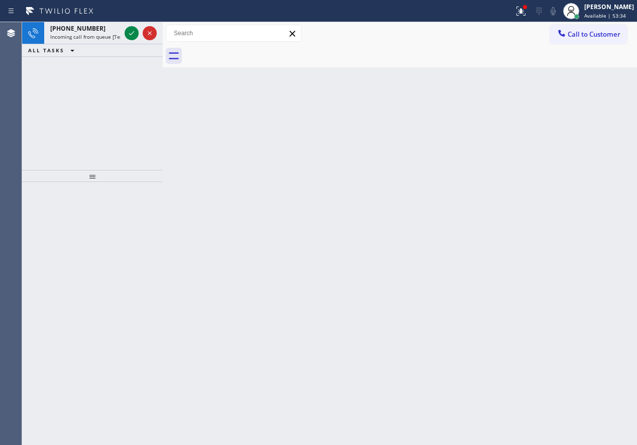
drag, startPoint x: 575, startPoint y: 293, endPoint x: 489, endPoint y: 262, distance: 91.2
click at [575, 293] on div "Back to Dashboard Change Sender ID Customers Technicians Select a contact Outbo…" at bounding box center [400, 233] width 474 height 423
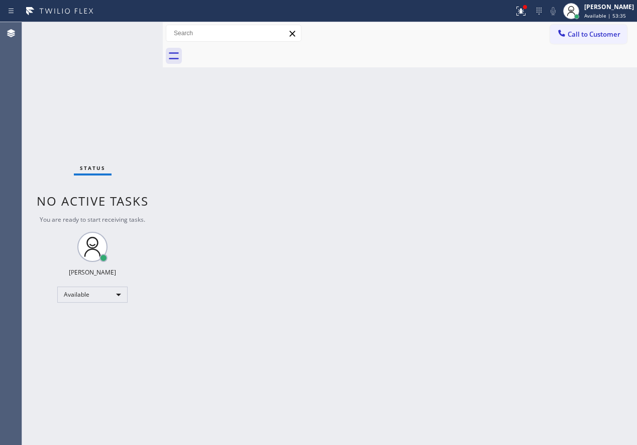
click at [130, 33] on div "Status No active tasks You are ready to start receiving tasks. [PERSON_NAME] Av…" at bounding box center [92, 233] width 141 height 423
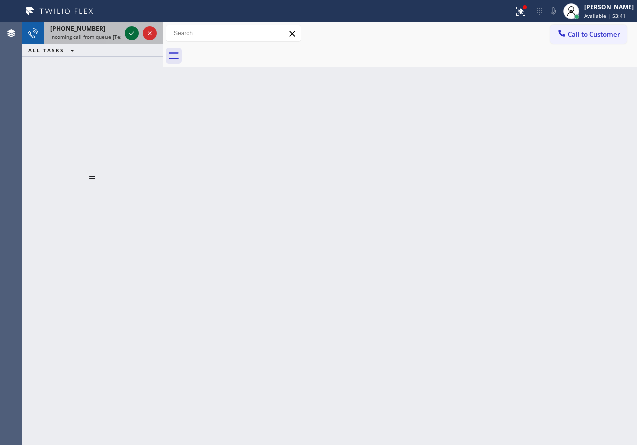
click at [133, 36] on icon at bounding box center [132, 33] width 12 height 12
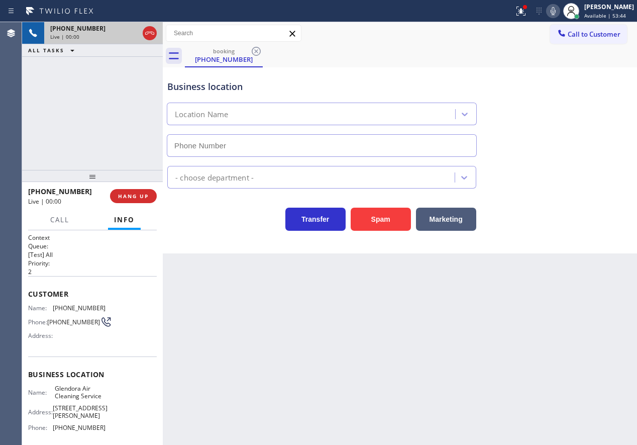
type input "[PHONE_NUMBER]"
click at [385, 220] on button "Spam" at bounding box center [381, 218] width 60 height 23
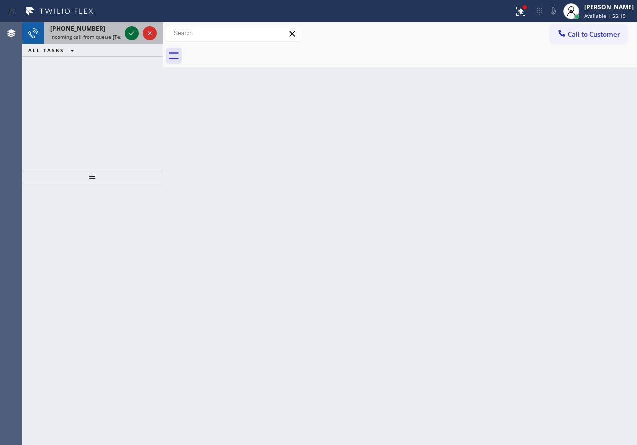
click at [131, 35] on icon at bounding box center [131, 33] width 5 height 4
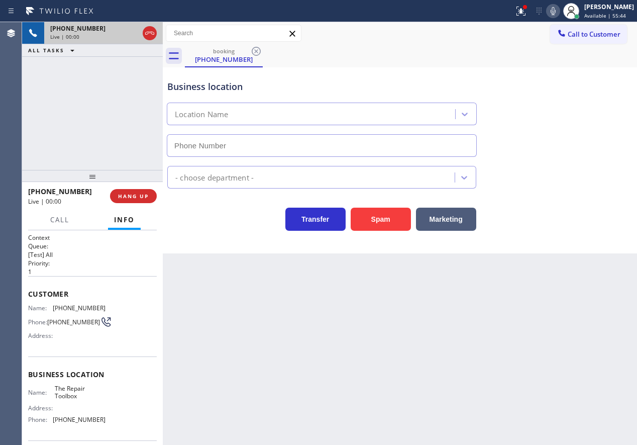
type input "[PHONE_NUMBER]"
click at [388, 220] on button "Spam" at bounding box center [381, 218] width 60 height 23
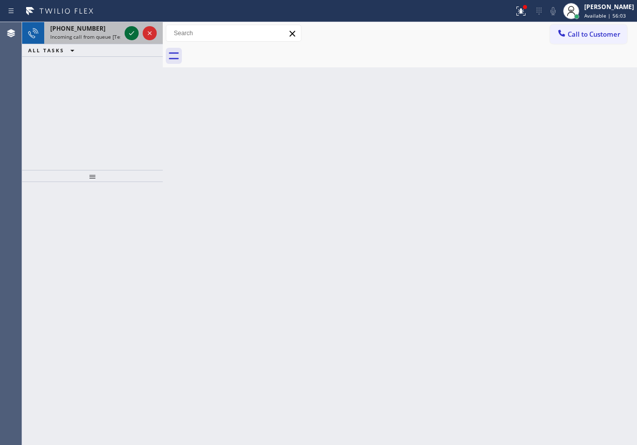
click at [132, 33] on icon at bounding box center [132, 33] width 12 height 12
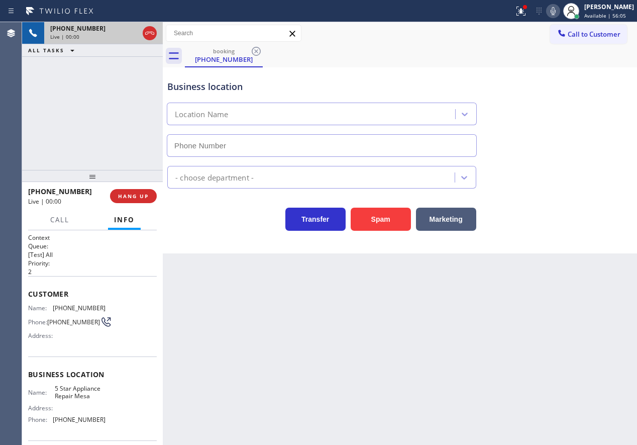
type input "[PHONE_NUMBER]"
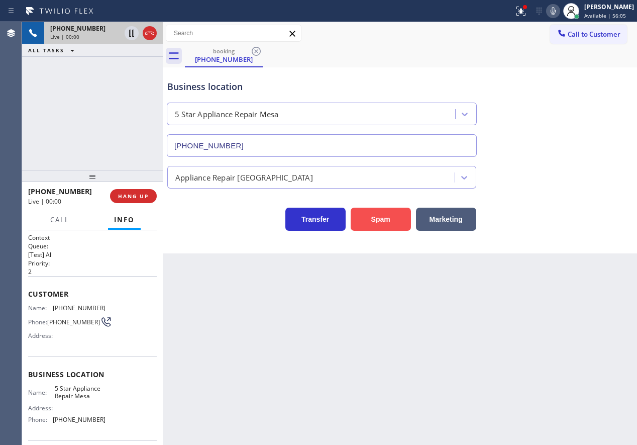
click at [373, 221] on button "Spam" at bounding box center [381, 218] width 60 height 23
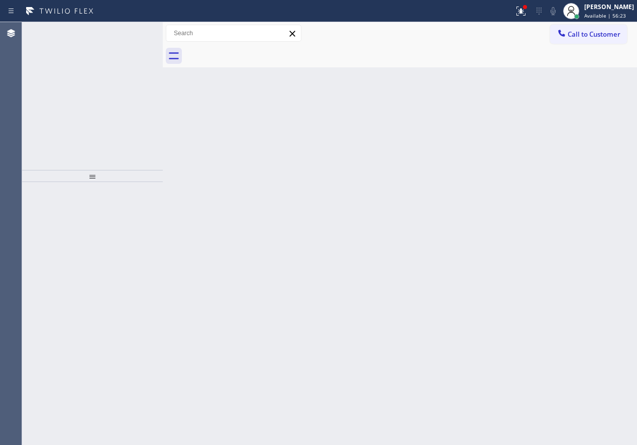
click at [131, 31] on icon at bounding box center [132, 33] width 12 height 12
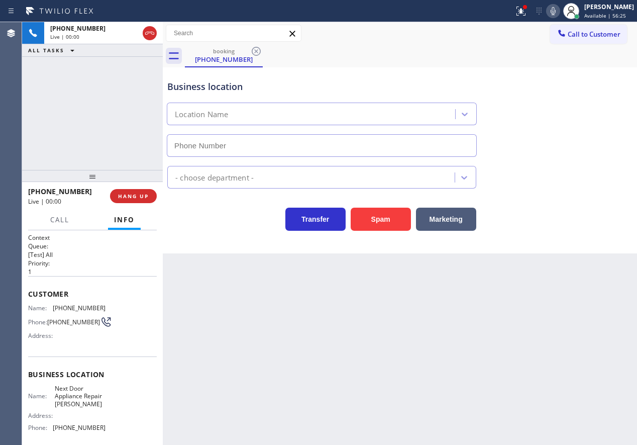
type input "[PHONE_NUMBER]"
click at [79, 405] on span "Next Door Appliance Repair [PERSON_NAME]" at bounding box center [80, 395] width 50 height 23
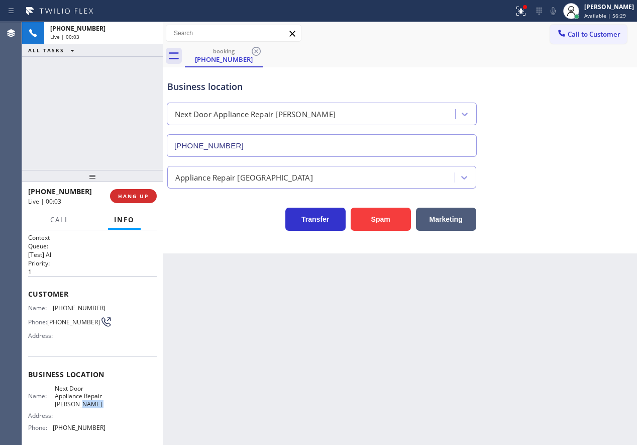
click at [79, 405] on span "Next Door Appliance Repair [PERSON_NAME]" at bounding box center [80, 395] width 50 height 23
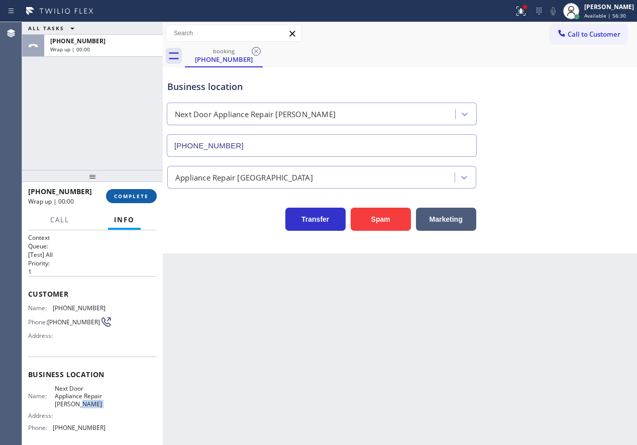
click at [140, 199] on span "COMPLETE" at bounding box center [131, 195] width 35 height 7
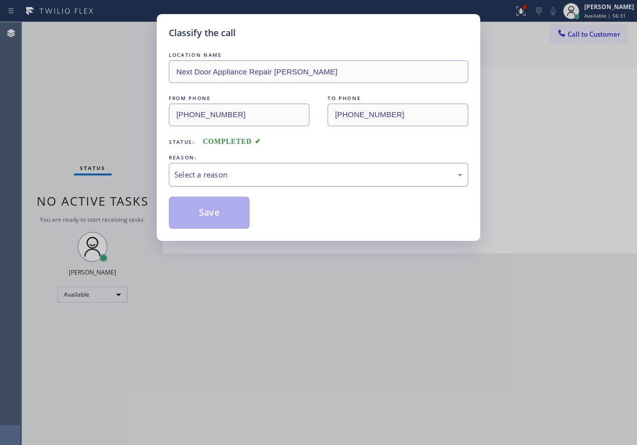
click at [195, 173] on div "Select a reason" at bounding box center [318, 175] width 288 height 12
click at [214, 216] on button "Save" at bounding box center [209, 212] width 81 height 32
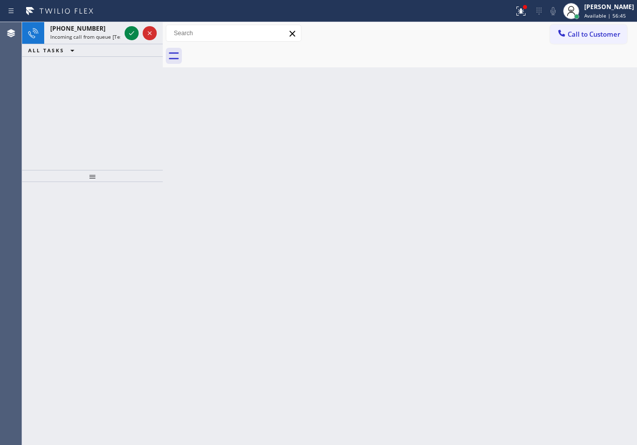
drag, startPoint x: 563, startPoint y: 215, endPoint x: 508, endPoint y: 182, distance: 63.3
click at [563, 215] on div "Back to Dashboard Change Sender ID Customers Technicians Select a contact Outbo…" at bounding box center [400, 233] width 474 height 423
click at [134, 32] on icon at bounding box center [132, 33] width 12 height 12
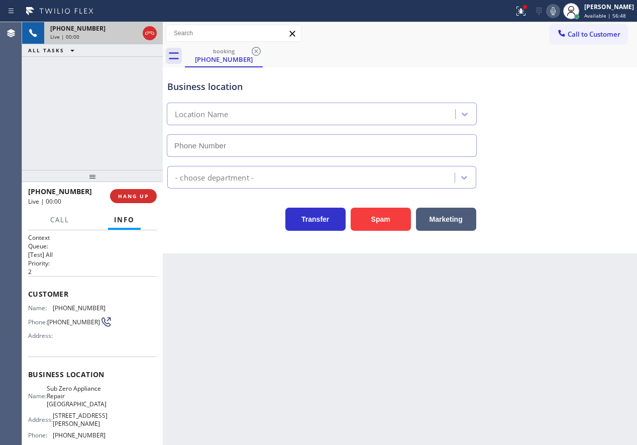
type input "[PHONE_NUMBER]"
click at [82, 395] on span "Sub Zero Appliance Repair [GEOGRAPHIC_DATA]" at bounding box center [77, 395] width 60 height 23
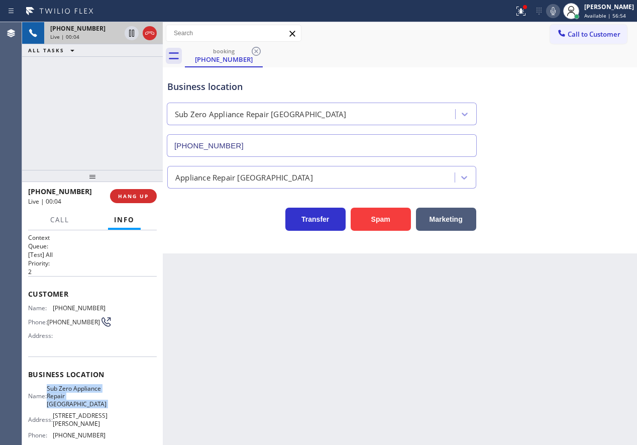
click at [82, 395] on span "Sub Zero Appliance Repair [GEOGRAPHIC_DATA]" at bounding box center [77, 395] width 60 height 23
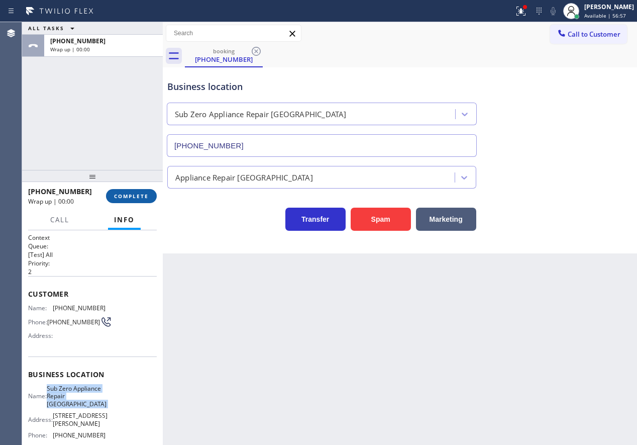
drag, startPoint x: 122, startPoint y: 191, endPoint x: 131, endPoint y: 191, distance: 9.5
click at [122, 191] on button "COMPLETE" at bounding box center [131, 196] width 51 height 14
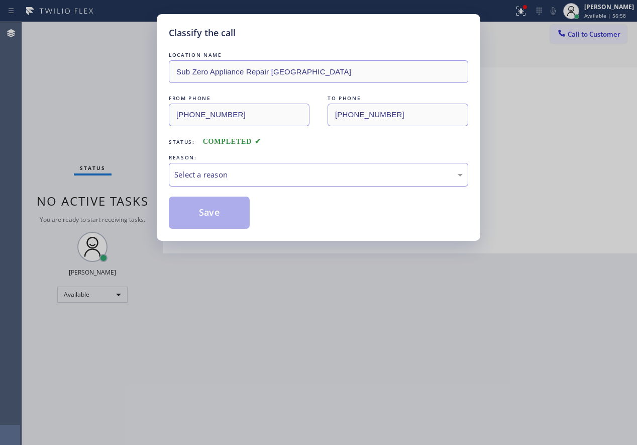
drag, startPoint x: 263, startPoint y: 175, endPoint x: 259, endPoint y: 185, distance: 10.8
click at [263, 177] on div "Select a reason" at bounding box center [318, 175] width 288 height 12
drag, startPoint x: 220, startPoint y: 215, endPoint x: 632, endPoint y: 235, distance: 412.9
click at [221, 215] on button "Save" at bounding box center [209, 212] width 81 height 32
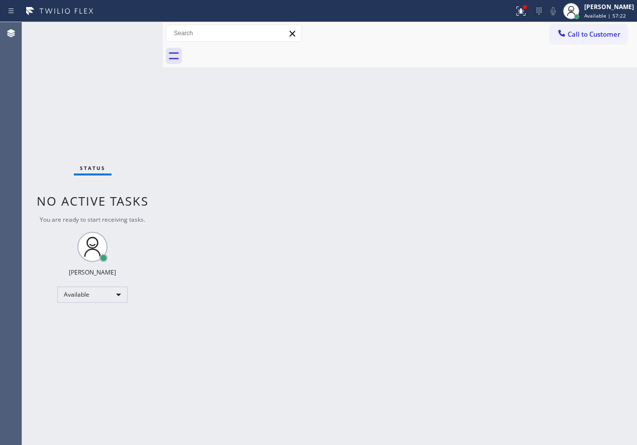
click at [222, 280] on div "Back to Dashboard Change Sender ID Customers Technicians Select a contact Outbo…" at bounding box center [400, 233] width 474 height 423
click at [525, 18] on button at bounding box center [521, 11] width 22 height 22
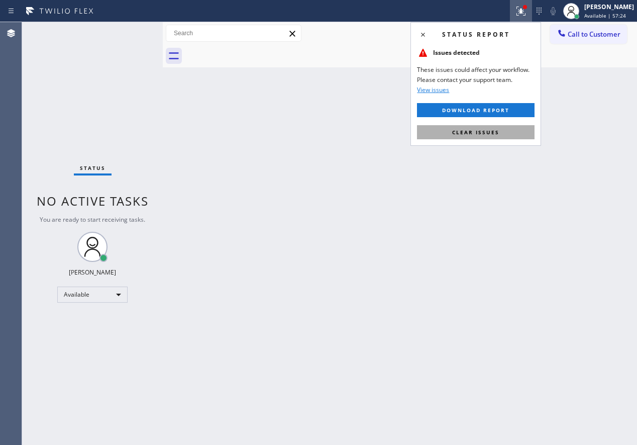
click at [511, 127] on button "Clear issues" at bounding box center [476, 132] width 118 height 14
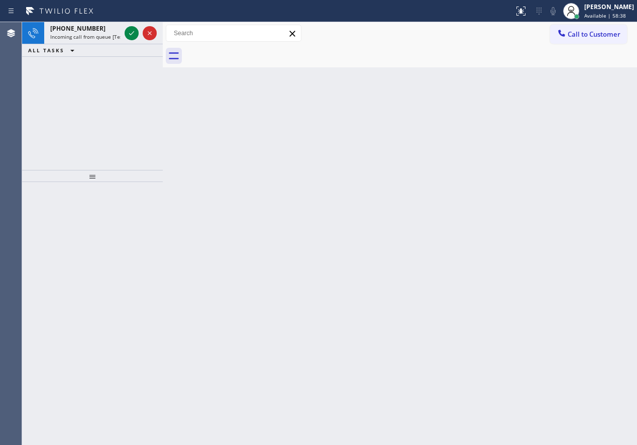
click at [559, 185] on div "Back to Dashboard Change Sender ID Customers Technicians Select a contact Outbo…" at bounding box center [400, 233] width 474 height 423
click at [130, 37] on icon at bounding box center [132, 33] width 12 height 12
click at [127, 32] on icon at bounding box center [132, 33] width 12 height 12
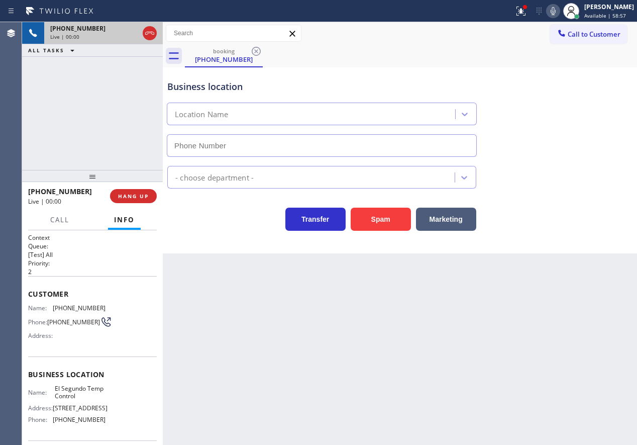
type input "[PHONE_NUMBER]"
click at [380, 212] on button "Spam" at bounding box center [381, 218] width 60 height 23
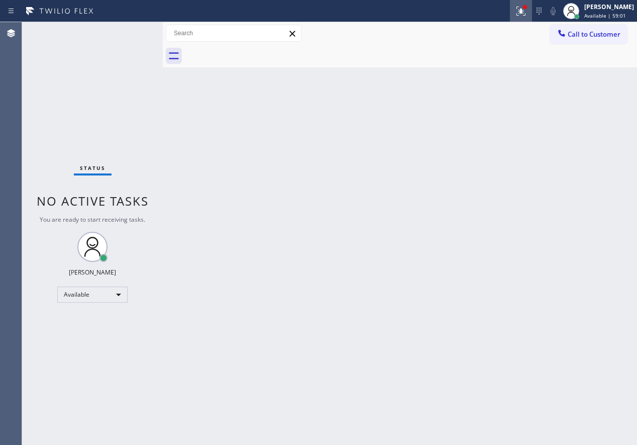
click at [527, 7] on icon at bounding box center [521, 11] width 12 height 12
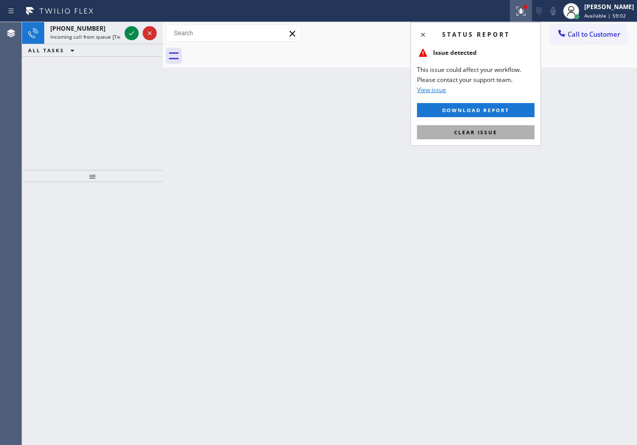
click at [520, 134] on button "Clear issue" at bounding box center [476, 132] width 118 height 14
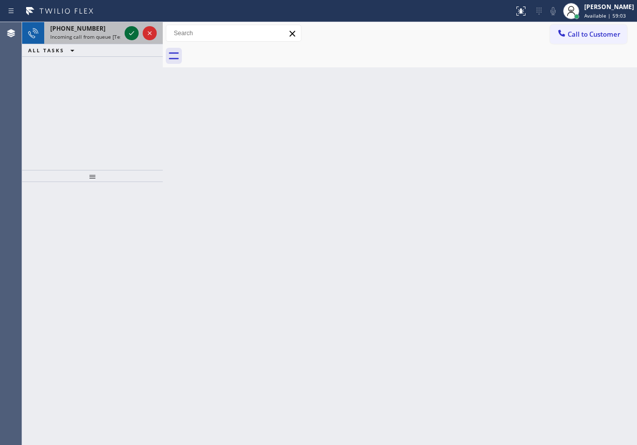
drag, startPoint x: 125, startPoint y: 21, endPoint x: 126, endPoint y: 33, distance: 11.6
click at [126, 29] on div "Status report No issues detected If you experience an issue, please download th…" at bounding box center [318, 222] width 637 height 445
click at [126, 35] on icon at bounding box center [132, 33] width 12 height 12
click at [546, 202] on div "Back to Dashboard Change Sender ID Customers Technicians Select a contact Outbo…" at bounding box center [400, 233] width 474 height 423
click at [129, 34] on icon at bounding box center [132, 33] width 12 height 12
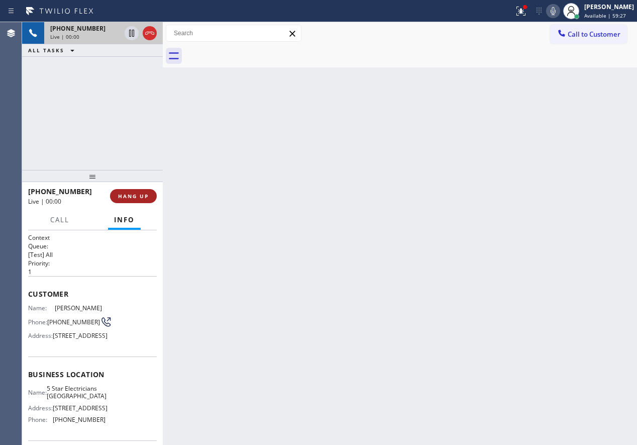
click at [138, 201] on button "HANG UP" at bounding box center [133, 196] width 47 height 14
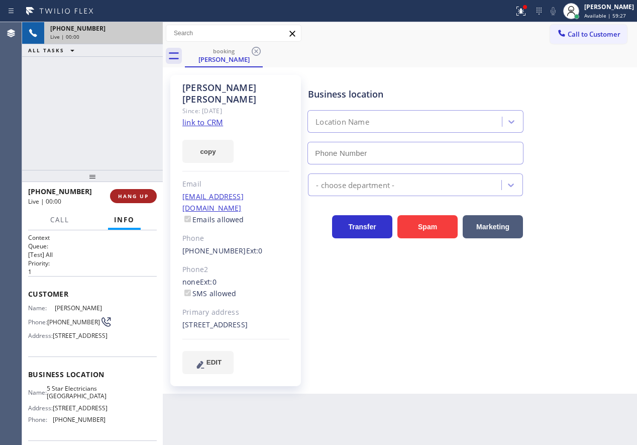
type input "[PHONE_NUMBER]"
click at [140, 196] on span "HANG UP" at bounding box center [133, 195] width 31 height 7
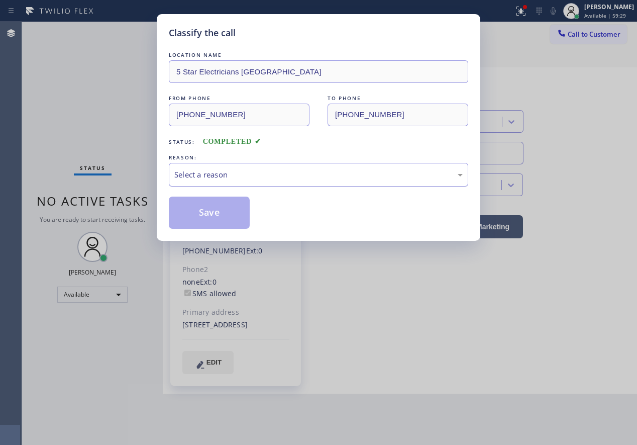
drag, startPoint x: 229, startPoint y: 168, endPoint x: 229, endPoint y: 181, distance: 13.1
click at [229, 168] on div "Select a reason" at bounding box center [318, 175] width 299 height 24
click at [216, 219] on button "Save" at bounding box center [209, 212] width 81 height 32
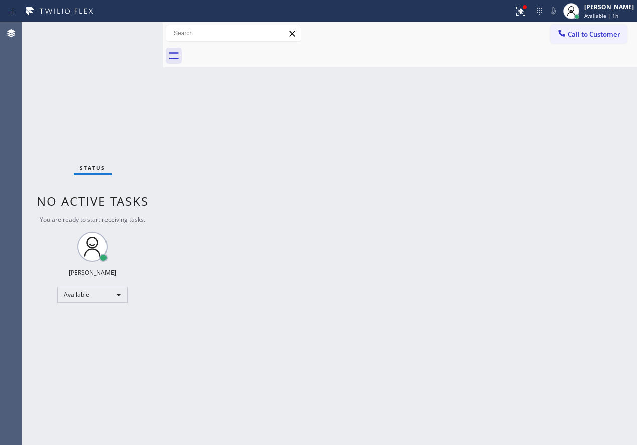
click at [558, 245] on div "Back to Dashboard Change Sender ID Customers Technicians Select a contact Outbo…" at bounding box center [400, 233] width 474 height 423
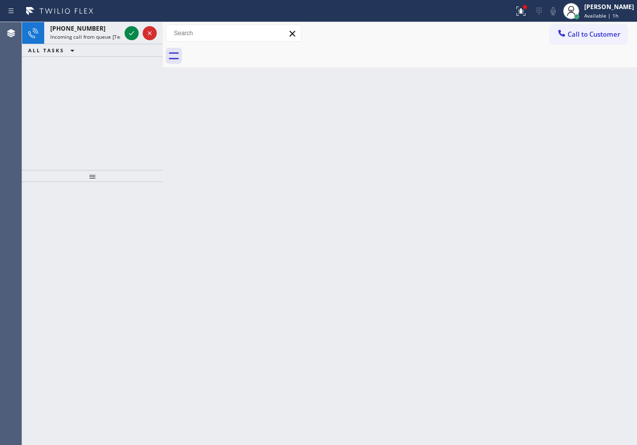
click at [561, 156] on div "Back to Dashboard Change Sender ID Customers Technicians Select a contact Outbo…" at bounding box center [400, 233] width 474 height 423
click at [128, 34] on icon at bounding box center [132, 33] width 12 height 12
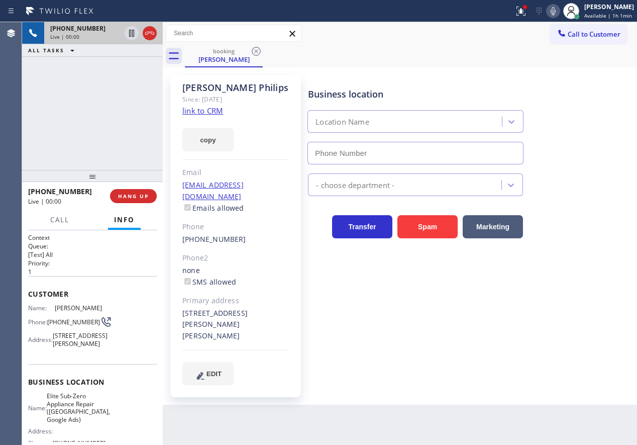
type input "[PHONE_NUMBER]"
click at [202, 113] on link "link to CRM" at bounding box center [202, 110] width 41 height 10
click at [82, 423] on span "Elite Sub-Zero Appliance Repair ([GEOGRAPHIC_DATA], Google Ads)" at bounding box center [78, 407] width 63 height 31
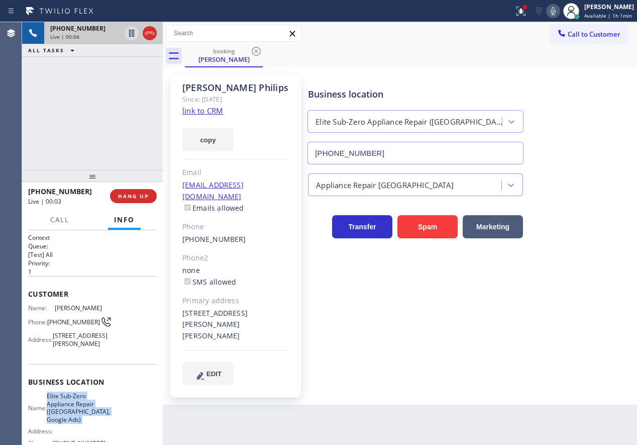
click at [82, 423] on span "Elite Sub-Zero Appliance Repair ([GEOGRAPHIC_DATA], Google Ads)" at bounding box center [78, 407] width 63 height 31
click at [400, 154] on input "[PHONE_NUMBER]" at bounding box center [415, 153] width 216 height 23
click at [559, 11] on icon at bounding box center [553, 11] width 12 height 12
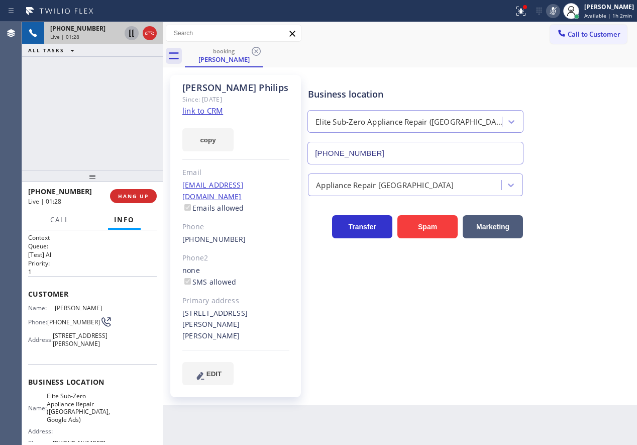
click at [134, 32] on icon at bounding box center [131, 33] width 5 height 7
click at [561, 346] on div "Business location Elite Sub-Zero Appliance Repair ([GEOGRAPHIC_DATA], Google Ad…" at bounding box center [470, 229] width 329 height 304
click at [588, 165] on div "Appliance Repair [GEOGRAPHIC_DATA]" at bounding box center [470, 180] width 329 height 32
click at [556, 12] on icon at bounding box center [553, 11] width 5 height 8
click at [573, 73] on div "Business location Elite Sub-Zero Appliance Repair ([GEOGRAPHIC_DATA], Google Ad…" at bounding box center [470, 118] width 329 height 91
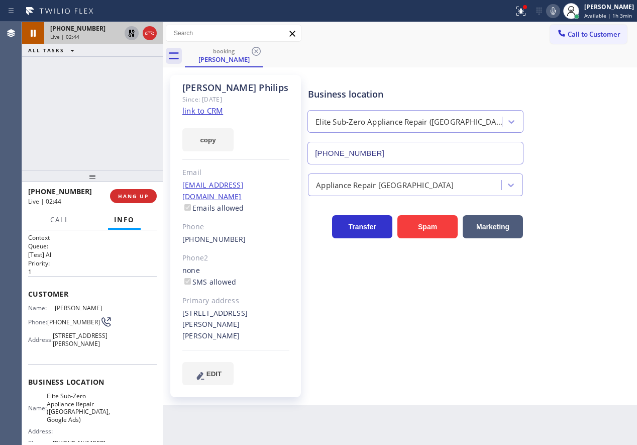
click at [127, 33] on icon at bounding box center [132, 33] width 12 height 12
click at [542, 355] on div "Business location Elite Sub-Zero Appliance Repair ([GEOGRAPHIC_DATA], Google Ad…" at bounding box center [470, 229] width 329 height 304
click at [554, 13] on icon at bounding box center [553, 11] width 12 height 12
click at [131, 35] on icon at bounding box center [131, 33] width 5 height 7
click at [553, 13] on icon at bounding box center [553, 11] width 12 height 12
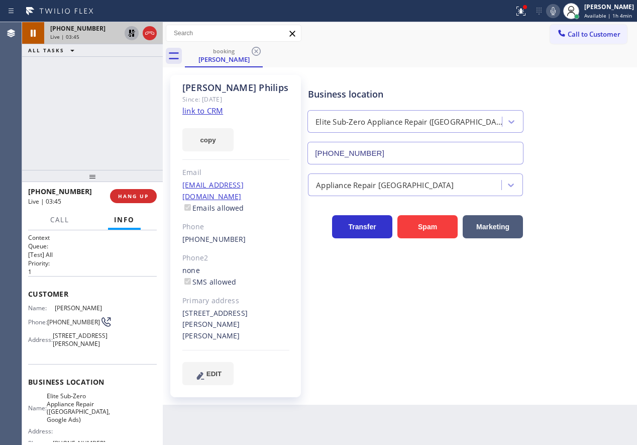
click at [134, 32] on icon at bounding box center [131, 33] width 7 height 7
click at [587, 113] on div "Business location Elite Sub-Zero Appliance Repair ([GEOGRAPHIC_DATA], Google Ad…" at bounding box center [470, 118] width 329 height 91
click at [522, 9] on icon at bounding box center [521, 11] width 12 height 12
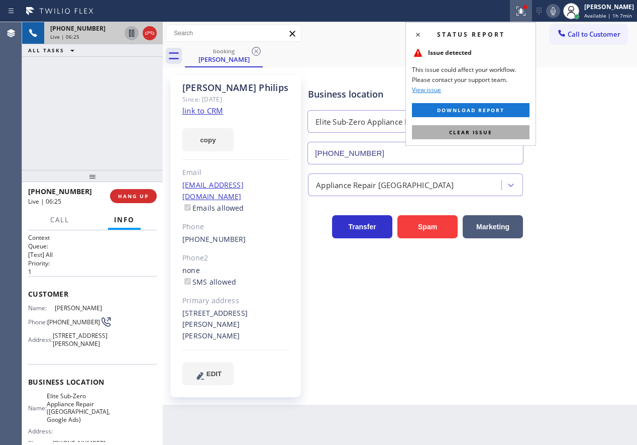
click at [493, 133] on button "Clear issue" at bounding box center [471, 132] width 118 height 14
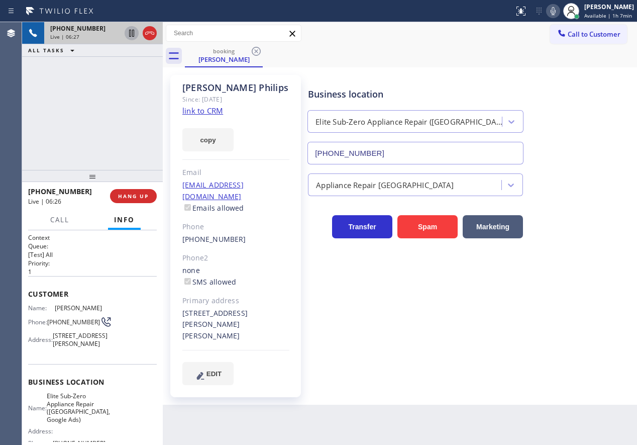
click at [559, 11] on icon at bounding box center [553, 11] width 12 height 12
click at [129, 36] on icon at bounding box center [132, 33] width 12 height 12
click at [552, 8] on icon at bounding box center [552, 11] width 12 height 12
click at [130, 34] on icon at bounding box center [132, 33] width 12 height 12
click at [138, 194] on span "HANG UP" at bounding box center [133, 195] width 31 height 7
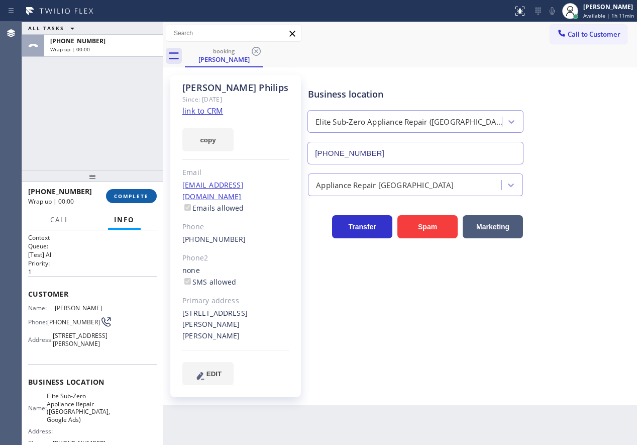
click at [138, 194] on span "COMPLETE" at bounding box center [131, 195] width 35 height 7
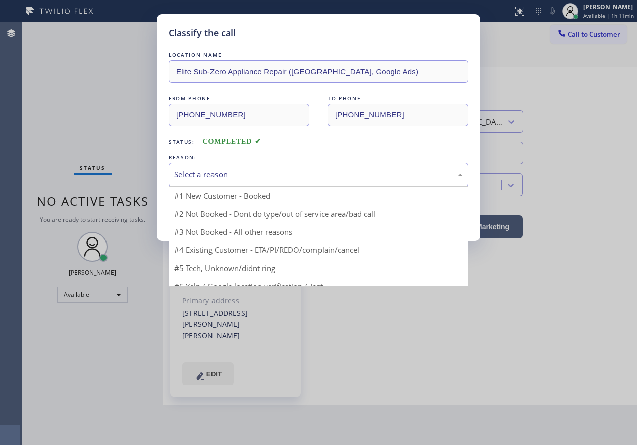
click at [262, 175] on div "Select a reason" at bounding box center [318, 175] width 288 height 12
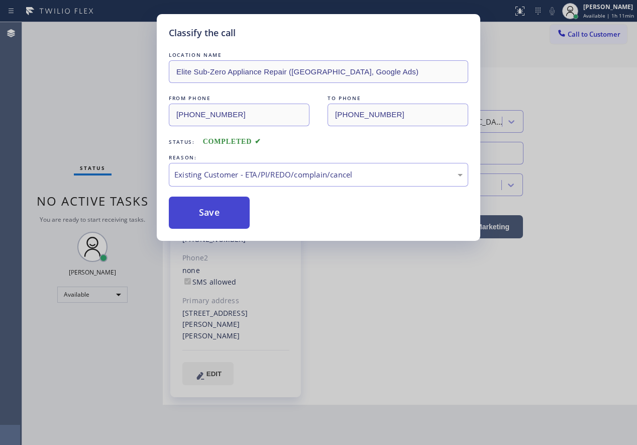
click at [218, 212] on button "Save" at bounding box center [209, 212] width 81 height 32
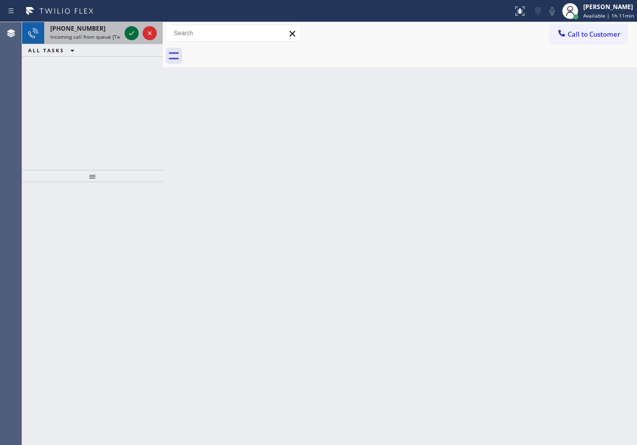
click at [132, 33] on icon at bounding box center [132, 33] width 12 height 12
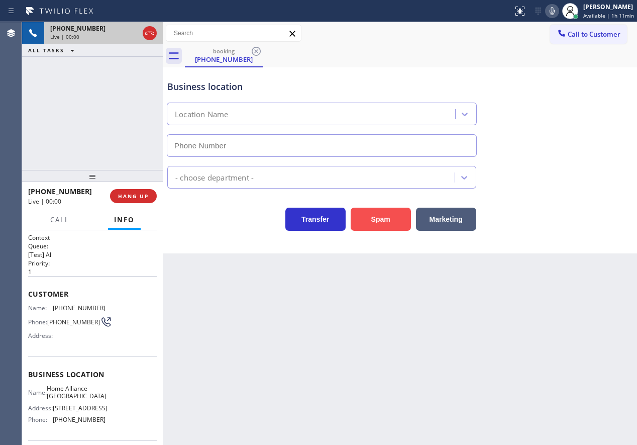
type input "[PHONE_NUMBER]"
click at [372, 222] on button "Spam" at bounding box center [381, 218] width 60 height 23
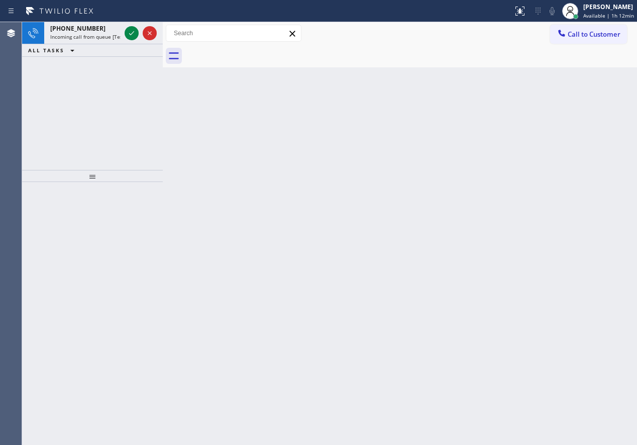
click at [565, 237] on div "Back to Dashboard Change Sender ID Customers Technicians Select a contact Outbo…" at bounding box center [400, 233] width 474 height 423
click at [127, 31] on icon at bounding box center [132, 33] width 12 height 12
click at [562, 217] on div "Back to Dashboard Change Sender ID Customers Technicians Select a contact Outbo…" at bounding box center [400, 233] width 474 height 423
click at [129, 32] on icon at bounding box center [132, 33] width 12 height 12
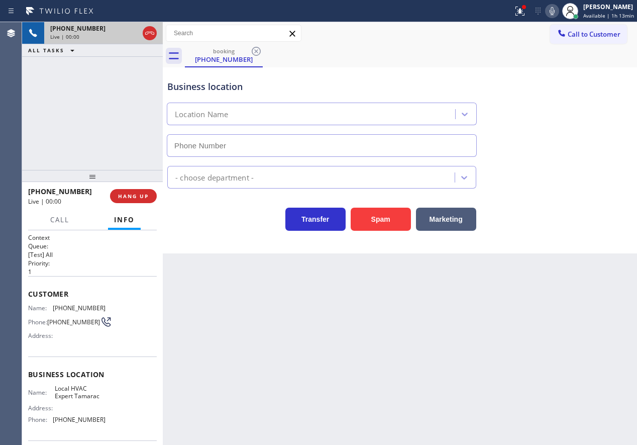
type input "[PHONE_NUMBER]"
click at [389, 222] on button "Spam" at bounding box center [381, 218] width 60 height 23
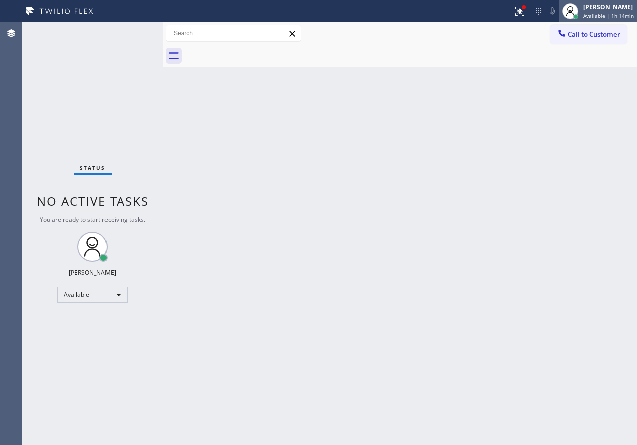
click at [600, 15] on span "Available | 1h 14min" at bounding box center [608, 15] width 51 height 7
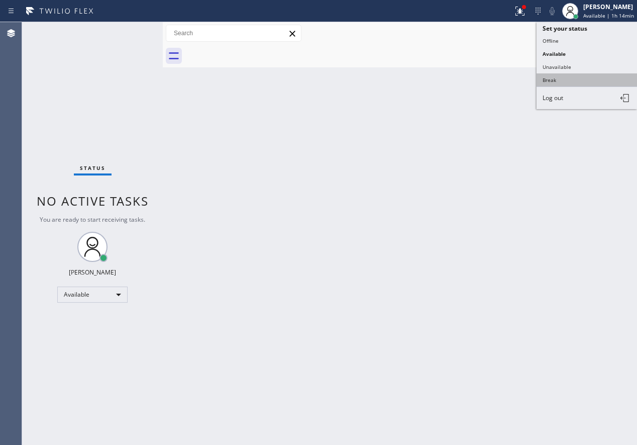
click at [559, 79] on button "Break" at bounding box center [587, 79] width 100 height 13
